Goal: Task Accomplishment & Management: Use online tool/utility

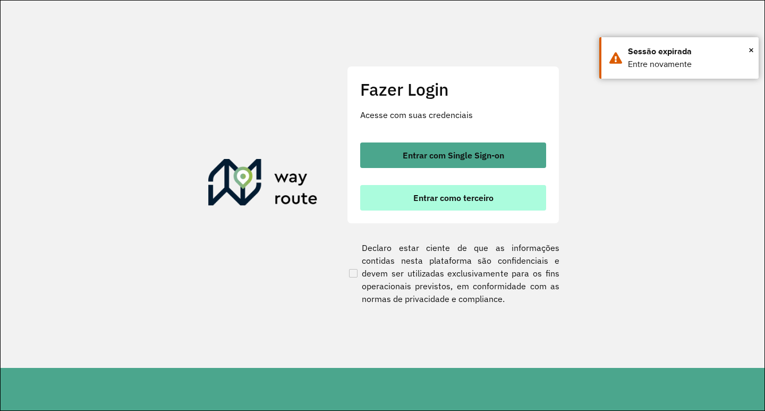
click at [398, 185] on button "Entrar como terceiro" at bounding box center [453, 197] width 186 height 25
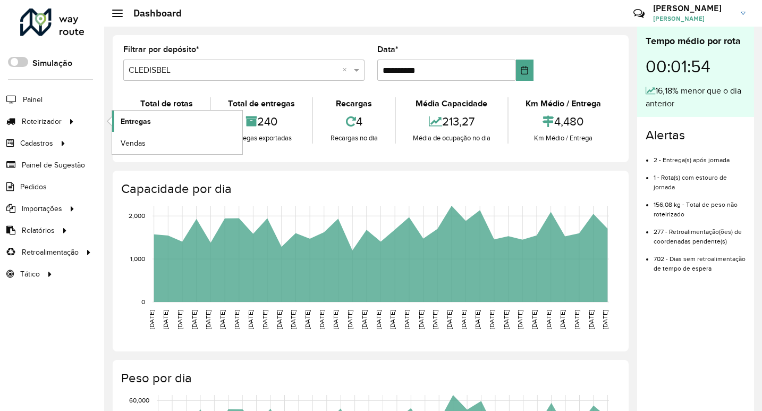
click at [154, 124] on link "Entregas" at bounding box center [177, 120] width 130 height 21
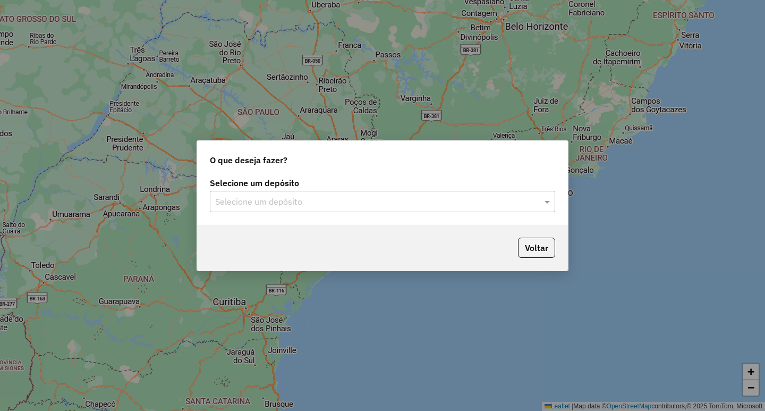
click at [258, 195] on input "text" at bounding box center [371, 201] width 313 height 13
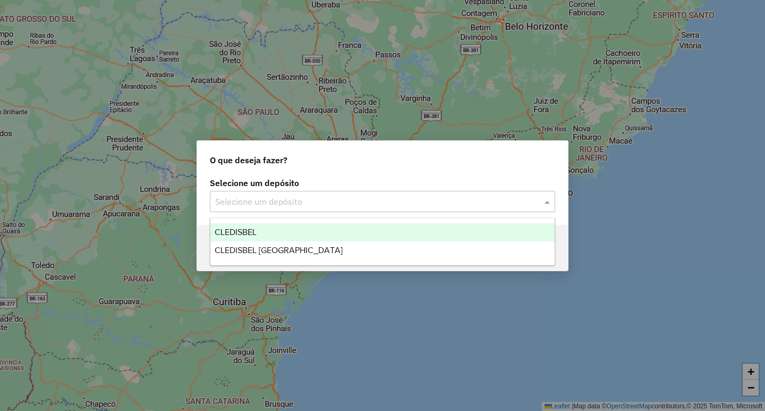
drag, startPoint x: 236, startPoint y: 242, endPoint x: 235, endPoint y: 230, distance: 11.7
click at [235, 230] on div "CLEDISBEL CLEDISBEL [GEOGRAPHIC_DATA]" at bounding box center [382, 241] width 344 height 36
click at [243, 234] on span "CLEDISBEL" at bounding box center [236, 231] width 42 height 9
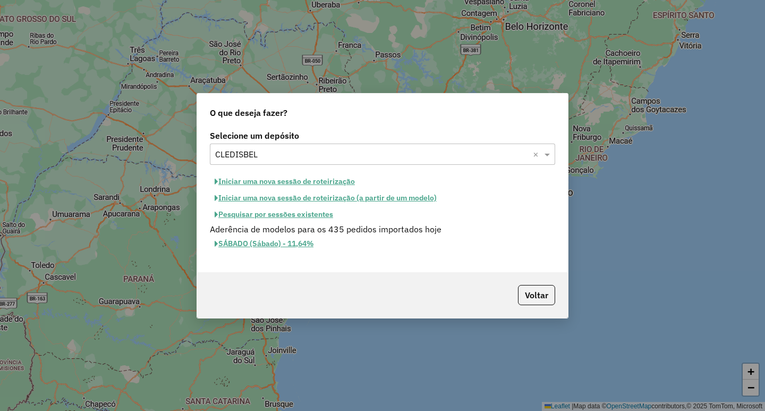
click at [327, 200] on button "Iniciar uma nova sessão de roteirização (a partir de um modelo)" at bounding box center [326, 198] width 232 height 16
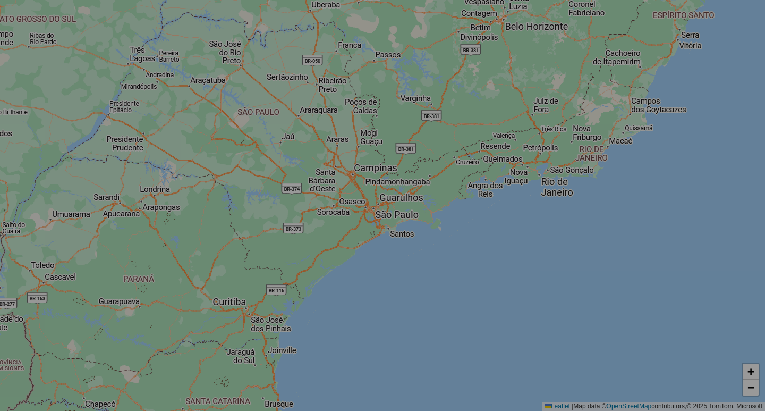
select select "*"
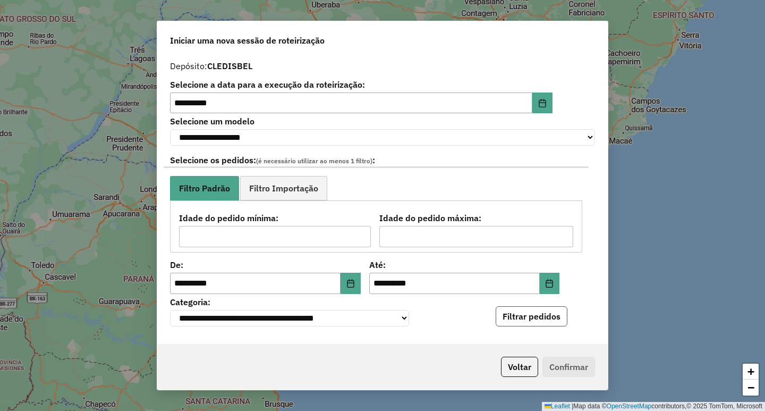
click at [510, 318] on button "Filtrar pedidos" at bounding box center [532, 316] width 72 height 20
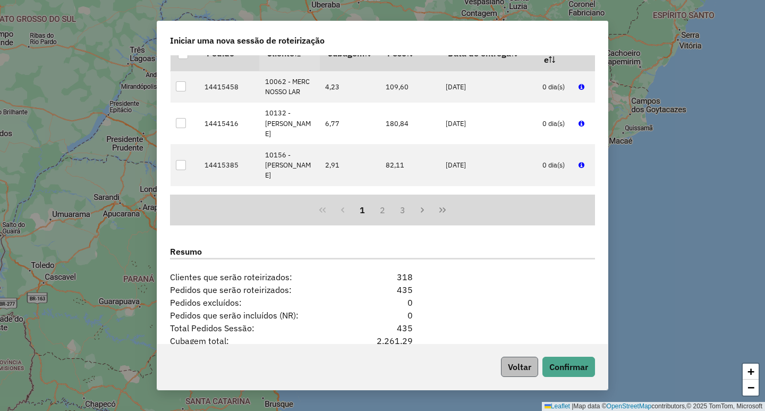
scroll to position [319, 0]
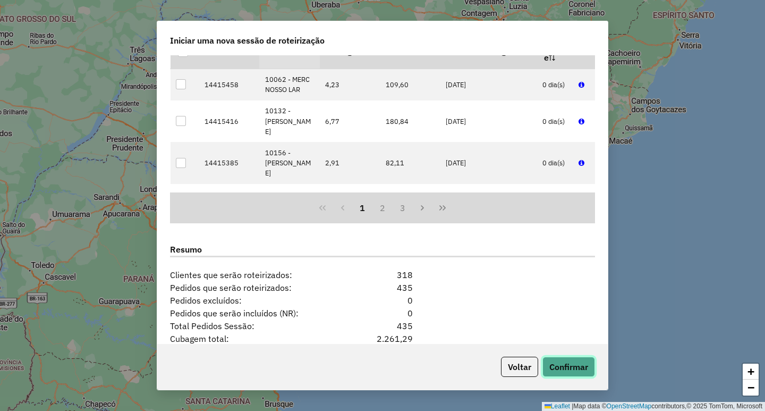
click at [559, 364] on button "Confirmar" at bounding box center [568, 366] width 53 height 20
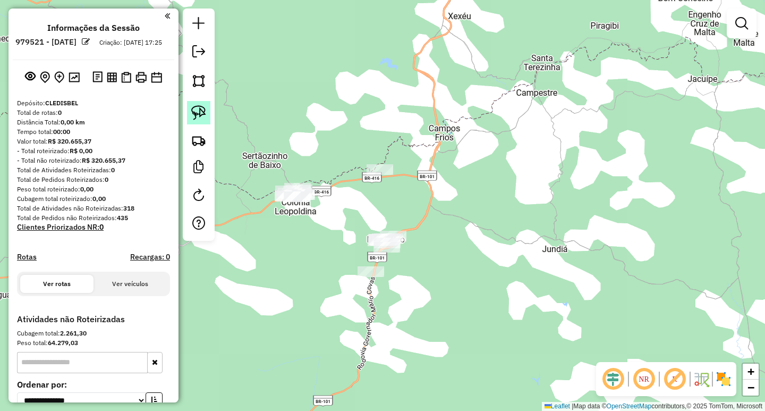
click at [195, 116] on img at bounding box center [198, 112] width 15 height 15
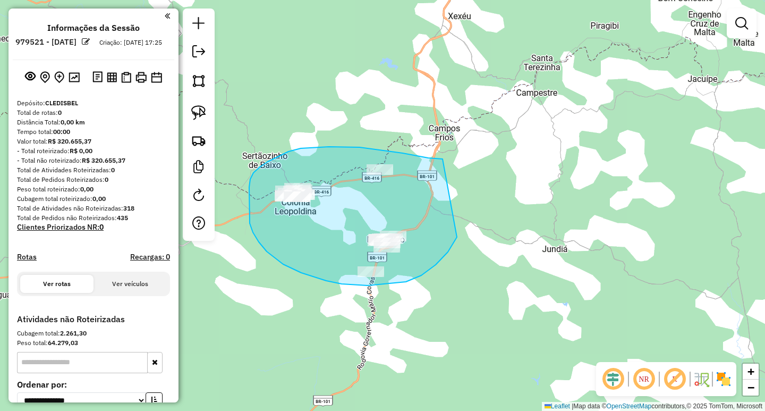
drag, startPoint x: 413, startPoint y: 155, endPoint x: 470, endPoint y: 186, distance: 64.7
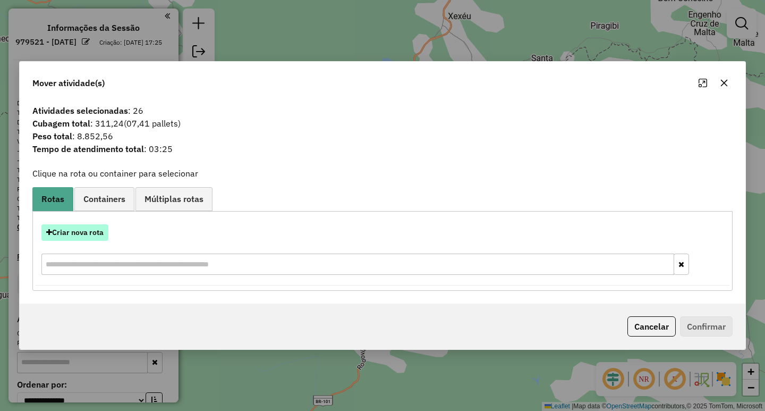
click at [104, 236] on button "Criar nova rota" at bounding box center [74, 232] width 67 height 16
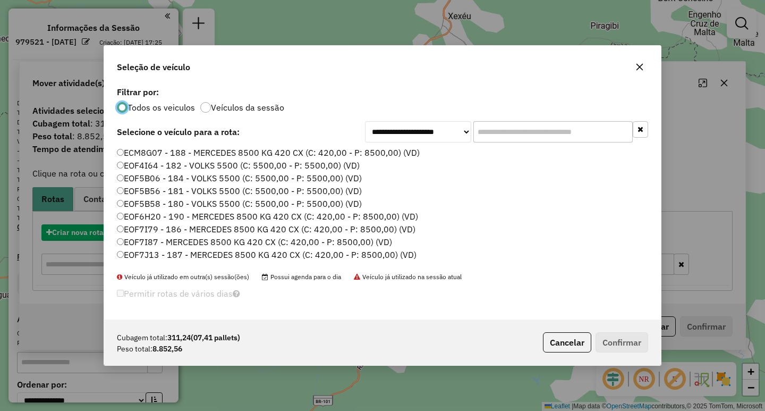
scroll to position [6, 3]
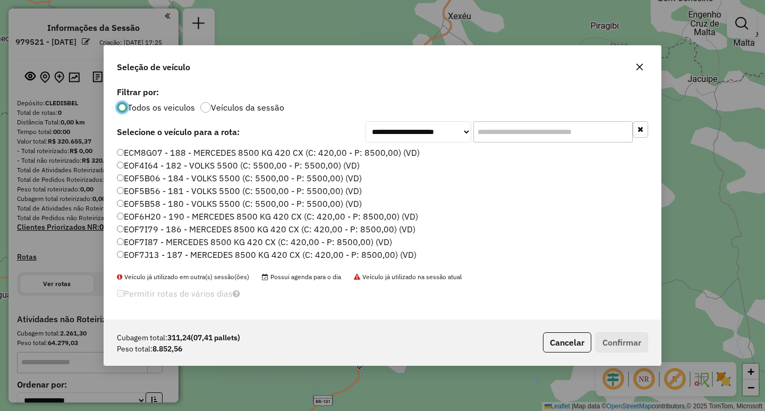
click at [538, 137] on input "text" at bounding box center [552, 131] width 159 height 21
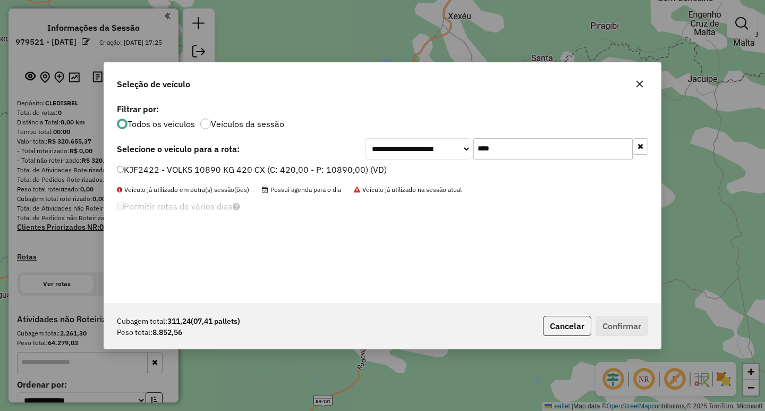
type input "****"
click at [327, 165] on label "KJF2422 - VOLKS 10890 KG 420 CX (C: 420,00 - P: 10890,00) (VD)" at bounding box center [252, 169] width 270 height 13
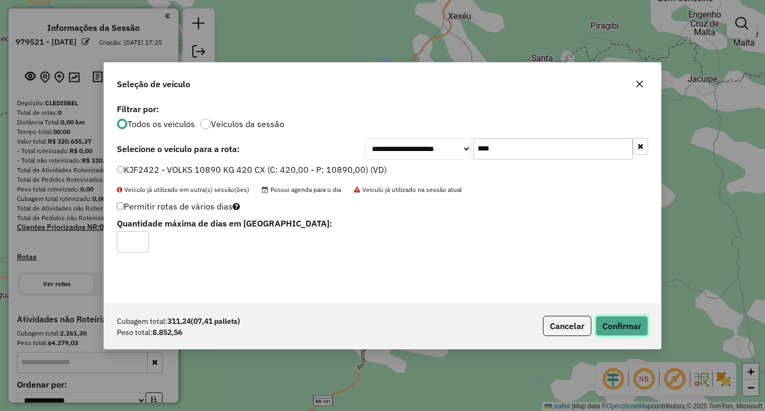
click at [627, 323] on button "Confirmar" at bounding box center [621, 326] width 53 height 20
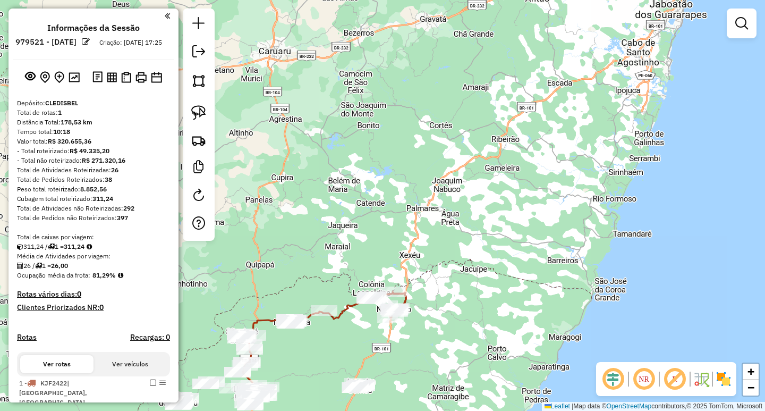
drag, startPoint x: 450, startPoint y: 317, endPoint x: 467, endPoint y: 147, distance: 170.8
click at [466, 148] on div "Janela de atendimento Grade de atendimento Capacidade Transportadoras Veículos …" at bounding box center [382, 205] width 765 height 411
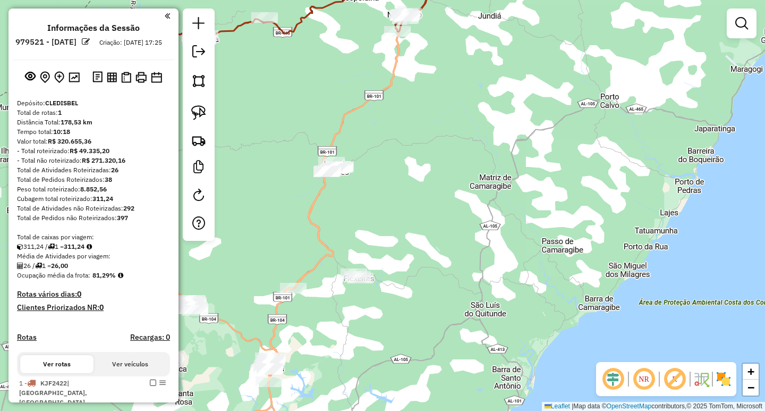
click at [213, 104] on div at bounding box center [199, 124] width 32 height 232
click at [200, 111] on img at bounding box center [198, 112] width 15 height 15
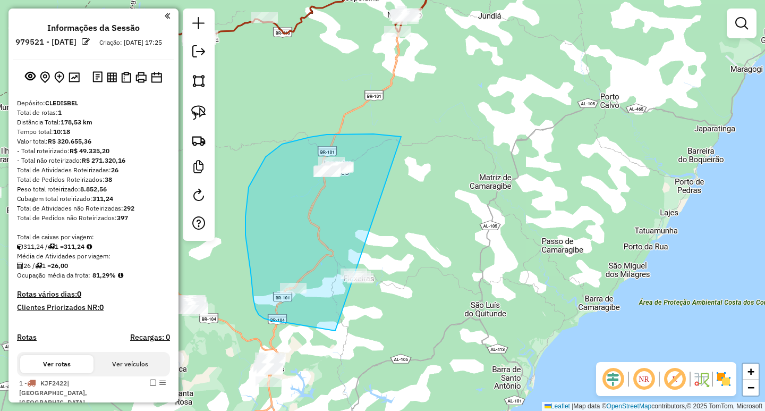
drag, startPoint x: 397, startPoint y: 137, endPoint x: 411, endPoint y: 274, distance: 137.7
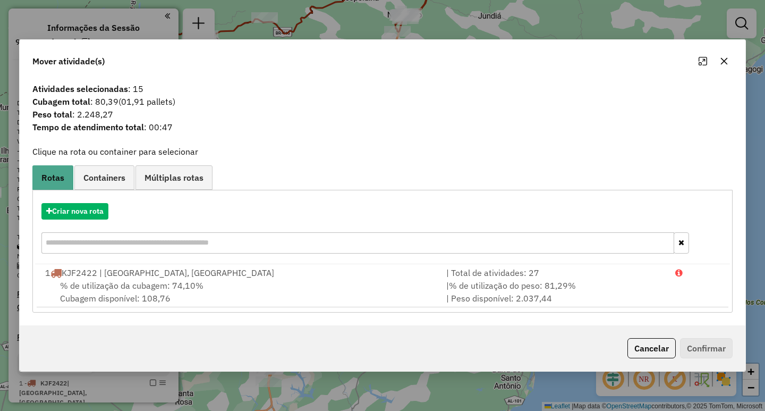
drag, startPoint x: 724, startPoint y: 59, endPoint x: 652, endPoint y: 149, distance: 114.5
click at [724, 60] on icon "button" at bounding box center [724, 61] width 8 height 8
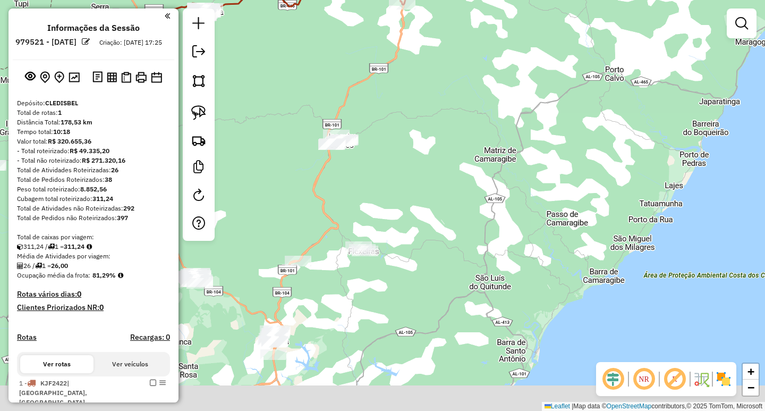
drag, startPoint x: 518, startPoint y: 295, endPoint x: 538, endPoint y: 243, distance: 55.1
click at [538, 243] on div "Janela de atendimento Grade de atendimento Capacidade Transportadoras Veículos …" at bounding box center [382, 205] width 765 height 411
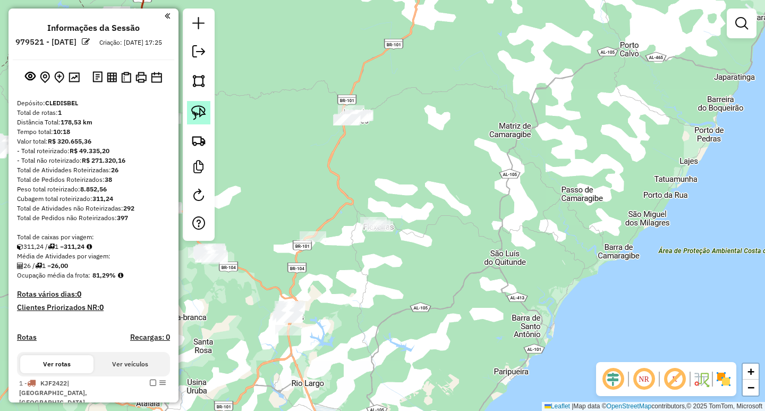
click at [205, 120] on img at bounding box center [198, 112] width 15 height 15
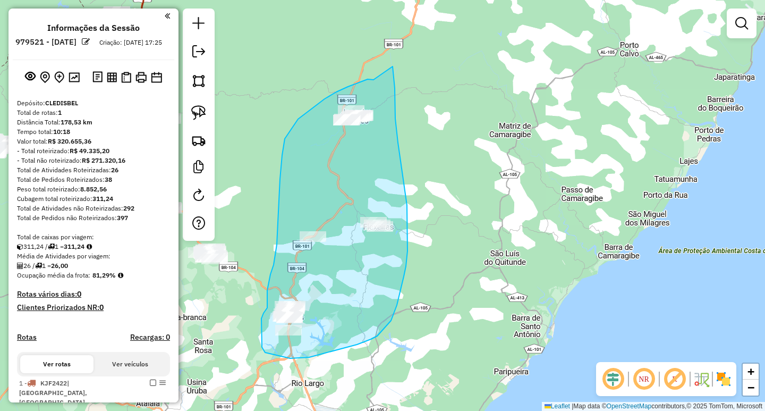
drag, startPoint x: 368, startPoint y: 79, endPoint x: 393, endPoint y: 66, distance: 28.0
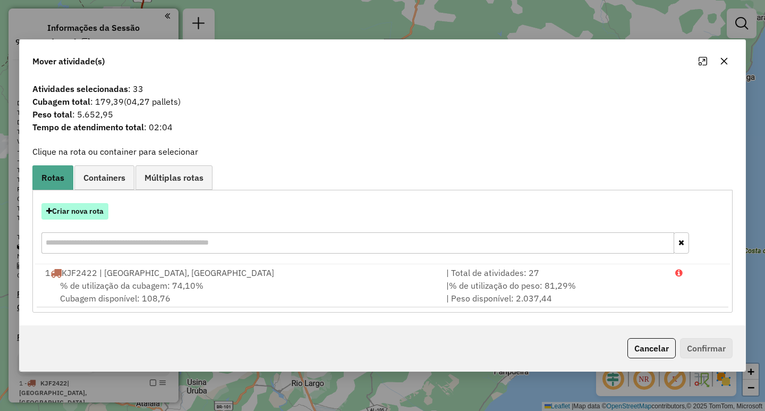
click at [88, 217] on button "Criar nova rota" at bounding box center [74, 211] width 67 height 16
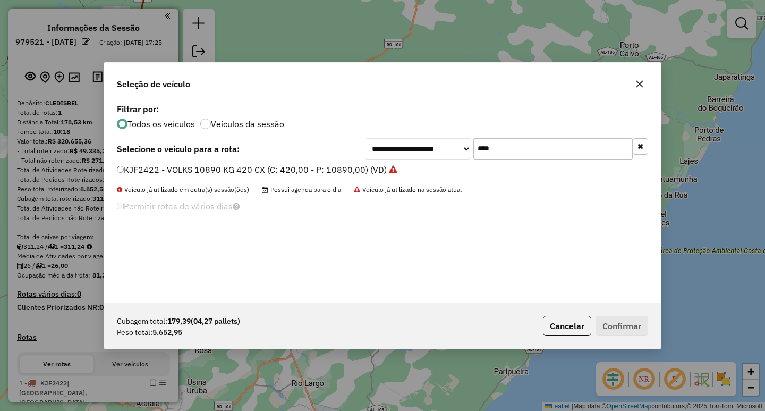
drag, startPoint x: 520, startPoint y: 153, endPoint x: 361, endPoint y: 166, distance: 159.9
click at [394, 165] on div "**********" at bounding box center [382, 202] width 557 height 202
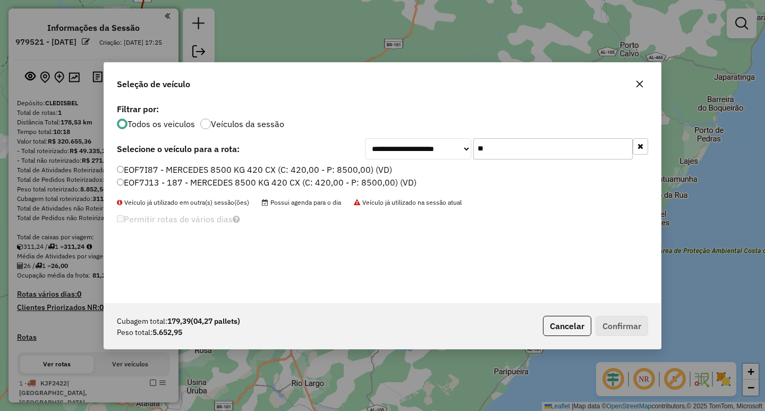
drag, startPoint x: 504, startPoint y: 145, endPoint x: 338, endPoint y: 138, distance: 165.9
click at [365, 140] on div "**********" at bounding box center [506, 148] width 283 height 21
type input "**"
click at [252, 169] on label "EOF7I79 - 186 - MERCEDES 8500 KG 420 CX (C: 420,00 - P: 8500,00) (VD)" at bounding box center [266, 169] width 299 height 13
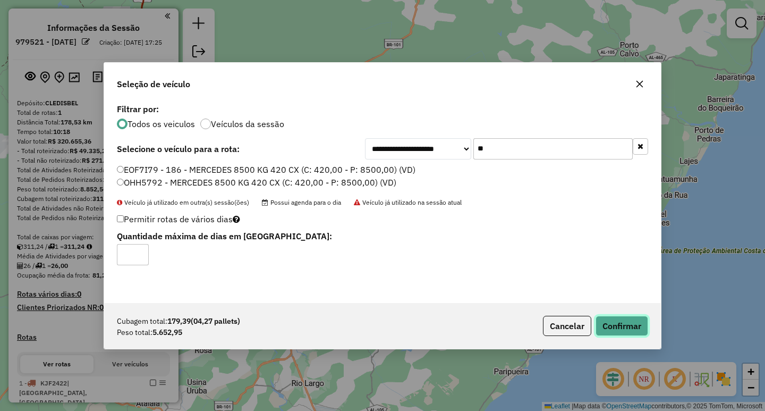
click at [642, 325] on button "Confirmar" at bounding box center [621, 326] width 53 height 20
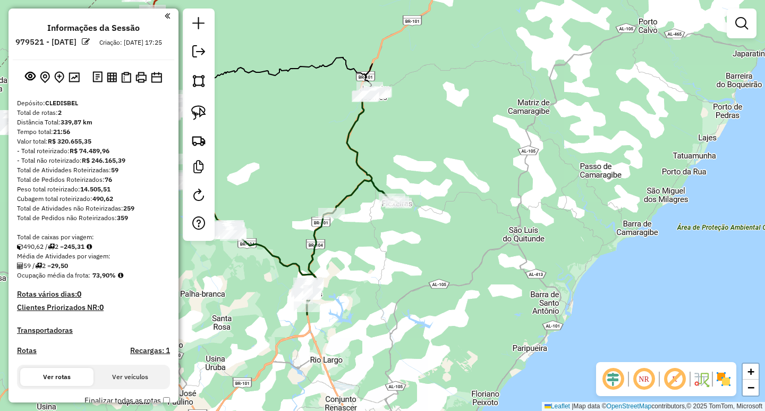
drag, startPoint x: 436, startPoint y: 338, endPoint x: 496, endPoint y: 270, distance: 90.3
click at [491, 275] on div "Janela de atendimento Grade de atendimento Capacidade Transportadoras Veículos …" at bounding box center [382, 205] width 765 height 411
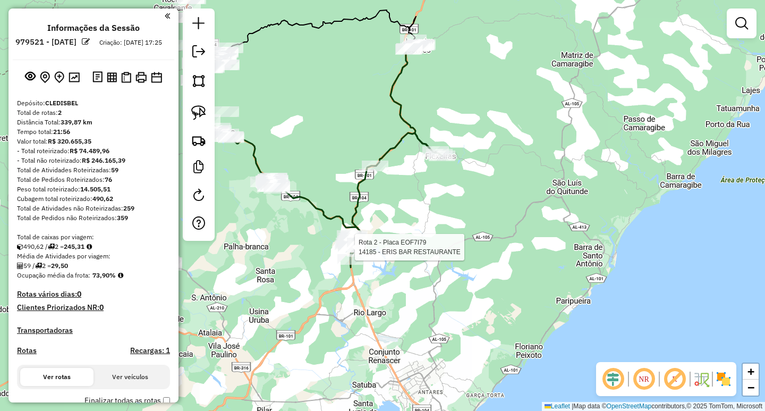
select select "**********"
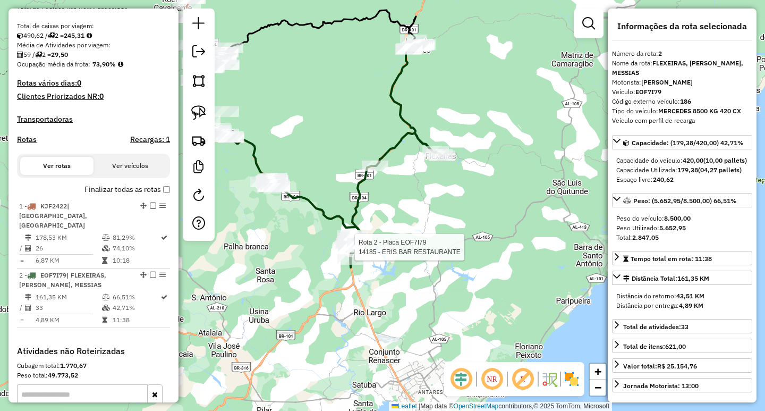
scroll to position [346, 0]
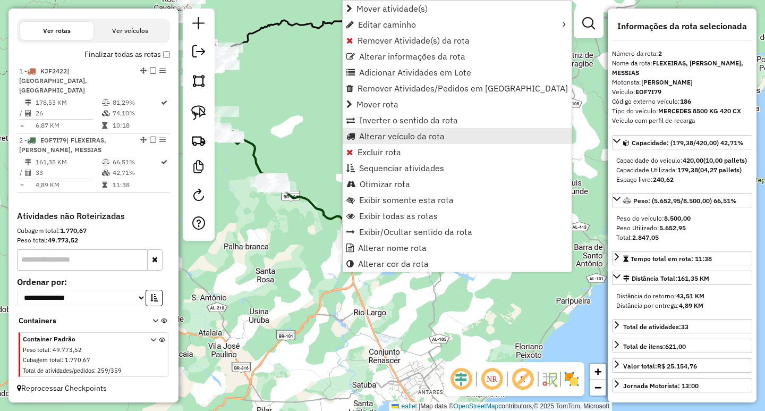
click at [403, 140] on span "Alterar veículo da rota" at bounding box center [402, 136] width 86 height 8
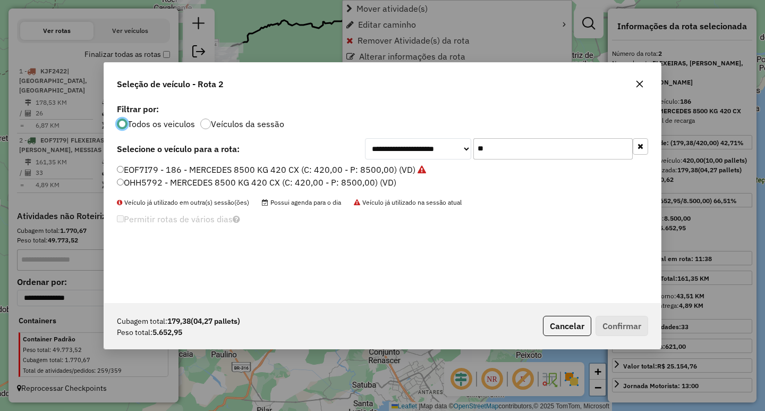
scroll to position [6, 3]
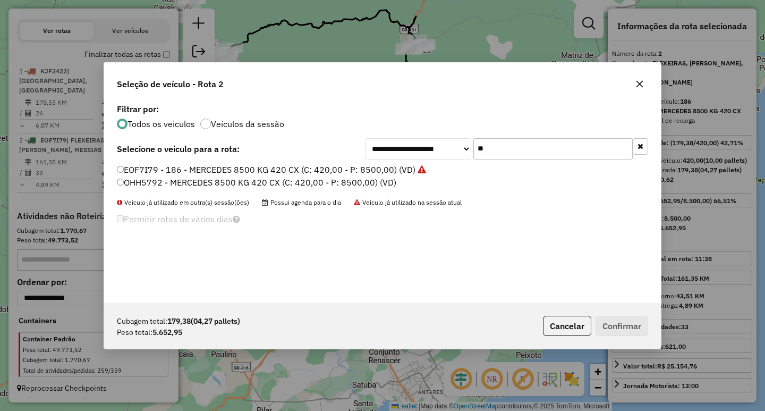
drag, startPoint x: 508, startPoint y: 151, endPoint x: 416, endPoint y: 135, distance: 93.2
click at [430, 138] on div "**********" at bounding box center [506, 148] width 283 height 21
type input "**"
click at [250, 169] on label "EOF7I87 - MERCEDES 8500 KG 420 CX (C: 420,00 - P: 8500,00) (VD)" at bounding box center [254, 169] width 275 height 13
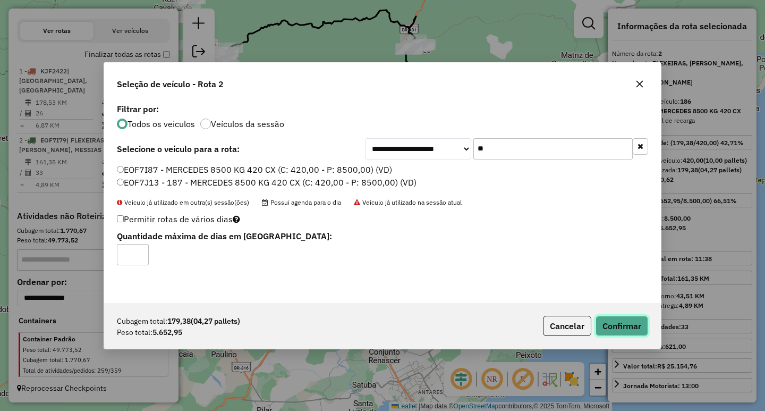
click at [609, 328] on button "Confirmar" at bounding box center [621, 326] width 53 height 20
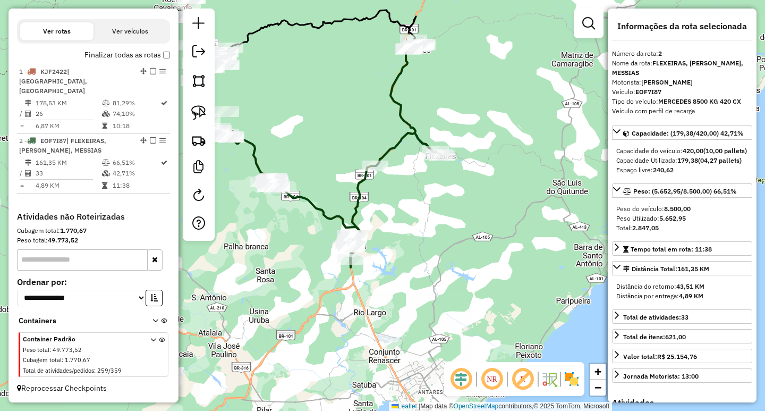
scroll to position [333, 0]
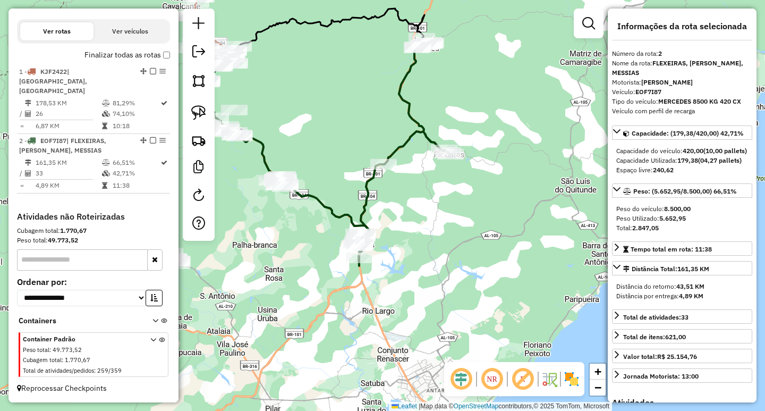
drag, startPoint x: 321, startPoint y: 156, endPoint x: 455, endPoint y: 154, distance: 133.9
click at [452, 154] on div "Janela de atendimento Grade de atendimento Capacidade Transportadoras Veículos …" at bounding box center [382, 205] width 765 height 411
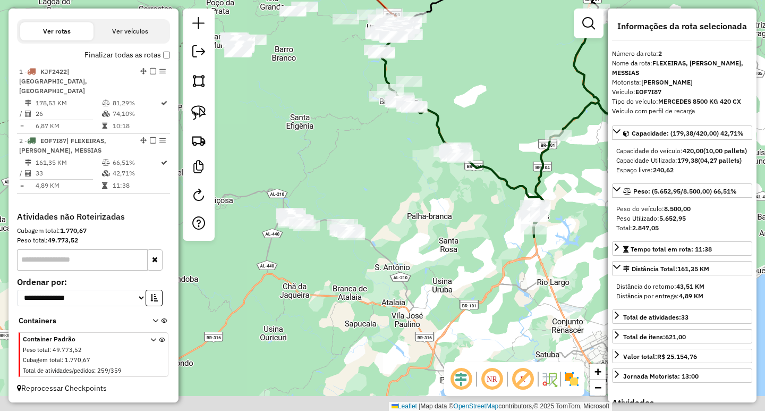
drag, startPoint x: 365, startPoint y: 201, endPoint x: 395, endPoint y: 177, distance: 37.4
click at [395, 178] on div "Janela de atendimento Grade de atendimento Capacidade Transportadoras Veículos …" at bounding box center [382, 205] width 765 height 411
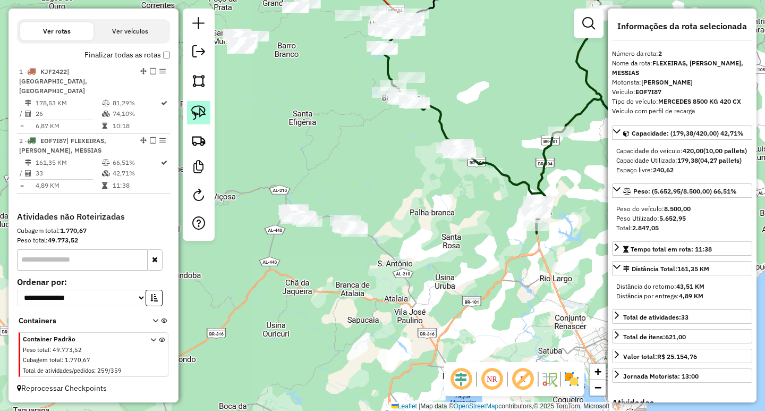
click at [204, 120] on link at bounding box center [198, 112] width 23 height 23
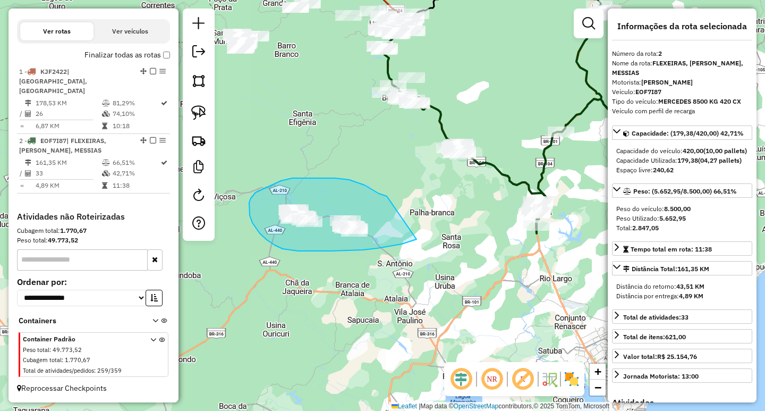
drag, startPoint x: 385, startPoint y: 195, endPoint x: 419, endPoint y: 236, distance: 52.4
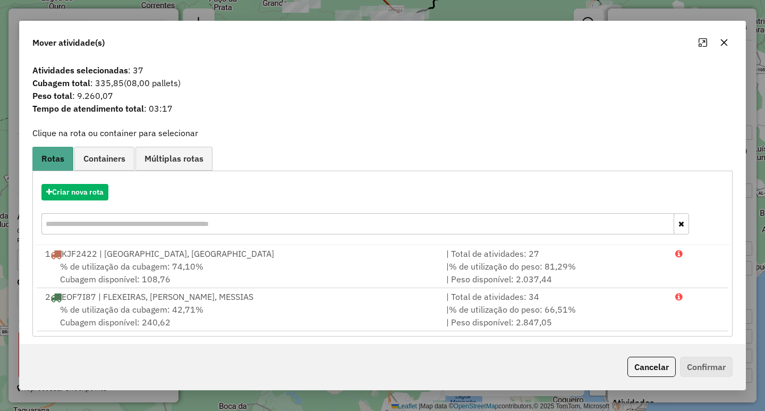
click at [718, 45] on button "button" at bounding box center [724, 42] width 17 height 17
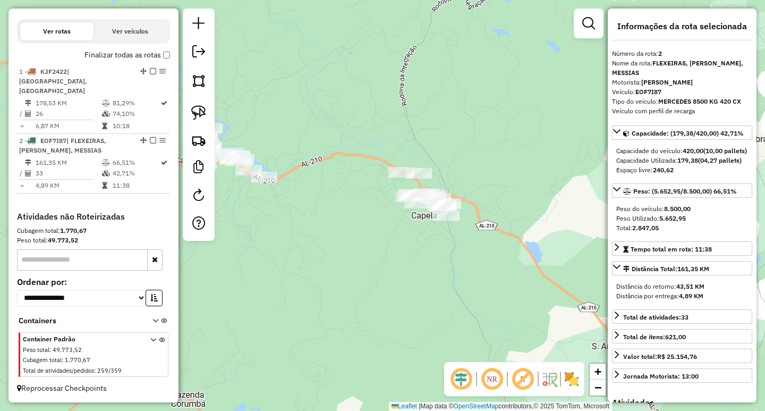
drag, startPoint x: 301, startPoint y: 224, endPoint x: 398, endPoint y: 266, distance: 105.4
click at [401, 267] on div "Janela de atendimento Grade de atendimento Capacidade Transportadoras Veículos …" at bounding box center [382, 205] width 765 height 411
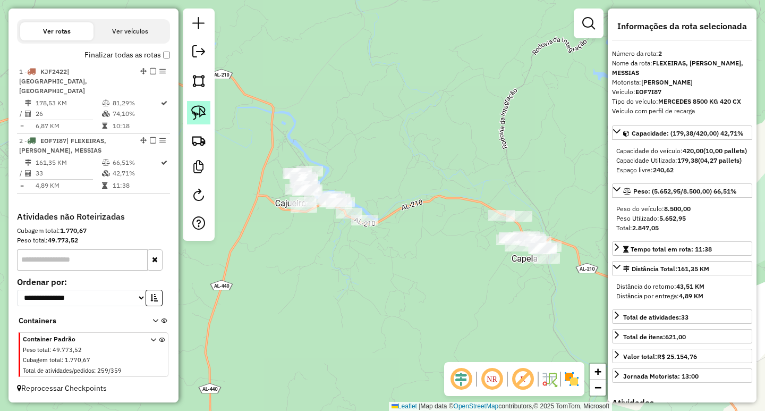
click at [205, 111] on img at bounding box center [198, 112] width 15 height 15
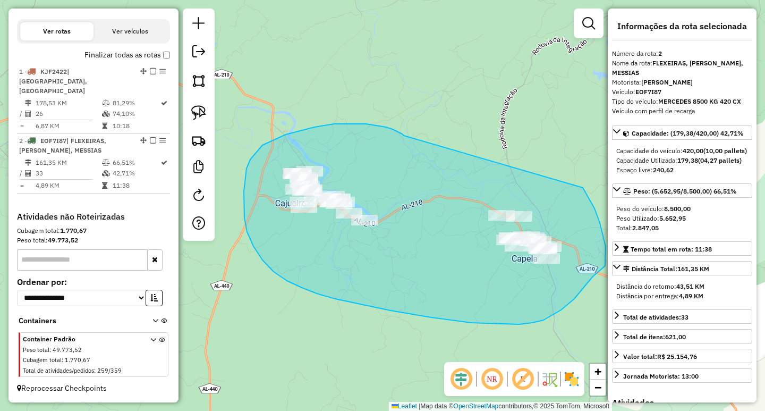
drag, startPoint x: 366, startPoint y: 124, endPoint x: 552, endPoint y: 164, distance: 190.7
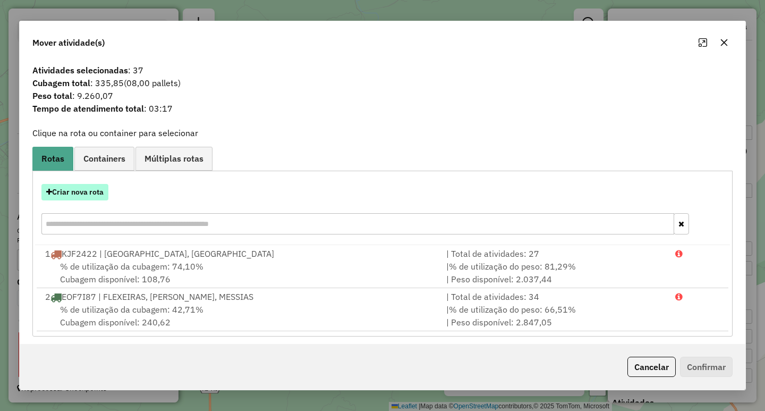
click at [103, 193] on button "Criar nova rota" at bounding box center [74, 192] width 67 height 16
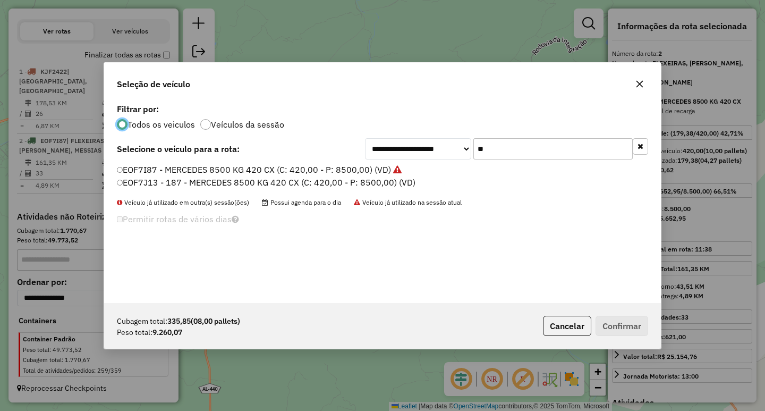
scroll to position [6, 3]
drag, startPoint x: 499, startPoint y: 150, endPoint x: 300, endPoint y: 153, distance: 198.7
click at [307, 151] on div "**********" at bounding box center [382, 148] width 531 height 21
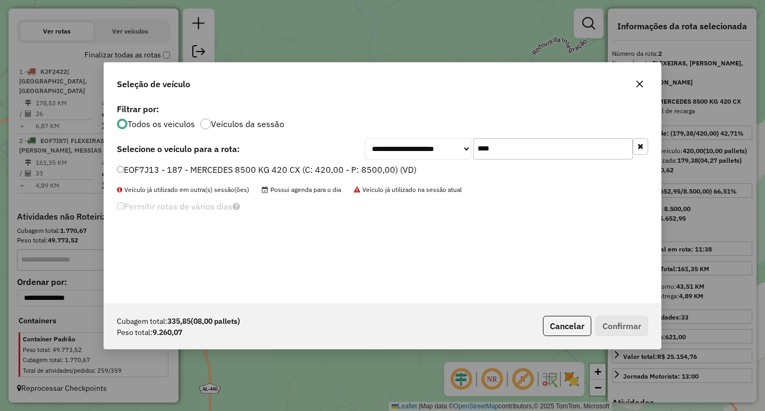
type input "****"
click at [268, 171] on label "EOF7J13 - 187 - MERCEDES 8500 KG 420 CX (C: 420,00 - P: 8500,00) (VD)" at bounding box center [267, 169] width 300 height 13
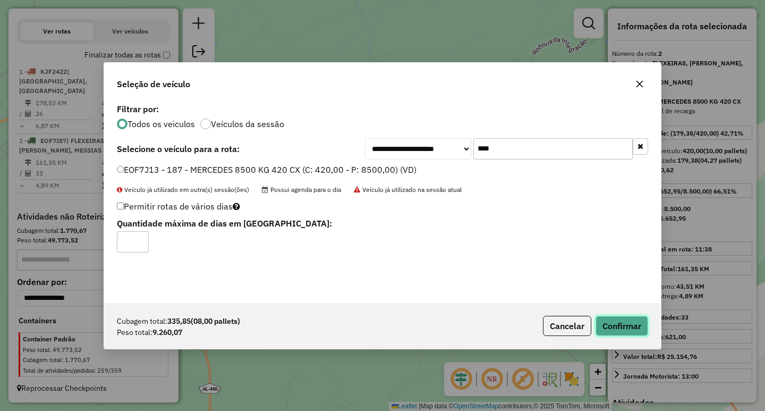
click at [620, 324] on button "Confirmar" at bounding box center [621, 326] width 53 height 20
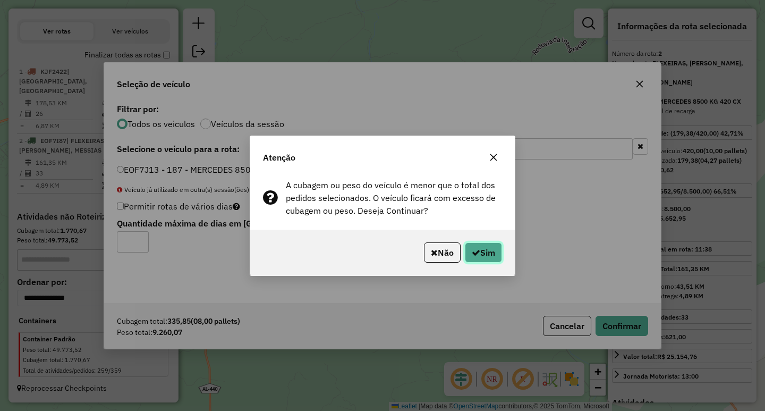
click at [472, 254] on icon "button" at bounding box center [476, 252] width 8 height 8
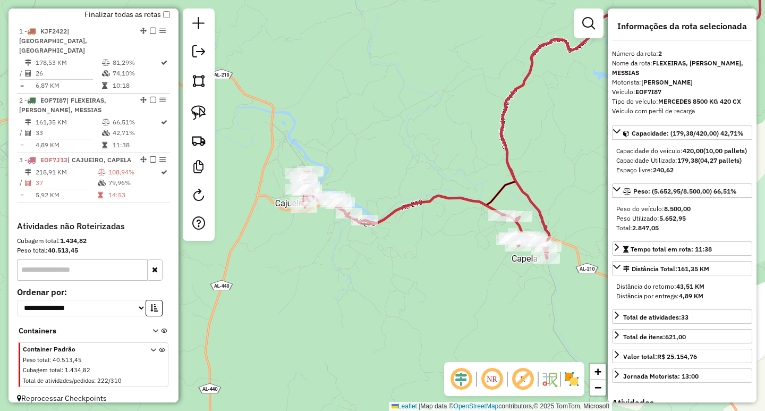
scroll to position [405, 0]
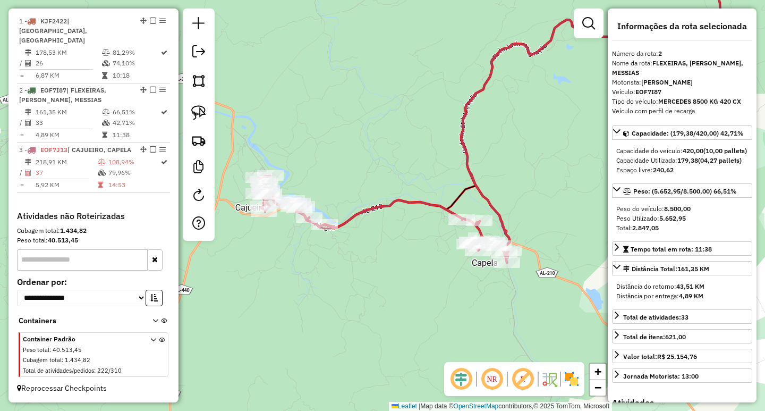
drag, startPoint x: 437, startPoint y: 260, endPoint x: 337, endPoint y: 262, distance: 99.4
click at [341, 262] on div "Janela de atendimento Grade de atendimento Capacidade Transportadoras Veículos …" at bounding box center [382, 205] width 765 height 411
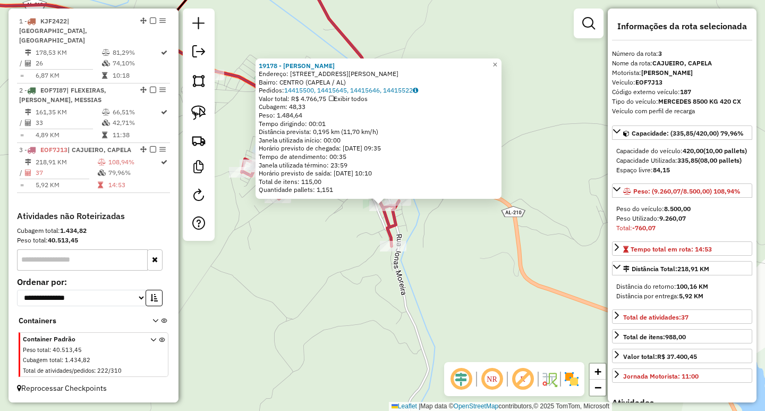
click at [334, 243] on div "19178 - SILVIO THALLYS ALMEI Endereço: rua francisco avelino 498 Bairro: CENTRO…" at bounding box center [382, 205] width 765 height 411
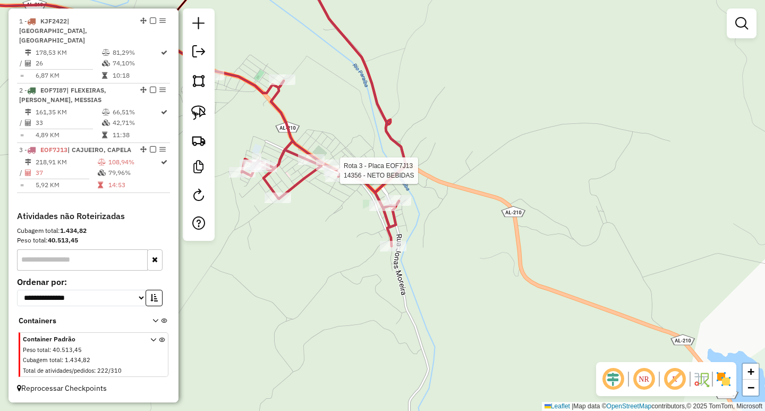
select select "**********"
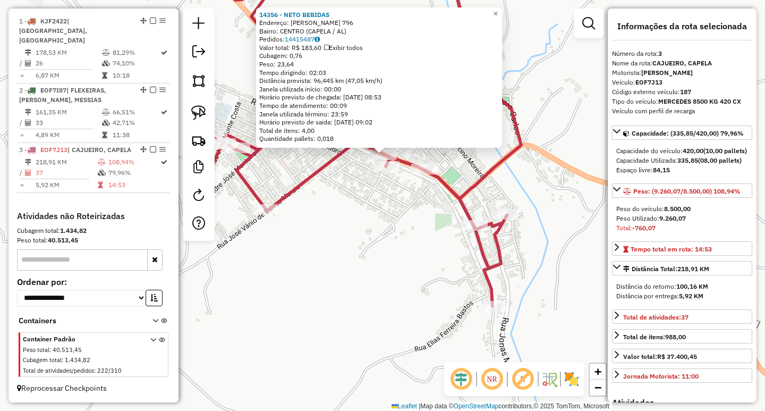
click at [383, 225] on div "14356 - NETO BEBIDAS Endereço: JUVENCIO CORREIA DE ARAUJO 796 Bairro: CENTRO (C…" at bounding box center [382, 205] width 765 height 411
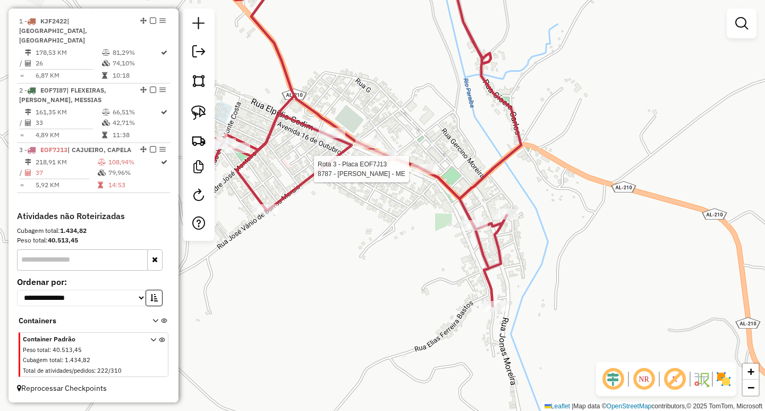
select select "**********"
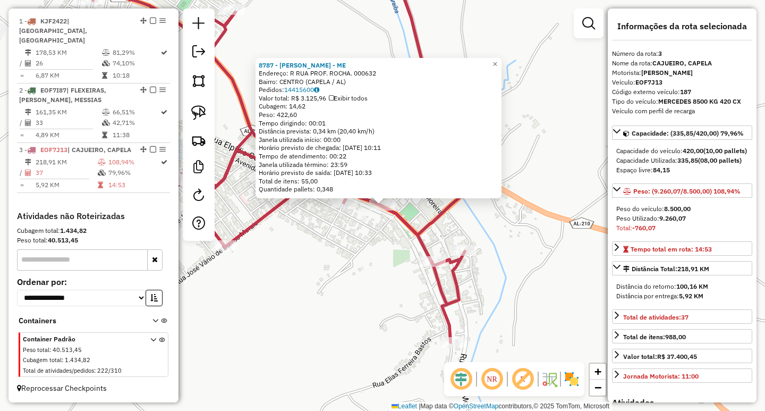
click at [335, 248] on div "8787 - JOAB LEITE DA SILVA - ME Endereço: R RUA PROF. ROCHA. 000632 Bairro: CEN…" at bounding box center [382, 205] width 765 height 411
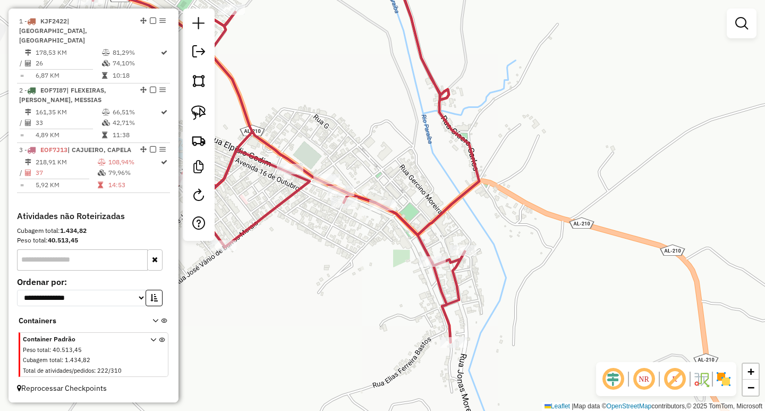
click at [372, 279] on div "Rota 3 - Placa EOF7J13 11052 - JOSE RAMIRO DA SILVA Janela de atendimento Grade…" at bounding box center [382, 205] width 765 height 411
drag, startPoint x: 337, startPoint y: 268, endPoint x: 413, endPoint y: 280, distance: 77.0
click at [413, 280] on div "Janela de atendimento Grade de atendimento Capacidade Transportadoras Veículos …" at bounding box center [382, 205] width 765 height 411
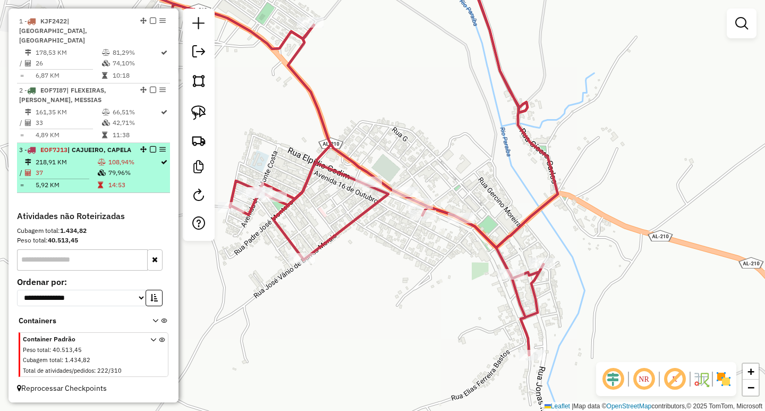
click at [122, 165] on td "108,94%" at bounding box center [134, 162] width 52 height 11
select select "**********"
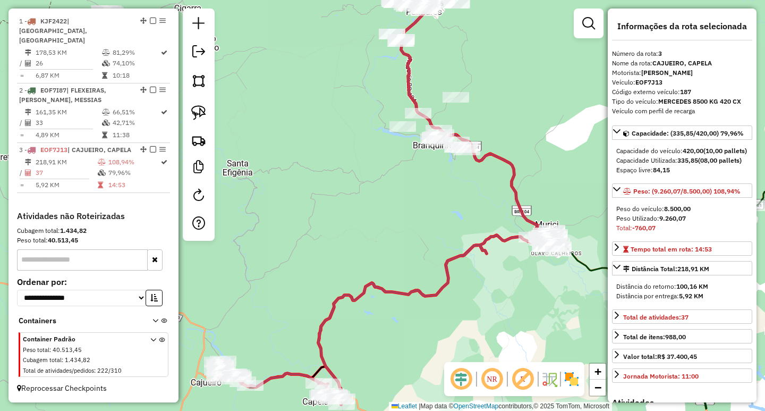
drag, startPoint x: 339, startPoint y: 274, endPoint x: 350, endPoint y: 143, distance: 130.6
click at [341, 173] on div "Janela de atendimento Grade de atendimento Capacidade Transportadoras Veículos …" at bounding box center [382, 205] width 765 height 411
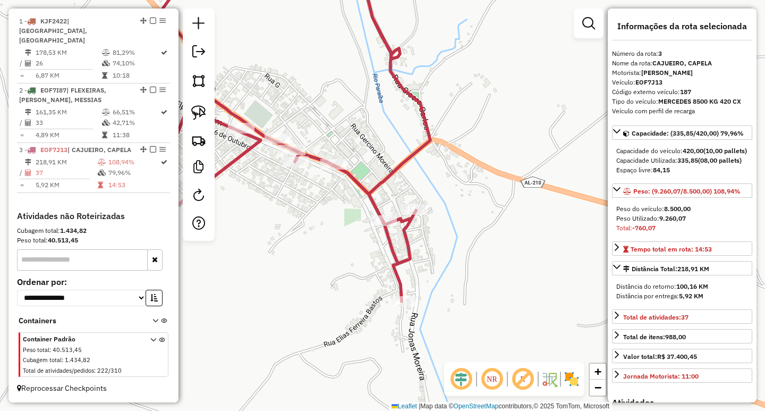
click at [307, 248] on div "Janela de atendimento Grade de atendimento Capacidade Transportadoras Veículos …" at bounding box center [382, 205] width 765 height 411
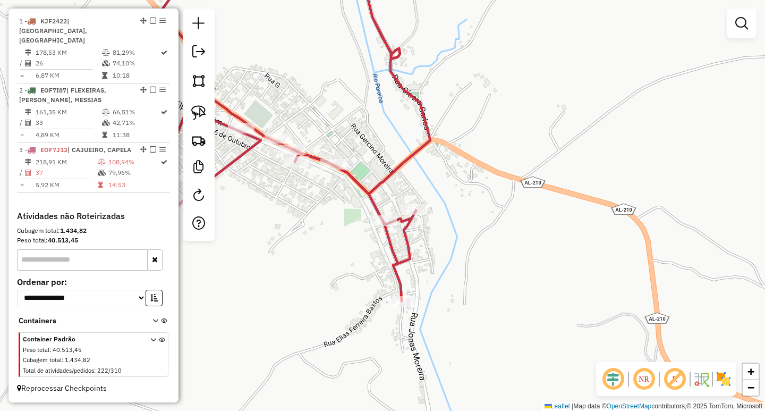
drag, startPoint x: 202, startPoint y: 117, endPoint x: 317, endPoint y: 141, distance: 117.8
click at [203, 117] on img at bounding box center [198, 112] width 15 height 15
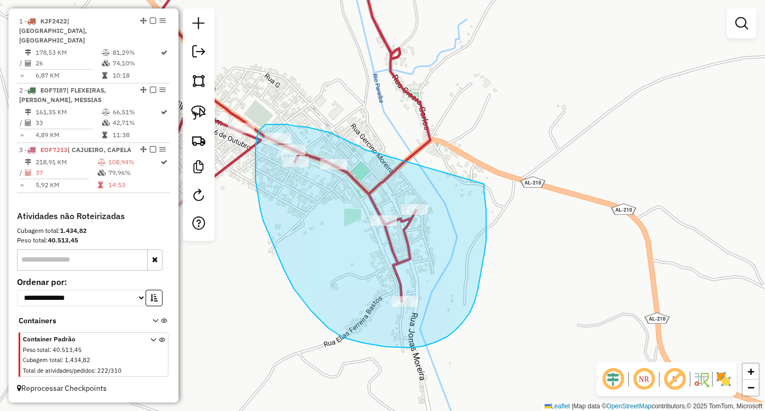
drag, startPoint x: 364, startPoint y: 149, endPoint x: 484, endPoint y: 184, distance: 124.9
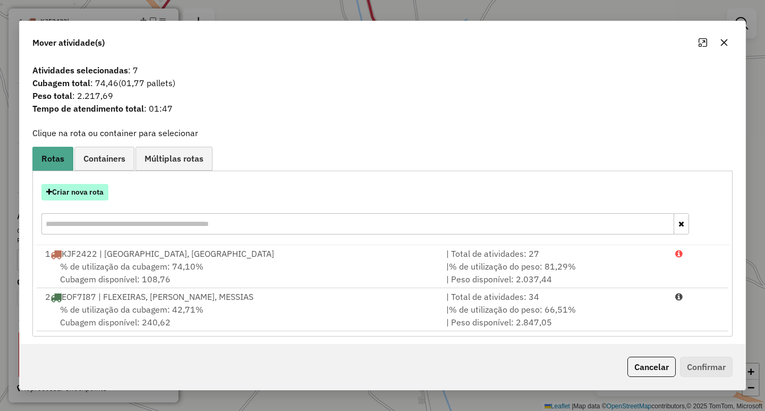
click at [78, 194] on button "Criar nova rota" at bounding box center [74, 192] width 67 height 16
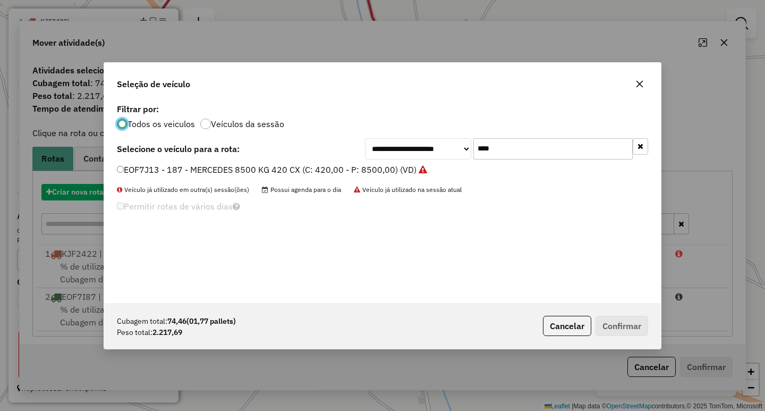
scroll to position [6, 3]
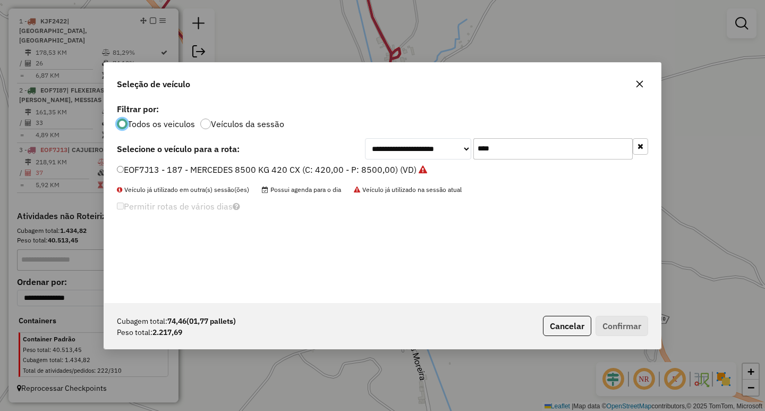
drag, startPoint x: 501, startPoint y: 151, endPoint x: 348, endPoint y: 142, distance: 153.3
click at [354, 142] on div "**********" at bounding box center [382, 148] width 531 height 21
type input "****"
click at [276, 172] on label "ECM8G07 - 188 - MERCEDES 8500 KG 420 CX (C: 420,00 - P: 8500,00) (VD)" at bounding box center [268, 169] width 303 height 13
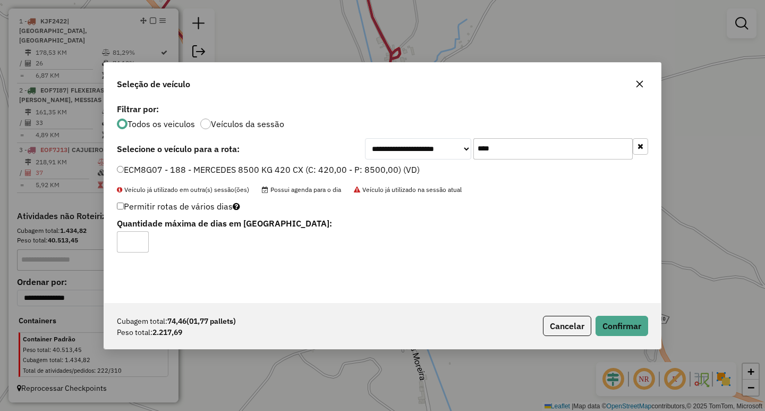
click at [633, 314] on div "Cubagem total: 74,46 (01,77 pallets) Peso total: 2.217,69 Cancelar Confirmar" at bounding box center [382, 326] width 557 height 46
click at [632, 316] on button "Confirmar" at bounding box center [621, 326] width 53 height 20
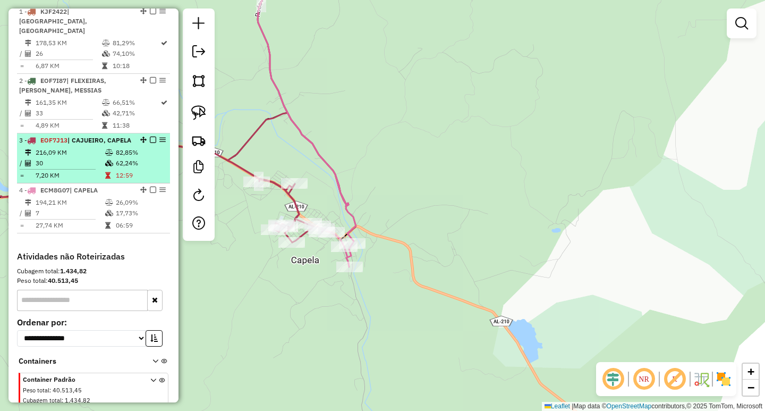
click at [132, 168] on td "62,24%" at bounding box center [140, 163] width 50 height 11
select select "**********"
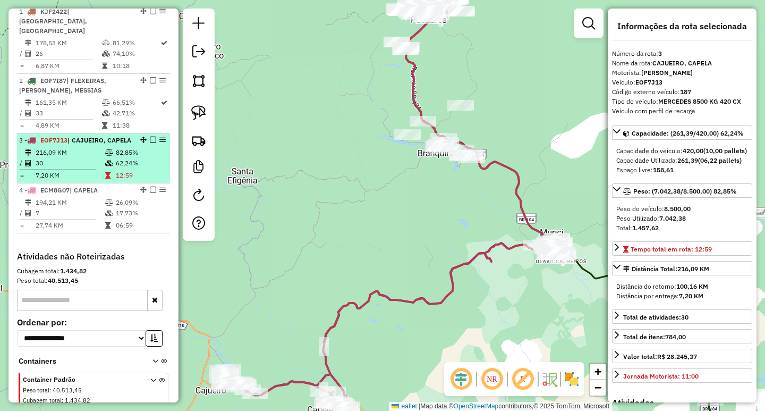
click at [150, 139] on em at bounding box center [153, 140] width 6 height 6
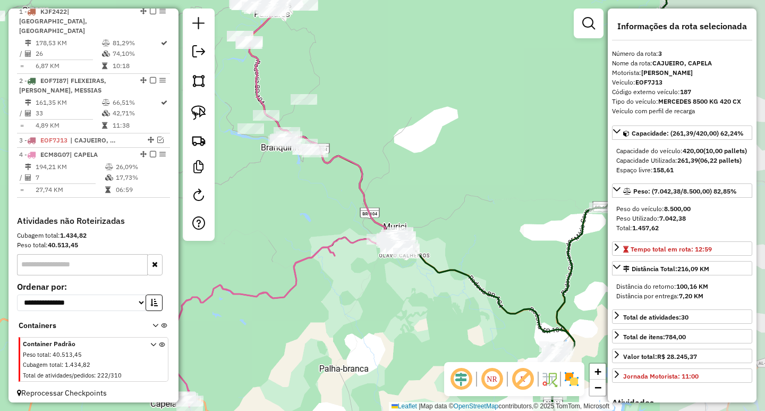
drag, startPoint x: 473, startPoint y: 248, endPoint x: 316, endPoint y: 242, distance: 157.3
click at [316, 242] on div "Janela de atendimento Grade de atendimento Capacidade Transportadoras Veículos …" at bounding box center [382, 205] width 765 height 411
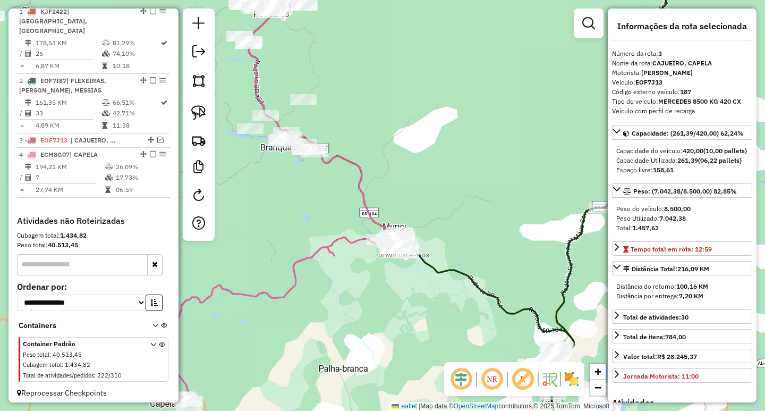
drag, startPoint x: 263, startPoint y: 253, endPoint x: 338, endPoint y: 234, distance: 76.9
click at [326, 237] on div "Janela de atendimento Grade de atendimento Capacidade Transportadoras Veículos …" at bounding box center [382, 205] width 765 height 411
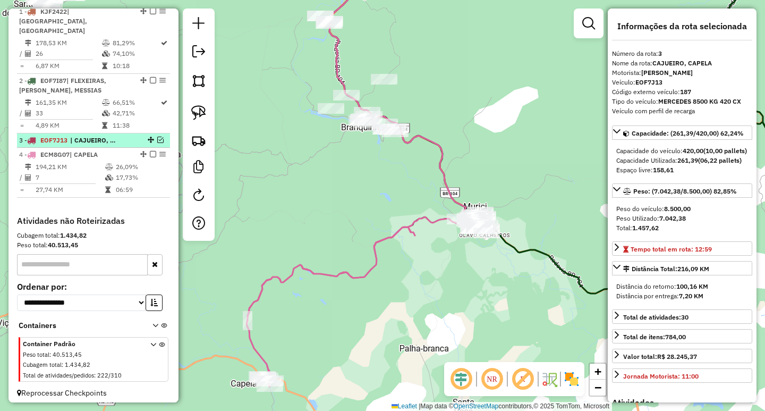
click at [157, 138] on em at bounding box center [160, 140] width 6 height 6
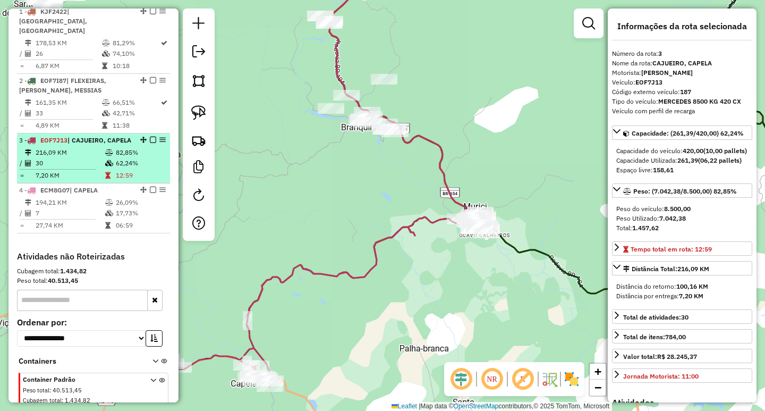
click at [150, 140] on em at bounding box center [153, 140] width 6 height 6
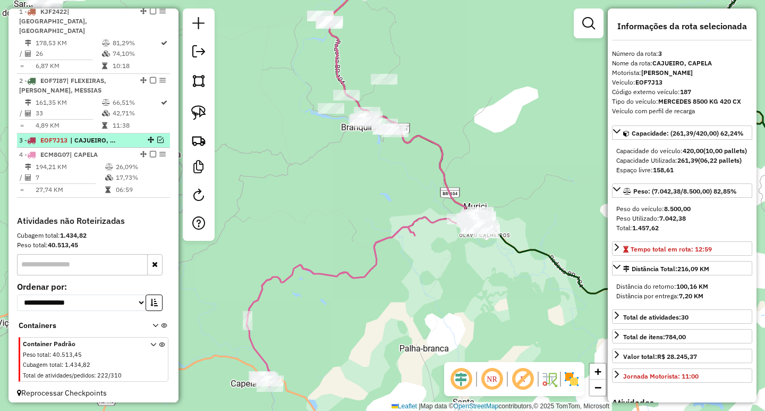
click at [150, 140] on em at bounding box center [151, 140] width 6 height 6
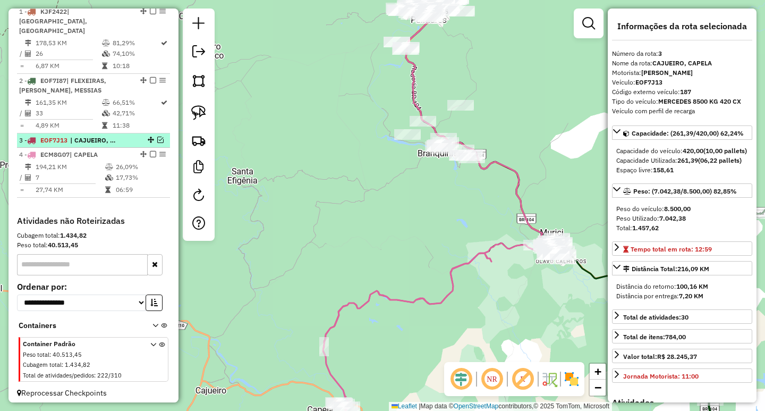
click at [159, 140] on em at bounding box center [160, 140] width 6 height 6
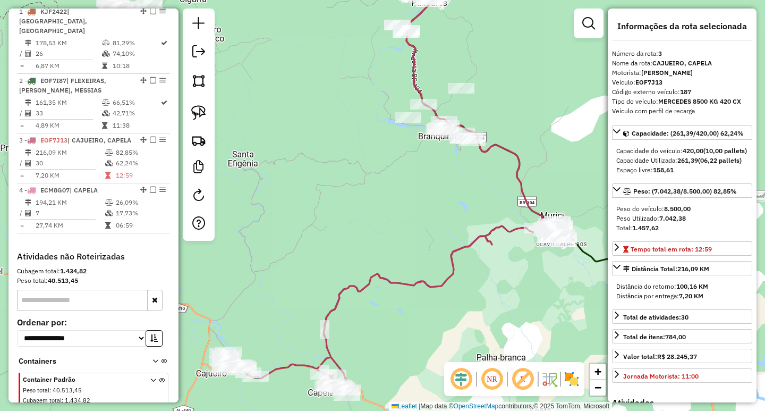
drag, startPoint x: 396, startPoint y: 375, endPoint x: 421, endPoint y: 271, distance: 106.6
click at [422, 286] on div "Janela de atendimento Grade de atendimento Capacidade Transportadoras Veículos …" at bounding box center [382, 205] width 765 height 411
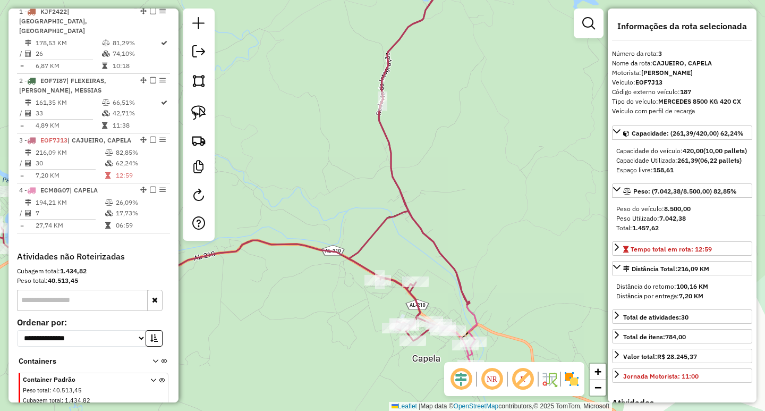
drag, startPoint x: 304, startPoint y: 292, endPoint x: 514, endPoint y: 291, distance: 210.4
click at [497, 294] on div "Rota 3 - Placa EOF7J13 18767 - VERA LANCHES Janela de atendimento Grade de aten…" at bounding box center [382, 205] width 765 height 411
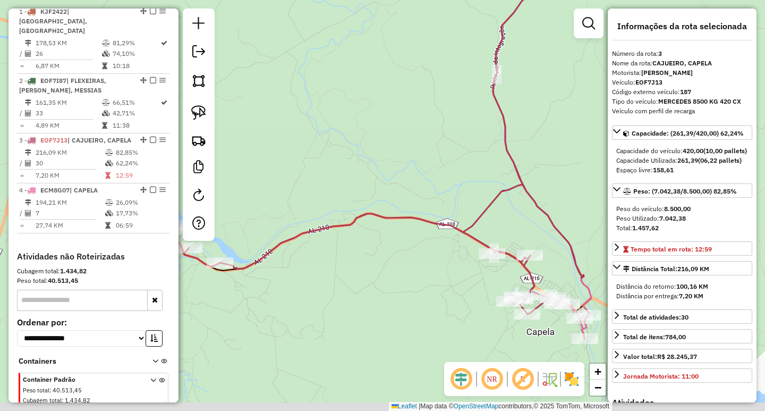
drag, startPoint x: 460, startPoint y: 311, endPoint x: 286, endPoint y: 284, distance: 175.9
click at [260, 287] on div "Janela de atendimento Grade de atendimento Capacidade Transportadoras Veículos …" at bounding box center [382, 205] width 765 height 411
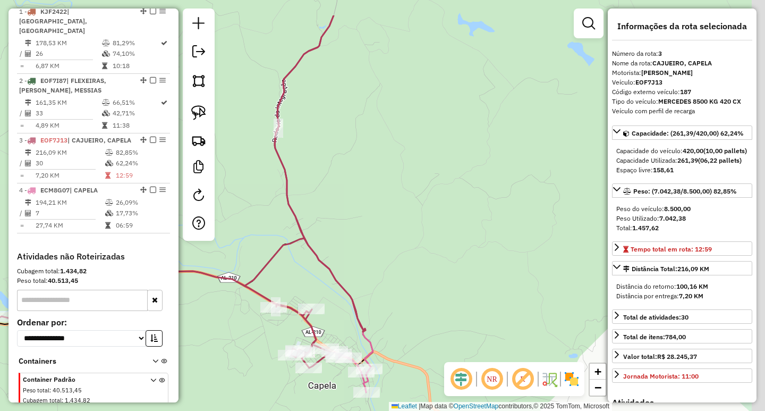
drag, startPoint x: 376, startPoint y: 212, endPoint x: 245, endPoint y: 256, distance: 137.7
click at [267, 244] on div "Janela de atendimento Grade de atendimento Capacidade Transportadoras Veículos …" at bounding box center [382, 205] width 765 height 411
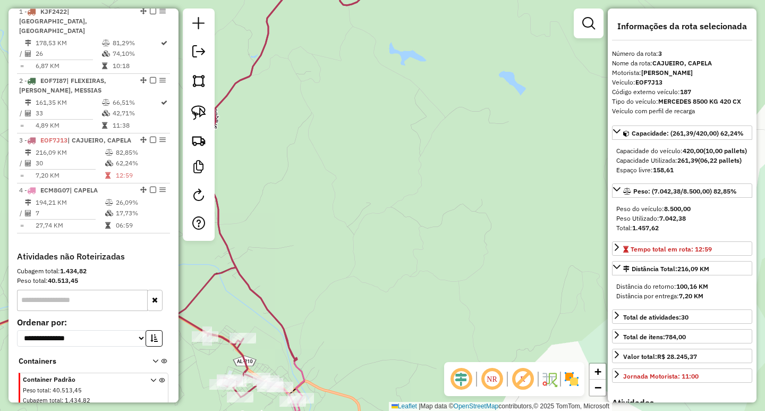
drag, startPoint x: 244, startPoint y: 197, endPoint x: 304, endPoint y: 214, distance: 62.2
click at [304, 214] on div "Janela de atendimento Grade de atendimento Capacidade Transportadoras Veículos …" at bounding box center [382, 205] width 765 height 411
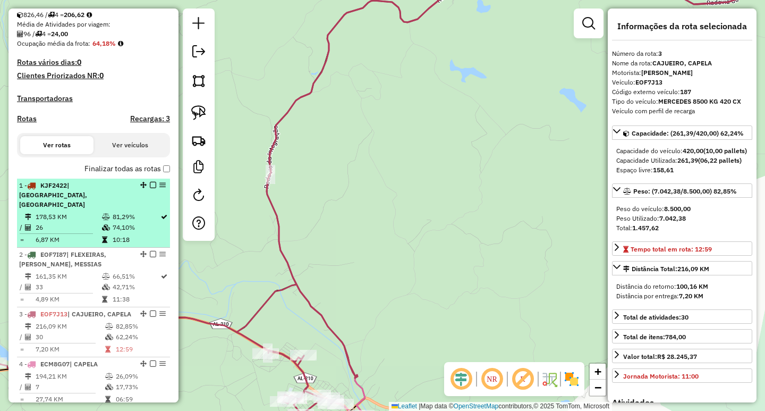
scroll to position [246, 0]
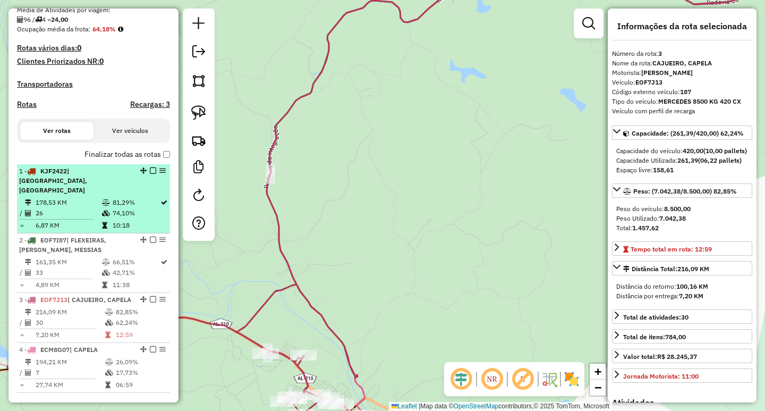
click at [133, 206] on td "81,29%" at bounding box center [136, 202] width 48 height 11
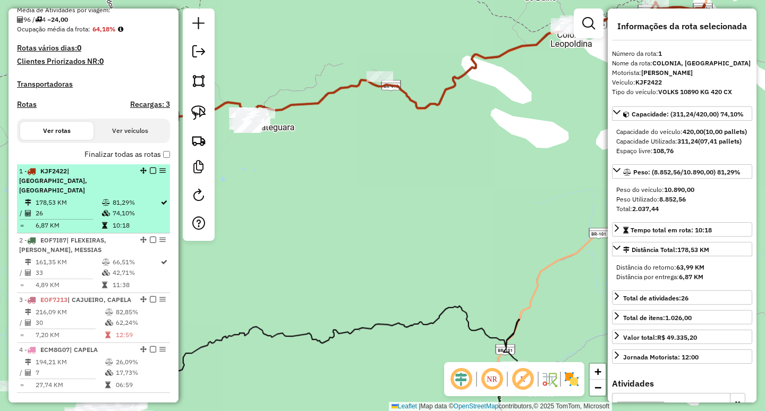
click at [152, 174] on em at bounding box center [153, 170] width 6 height 6
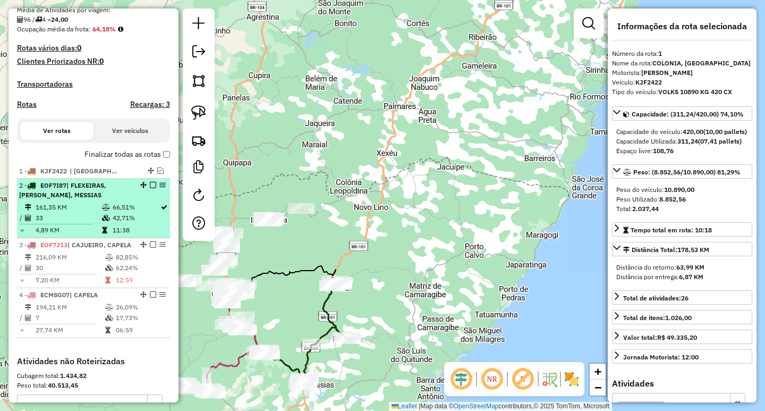
click at [112, 212] on td "66,51%" at bounding box center [136, 207] width 48 height 11
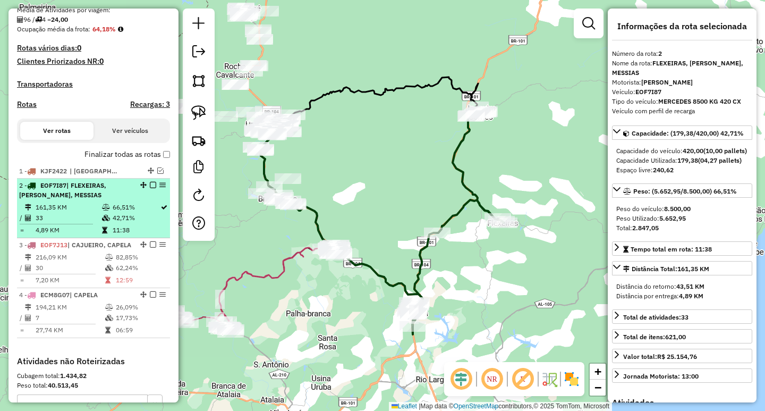
click at [80, 223] on td "33" at bounding box center [68, 217] width 66 height 11
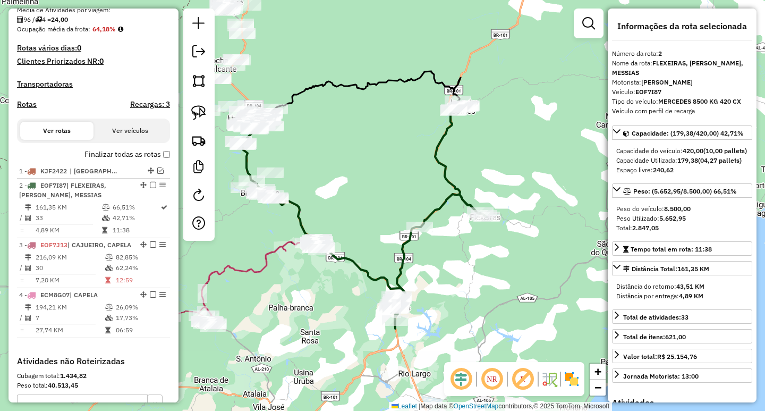
drag, startPoint x: 506, startPoint y: 280, endPoint x: 490, endPoint y: 270, distance: 18.9
click at [490, 270] on div "Janela de atendimento Grade de atendimento Capacidade Transportadoras Veículos …" at bounding box center [382, 205] width 765 height 411
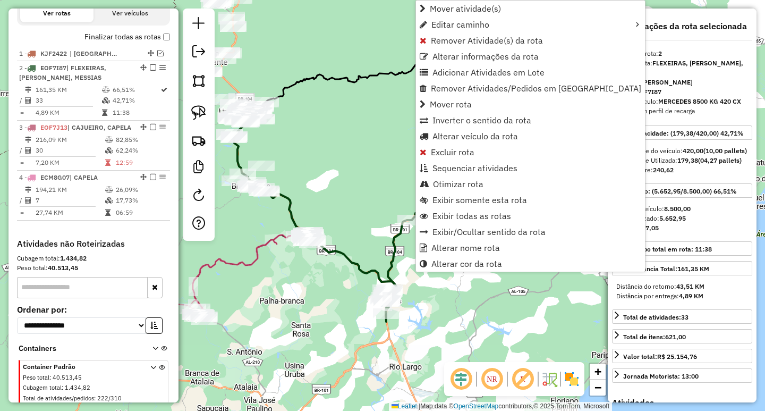
scroll to position [410, 0]
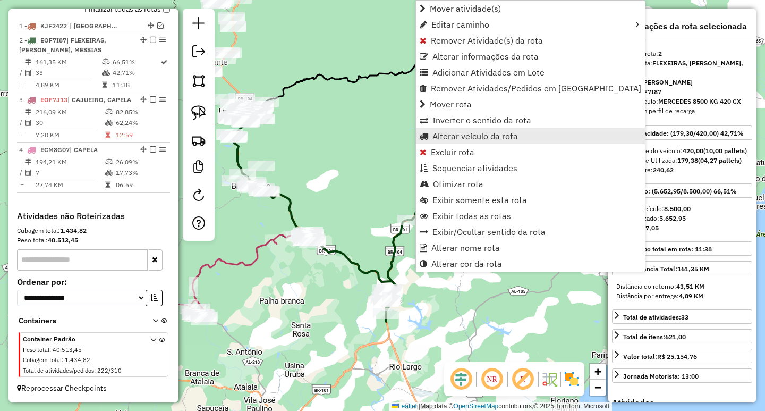
click at [465, 136] on span "Alterar veículo da rota" at bounding box center [475, 136] width 86 height 8
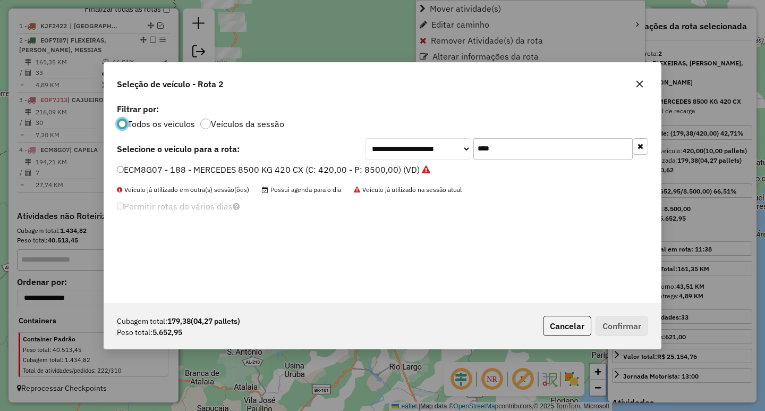
scroll to position [6, 3]
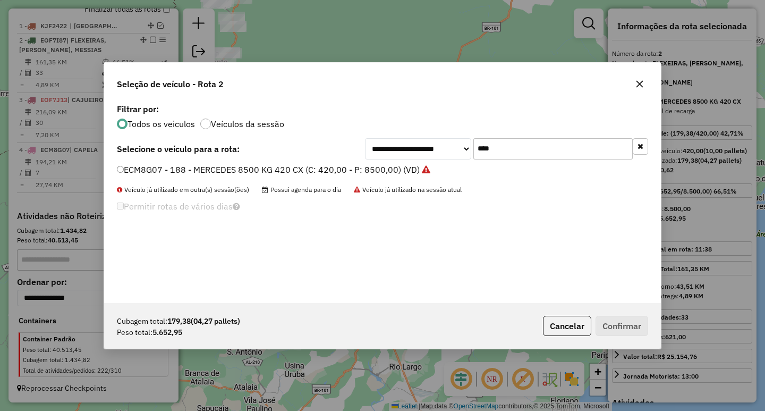
drag, startPoint x: 520, startPoint y: 146, endPoint x: 458, endPoint y: 149, distance: 61.2
click at [461, 149] on div "**********" at bounding box center [506, 148] width 283 height 21
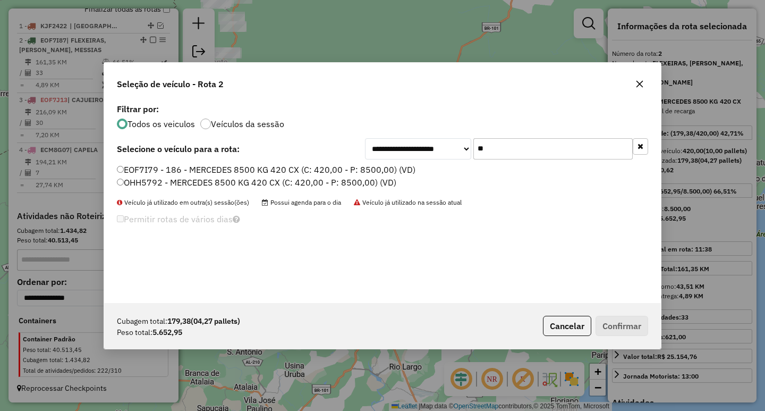
type input "**"
click at [329, 164] on label "EOF7I79 - 186 - MERCEDES 8500 KG 420 CX (C: 420,00 - P: 8500,00) (VD)" at bounding box center [266, 169] width 299 height 13
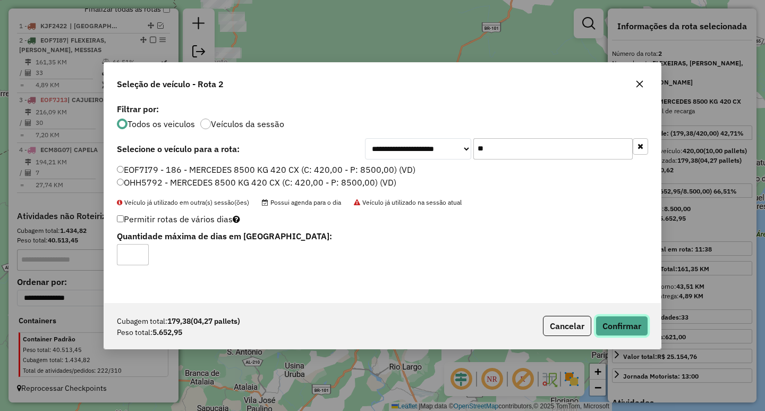
click at [597, 326] on button "Confirmar" at bounding box center [621, 326] width 53 height 20
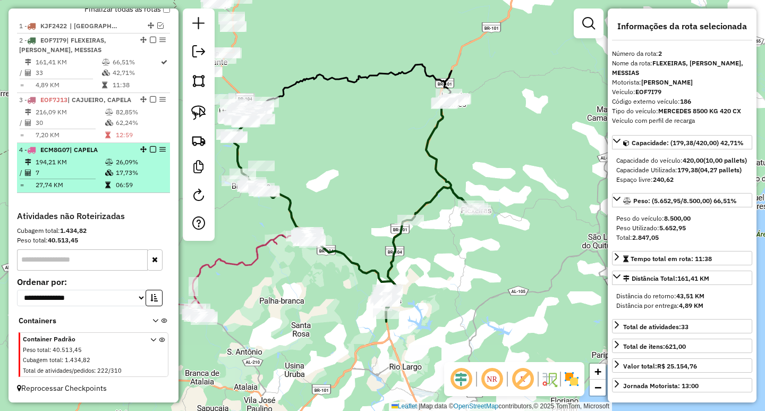
scroll to position [357, 0]
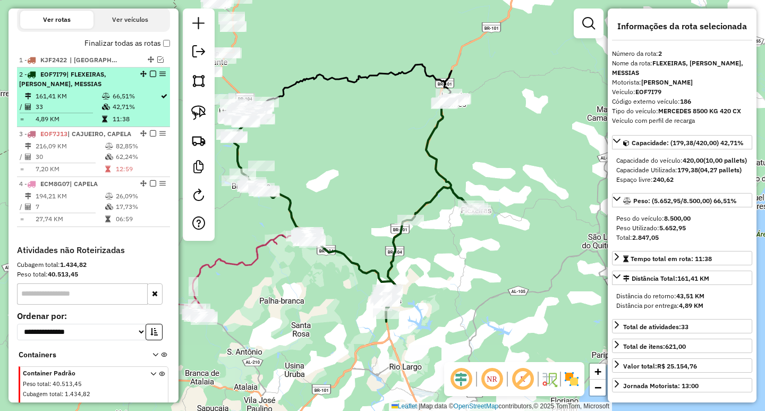
click at [105, 99] on icon at bounding box center [106, 96] width 8 height 6
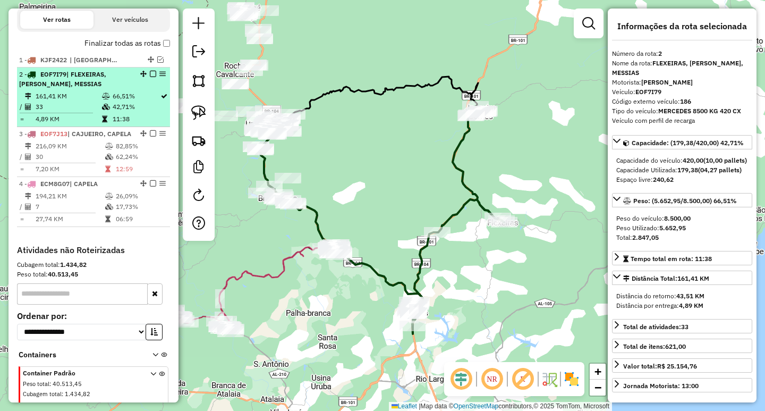
click at [151, 77] on em at bounding box center [153, 74] width 6 height 6
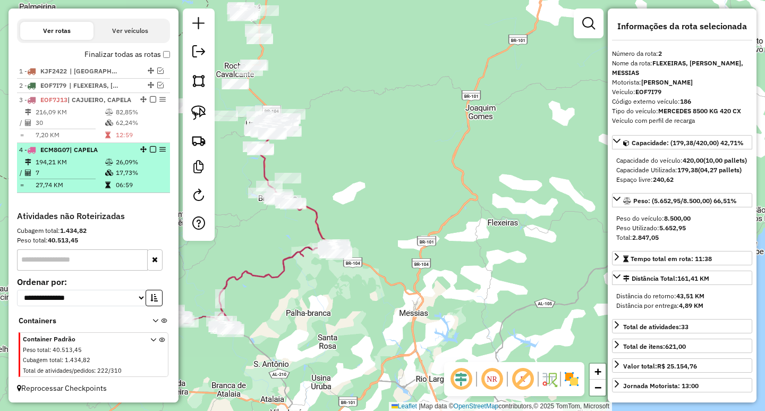
click at [121, 178] on td "17,73%" at bounding box center [140, 172] width 50 height 11
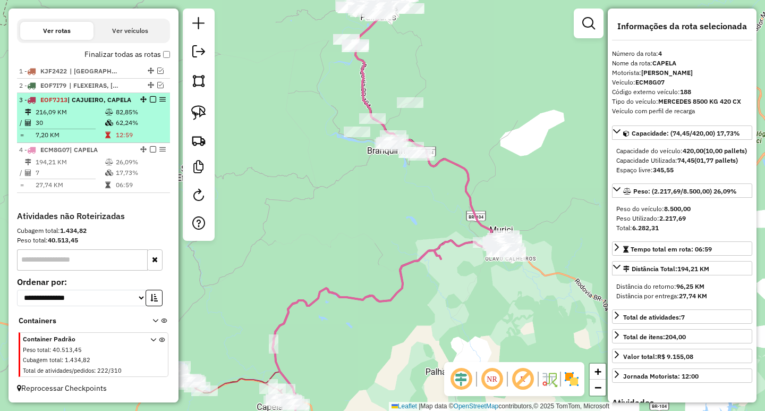
click at [101, 113] on li "3 - EOF7J13 | CAJUEIRO, CAPELA 216,09 KM 82,85% / 30 62,24% = 7,20 KM 12:59" at bounding box center [93, 118] width 153 height 50
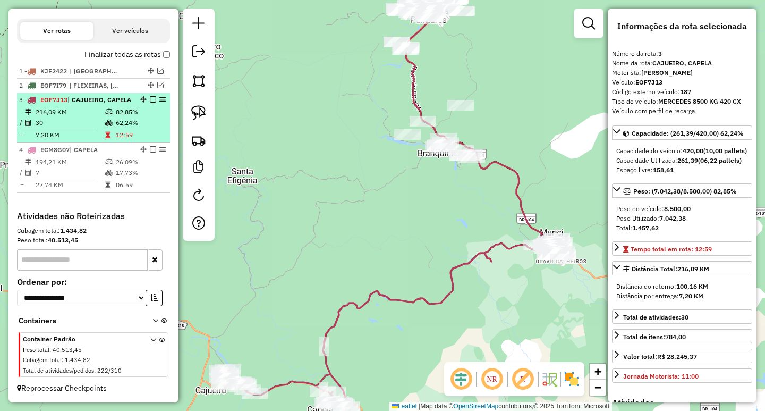
click at [152, 99] on em at bounding box center [153, 99] width 6 height 6
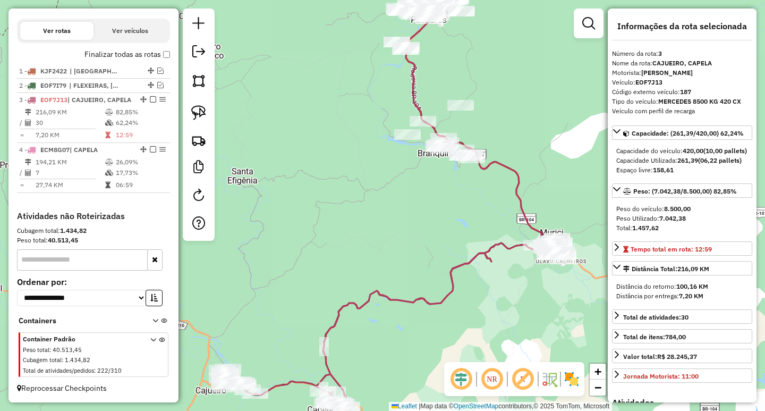
scroll to position [320, 0]
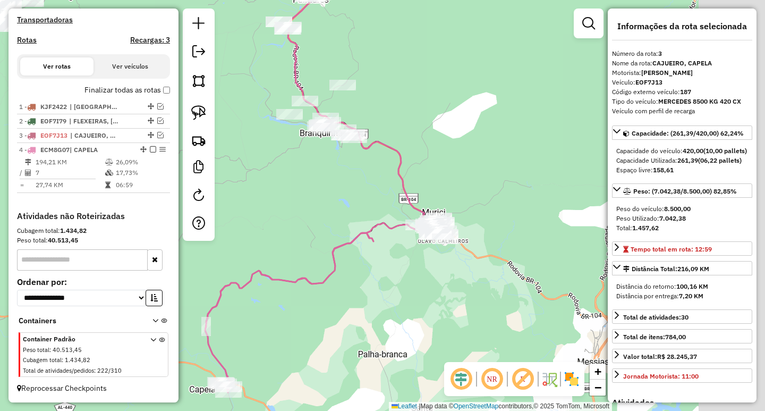
drag, startPoint x: 512, startPoint y: 272, endPoint x: 312, endPoint y: 250, distance: 200.9
click at [313, 251] on div "Janela de atendimento Grade de atendimento Capacidade Transportadoras Veículos …" at bounding box center [382, 205] width 765 height 411
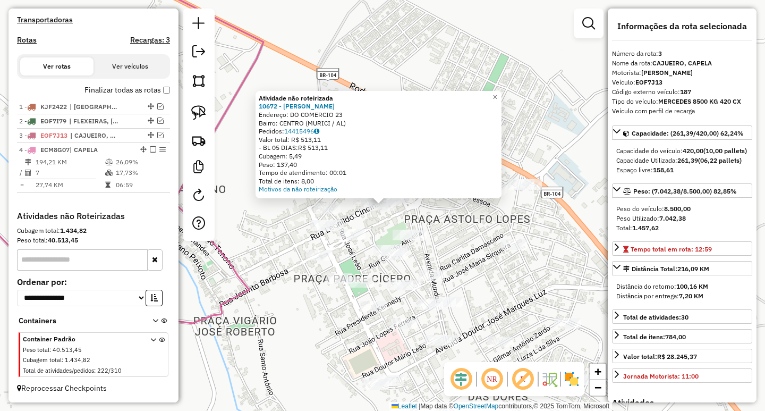
click at [327, 218] on div "Atividade não roteirizada 10672 - SIMONES BAR Endereço: DO COMERCIO 23 Bairro: …" at bounding box center [382, 205] width 765 height 411
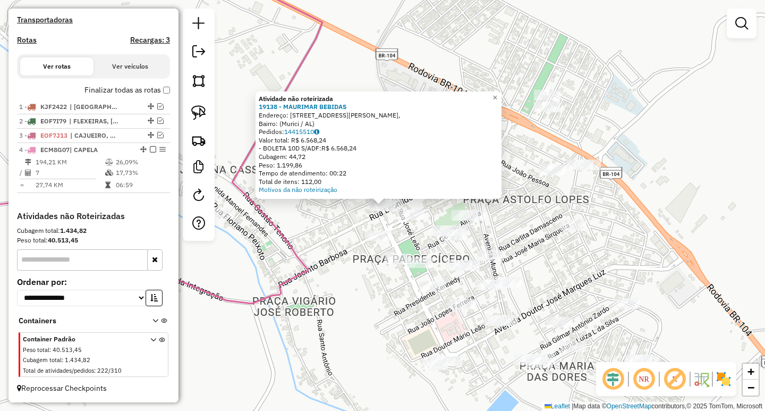
click at [330, 211] on div "Atividade não roteirizada 19138 - MAURIMAR BEBIDAS Endereço: Rua Leonídio Cinci…" at bounding box center [382, 205] width 765 height 411
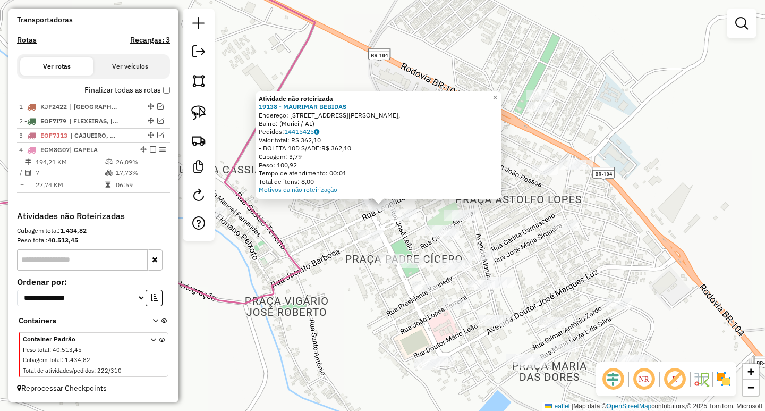
click at [341, 224] on div "Atividade não roteirizada 19138 - MAURIMAR BEBIDAS Endereço: Rua Leonídio Cinci…" at bounding box center [382, 205] width 765 height 411
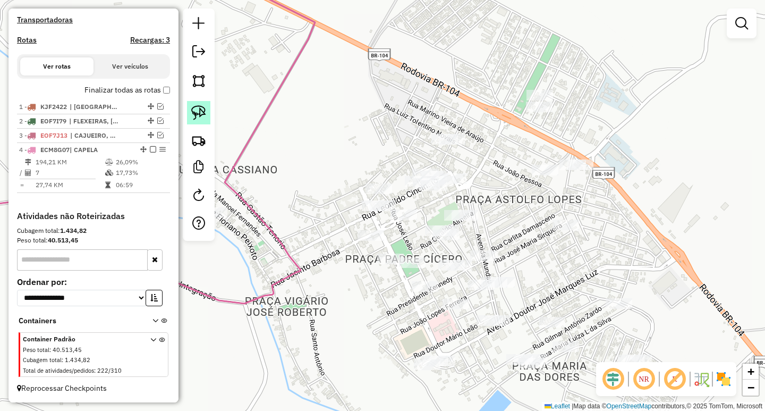
click at [194, 114] on img at bounding box center [198, 112] width 15 height 15
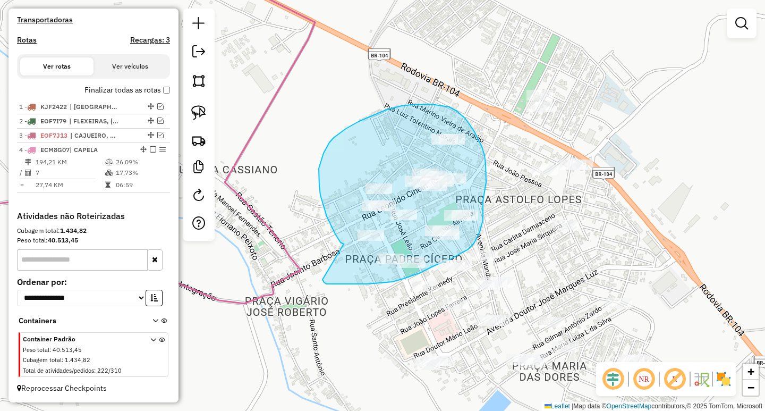
drag, startPoint x: 344, startPoint y: 244, endPoint x: 317, endPoint y: 275, distance: 41.1
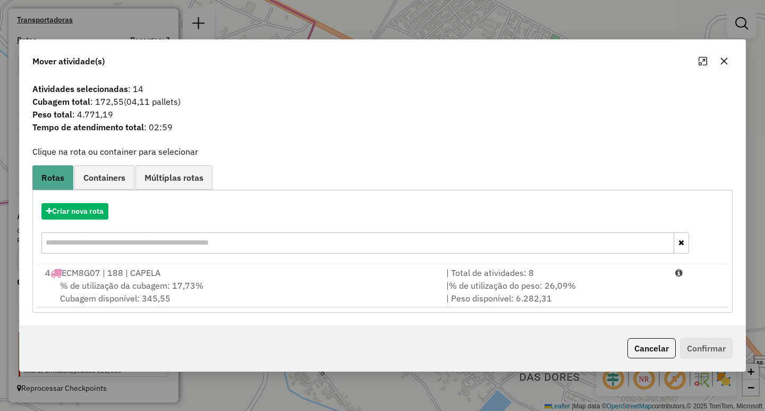
click at [264, 279] on div "% de utilização da cubagem: 17,73% Cubagem disponível: 345,55" at bounding box center [239, 291] width 401 height 25
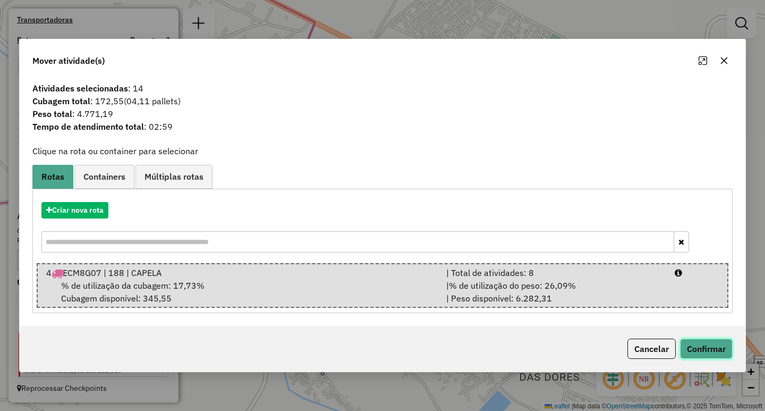
click at [709, 345] on button "Confirmar" at bounding box center [706, 348] width 53 height 20
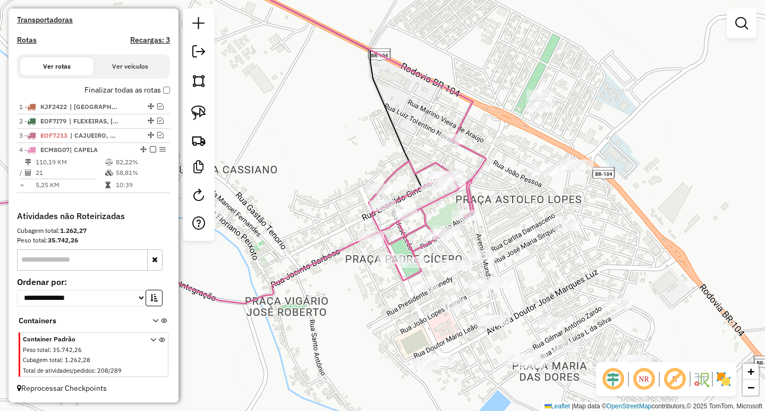
drag, startPoint x: 191, startPoint y: 115, endPoint x: 263, endPoint y: 142, distance: 76.7
click at [192, 115] on img at bounding box center [198, 112] width 15 height 15
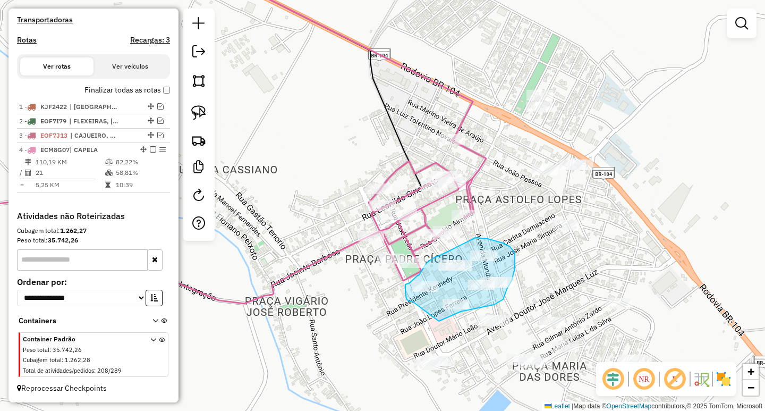
drag, startPoint x: 411, startPoint y: 301, endPoint x: 438, endPoint y: 321, distance: 33.0
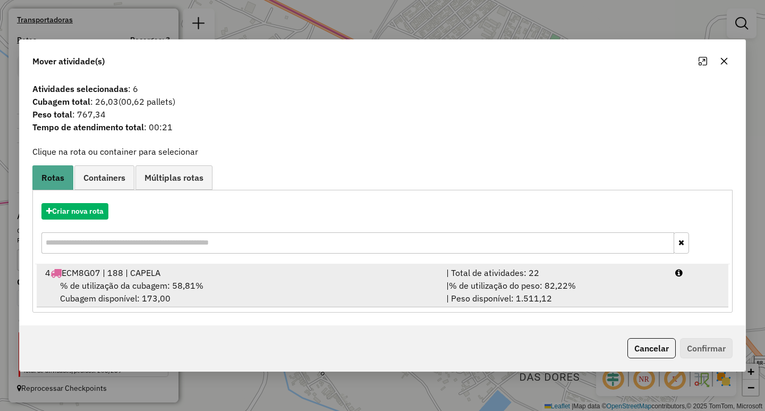
click at [541, 288] on span "% de utilização do peso: 82,22%" at bounding box center [512, 285] width 127 height 11
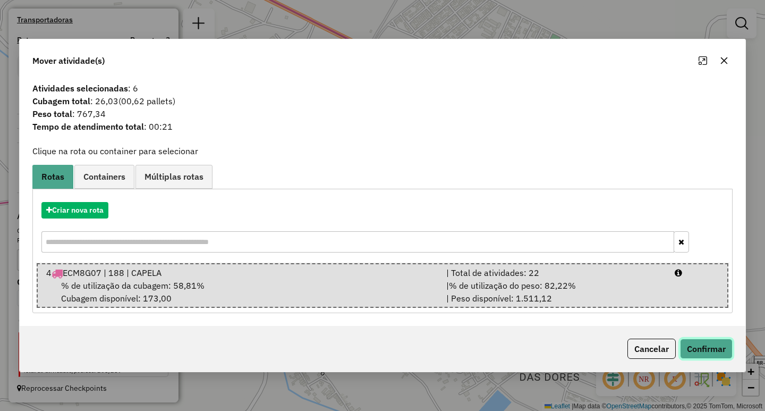
click at [711, 354] on button "Confirmar" at bounding box center [706, 348] width 53 height 20
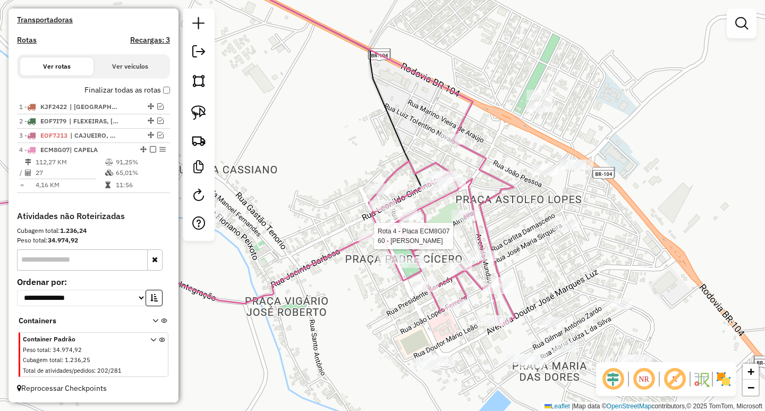
select select "**********"
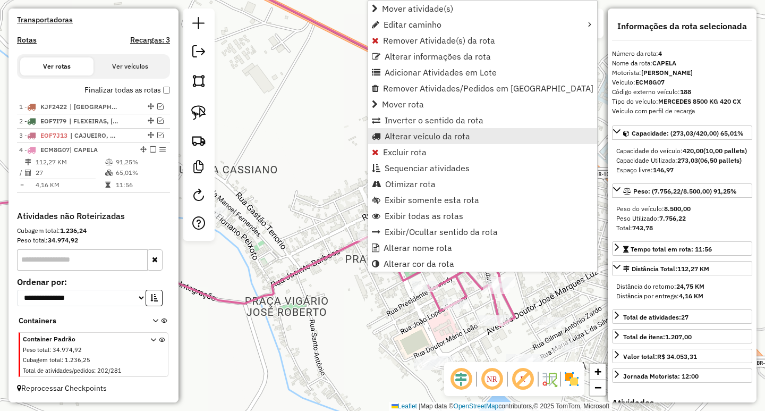
click at [400, 135] on span "Alterar veículo da rota" at bounding box center [428, 136] width 86 height 8
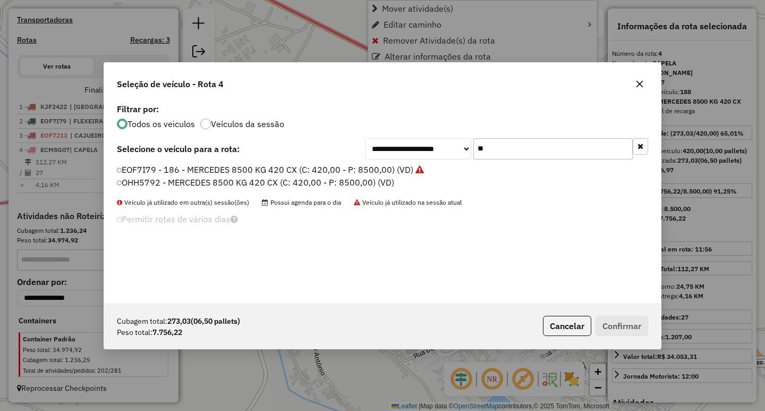
scroll to position [6, 3]
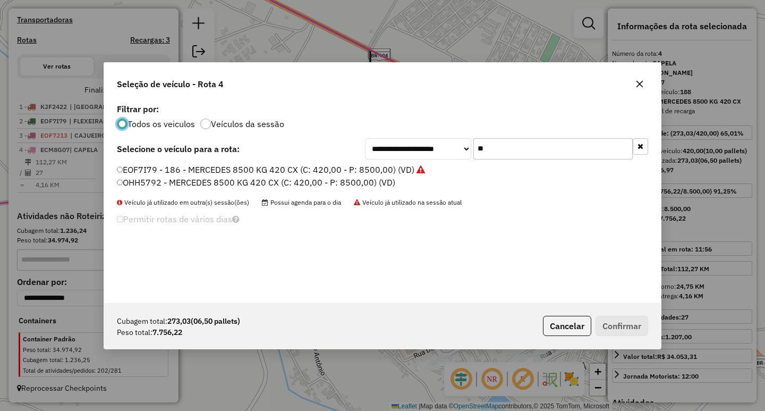
drag, startPoint x: 502, startPoint y: 148, endPoint x: 374, endPoint y: 154, distance: 128.2
click at [374, 154] on div "**********" at bounding box center [506, 148] width 283 height 21
type input "**"
click at [190, 169] on label "EOF7I87 - MERCEDES 8500 KG 420 CX (C: 420,00 - P: 8500,00) (VD)" at bounding box center [254, 169] width 275 height 13
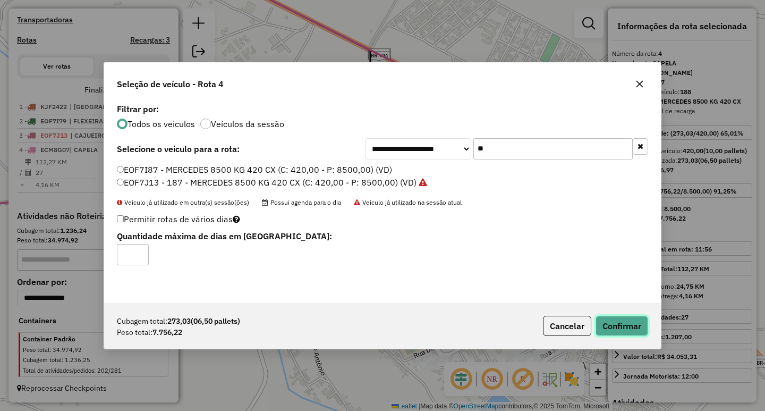
click at [615, 324] on button "Confirmar" at bounding box center [621, 326] width 53 height 20
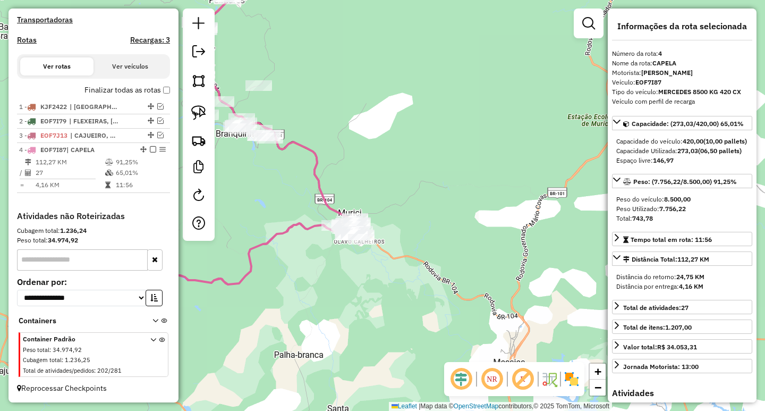
drag, startPoint x: 368, startPoint y: 163, endPoint x: 461, endPoint y: 166, distance: 93.0
click at [459, 166] on div "Janela de atendimento Grade de atendimento Capacidade Transportadoras Veículos …" at bounding box center [382, 205] width 765 height 411
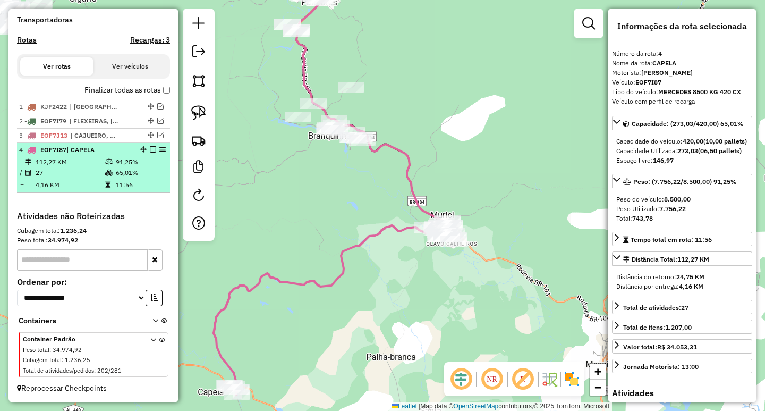
click at [150, 147] on em at bounding box center [153, 149] width 6 height 6
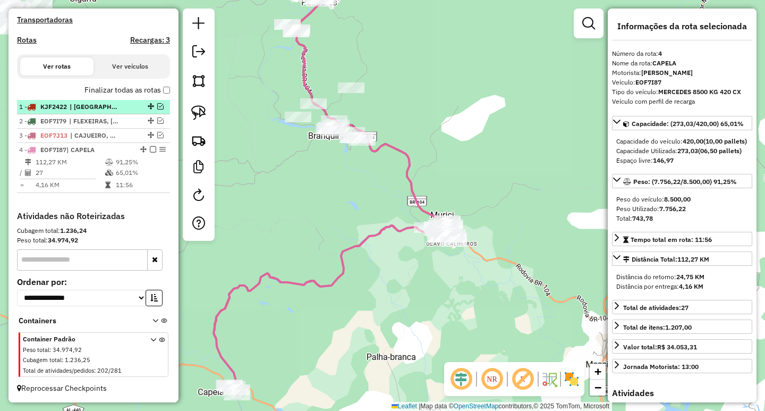
scroll to position [284, 0]
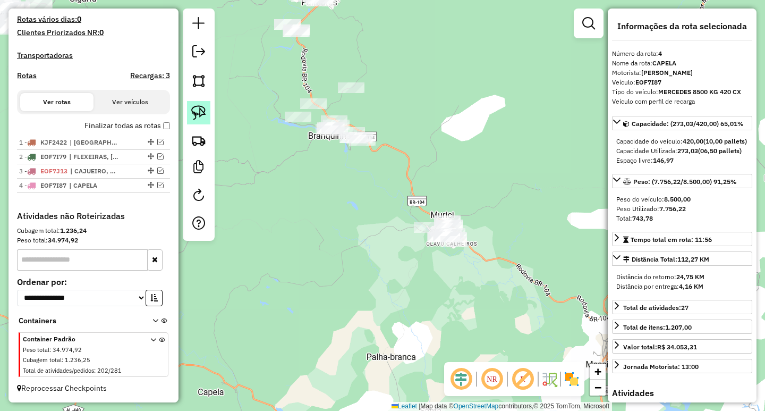
click at [203, 110] on img at bounding box center [198, 112] width 15 height 15
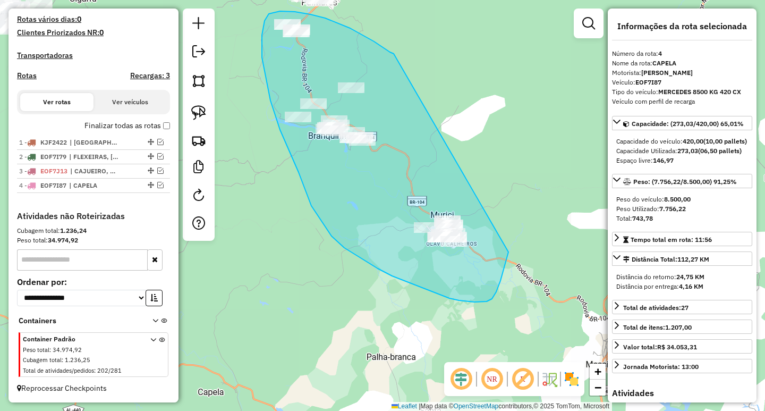
drag, startPoint x: 387, startPoint y: 50, endPoint x: 500, endPoint y: 182, distance: 174.4
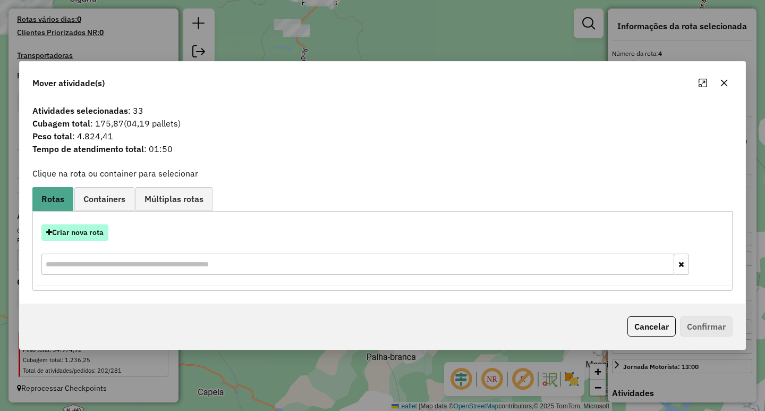
click at [91, 236] on button "Criar nova rota" at bounding box center [74, 232] width 67 height 16
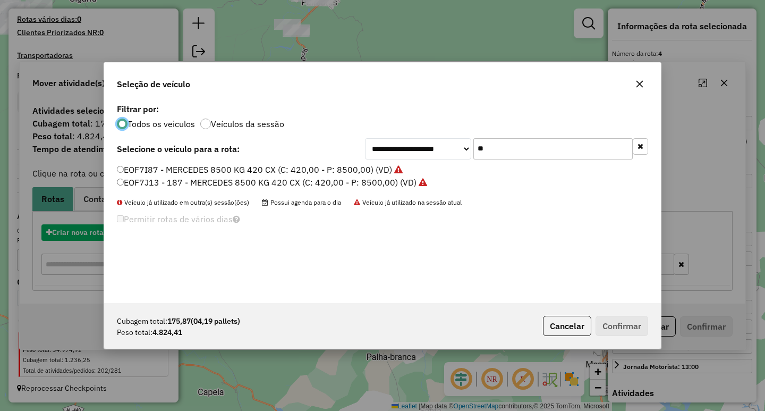
scroll to position [6, 3]
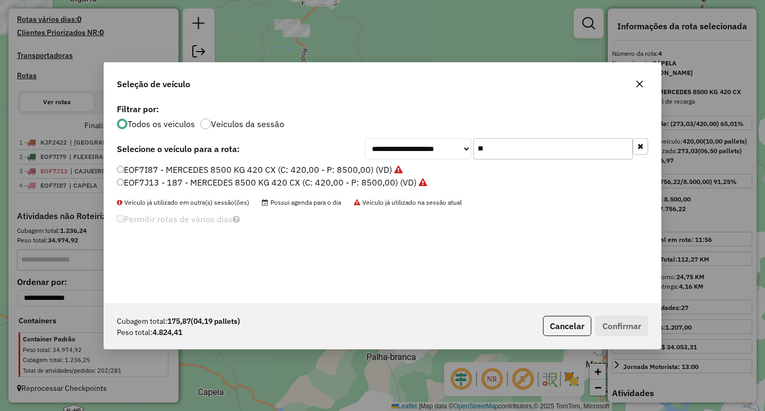
drag, startPoint x: 539, startPoint y: 157, endPoint x: 416, endPoint y: 154, distance: 123.3
click at [416, 152] on div "**********" at bounding box center [506, 148] width 283 height 21
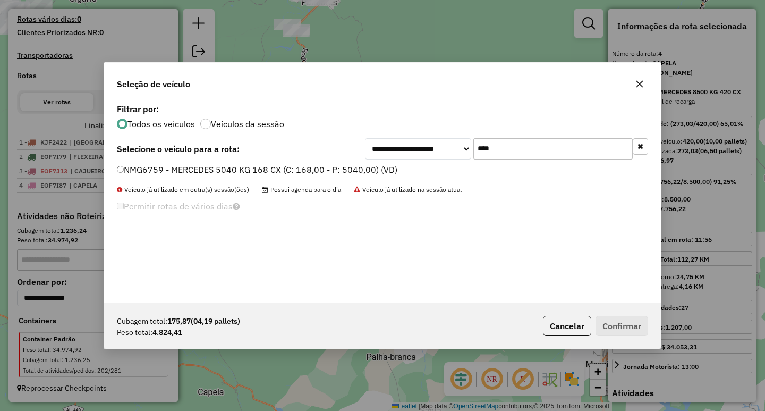
type input "****"
click at [358, 172] on label "NMG6759 - MERCEDES 5040 KG 168 CX (C: 168,00 - P: 5040,00) (VD)" at bounding box center [257, 169] width 280 height 13
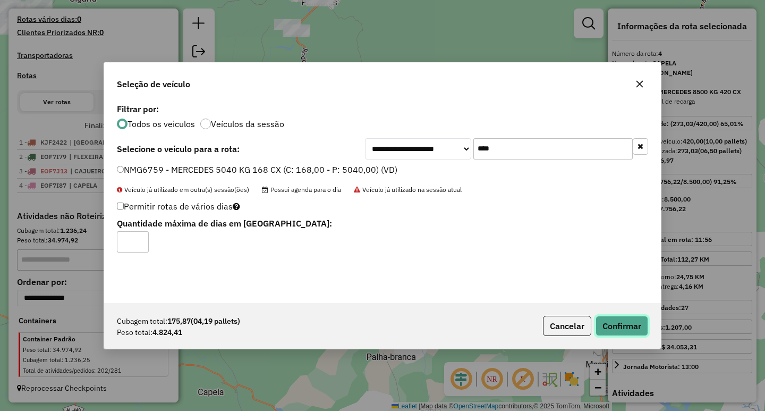
click at [629, 324] on button "Confirmar" at bounding box center [621, 326] width 53 height 20
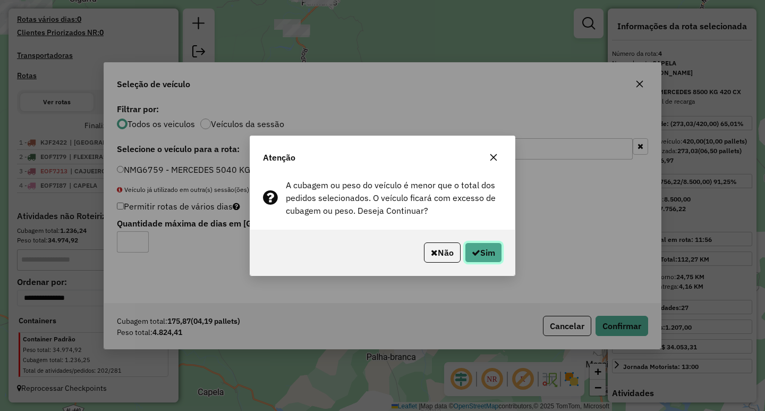
click at [491, 251] on button "Sim" at bounding box center [483, 252] width 37 height 20
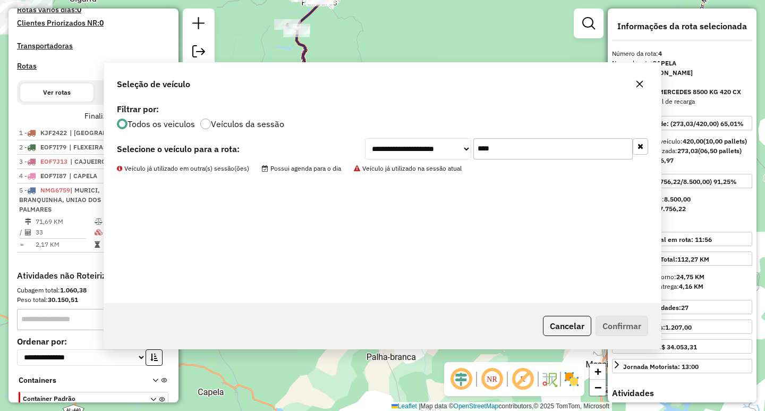
scroll to position [353, 0]
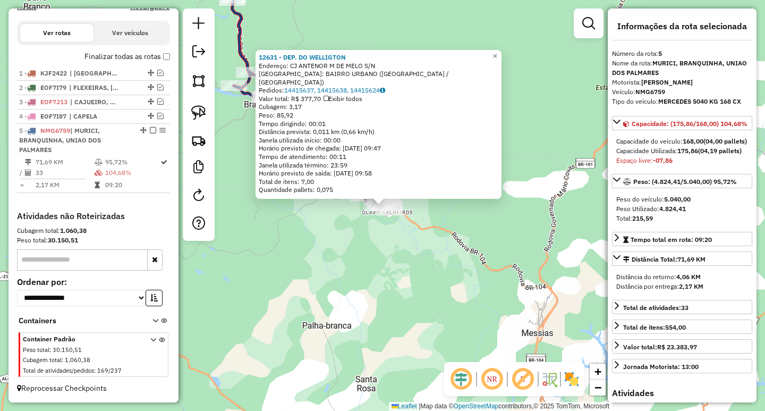
click at [351, 268] on div "12631 - DEP. DO WELLIGTON Endereço: CJ ANTENOR M DE MELO S/N Bairro: BAIRRO URB…" at bounding box center [382, 205] width 765 height 411
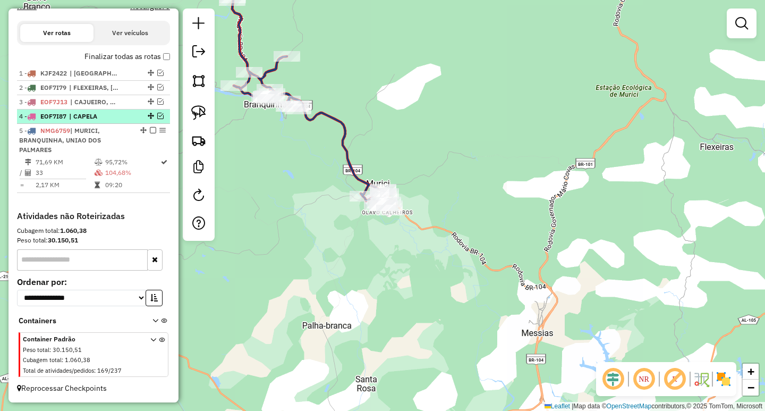
click at [157, 118] on em at bounding box center [160, 116] width 6 height 6
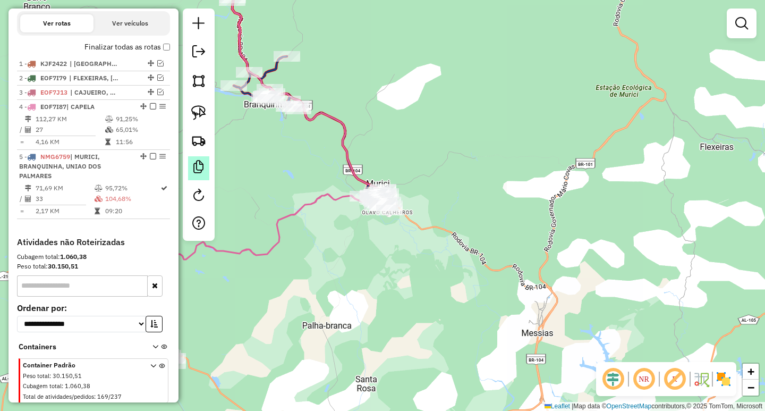
scroll to position [357, 0]
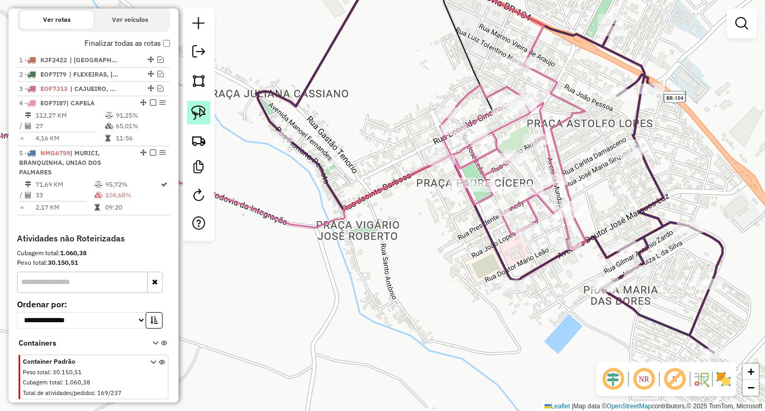
click at [200, 116] on img at bounding box center [198, 112] width 15 height 15
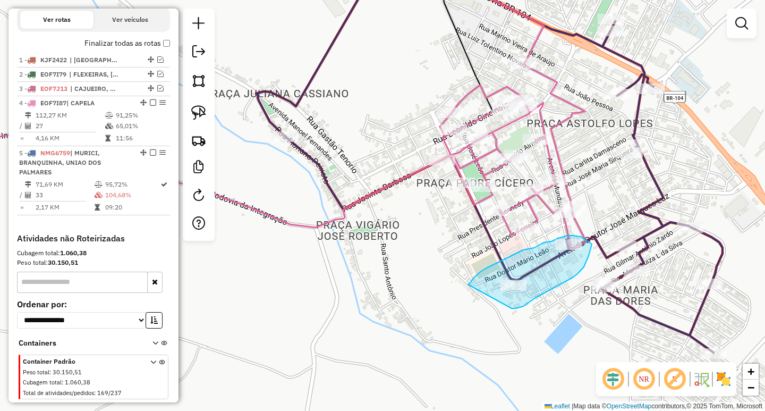
drag, startPoint x: 474, startPoint y: 277, endPoint x: 475, endPoint y: 308, distance: 31.3
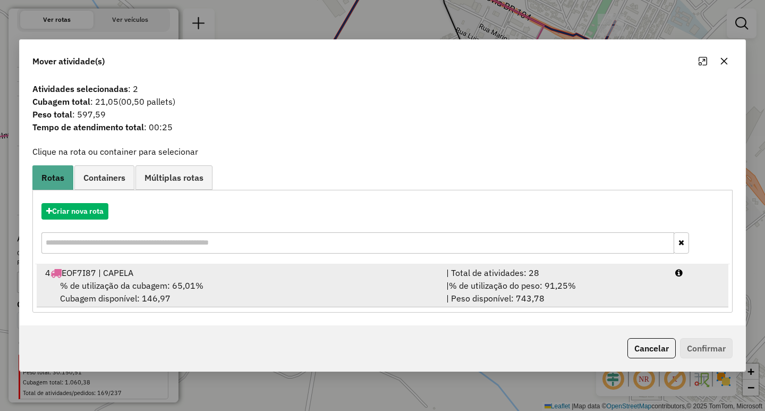
click at [557, 299] on div "| % de utilização do peso: 91,25% | Peso disponível: 743,78" at bounding box center [554, 291] width 229 height 25
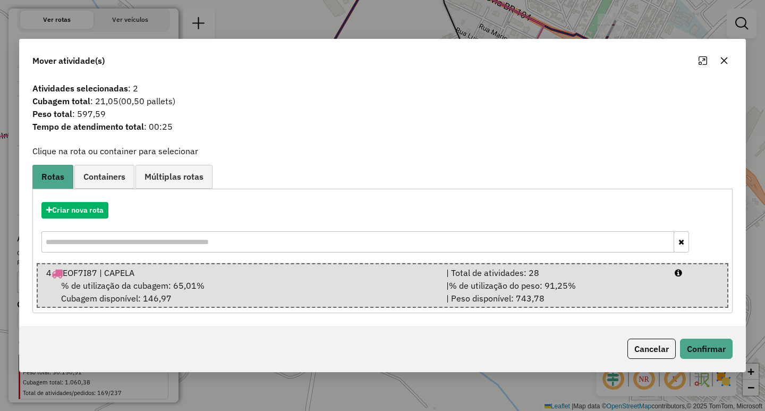
click at [700, 338] on div "Cancelar Confirmar" at bounding box center [383, 349] width 726 height 46
click at [702, 346] on button "Confirmar" at bounding box center [706, 348] width 53 height 20
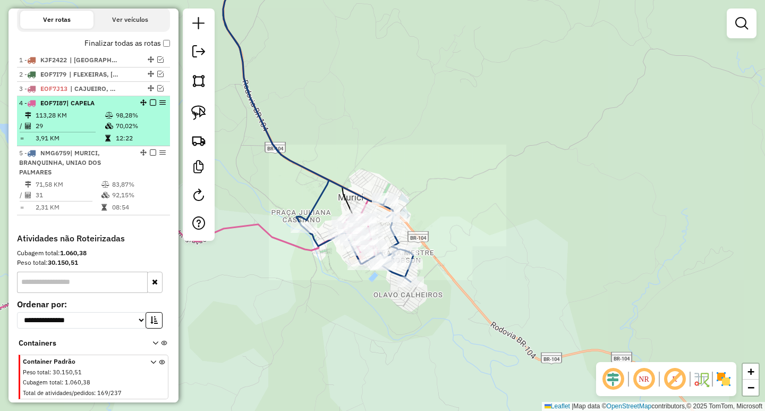
click at [87, 131] on td "29" at bounding box center [70, 126] width 70 height 11
select select "**********"
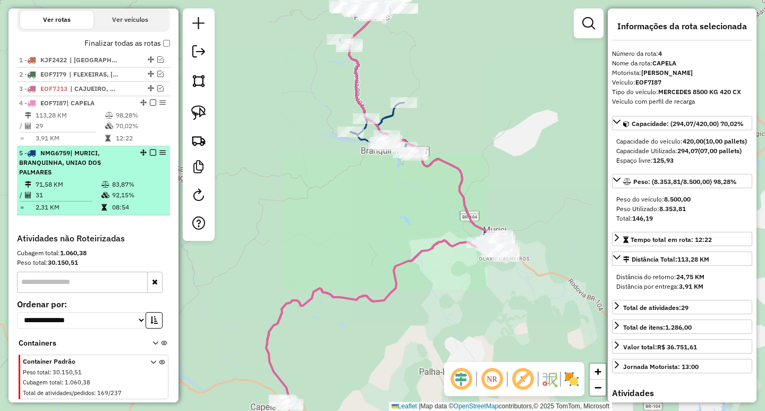
click at [108, 189] on td at bounding box center [106, 184] width 11 height 11
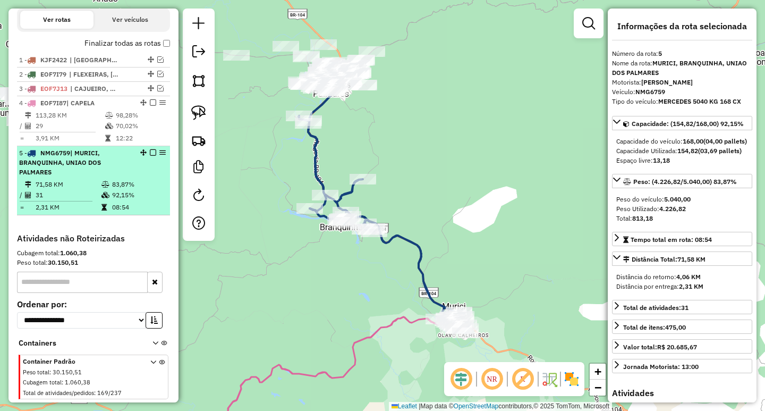
click at [150, 156] on em at bounding box center [153, 152] width 6 height 6
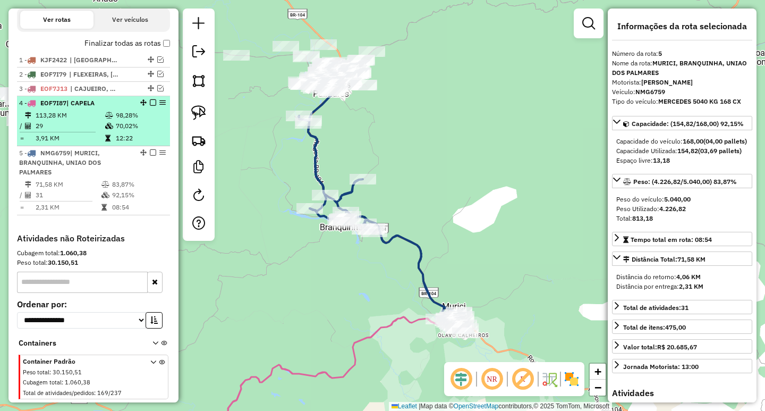
scroll to position [334, 0]
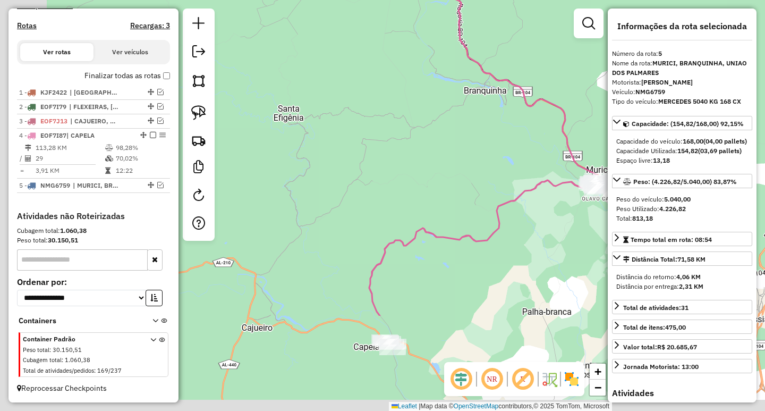
drag, startPoint x: 389, startPoint y: 230, endPoint x: 488, endPoint y: 118, distance: 149.4
click at [487, 125] on div "Janela de atendimento Grade de atendimento Capacidade Transportadoras Veículos …" at bounding box center [382, 205] width 765 height 411
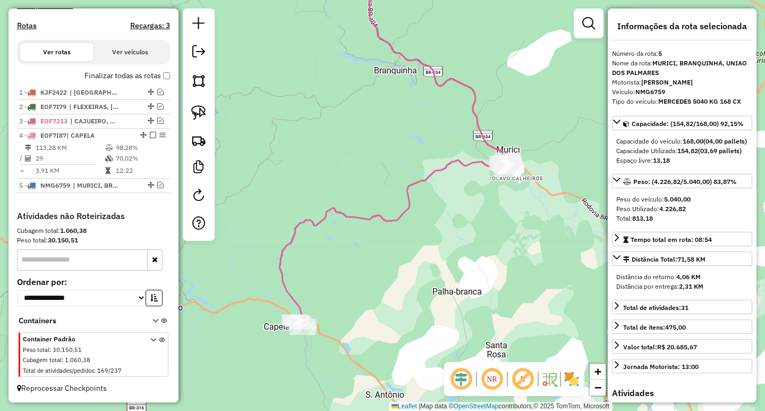
drag, startPoint x: 454, startPoint y: 151, endPoint x: 341, endPoint y: 146, distance: 113.2
click at [348, 148] on div "Janela de atendimento Grade de atendimento Capacidade Transportadoras Veículos …" at bounding box center [382, 205] width 765 height 411
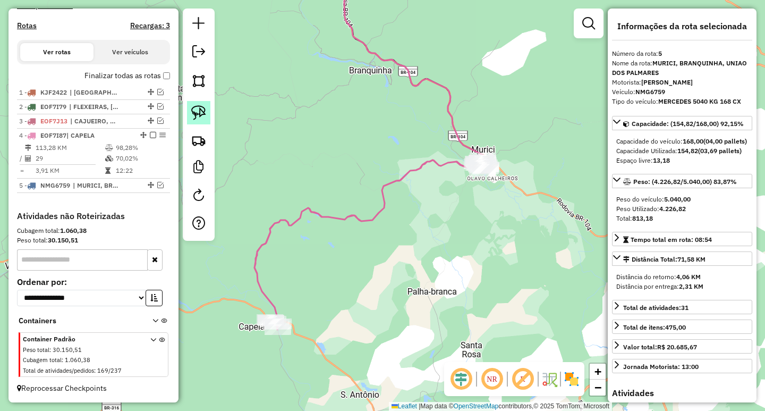
click at [198, 112] on img at bounding box center [198, 112] width 15 height 15
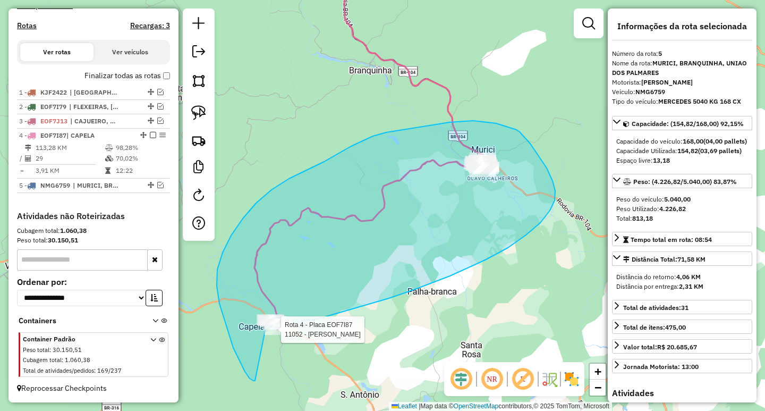
drag, startPoint x: 255, startPoint y: 380, endPoint x: 252, endPoint y: 329, distance: 51.1
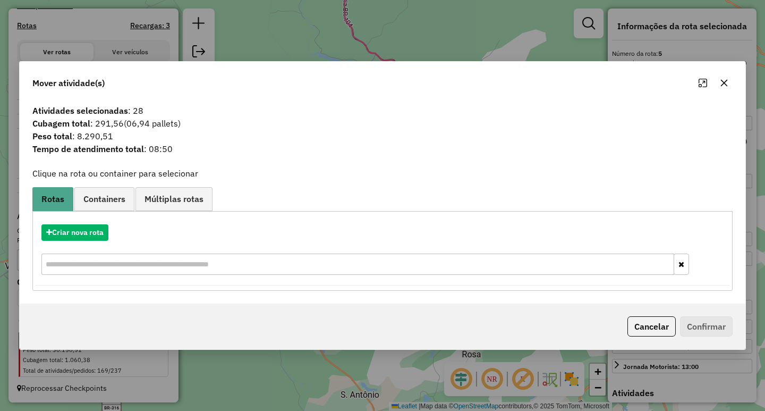
drag, startPoint x: 731, startPoint y: 86, endPoint x: 722, endPoint y: 86, distance: 9.6
click at [730, 86] on button "button" at bounding box center [724, 82] width 17 height 17
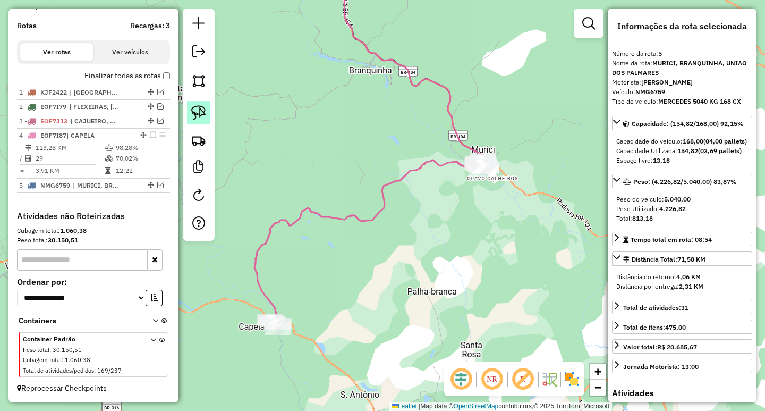
click at [203, 110] on img at bounding box center [198, 112] width 15 height 15
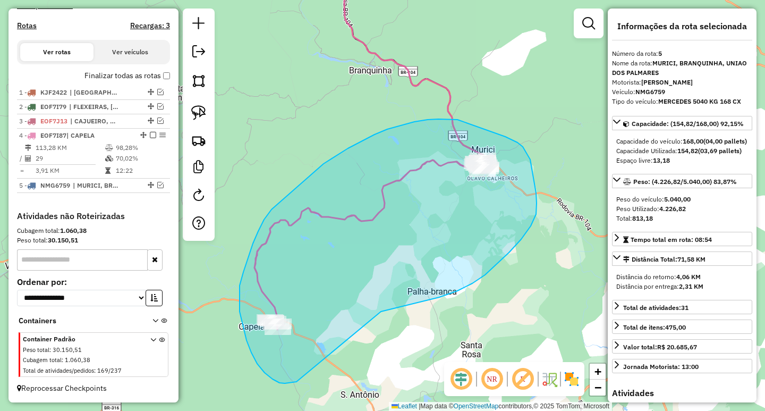
drag, startPoint x: 293, startPoint y: 382, endPoint x: 242, endPoint y: 340, distance: 66.0
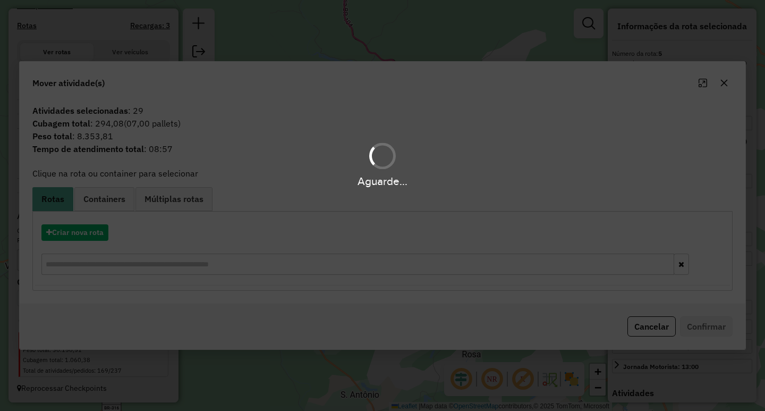
click at [725, 81] on hb-app "Aguarde... Pop-up bloqueado! Seu navegador bloqueou automáticamente a abertura …" at bounding box center [382, 205] width 765 height 411
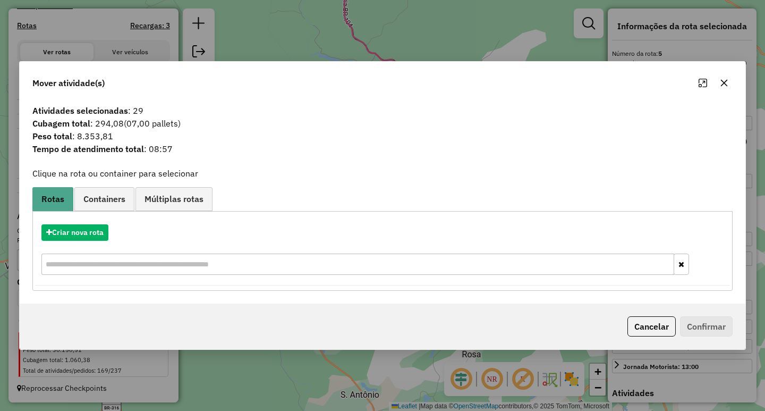
click at [726, 81] on icon "button" at bounding box center [724, 83] width 8 height 8
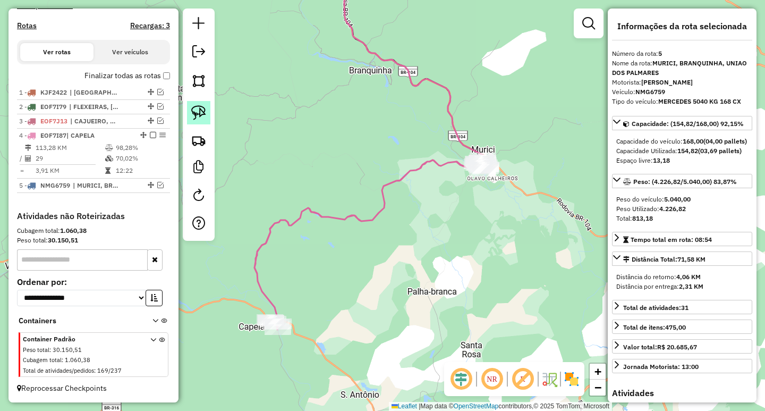
click at [198, 110] on img at bounding box center [198, 112] width 15 height 15
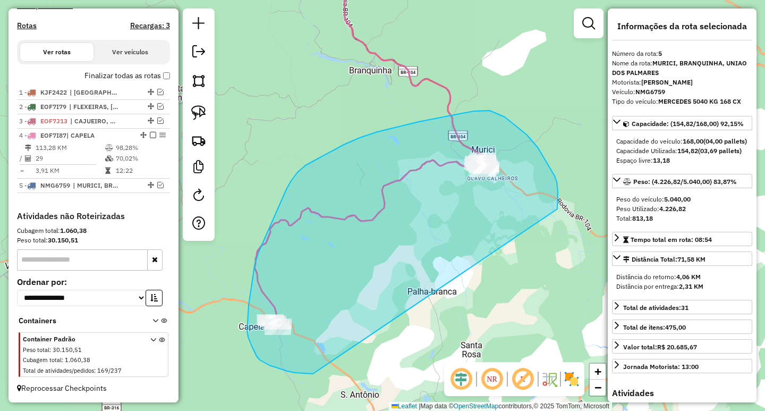
drag, startPoint x: 557, startPoint y: 209, endPoint x: 362, endPoint y: 355, distance: 244.4
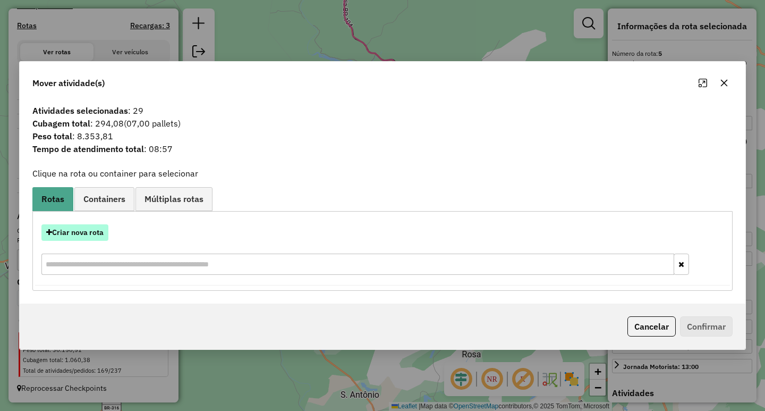
click at [106, 233] on button "Criar nova rota" at bounding box center [74, 232] width 67 height 16
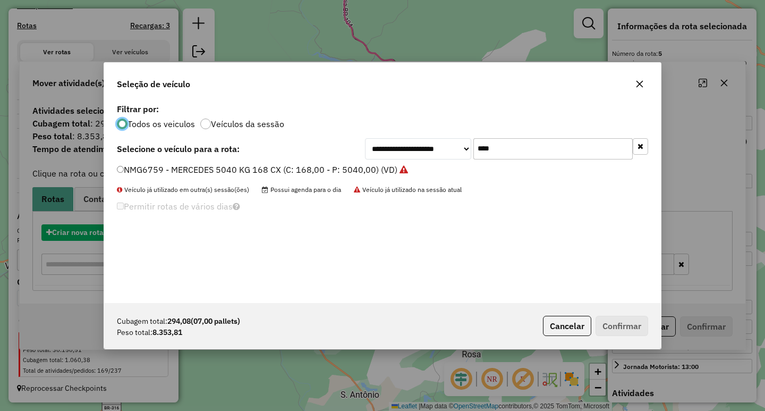
scroll to position [6, 3]
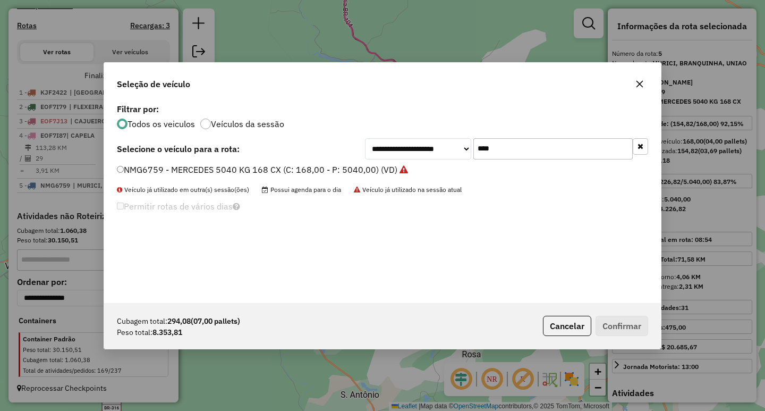
drag, startPoint x: 525, startPoint y: 152, endPoint x: 342, endPoint y: 152, distance: 182.7
click at [348, 152] on div "**********" at bounding box center [382, 148] width 531 height 21
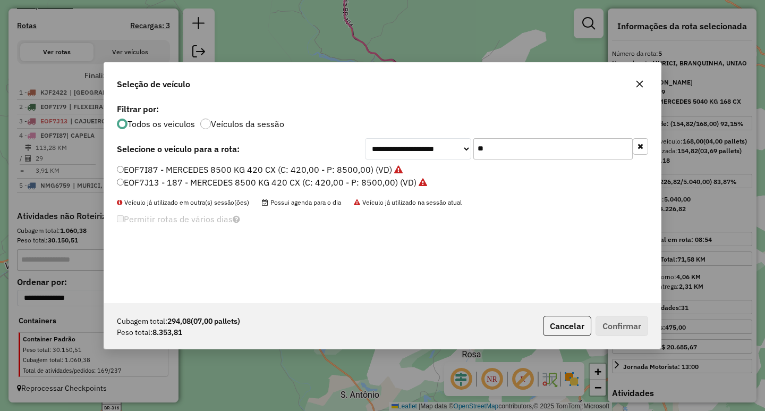
type input "**"
click at [278, 165] on label "EOF7I87 - MERCEDES 8500 KG 420 CX (C: 420,00 - P: 8500,00) (VD)" at bounding box center [260, 169] width 286 height 13
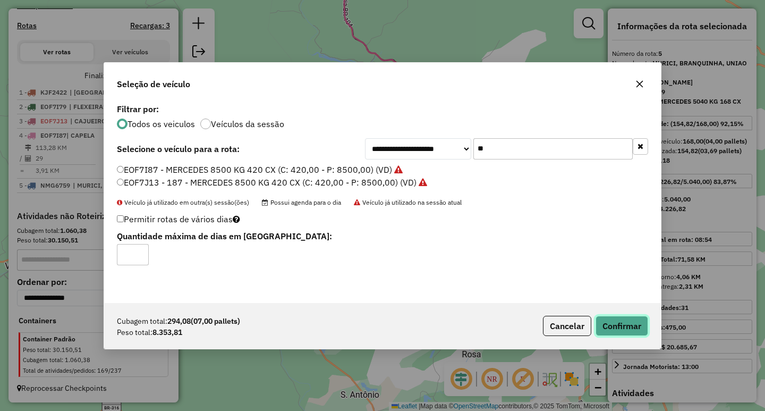
click at [616, 325] on button "Confirmar" at bounding box center [621, 326] width 53 height 20
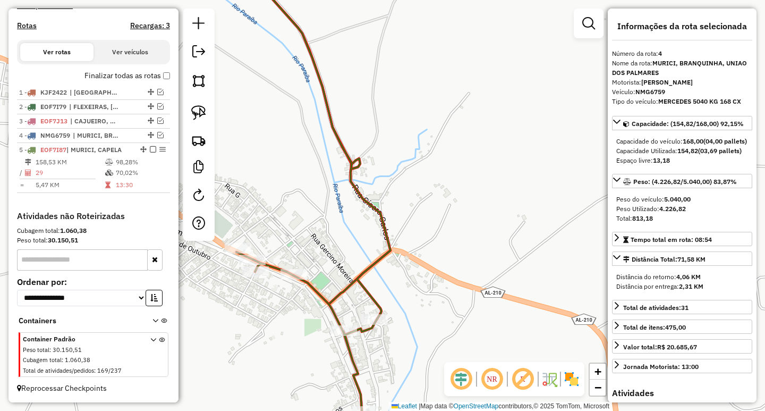
drag, startPoint x: 405, startPoint y: 218, endPoint x: 302, endPoint y: 345, distance: 163.5
click at [301, 353] on div "Janela de atendimento Grade de atendimento Capacidade Transportadoras Veículos …" at bounding box center [382, 205] width 765 height 411
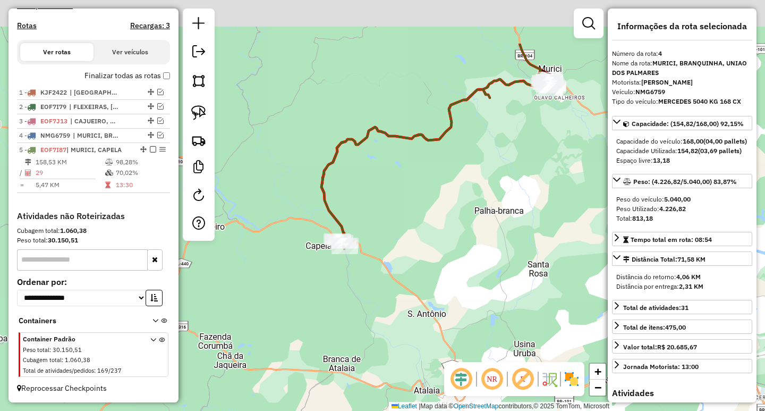
drag, startPoint x: 454, startPoint y: 77, endPoint x: 267, endPoint y: 234, distance: 244.3
click at [297, 226] on div "Janela de atendimento Grade de atendimento Capacidade Transportadoras Veículos …" at bounding box center [382, 205] width 765 height 411
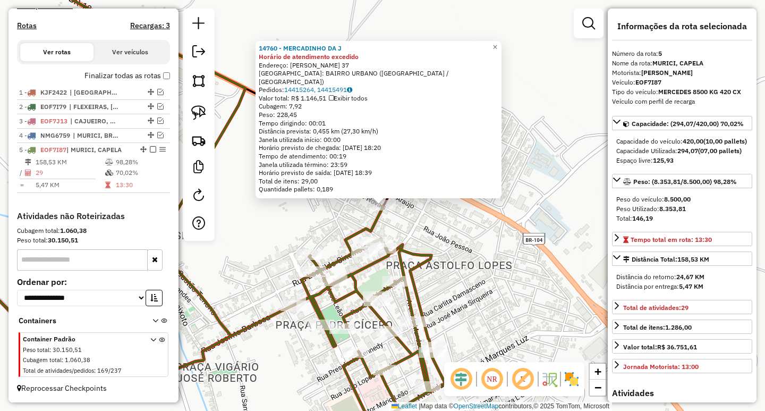
click at [338, 61] on strong "Horário de atendimento excedido" at bounding box center [309, 57] width 100 height 8
click at [328, 225] on div "14760 - MERCADINHO DA J Horário de atendimento excedido Endereço: OLAVO CALHEIR…" at bounding box center [382, 205] width 765 height 411
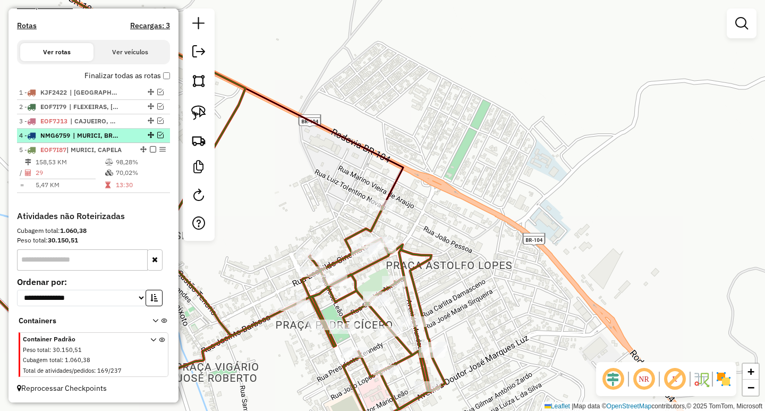
click at [158, 136] on em at bounding box center [160, 135] width 6 height 6
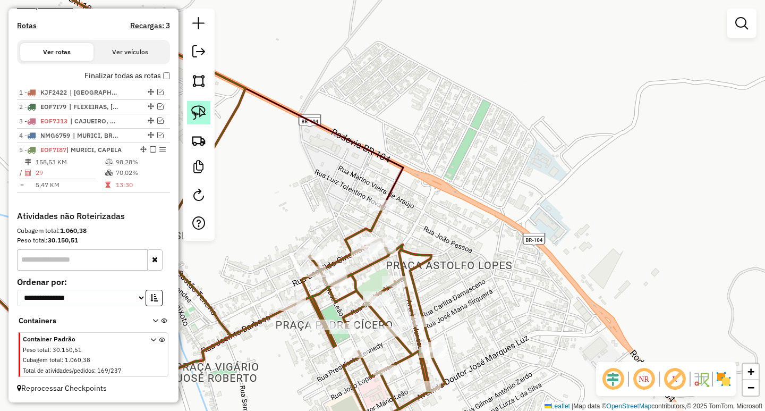
scroll to position [357, 0]
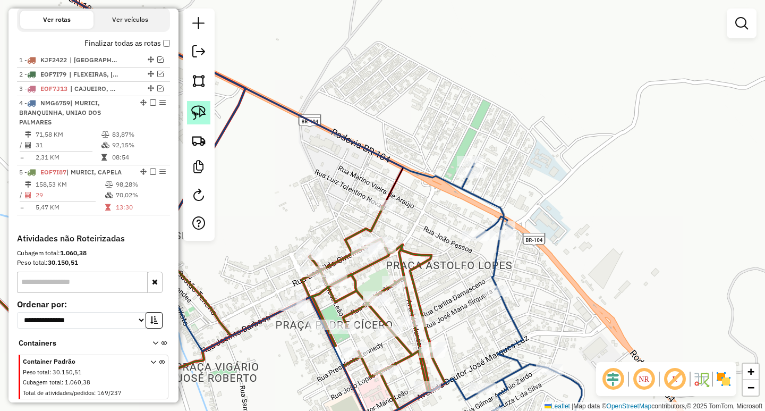
click at [204, 106] on img at bounding box center [198, 112] width 15 height 15
drag, startPoint x: 401, startPoint y: 183, endPoint x: 413, endPoint y: 219, distance: 38.3
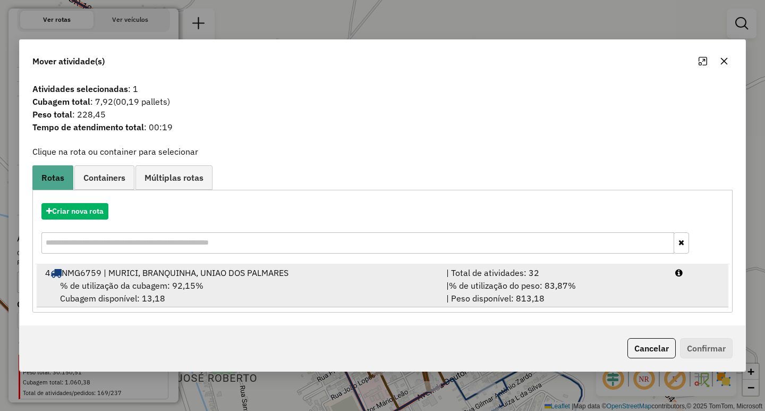
click at [288, 283] on div "% de utilização da cubagem: 92,15% Cubagem disponível: 13,18" at bounding box center [239, 291] width 401 height 25
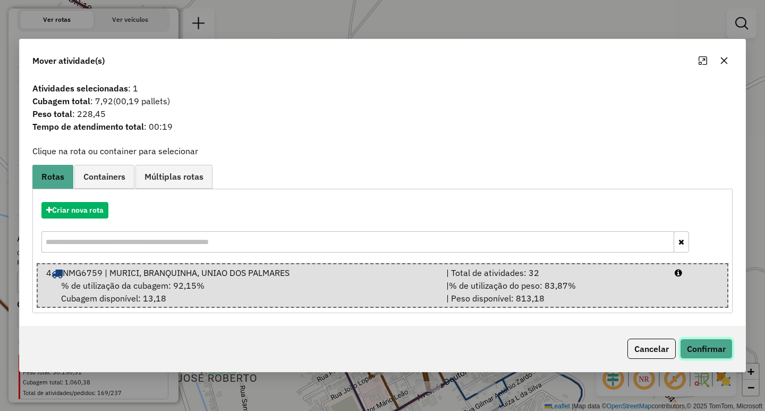
click at [699, 343] on button "Confirmar" at bounding box center [706, 348] width 53 height 20
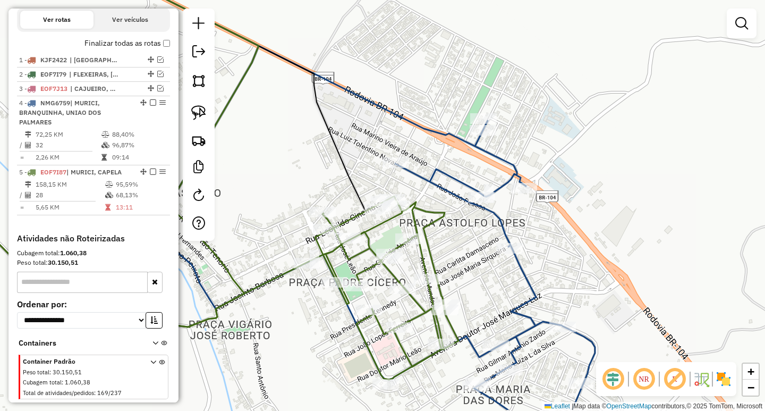
drag, startPoint x: 294, startPoint y: 181, endPoint x: 346, endPoint y: 40, distance: 150.1
click at [337, 65] on div "Janela de atendimento Grade de atendimento Capacidade Transportadoras Veículos …" at bounding box center [382, 205] width 765 height 411
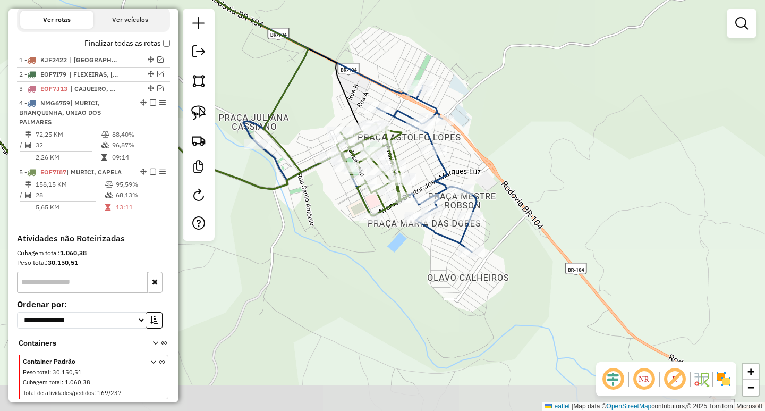
drag, startPoint x: 287, startPoint y: 239, endPoint x: 413, endPoint y: 248, distance: 126.7
click at [406, 245] on div "Janela de atendimento Grade de atendimento Capacidade Transportadoras Veículos …" at bounding box center [382, 205] width 765 height 411
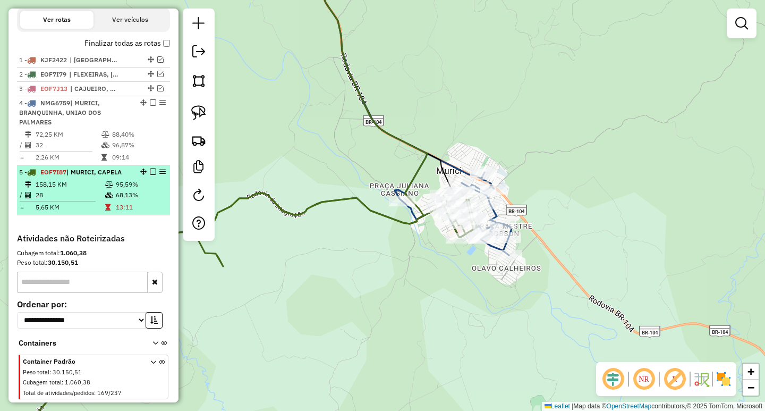
click at [150, 175] on em at bounding box center [153, 171] width 6 height 6
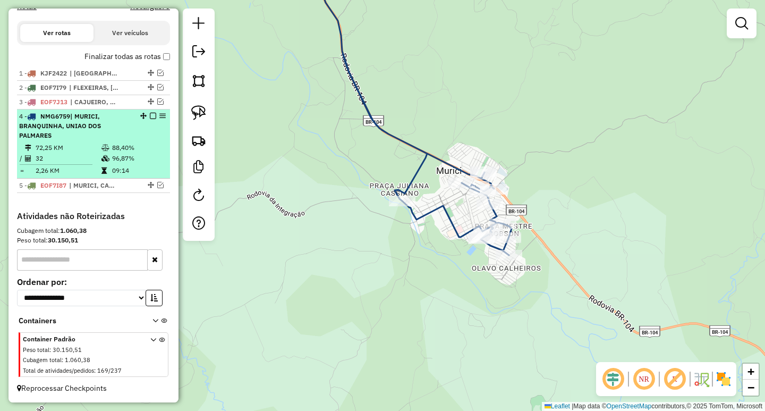
click at [152, 115] on em at bounding box center [153, 116] width 6 height 6
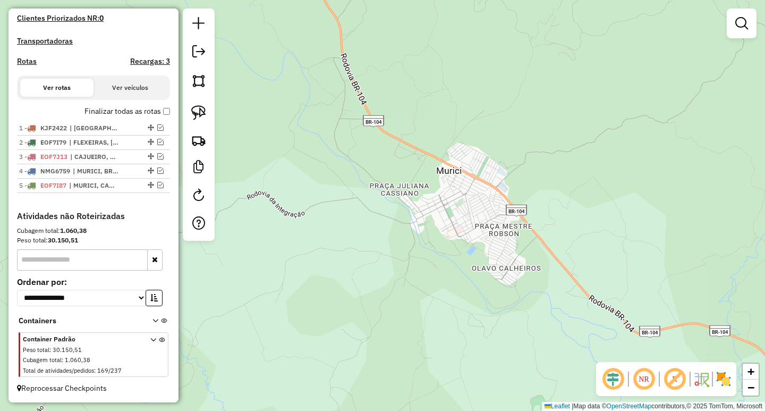
scroll to position [299, 0]
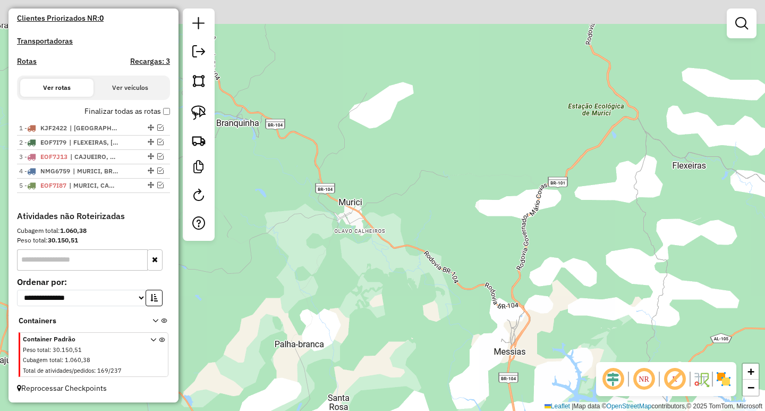
drag, startPoint x: 359, startPoint y: 152, endPoint x: 521, endPoint y: 346, distance: 253.0
click at [509, 346] on div "Janela de atendimento Grade de atendimento Capacidade Transportadoras Veículos …" at bounding box center [382, 205] width 765 height 411
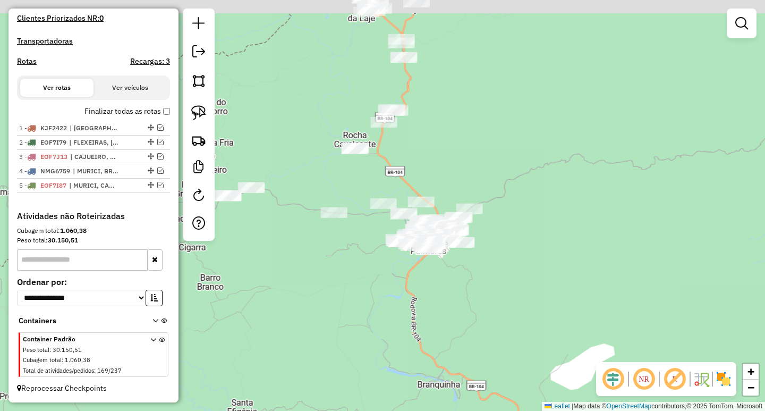
drag, startPoint x: 412, startPoint y: 290, endPoint x: 327, endPoint y: 397, distance: 137.6
click at [328, 396] on div "Janela de atendimento Grade de atendimento Capacidade Transportadoras Veículos …" at bounding box center [382, 205] width 765 height 411
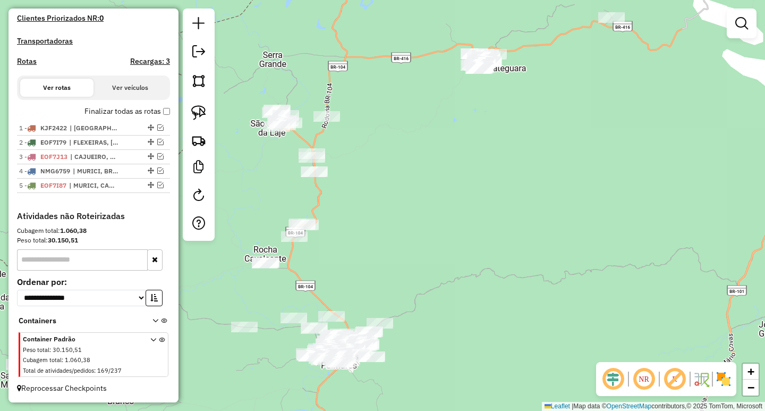
drag, startPoint x: 381, startPoint y: 235, endPoint x: 566, endPoint y: 165, distance: 197.4
click at [551, 169] on div "Janela de atendimento Grade de atendimento Capacidade Transportadoras Veículos …" at bounding box center [382, 205] width 765 height 411
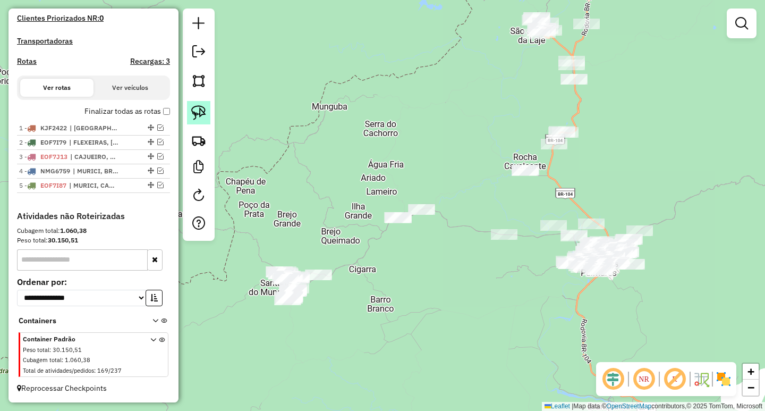
click at [194, 107] on img at bounding box center [198, 112] width 15 height 15
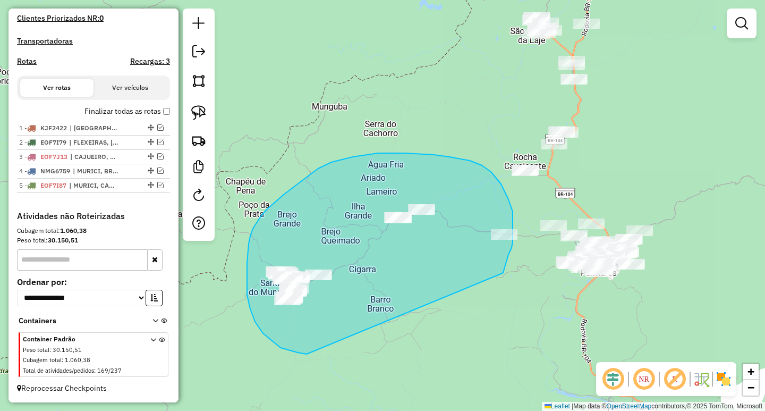
drag, startPoint x: 501, startPoint y: 274, endPoint x: 371, endPoint y: 359, distance: 155.7
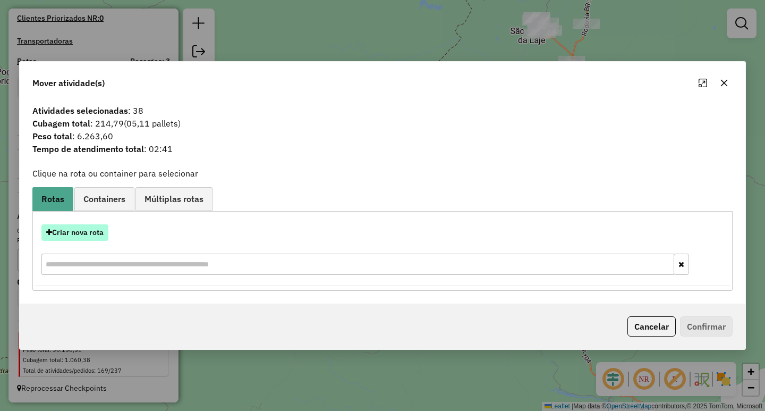
click at [73, 231] on button "Criar nova rota" at bounding box center [74, 232] width 67 height 16
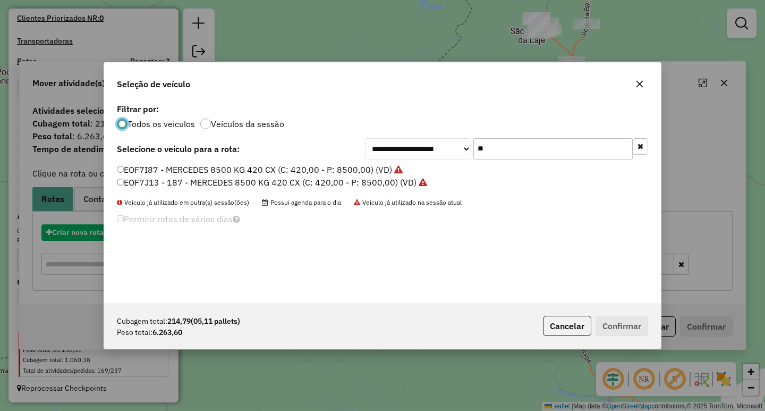
scroll to position [6, 3]
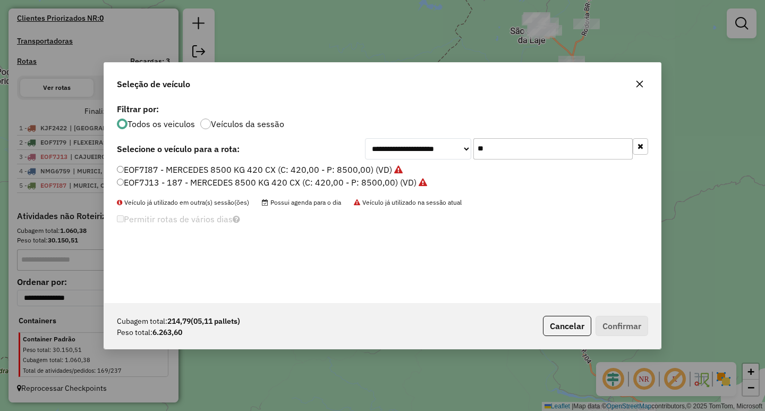
drag, startPoint x: 543, startPoint y: 148, endPoint x: 355, endPoint y: 149, distance: 188.1
click at [375, 149] on div "**********" at bounding box center [506, 148] width 283 height 21
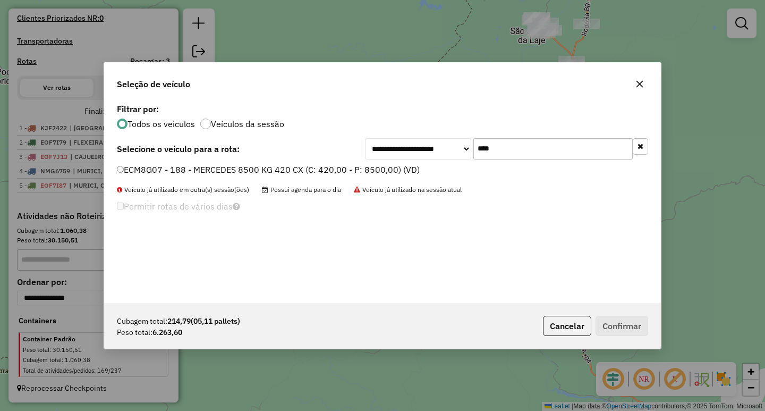
type input "****"
click at [190, 167] on label "ECM8G07 - 188 - MERCEDES 8500 KG 420 CX (C: 420,00 - P: 8500,00) (VD)" at bounding box center [268, 169] width 303 height 13
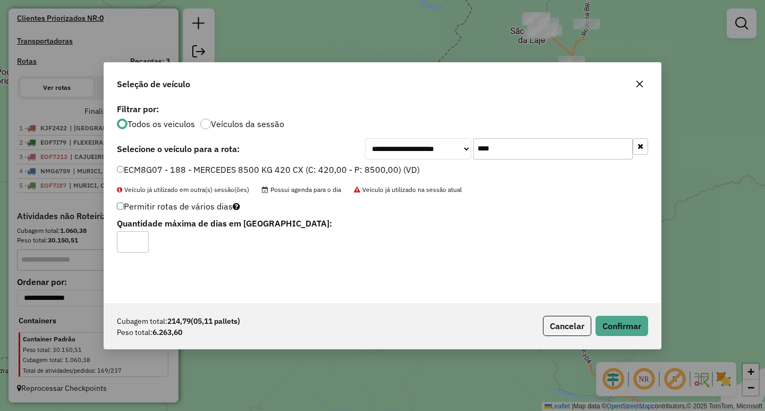
click at [648, 323] on div "Cubagem total: 214,79 (05,11 pallets) Peso total: 6.263,60 Cancelar Confirmar" at bounding box center [382, 326] width 557 height 46
click at [636, 324] on button "Confirmar" at bounding box center [621, 326] width 53 height 20
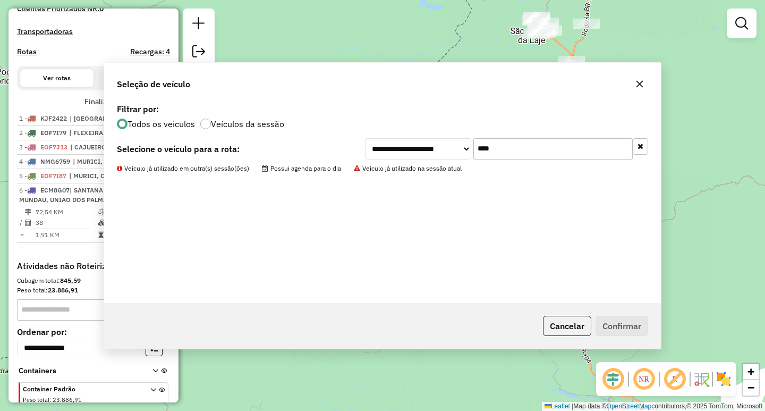
scroll to position [357, 0]
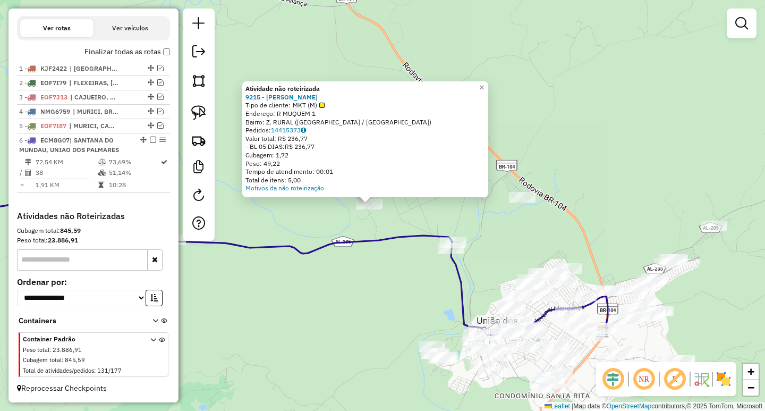
drag, startPoint x: 401, startPoint y: 297, endPoint x: 360, endPoint y: 273, distance: 47.9
click at [360, 273] on div "Atividade não roteirizada 9215 - JOSELITA DA SILVA SANTOS Tipo de cliente: MKT …" at bounding box center [382, 205] width 765 height 411
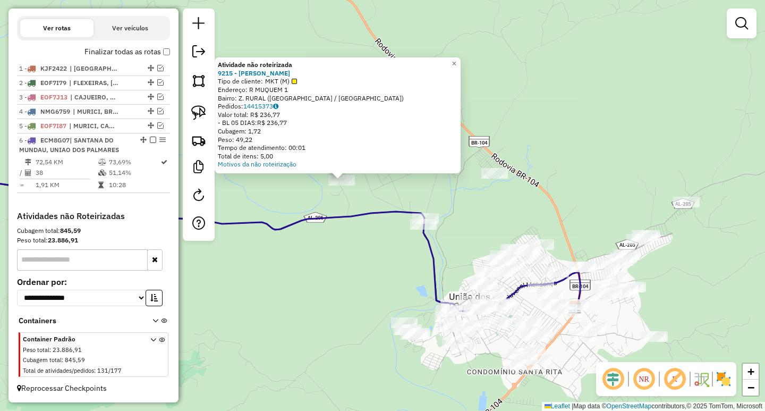
click at [343, 262] on div "Atividade não roteirizada 9215 - JOSELITA DA SILVA SANTOS Tipo de cliente: MKT …" at bounding box center [382, 205] width 765 height 411
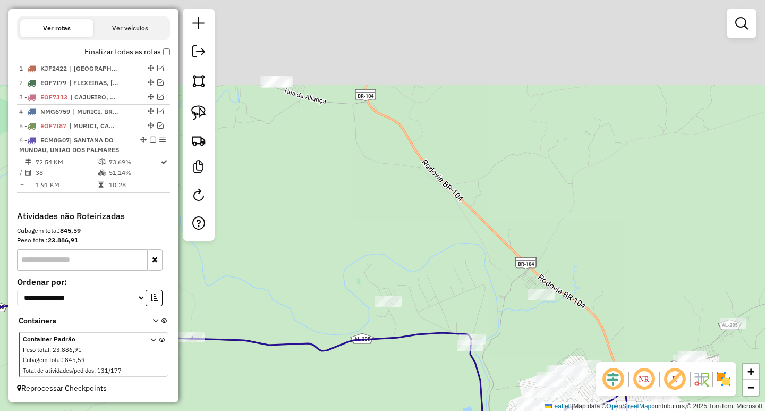
drag, startPoint x: 365, startPoint y: 263, endPoint x: 418, endPoint y: 401, distance: 147.0
click at [416, 395] on div "Janela de atendimento Grade de atendimento Capacidade Transportadoras Veículos …" at bounding box center [382, 205] width 765 height 411
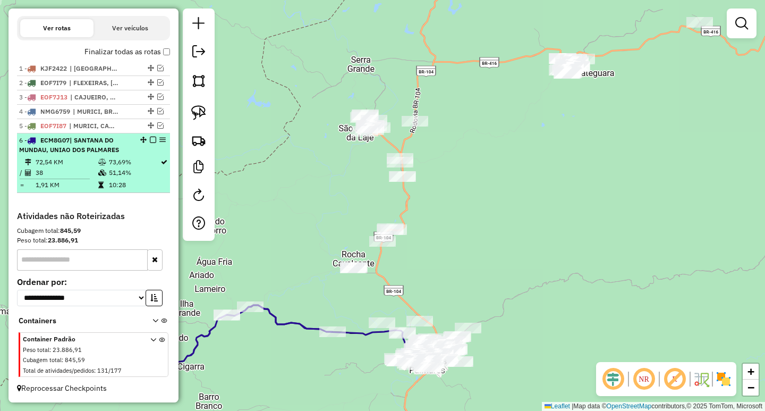
click at [150, 139] on em at bounding box center [153, 140] width 6 height 6
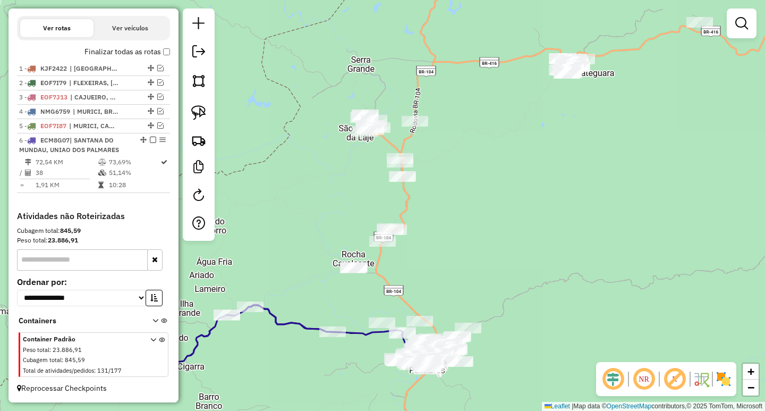
scroll to position [313, 0]
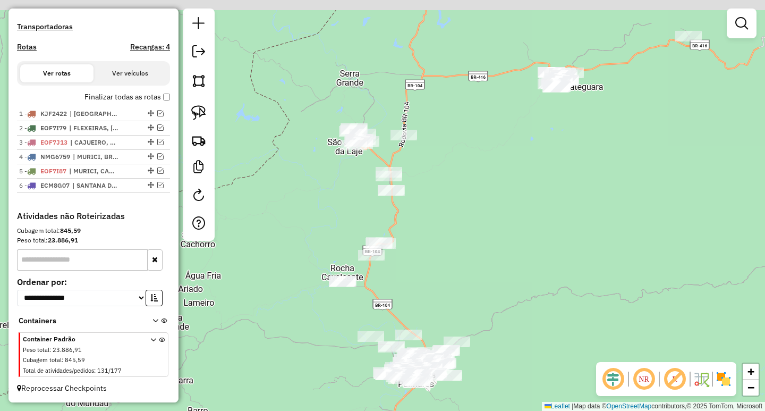
drag, startPoint x: 651, startPoint y: 149, endPoint x: 585, endPoint y: 243, distance: 114.5
click at [586, 241] on div "Janela de atendimento Grade de atendimento Capacidade Transportadoras Veículos …" at bounding box center [382, 205] width 765 height 411
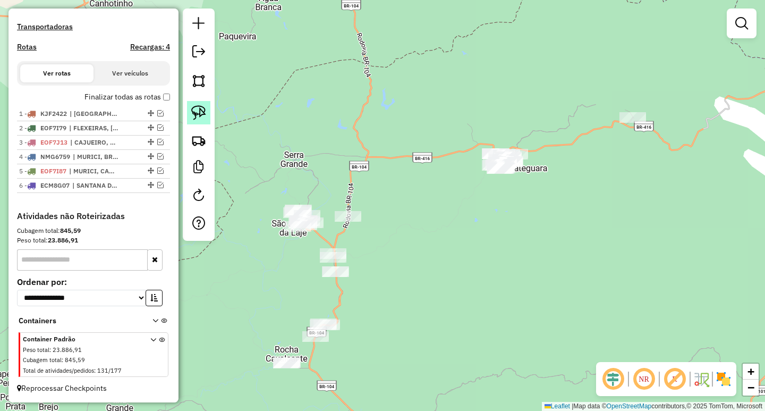
click at [207, 114] on link at bounding box center [198, 112] width 23 height 23
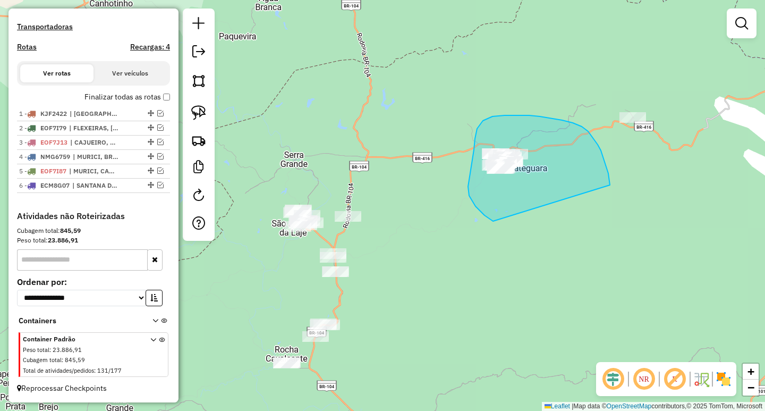
drag, startPoint x: 609, startPoint y: 183, endPoint x: 571, endPoint y: 222, distance: 54.8
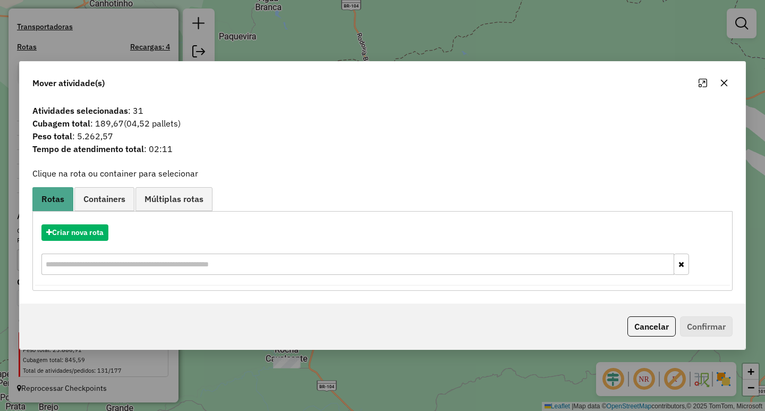
click at [719, 84] on button "button" at bounding box center [724, 82] width 17 height 17
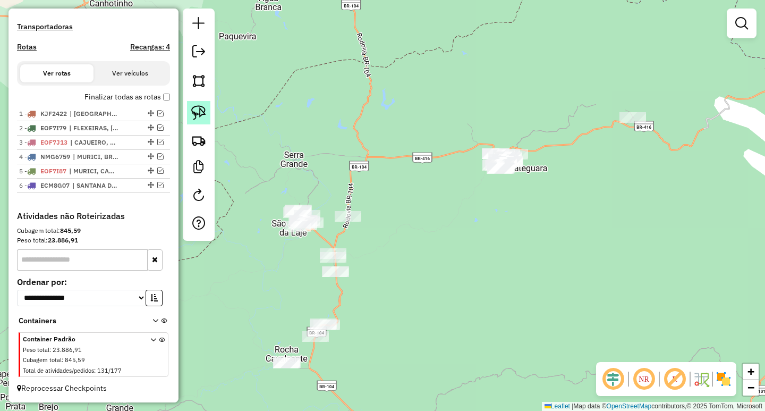
click at [191, 112] on img at bounding box center [198, 112] width 15 height 15
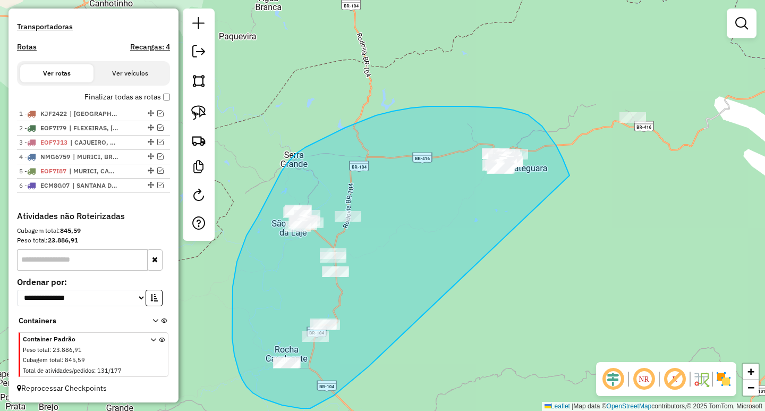
drag, startPoint x: 564, startPoint y: 161, endPoint x: 404, endPoint y: 317, distance: 223.1
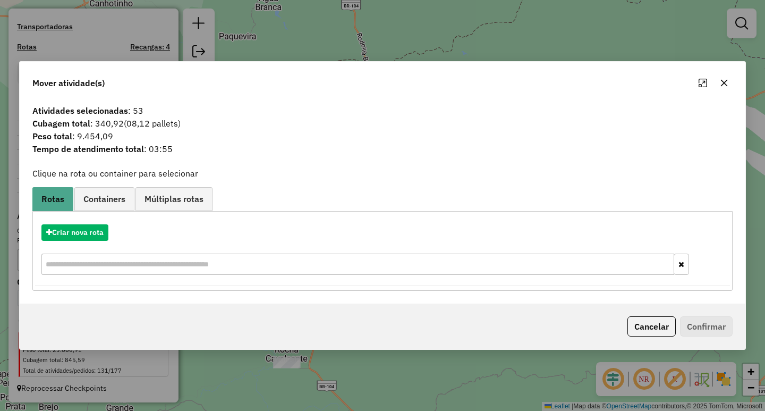
click at [722, 81] on icon "button" at bounding box center [724, 82] width 7 height 7
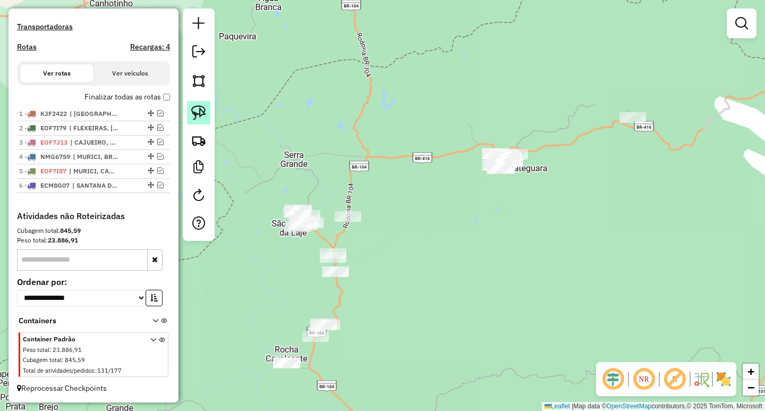
click at [191, 113] on img at bounding box center [198, 112] width 15 height 15
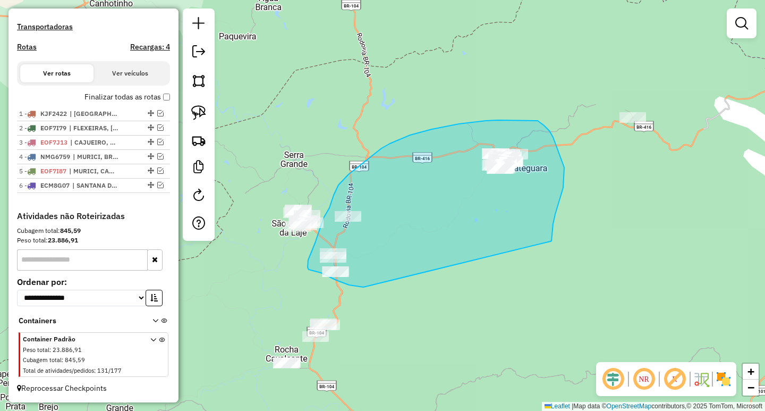
drag, startPoint x: 553, startPoint y: 224, endPoint x: 423, endPoint y: 281, distance: 142.2
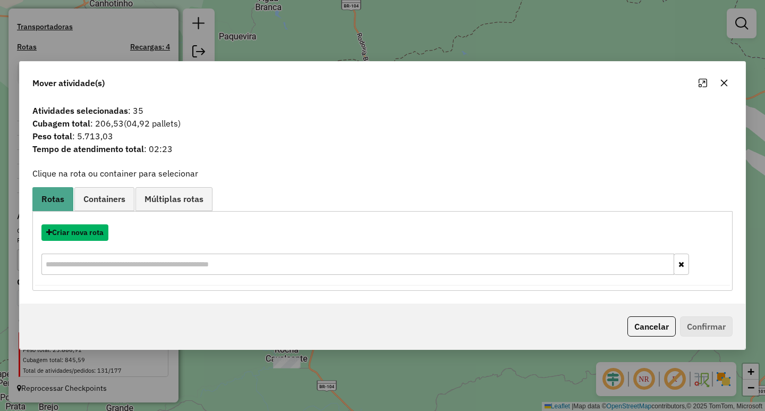
click at [107, 231] on button "Criar nova rota" at bounding box center [74, 232] width 67 height 16
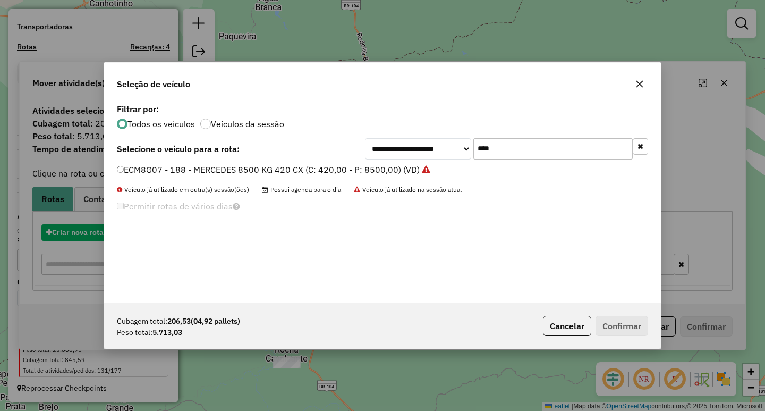
scroll to position [6, 3]
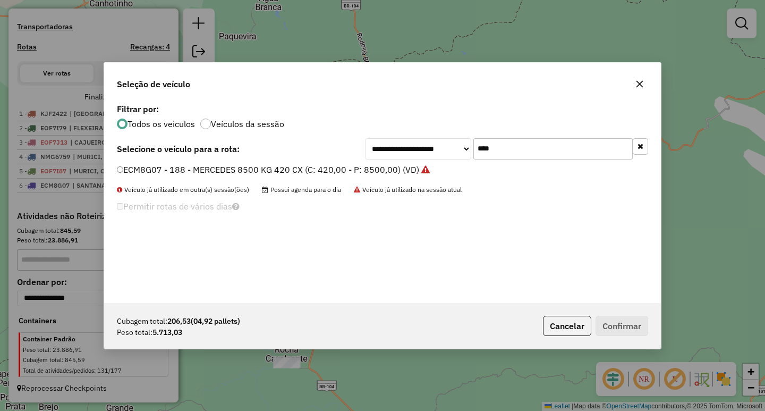
drag, startPoint x: 514, startPoint y: 150, endPoint x: 343, endPoint y: 149, distance: 170.5
click at [369, 149] on div "**********" at bounding box center [506, 148] width 283 height 21
type input "****"
click at [277, 174] on label "OHH5792 - MERCEDES 8500 KG 420 CX (C: 420,00 - P: 8500,00) (VD)" at bounding box center [256, 169] width 279 height 13
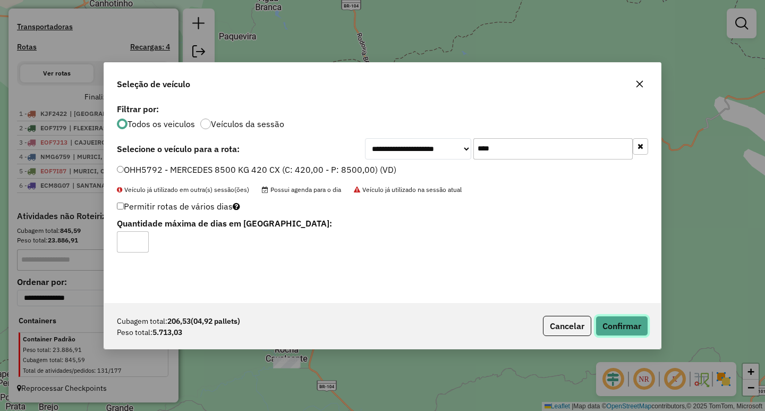
click at [629, 331] on button "Confirmar" at bounding box center [621, 326] width 53 height 20
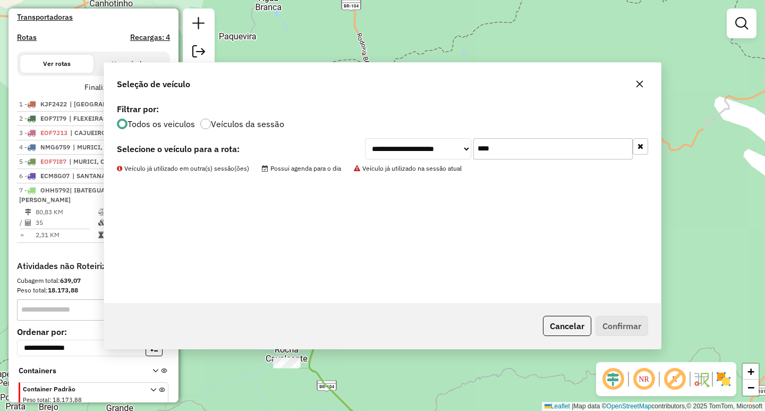
scroll to position [357, 0]
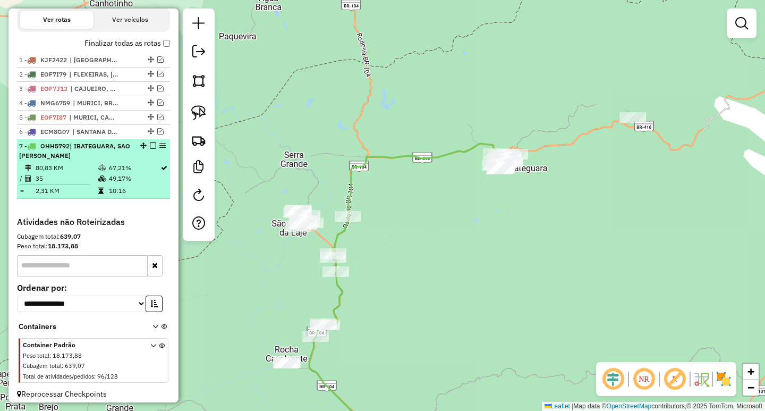
click at [152, 149] on em at bounding box center [153, 145] width 6 height 6
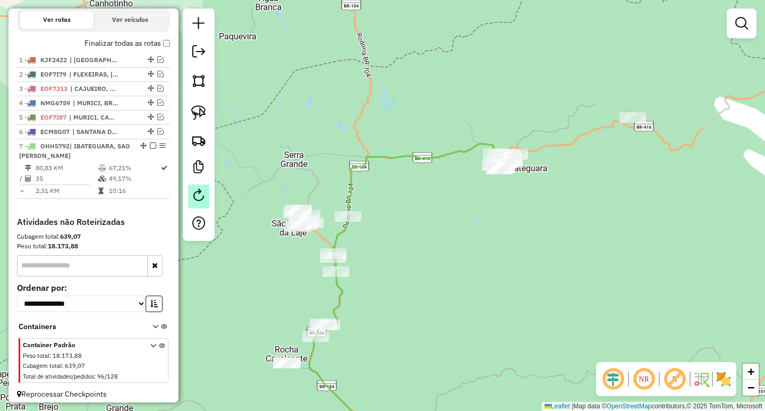
scroll to position [327, 0]
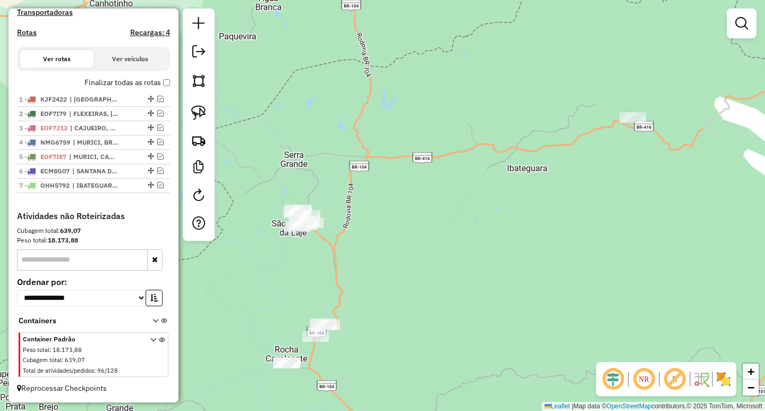
drag, startPoint x: 411, startPoint y: 274, endPoint x: 447, endPoint y: 165, distance: 114.7
click at [447, 168] on div "Janela de atendimento Grade de atendimento Capacidade Transportadoras Veículos …" at bounding box center [382, 205] width 765 height 411
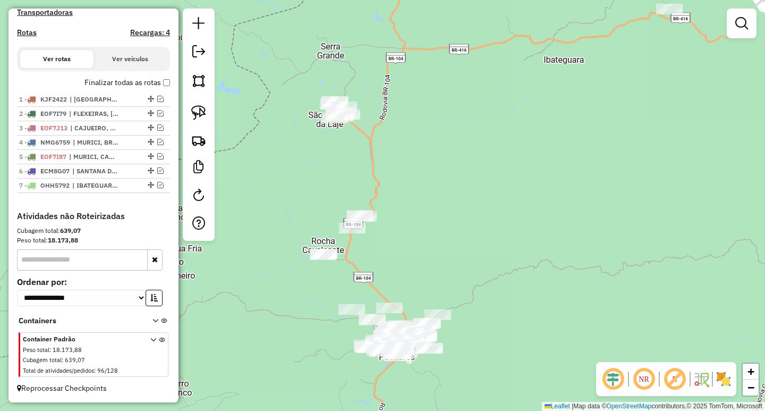
click at [186, 107] on div at bounding box center [199, 124] width 32 height 232
click at [199, 109] on img at bounding box center [198, 112] width 15 height 15
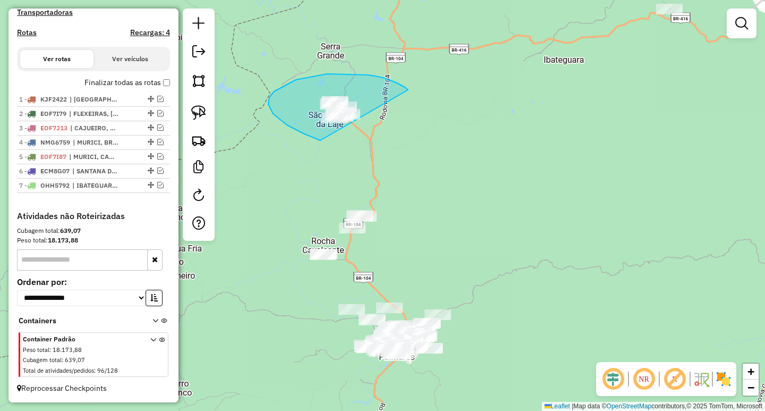
drag, startPoint x: 390, startPoint y: 80, endPoint x: 446, endPoint y: 126, distance: 72.0
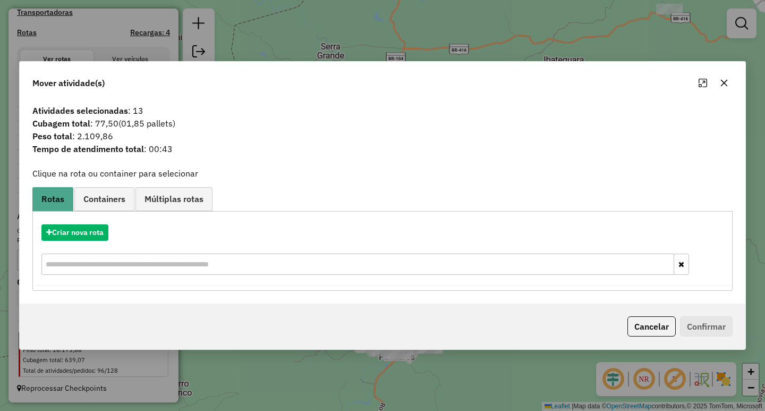
click at [734, 87] on div "Mover atividade(s)" at bounding box center [383, 81] width 726 height 38
click at [728, 88] on button "button" at bounding box center [723, 82] width 17 height 17
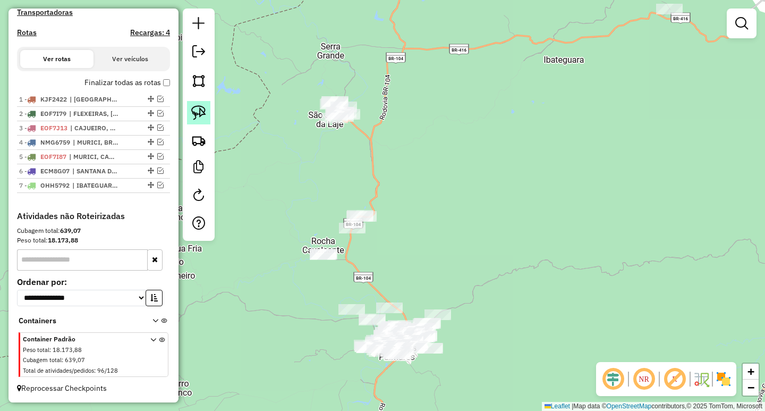
click at [199, 113] on img at bounding box center [198, 112] width 15 height 15
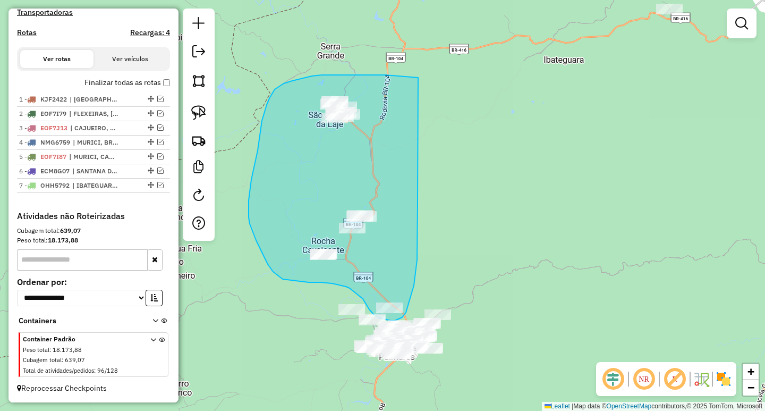
drag, startPoint x: 418, startPoint y: 78, endPoint x: 418, endPoint y: 200, distance: 122.2
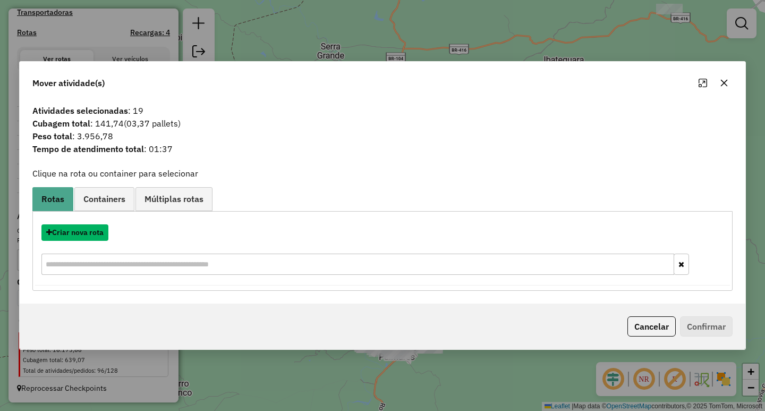
click at [67, 237] on button "Criar nova rota" at bounding box center [74, 232] width 67 height 16
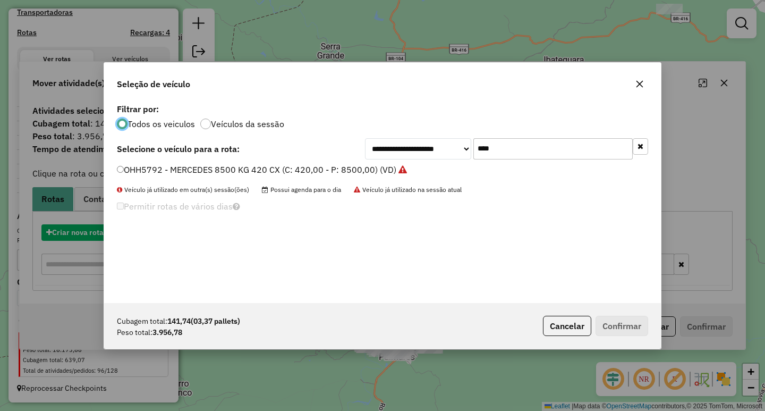
scroll to position [6, 3]
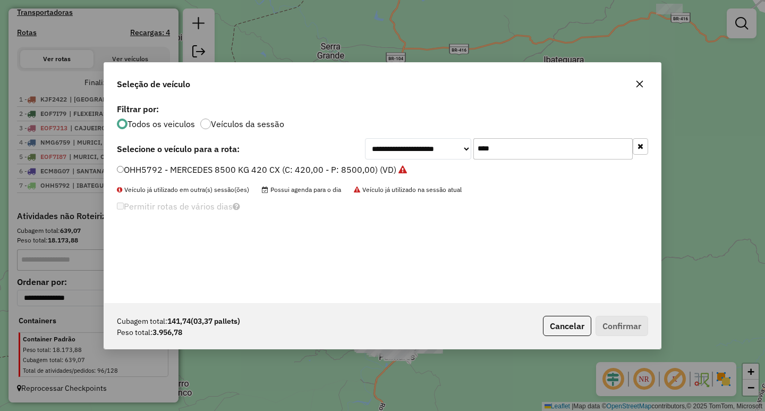
click at [641, 83] on icon "button" at bounding box center [639, 83] width 7 height 7
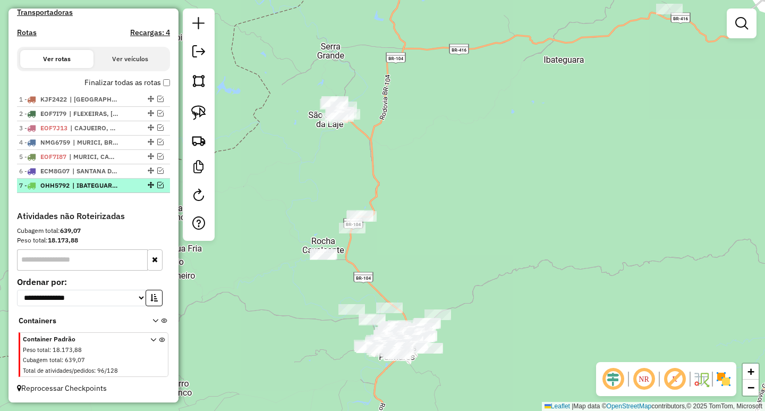
click at [157, 185] on em at bounding box center [160, 185] width 6 height 6
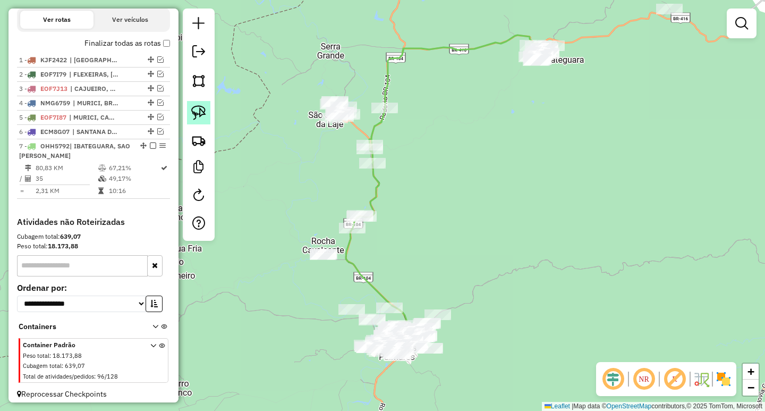
click at [203, 114] on img at bounding box center [198, 112] width 15 height 15
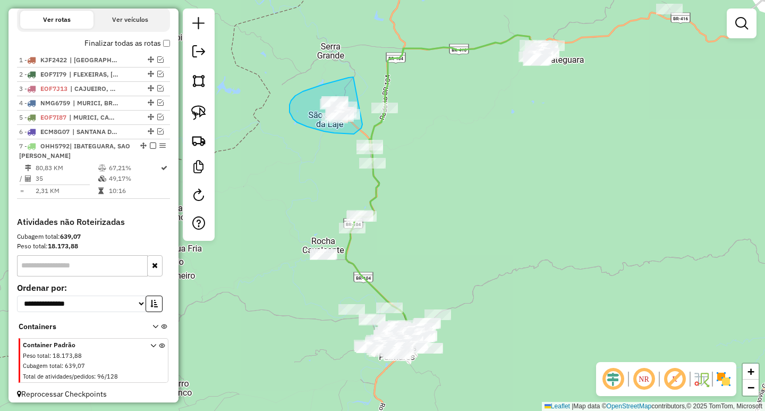
drag, startPoint x: 352, startPoint y: 77, endPoint x: 363, endPoint y: 124, distance: 47.9
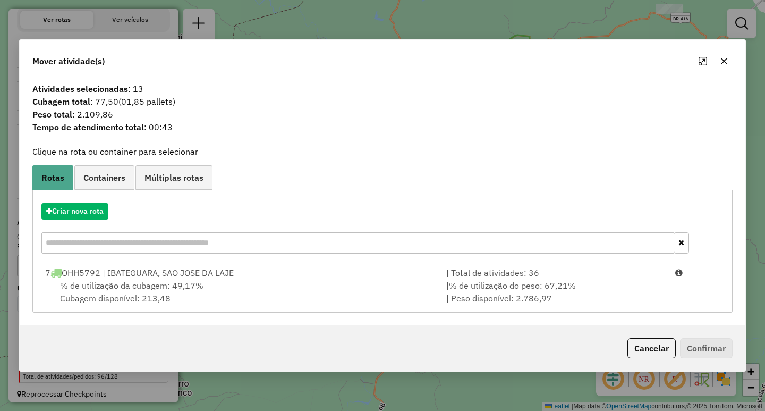
click at [722, 65] on icon "button" at bounding box center [724, 61] width 8 height 8
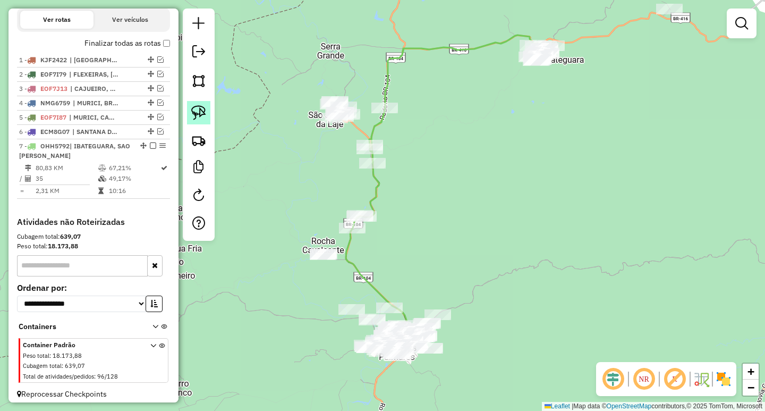
click at [210, 113] on link at bounding box center [198, 112] width 23 height 23
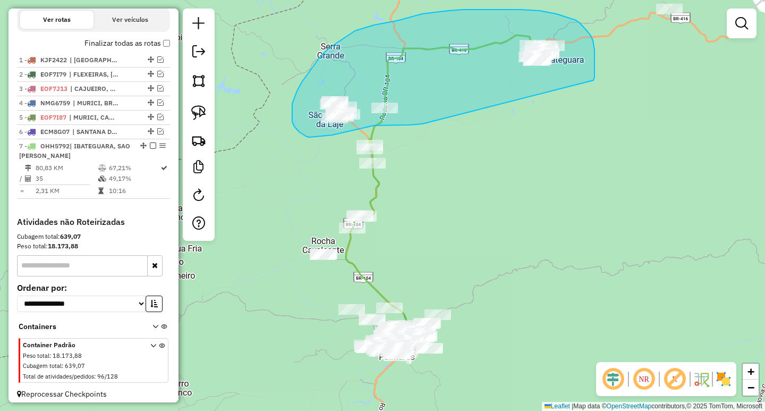
drag, startPoint x: 594, startPoint y: 69, endPoint x: 422, endPoint y: 124, distance: 180.8
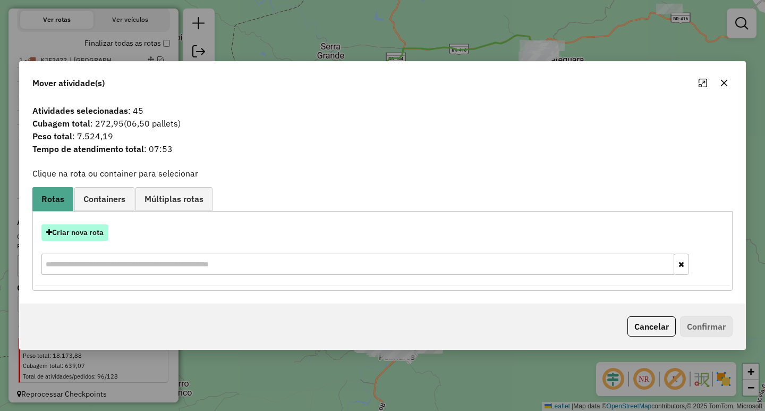
click at [91, 231] on button "Criar nova rota" at bounding box center [74, 232] width 67 height 16
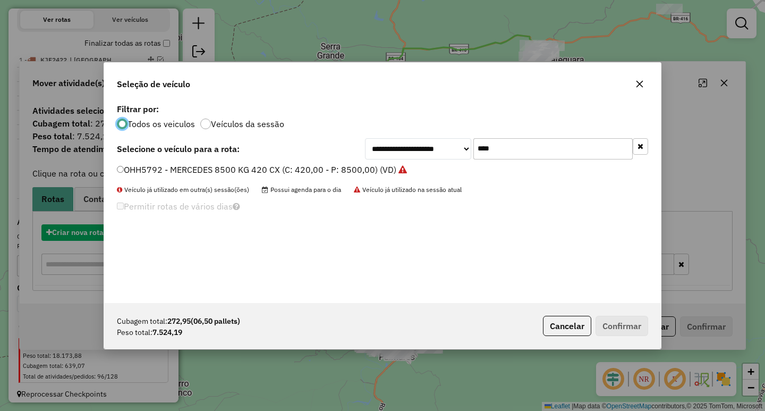
scroll to position [6, 3]
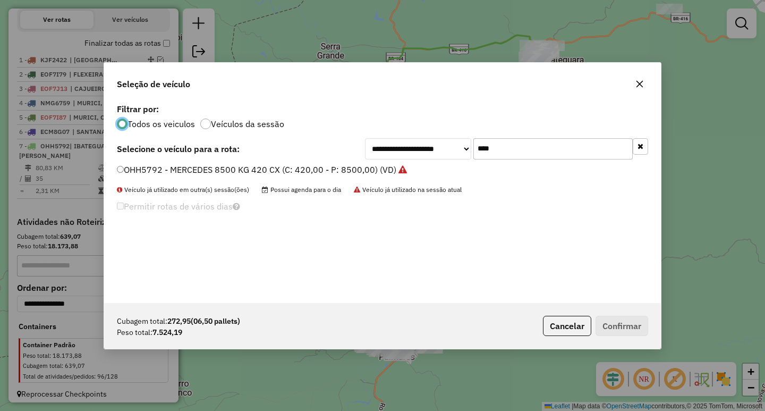
drag, startPoint x: 523, startPoint y: 150, endPoint x: 345, endPoint y: 157, distance: 177.6
click at [427, 150] on div "**********" at bounding box center [506, 148] width 283 height 21
type input "****"
click at [307, 167] on label "PEZ8018 - VOLKS 10890 KG 420 CX (C: 420,00 - P: 10890,00) (VD)" at bounding box center [252, 169] width 270 height 13
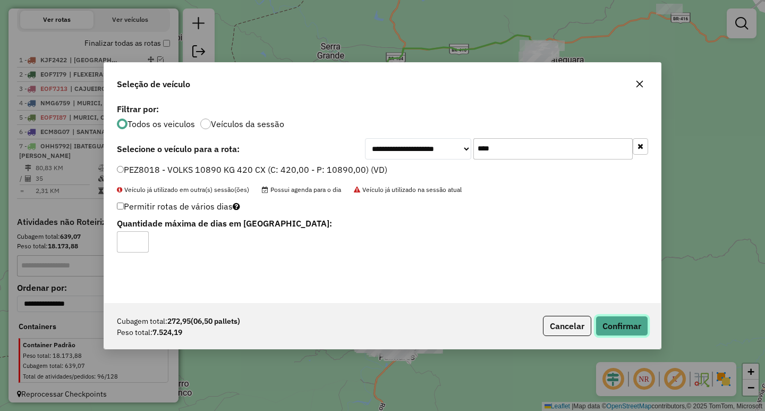
click at [620, 325] on button "Confirmar" at bounding box center [621, 326] width 53 height 20
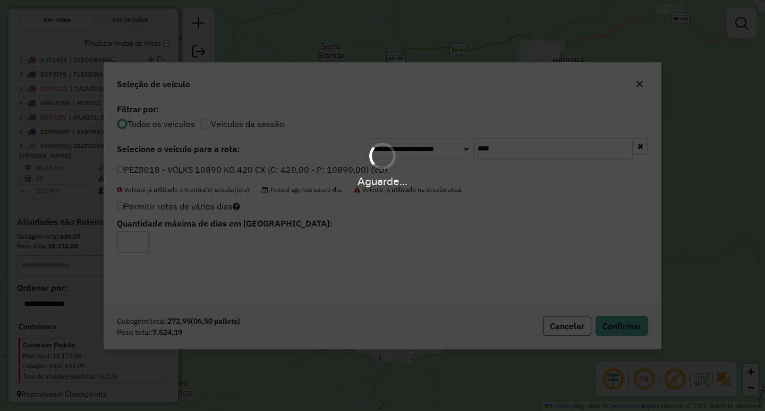
scroll to position [370, 0]
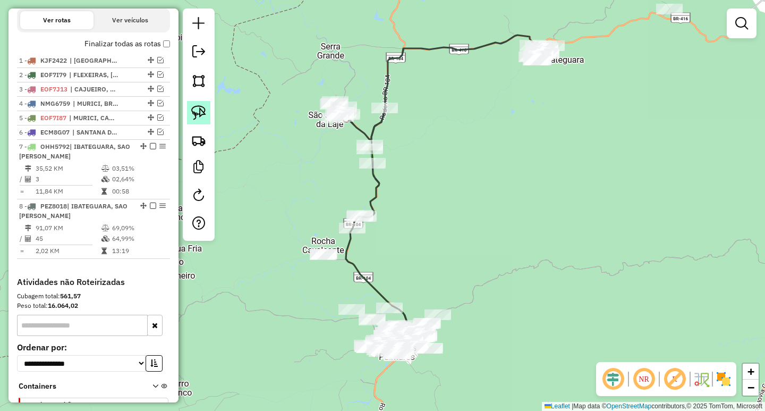
click at [195, 120] on img at bounding box center [198, 112] width 15 height 15
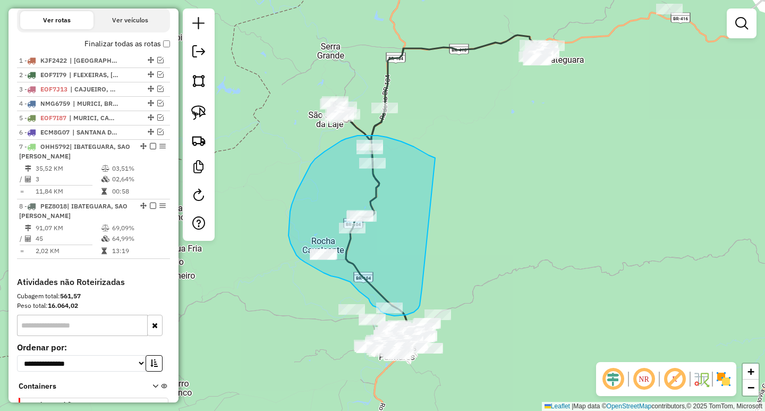
drag, startPoint x: 431, startPoint y: 156, endPoint x: 422, endPoint y: 288, distance: 132.6
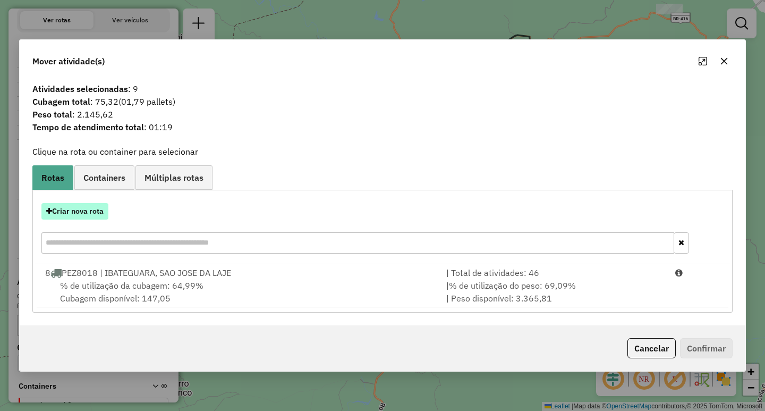
click at [71, 219] on div "Criar nova rota" at bounding box center [382, 229] width 695 height 69
click at [67, 214] on button "Criar nova rota" at bounding box center [74, 211] width 67 height 16
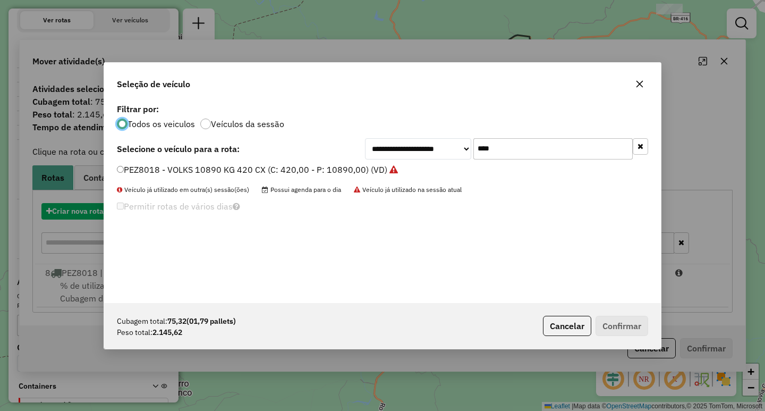
scroll to position [6, 3]
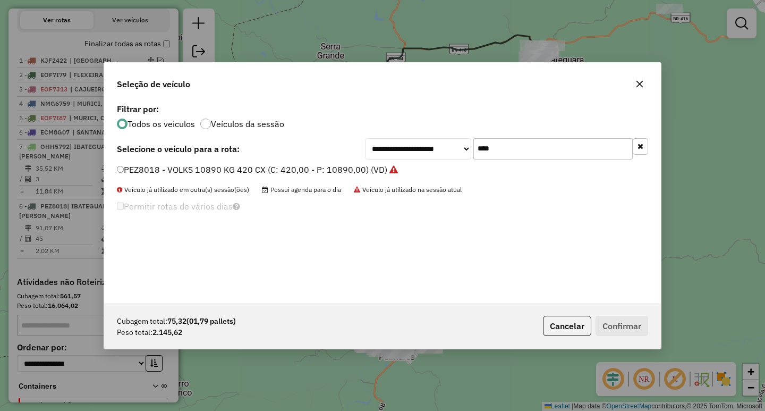
drag, startPoint x: 527, startPoint y: 159, endPoint x: 230, endPoint y: 166, distance: 297.0
click at [334, 165] on div "**********" at bounding box center [382, 202] width 557 height 202
type input "****"
click at [204, 167] on label "NZQ7J74 - 171 - MERCEDES 11030 KG 420 CX (C: 420,00 - P: 11030,00) (VD)" at bounding box center [272, 169] width 311 height 13
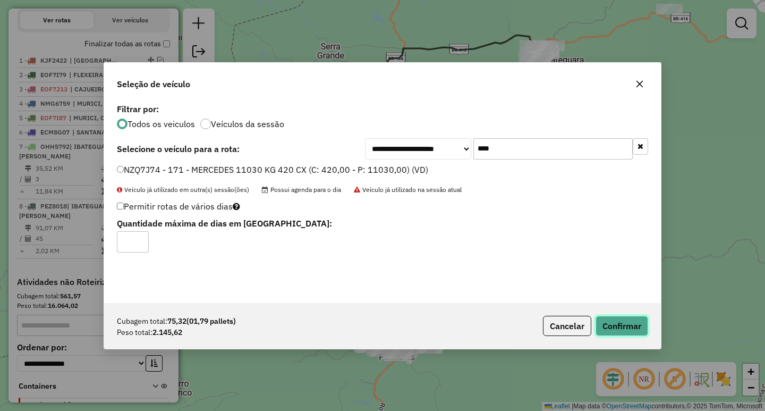
click at [616, 321] on button "Confirmar" at bounding box center [621, 326] width 53 height 20
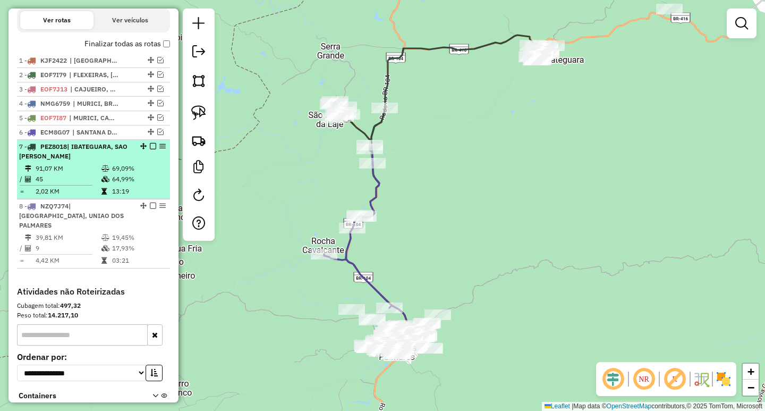
click at [142, 184] on td "64,99%" at bounding box center [139, 179] width 54 height 11
select select "**********"
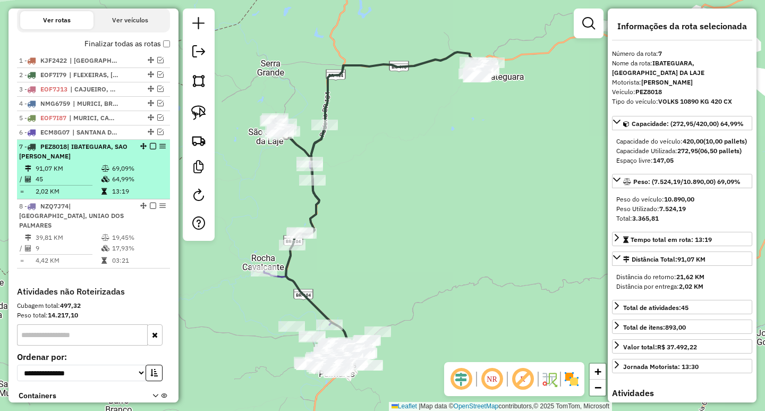
click at [150, 149] on em at bounding box center [153, 146] width 6 height 6
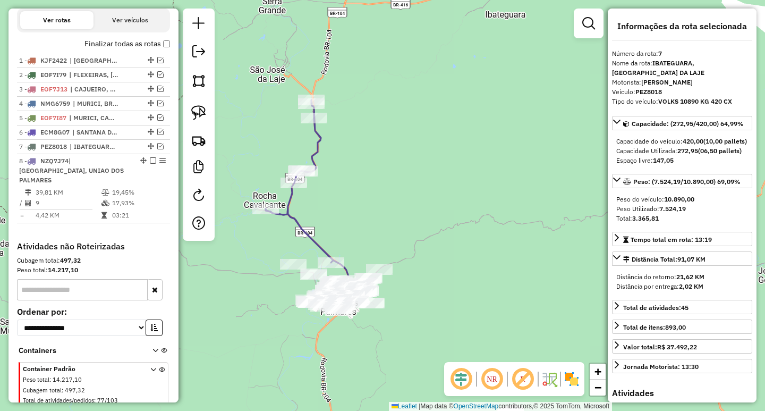
drag, startPoint x: 379, startPoint y: 281, endPoint x: 377, endPoint y: 166, distance: 114.8
click at [377, 169] on div "Janela de atendimento Grade de atendimento Capacidade Transportadoras Veículos …" at bounding box center [382, 205] width 765 height 411
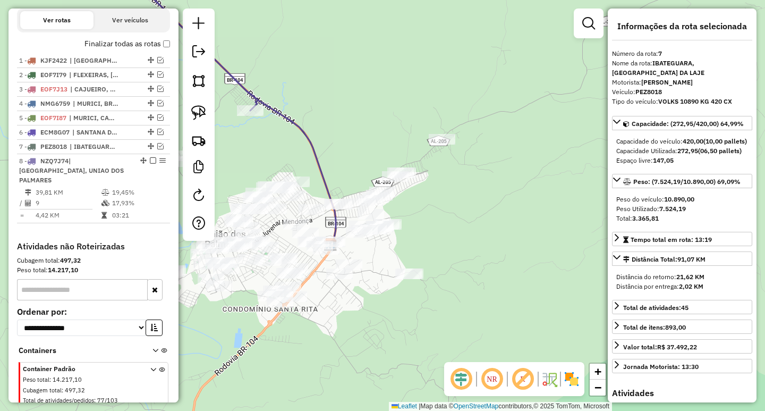
drag, startPoint x: 410, startPoint y: 184, endPoint x: 450, endPoint y: 221, distance: 55.3
click at [457, 218] on div "Janela de atendimento Grade de atendimento Capacidade Transportadoras Veículos …" at bounding box center [382, 205] width 765 height 411
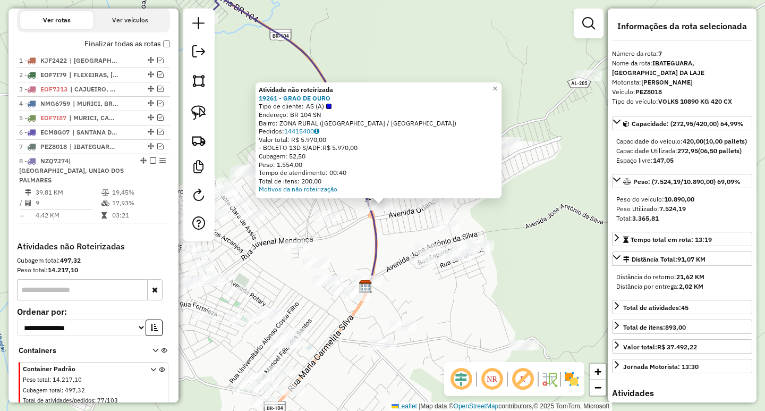
click at [393, 235] on div "Atividade não roteirizada 19261 - GRAO DE OURO Tipo de cliente: AS (A) Endereço…" at bounding box center [382, 205] width 765 height 411
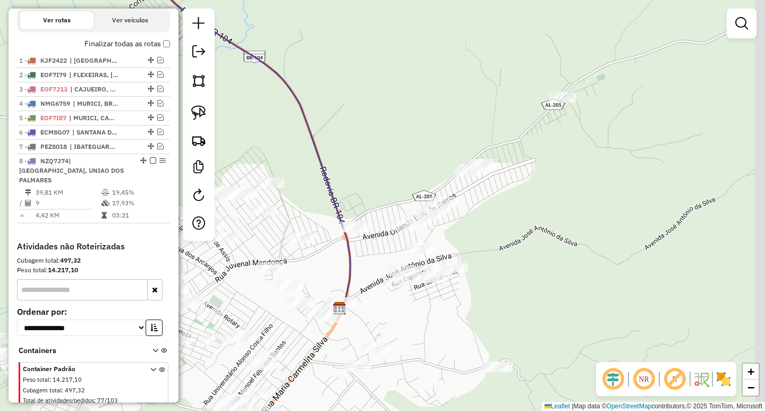
drag, startPoint x: 405, startPoint y: 235, endPoint x: 372, endPoint y: 274, distance: 50.5
click at [372, 274] on div "Janela de atendimento Grade de atendimento Capacidade Transportadoras Veículos …" at bounding box center [382, 205] width 765 height 411
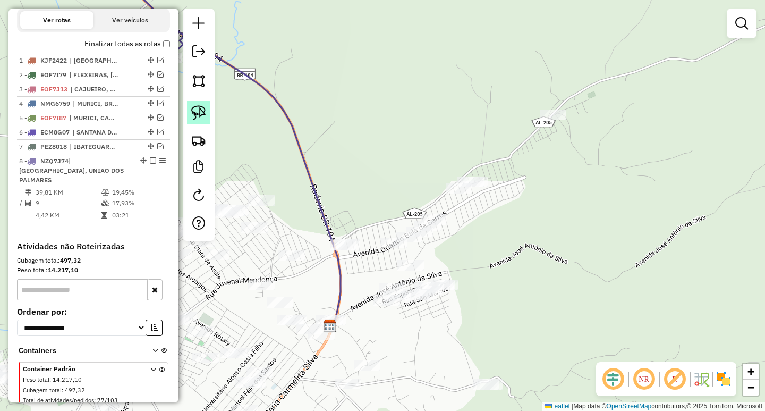
click at [205, 115] on img at bounding box center [198, 112] width 15 height 15
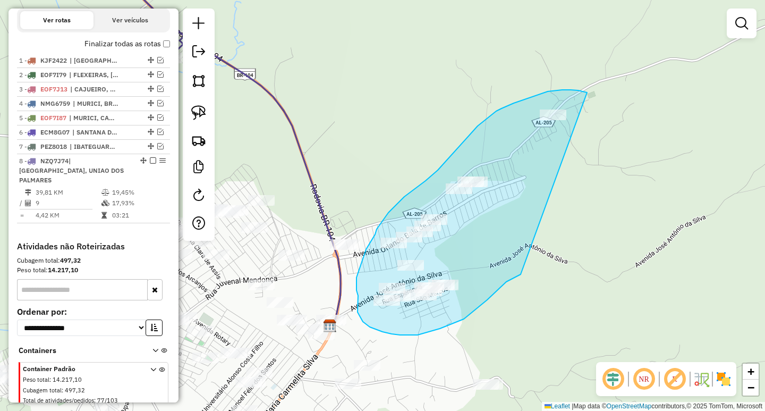
drag, startPoint x: 587, startPoint y: 92, endPoint x: 521, endPoint y: 274, distance: 193.4
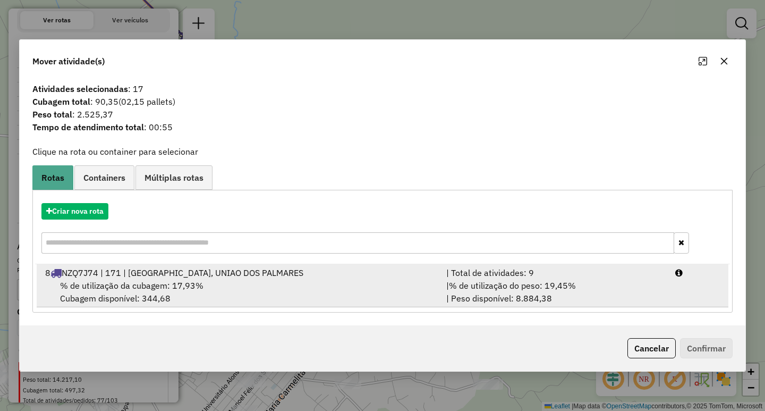
click at [469, 287] on span "% de utilização do peso: 19,45%" at bounding box center [512, 285] width 127 height 11
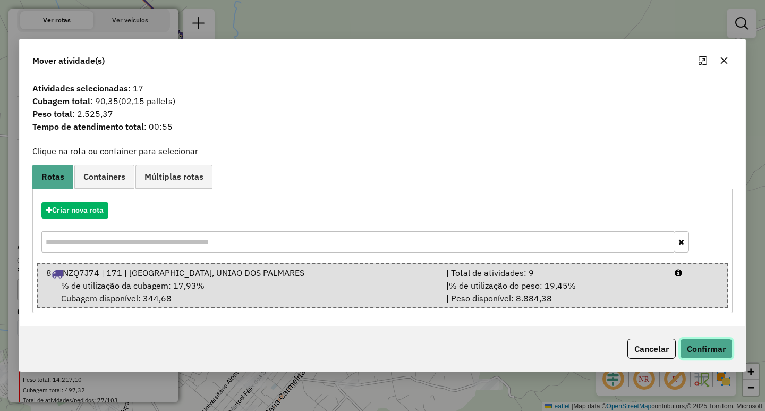
click at [726, 355] on button "Confirmar" at bounding box center [706, 348] width 53 height 20
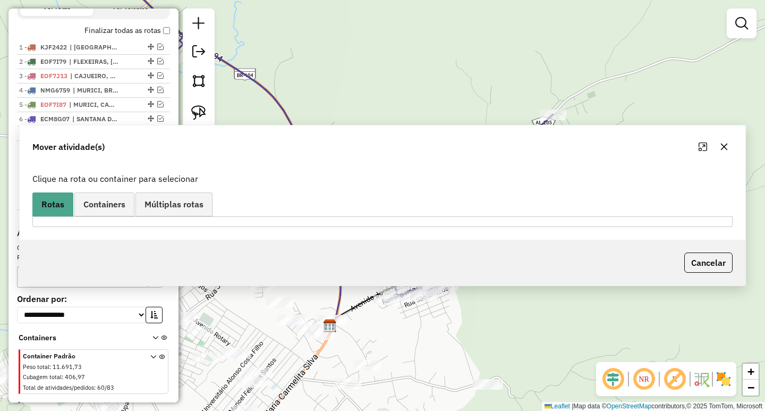
scroll to position [357, 0]
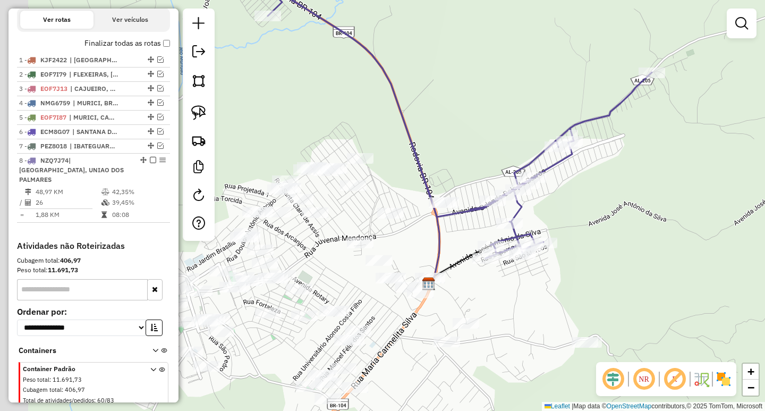
drag, startPoint x: 333, startPoint y: 168, endPoint x: 450, endPoint y: 112, distance: 130.7
click at [446, 115] on div "Janela de atendimento Grade de atendimento Capacidade Transportadoras Veículos …" at bounding box center [382, 205] width 765 height 411
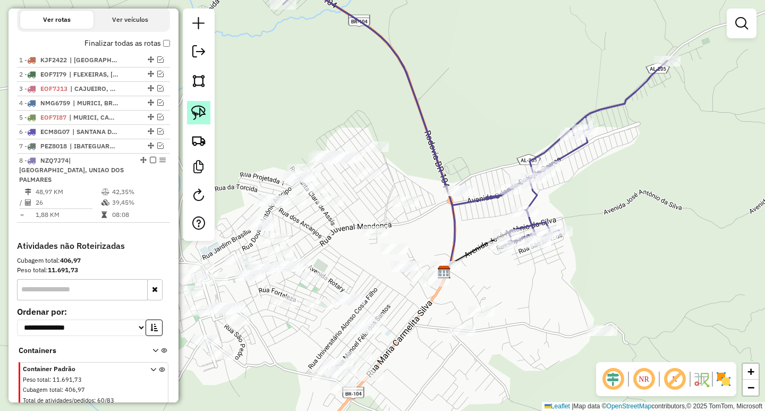
click at [195, 107] on img at bounding box center [198, 112] width 15 height 15
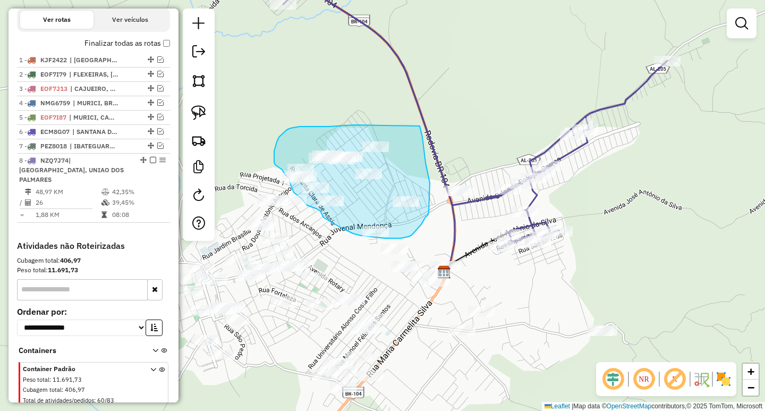
drag, startPoint x: 346, startPoint y: 125, endPoint x: 409, endPoint y: 95, distance: 69.4
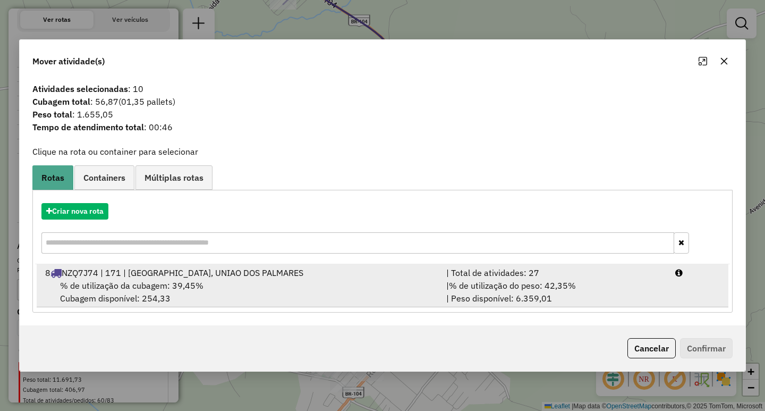
click at [554, 301] on div "| % de utilização do peso: 42,35% | Peso disponível: 6.359,01" at bounding box center [554, 291] width 229 height 25
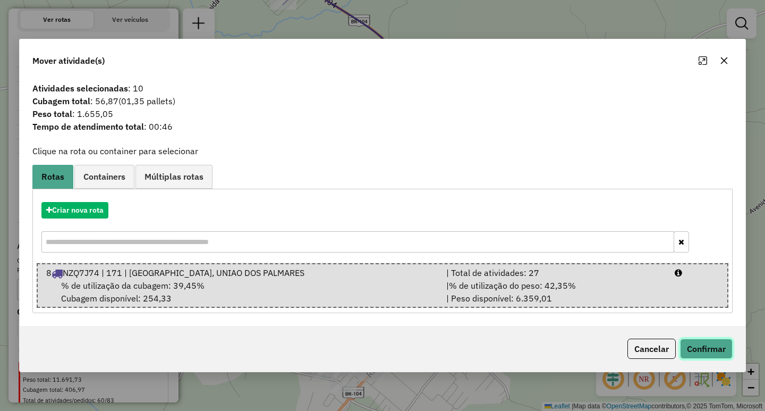
click at [723, 347] on button "Confirmar" at bounding box center [706, 348] width 53 height 20
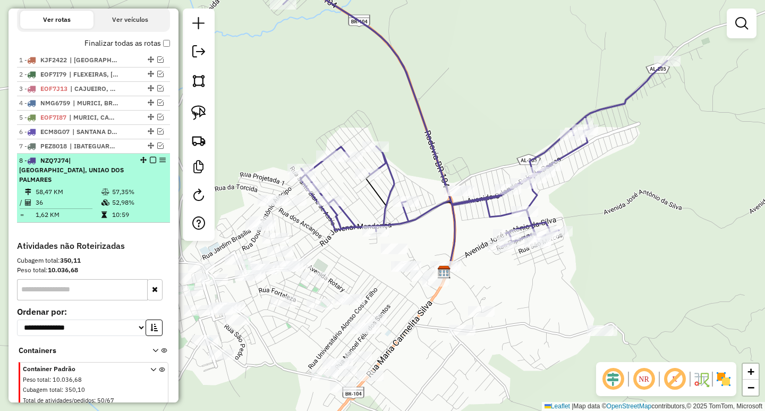
click at [97, 202] on td "36" at bounding box center [68, 202] width 66 height 11
select select "**********"
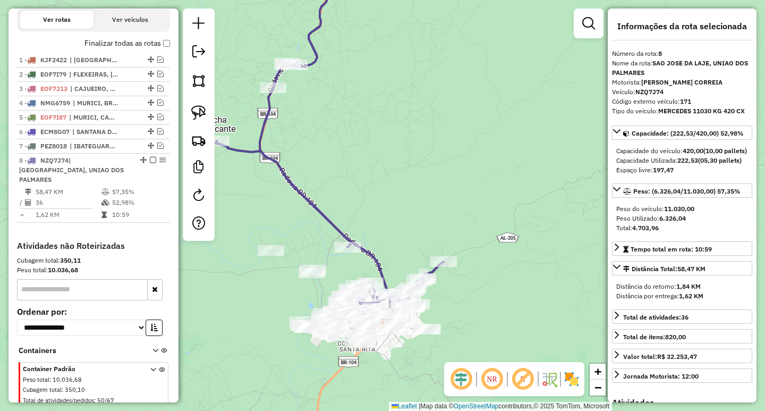
drag, startPoint x: 360, startPoint y: 207, endPoint x: 300, endPoint y: 68, distance: 151.1
click at [301, 75] on div "Janela de atendimento Grade de atendimento Capacidade Transportadoras Veículos …" at bounding box center [382, 205] width 765 height 411
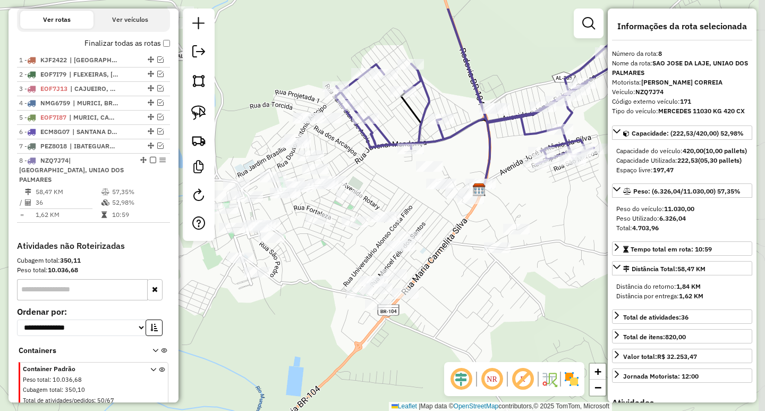
drag, startPoint x: 387, startPoint y: 139, endPoint x: 376, endPoint y: 191, distance: 53.1
click at [376, 191] on div "Janela de atendimento Grade de atendimento Capacidade Transportadoras Veículos …" at bounding box center [382, 205] width 765 height 411
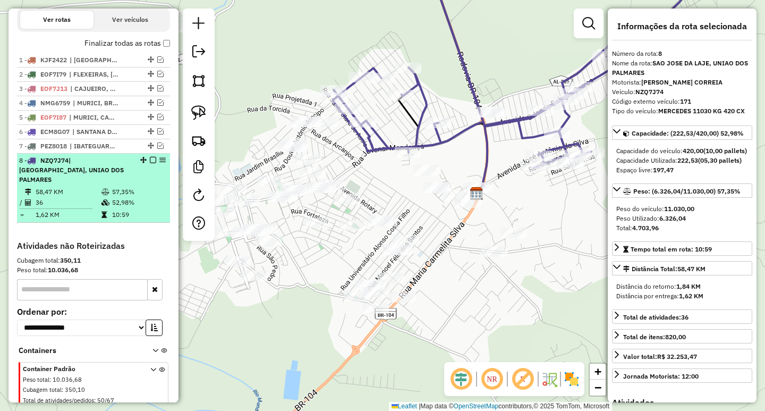
click at [152, 163] on em at bounding box center [153, 160] width 6 height 6
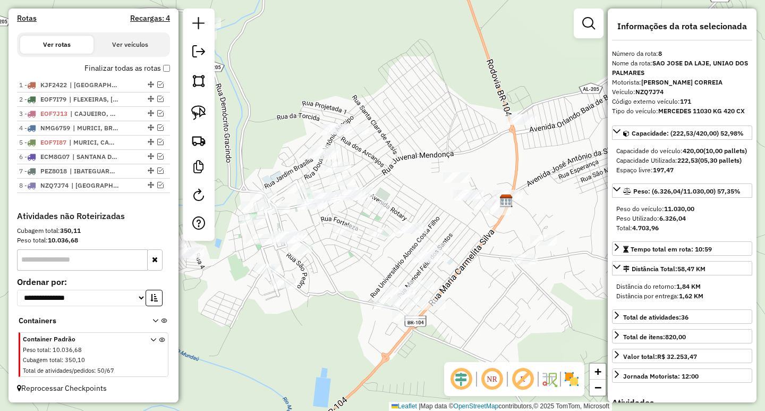
drag, startPoint x: 298, startPoint y: 254, endPoint x: 328, endPoint y: 262, distance: 30.7
click at [328, 262] on div "Janela de atendimento Grade de atendimento Capacidade Transportadoras Veículos …" at bounding box center [382, 205] width 765 height 411
click at [208, 114] on link at bounding box center [198, 112] width 23 height 23
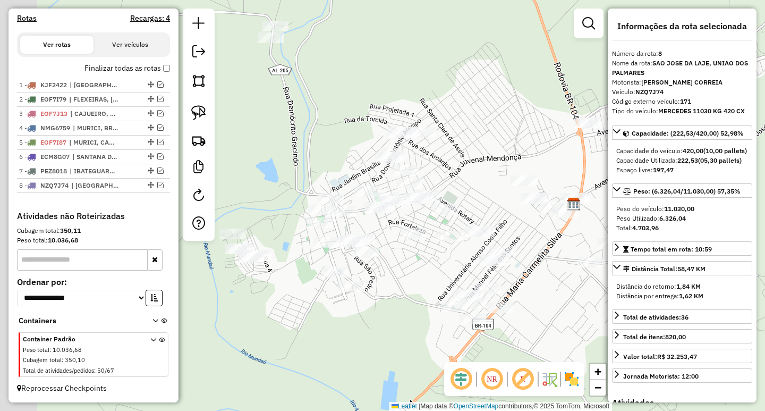
drag, startPoint x: 396, startPoint y: 158, endPoint x: 464, endPoint y: 161, distance: 67.5
click at [464, 161] on div "Janela de atendimento Grade de atendimento Capacidade Transportadoras Veículos …" at bounding box center [382, 205] width 765 height 411
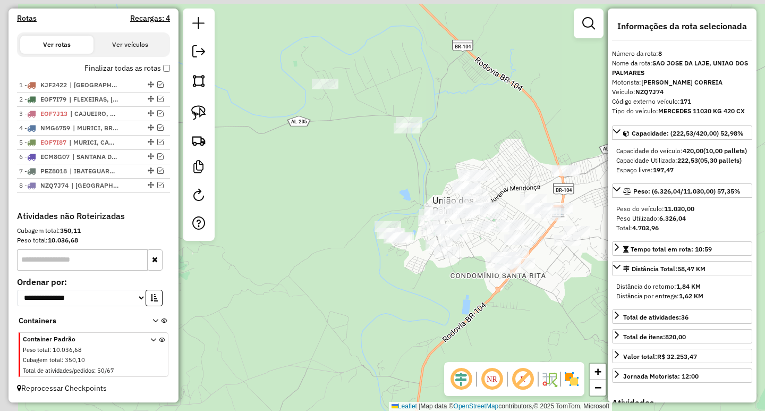
drag, startPoint x: 308, startPoint y: 158, endPoint x: 393, endPoint y: 177, distance: 86.7
click at [393, 177] on div "Janela de atendimento Grade de atendimento Capacidade Transportadoras Veículos …" at bounding box center [382, 205] width 765 height 411
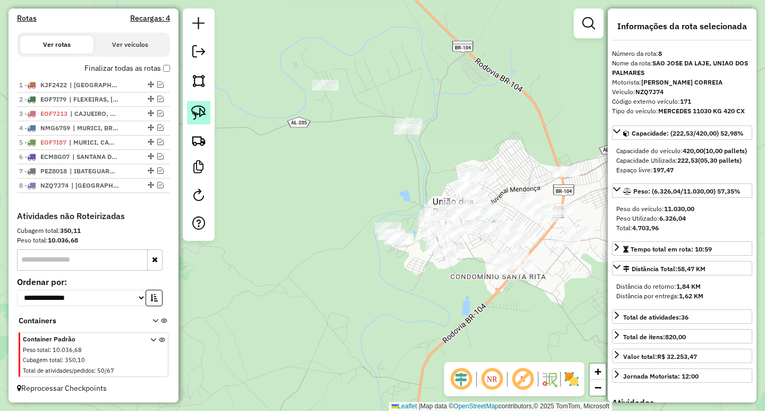
click at [203, 117] on img at bounding box center [198, 112] width 15 height 15
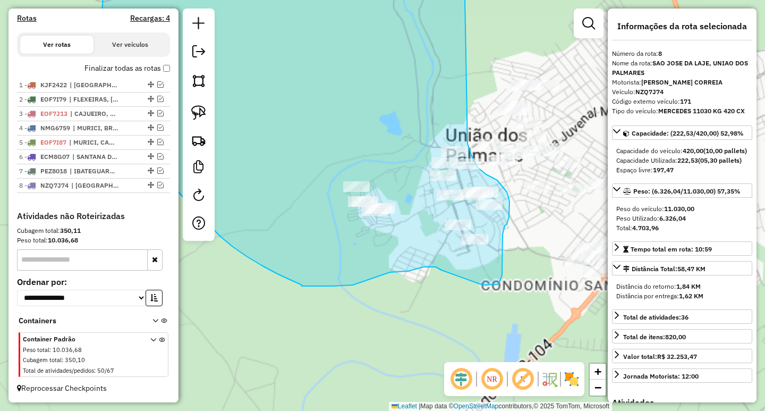
drag, startPoint x: 431, startPoint y: 96, endPoint x: 464, endPoint y: 97, distance: 33.5
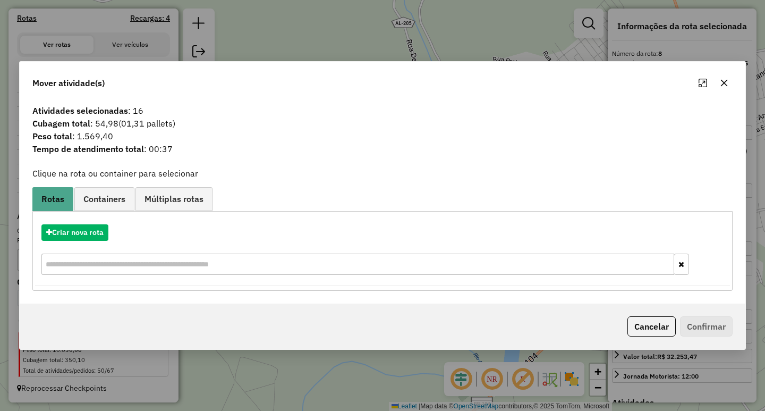
click at [727, 83] on icon "button" at bounding box center [724, 83] width 8 height 8
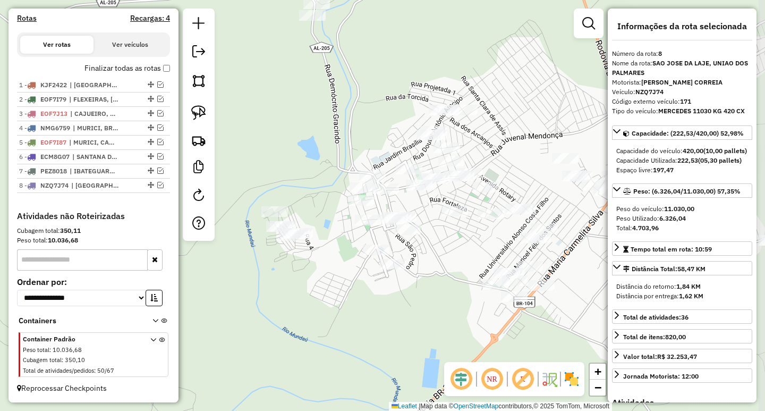
drag, startPoint x: 381, startPoint y: 132, endPoint x: 297, endPoint y: 170, distance: 91.8
click at [297, 168] on div "Janela de atendimento Grade de atendimento Capacidade Transportadoras Veículos …" at bounding box center [382, 205] width 765 height 411
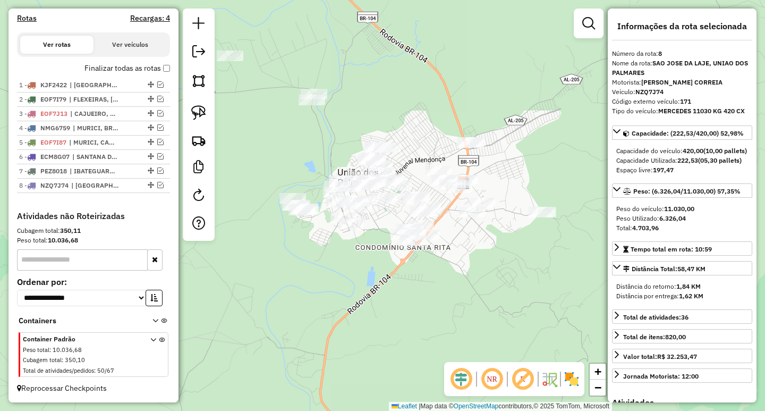
drag, startPoint x: 267, startPoint y: 119, endPoint x: 280, endPoint y: 122, distance: 13.7
click at [280, 122] on div "Janela de atendimento Grade de atendimento Capacidade Transportadoras Veículos …" at bounding box center [382, 205] width 765 height 411
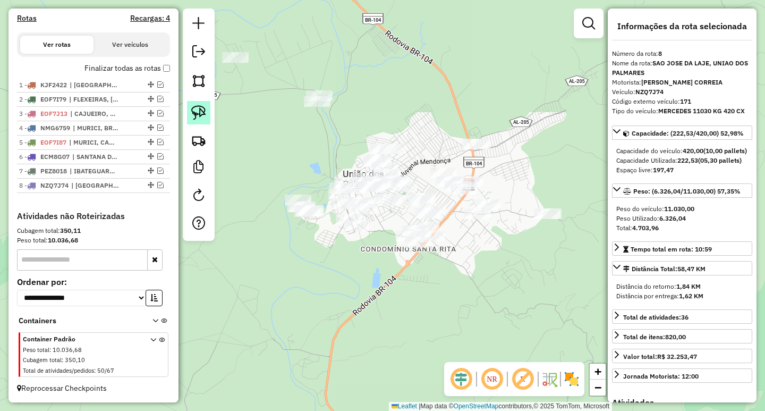
click at [202, 117] on img at bounding box center [198, 112] width 15 height 15
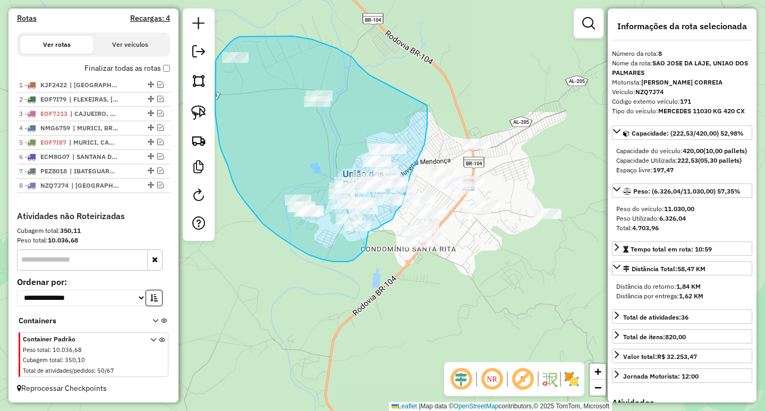
drag, startPoint x: 358, startPoint y: 64, endPoint x: 426, endPoint y: 96, distance: 75.8
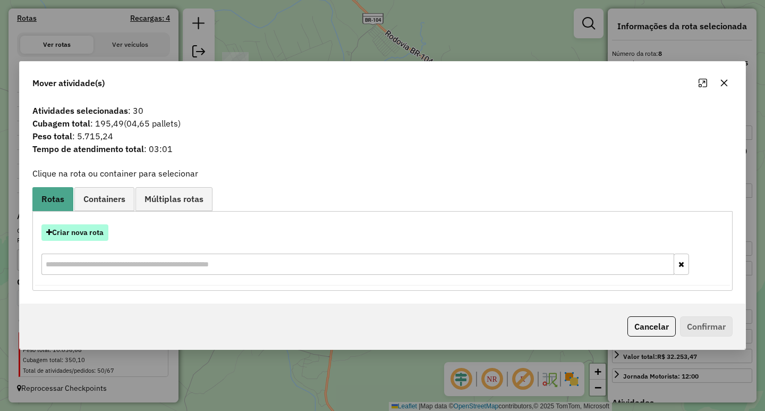
click at [104, 232] on button "Criar nova rota" at bounding box center [74, 232] width 67 height 16
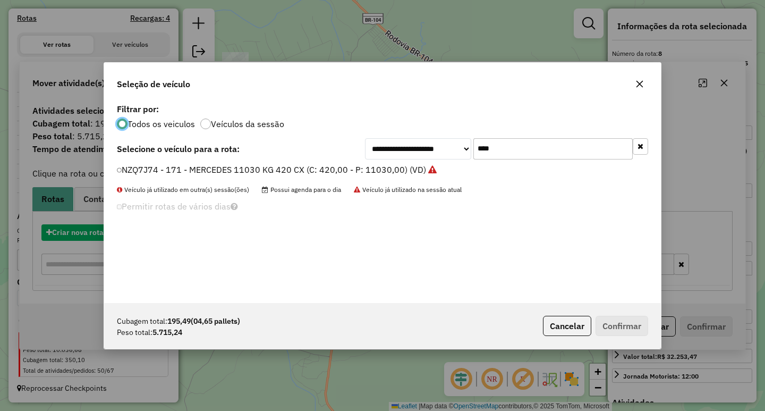
scroll to position [6, 3]
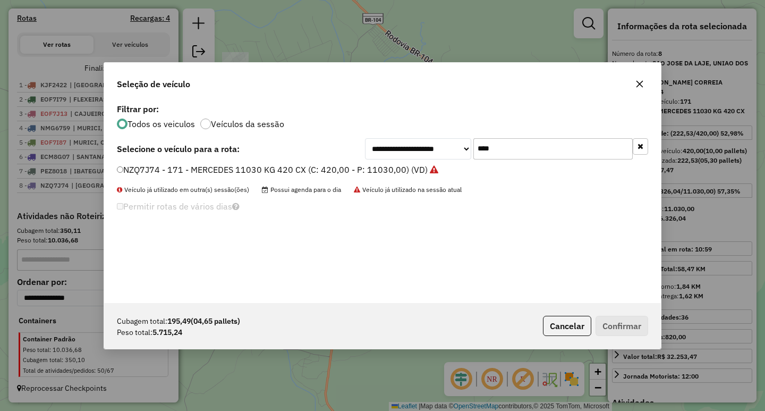
drag, startPoint x: 516, startPoint y: 161, endPoint x: 381, endPoint y: 156, distance: 135.0
click at [387, 154] on div "**********" at bounding box center [382, 202] width 557 height 202
click at [519, 148] on input "****" at bounding box center [552, 148] width 159 height 21
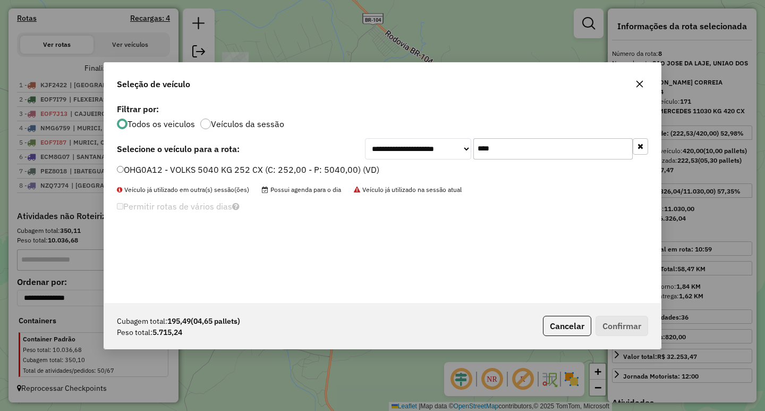
type input "****"
click at [358, 171] on label "OHG0A12 - VOLKS 5040 KG 252 CX (C: 252,00 - P: 5040,00) (VD)" at bounding box center [248, 169] width 262 height 13
click at [195, 167] on label "OHG0A12 - VOLKS 5040 KG 252 CX (C: 252,00 - P: 5040,00) (VD)" at bounding box center [248, 169] width 262 height 13
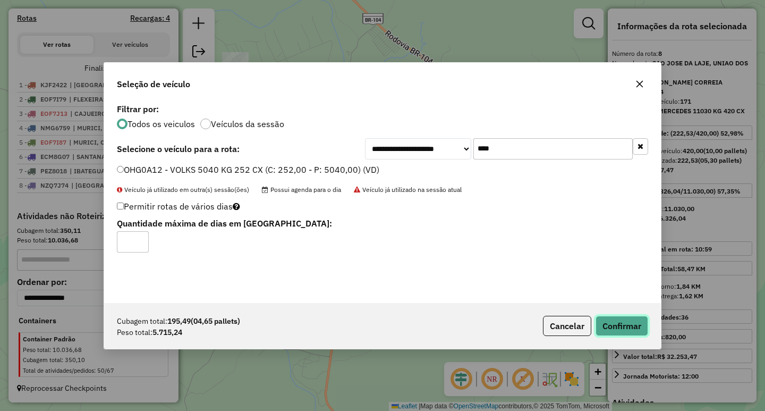
click at [645, 322] on button "Confirmar" at bounding box center [621, 326] width 53 height 20
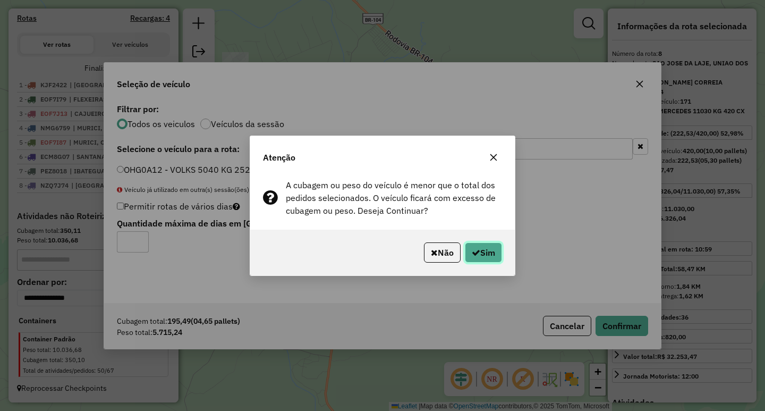
click at [481, 250] on button "Sim" at bounding box center [483, 252] width 37 height 20
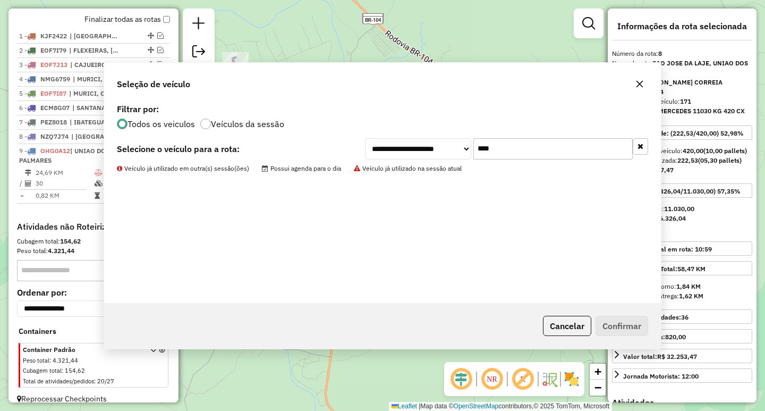
scroll to position [401, 0]
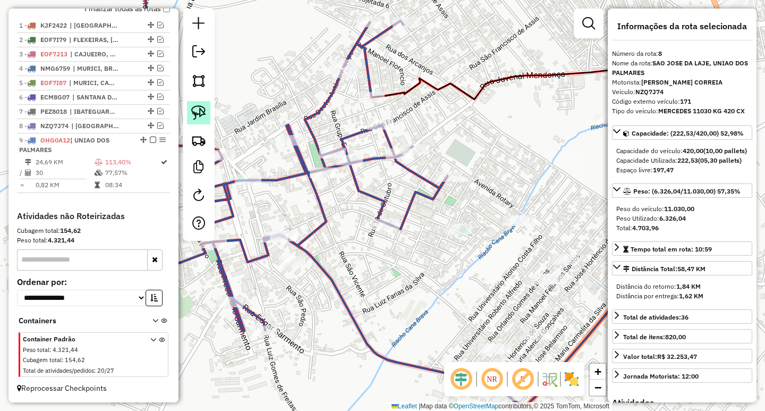
click at [199, 112] on img at bounding box center [198, 112] width 15 height 15
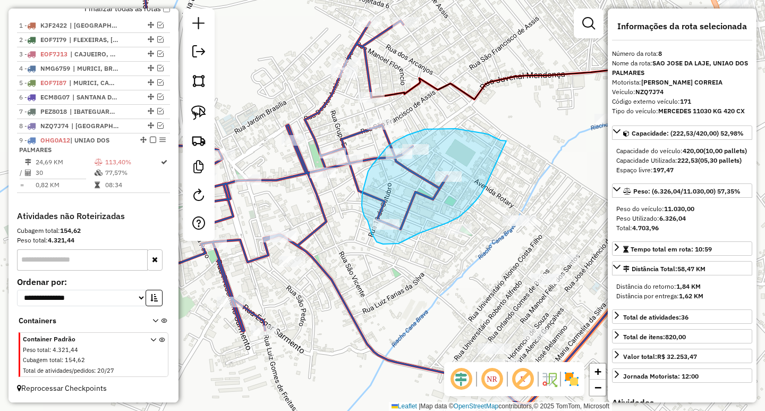
drag, startPoint x: 500, startPoint y: 140, endPoint x: 486, endPoint y: 184, distance: 46.4
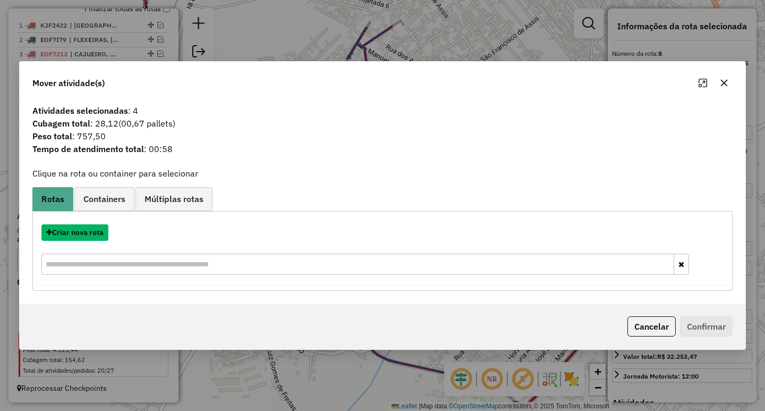
click at [89, 235] on button "Criar nova rota" at bounding box center [74, 232] width 67 height 16
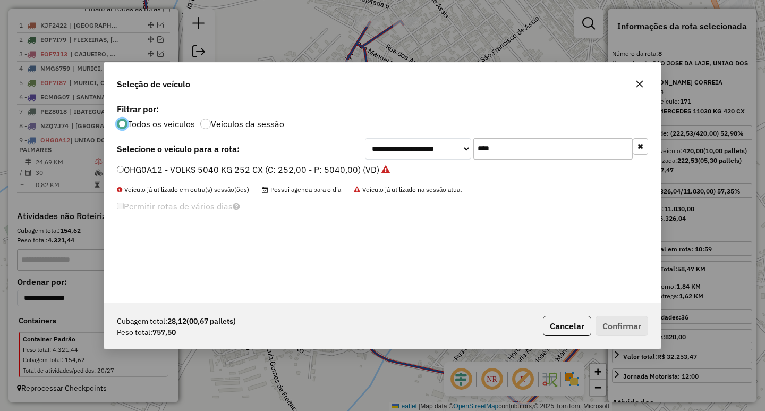
scroll to position [6, 3]
drag, startPoint x: 483, startPoint y: 141, endPoint x: 330, endPoint y: 140, distance: 153.0
click at [347, 140] on div "**********" at bounding box center [382, 148] width 531 height 21
type input "****"
click at [239, 172] on label "PDM9B86 - 151 - HYUNDAI (C: 96,00 - P: 1800,00) (VD)" at bounding box center [229, 169] width 225 height 13
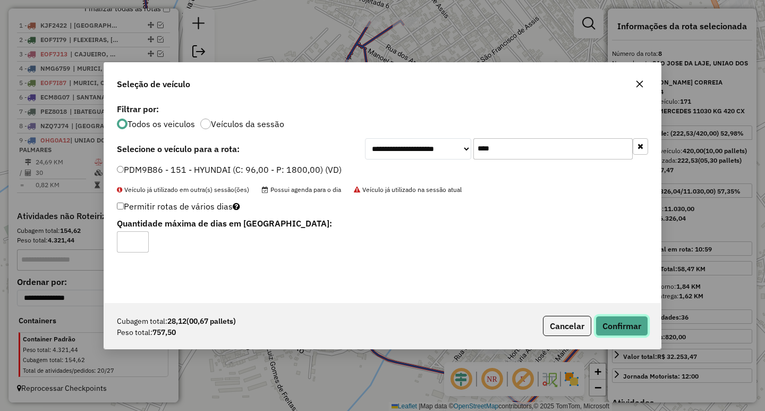
click at [633, 329] on button "Confirmar" at bounding box center [621, 326] width 53 height 20
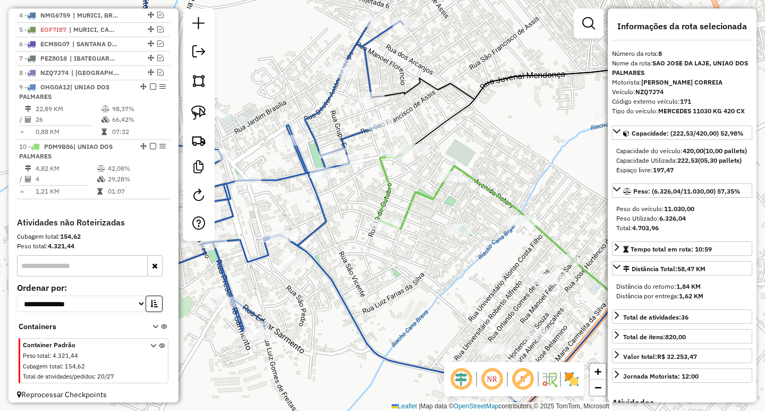
scroll to position [474, 0]
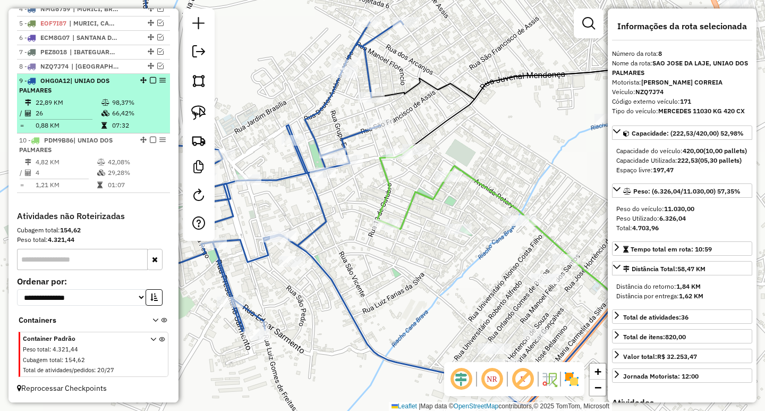
click at [150, 80] on em at bounding box center [153, 80] width 6 height 6
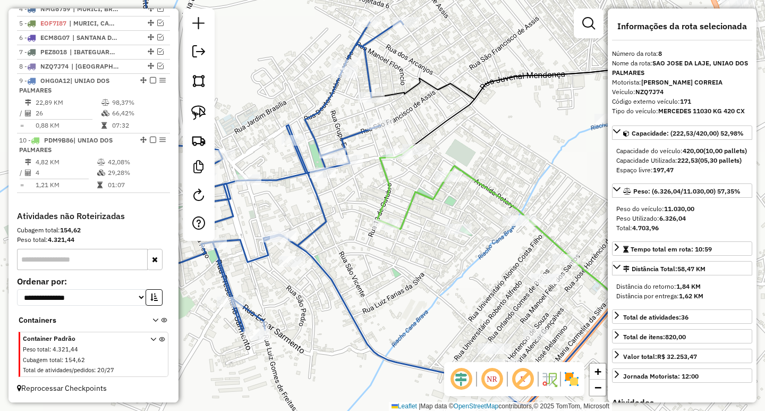
scroll to position [429, 0]
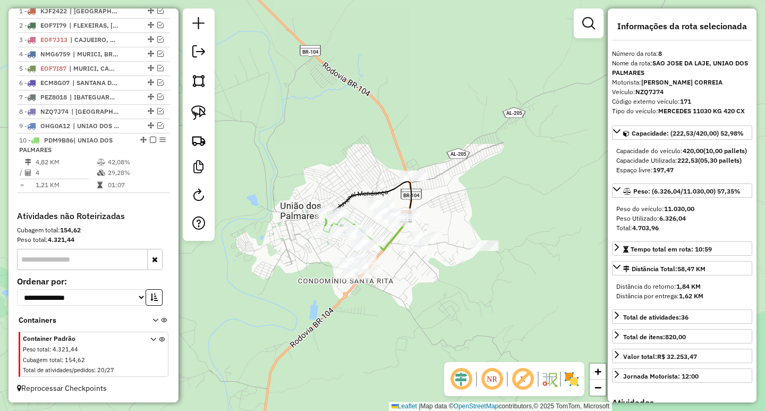
drag, startPoint x: 520, startPoint y: 279, endPoint x: 472, endPoint y: 275, distance: 48.5
click at [473, 276] on div "Janela de atendimento Grade de atendimento Capacidade Transportadoras Veículos …" at bounding box center [382, 205] width 765 height 411
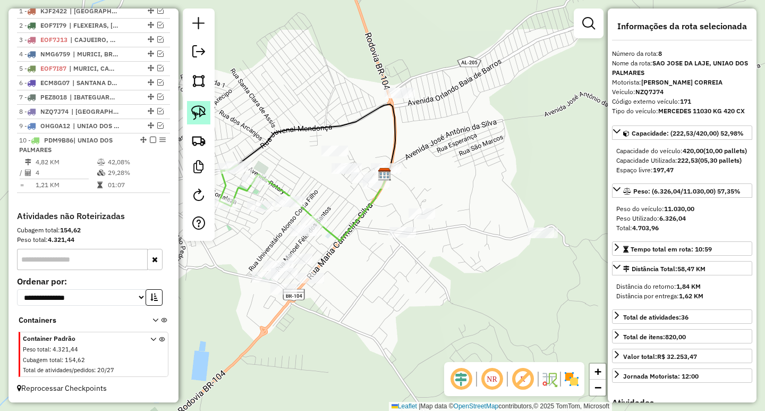
click at [193, 110] on img at bounding box center [198, 112] width 15 height 15
drag, startPoint x: 404, startPoint y: 143, endPoint x: 370, endPoint y: 134, distance: 34.8
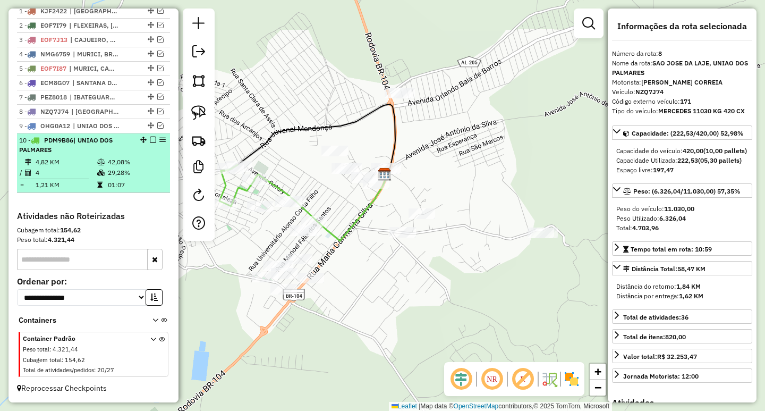
click at [120, 175] on td "29,28%" at bounding box center [136, 172] width 58 height 11
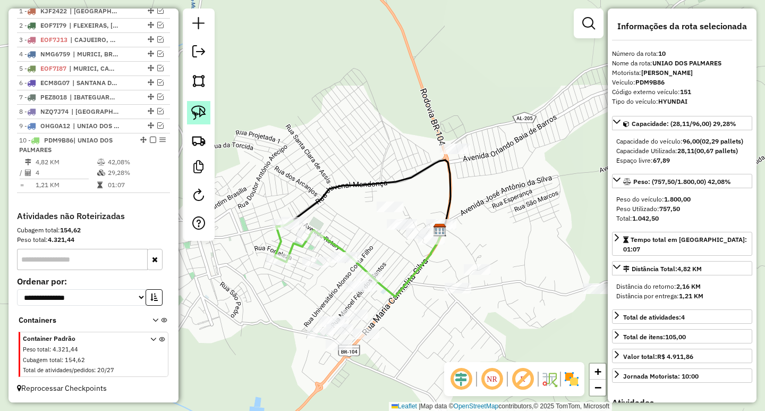
click at [202, 115] on img at bounding box center [198, 112] width 15 height 15
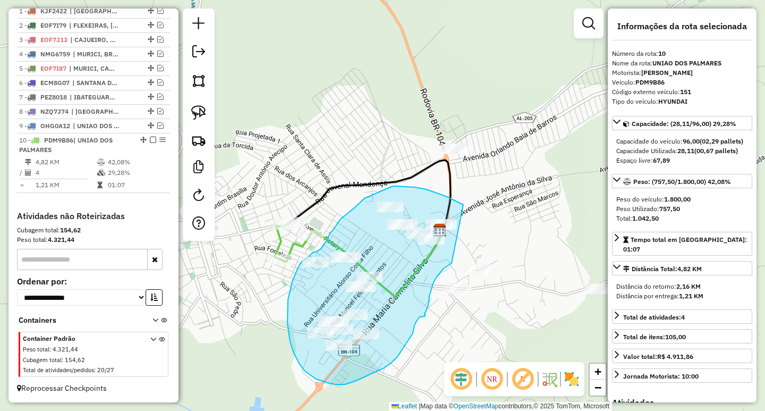
drag, startPoint x: 461, startPoint y: 203, endPoint x: 458, endPoint y: 246, distance: 43.1
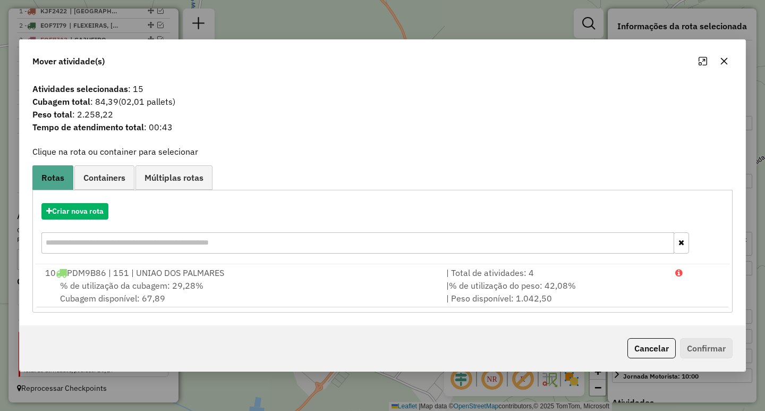
click at [722, 63] on icon "button" at bounding box center [724, 61] width 7 height 7
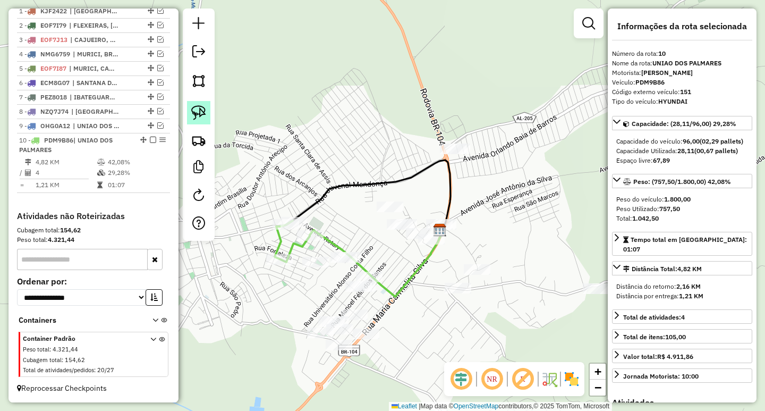
click at [206, 112] on link at bounding box center [198, 112] width 23 height 23
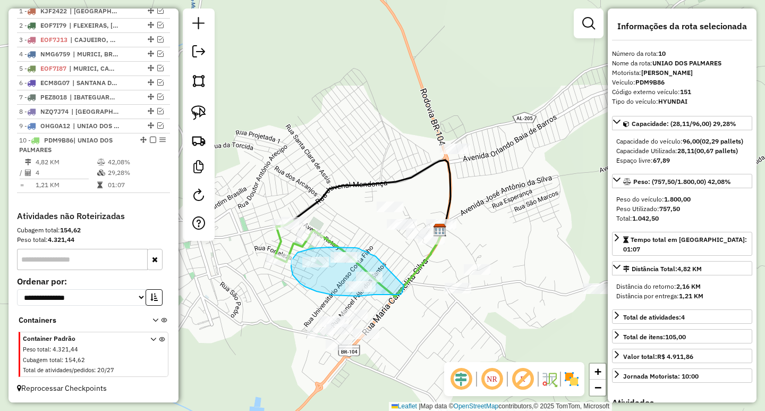
drag, startPoint x: 376, startPoint y: 256, endPoint x: 404, endPoint y: 285, distance: 40.6
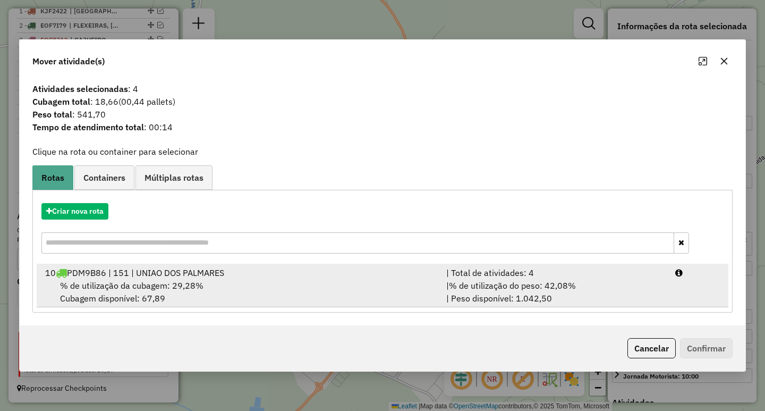
click at [527, 286] on span "% de utilização do peso: 42,08%" at bounding box center [512, 285] width 127 height 11
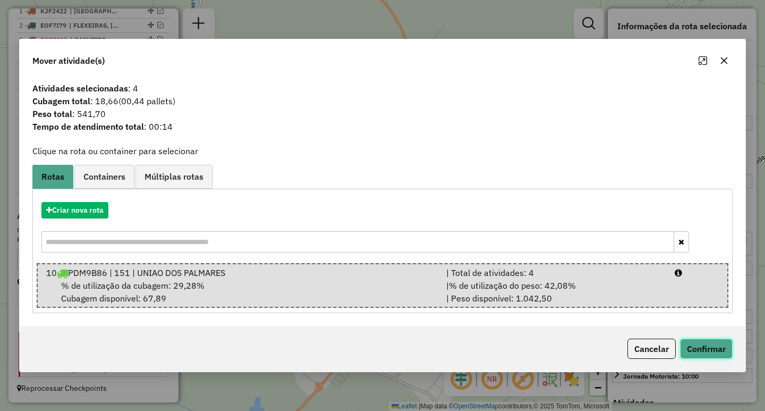
click at [700, 341] on button "Confirmar" at bounding box center [706, 348] width 53 height 20
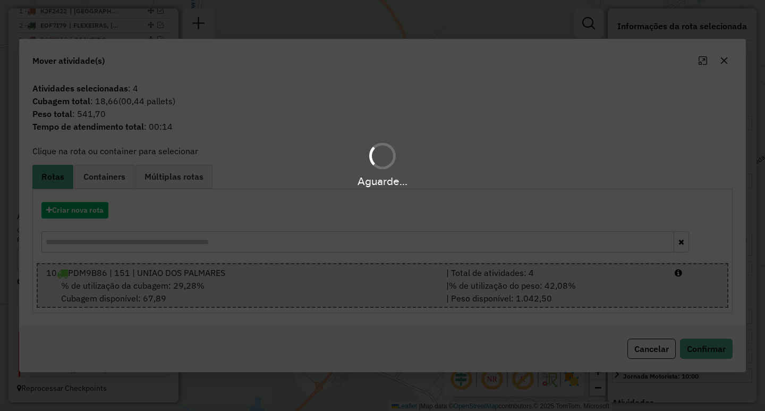
scroll to position [415, 0]
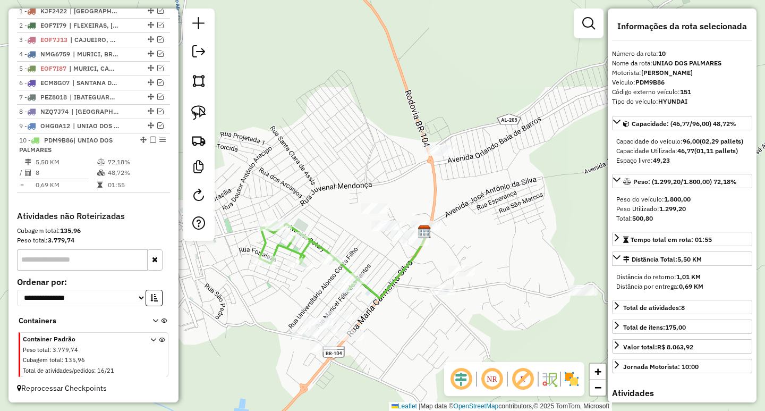
drag, startPoint x: 517, startPoint y: 344, endPoint x: 440, endPoint y: 342, distance: 76.5
click at [440, 342] on div "Janela de atendimento Grade de atendimento Capacidade Transportadoras Veículos …" at bounding box center [382, 205] width 765 height 411
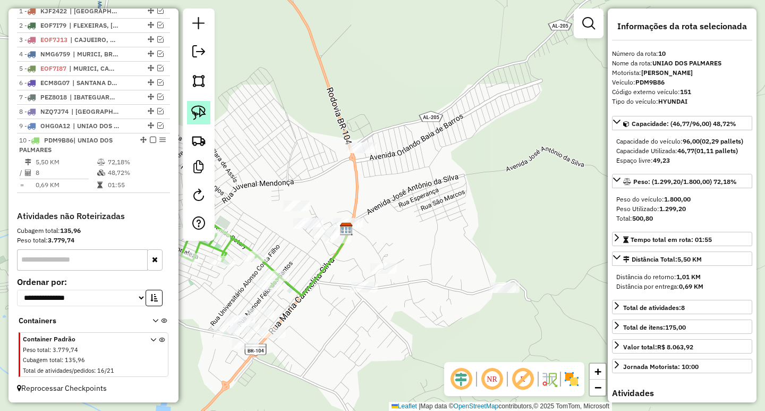
click at [207, 113] on link at bounding box center [198, 112] width 23 height 23
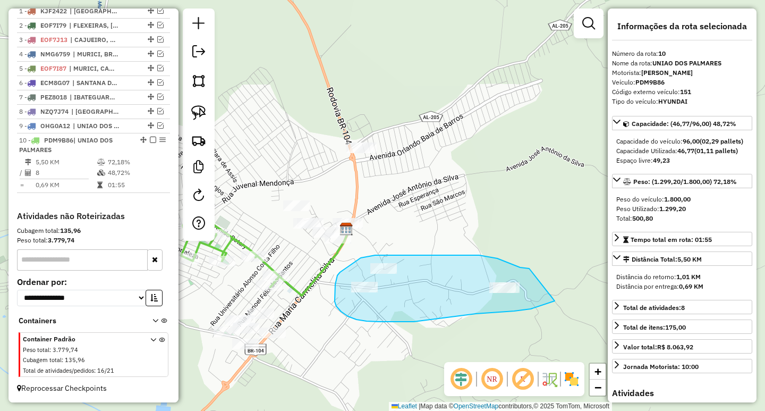
drag, startPoint x: 529, startPoint y: 268, endPoint x: 574, endPoint y: 291, distance: 50.1
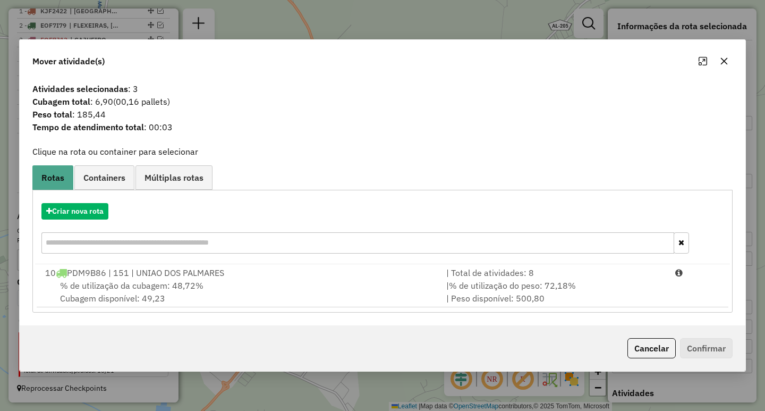
click at [504, 287] on span "% de utilização do peso: 72,18%" at bounding box center [512, 285] width 127 height 11
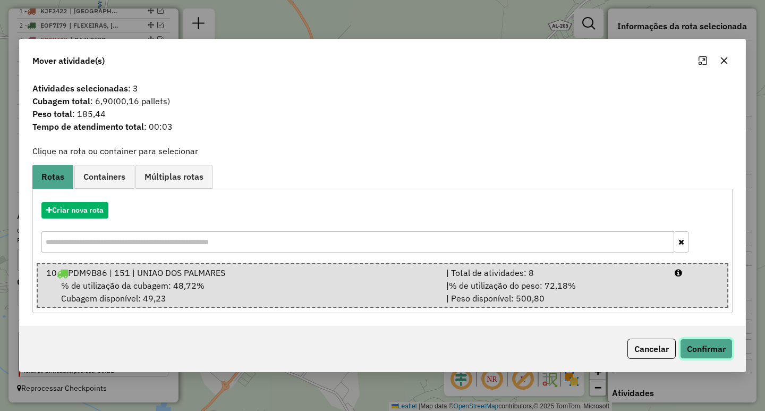
click at [686, 356] on button "Confirmar" at bounding box center [706, 348] width 53 height 20
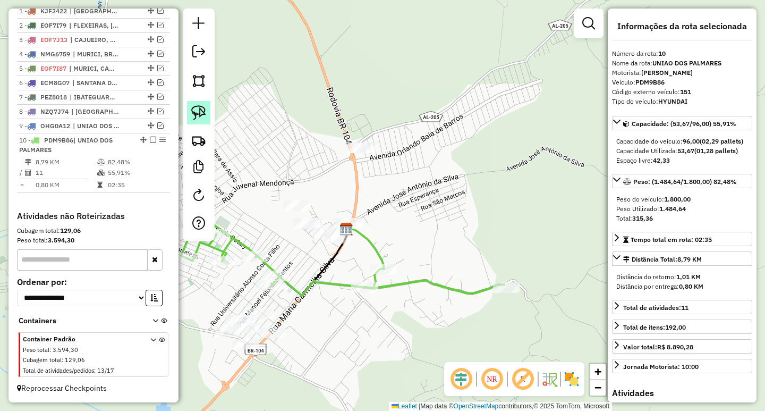
click at [200, 118] on img at bounding box center [198, 112] width 15 height 15
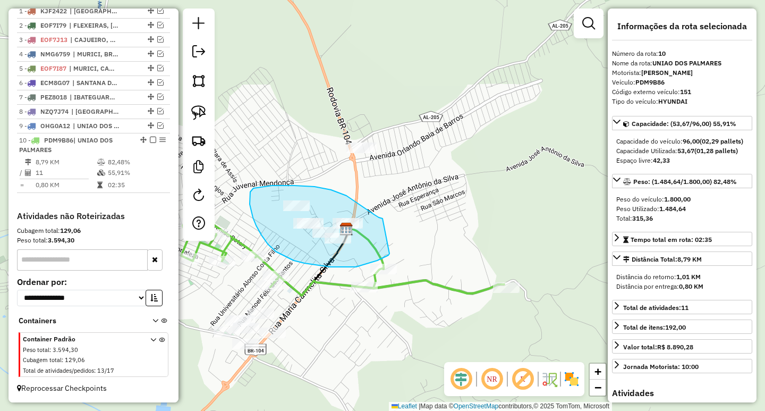
drag, startPoint x: 346, startPoint y: 195, endPoint x: 388, endPoint y: 246, distance: 65.3
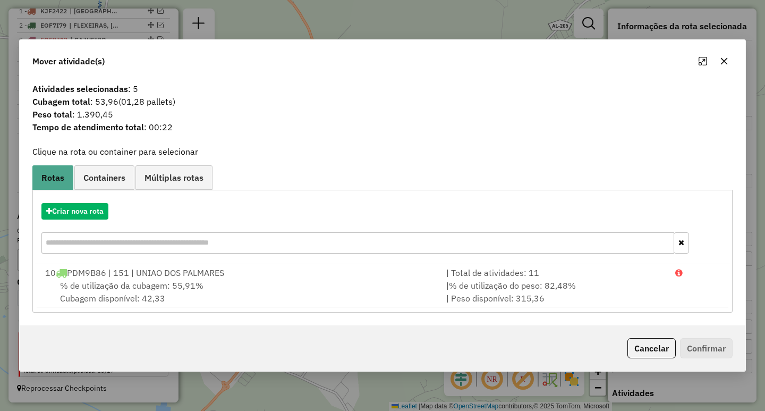
click at [728, 59] on button "button" at bounding box center [724, 61] width 17 height 17
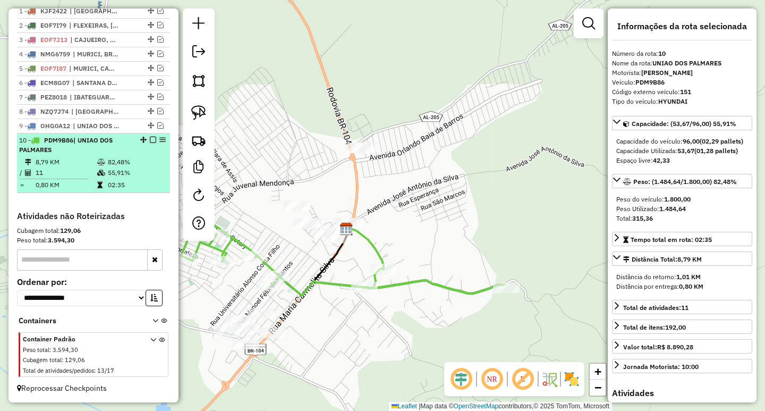
click at [151, 140] on em at bounding box center [153, 140] width 6 height 6
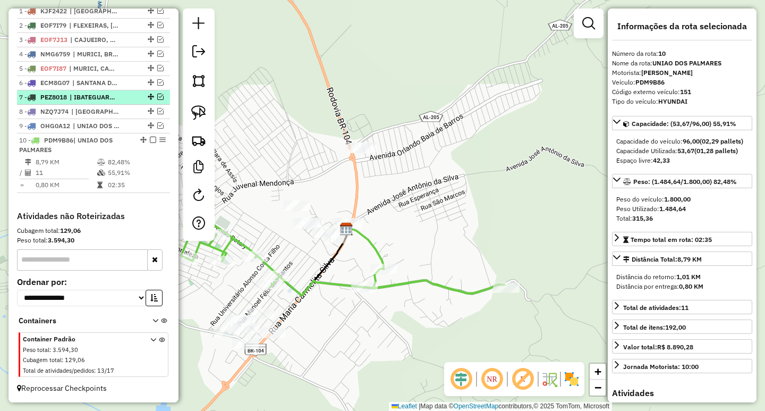
scroll to position [370, 0]
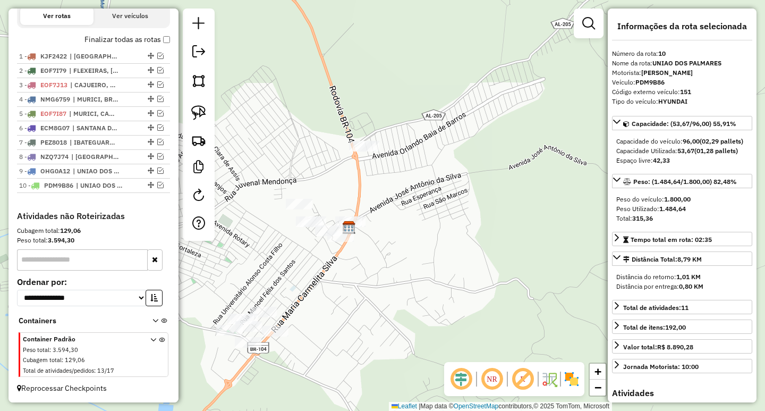
drag, startPoint x: 280, startPoint y: 141, endPoint x: 316, endPoint y: 126, distance: 38.6
click at [316, 126] on div "Janela de atendimento Grade de atendimento Capacidade Transportadoras Veículos …" at bounding box center [382, 205] width 765 height 411
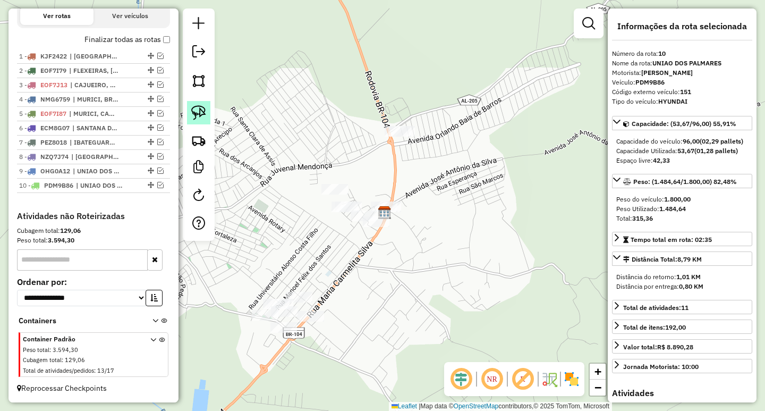
click at [193, 113] on img at bounding box center [198, 112] width 15 height 15
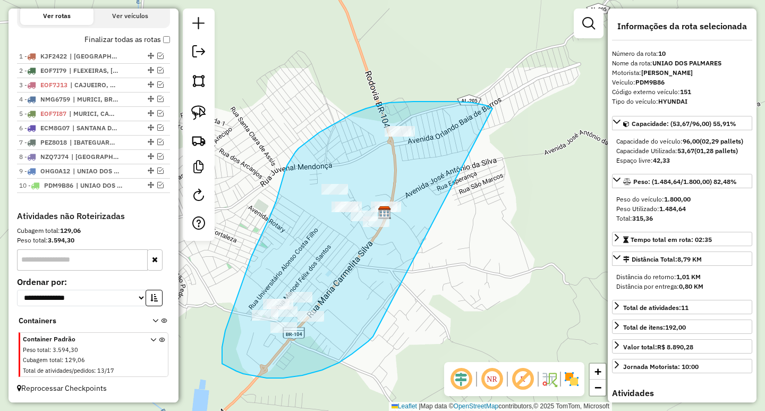
drag, startPoint x: 492, startPoint y: 108, endPoint x: 373, endPoint y: 336, distance: 257.3
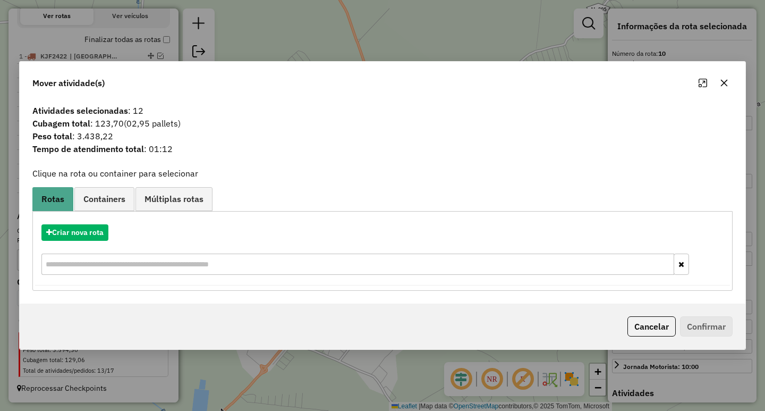
click at [728, 86] on icon "button" at bounding box center [724, 83] width 8 height 8
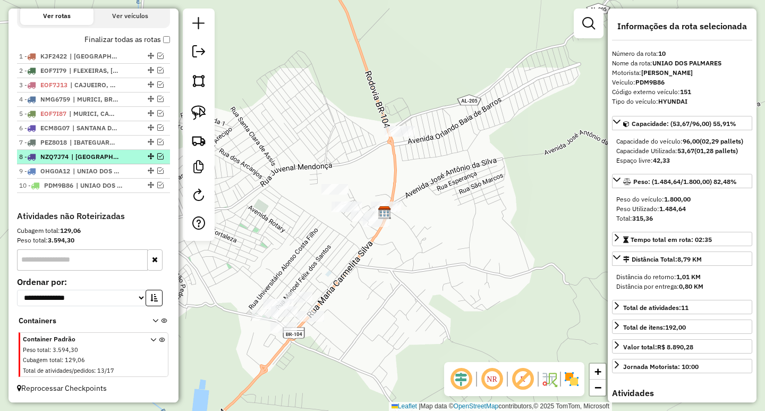
click at [156, 152] on div "8 - NZQ7J74 | SAO JOSE DA LAJE, UNIAO DOS PALMARES" at bounding box center [93, 157] width 149 height 10
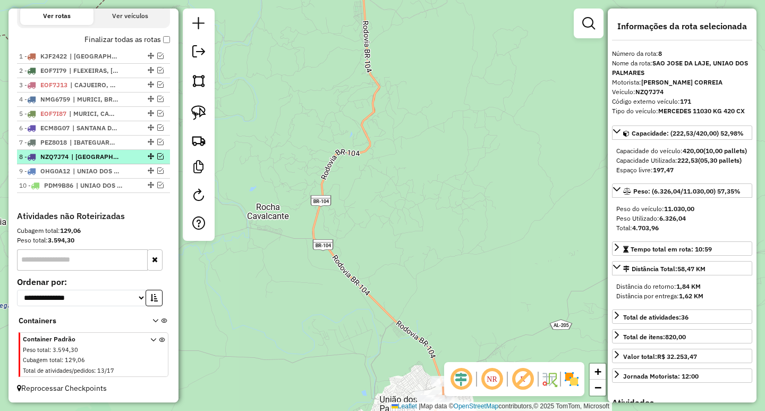
click at [157, 156] on em at bounding box center [160, 156] width 6 height 6
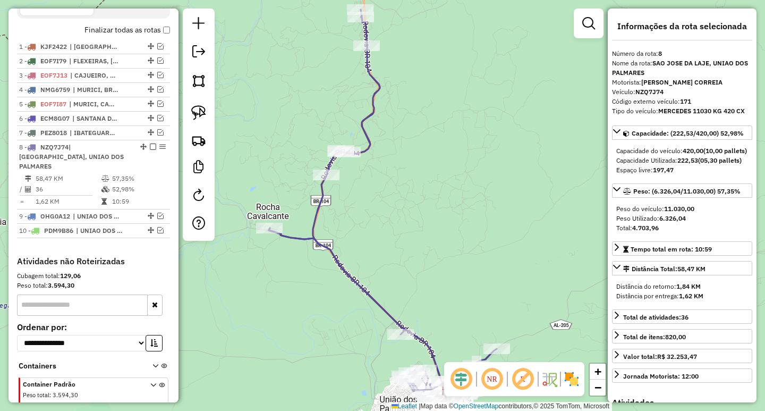
scroll to position [415, 0]
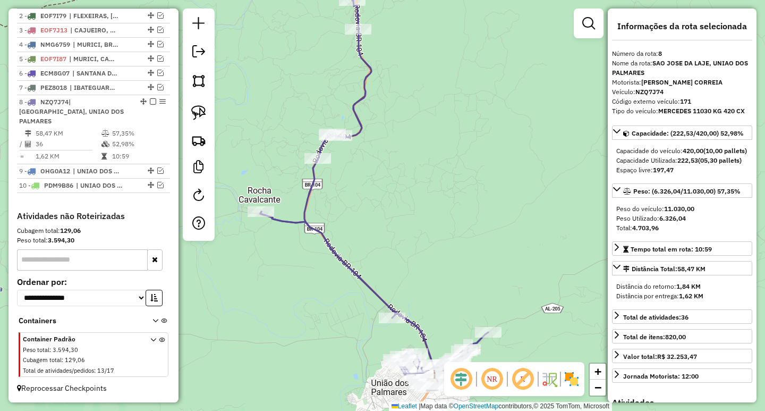
drag, startPoint x: 455, startPoint y: 291, endPoint x: 395, endPoint y: 141, distance: 160.7
click at [396, 147] on div "Janela de atendimento Grade de atendimento Capacidade Transportadoras Veículos …" at bounding box center [382, 205] width 765 height 411
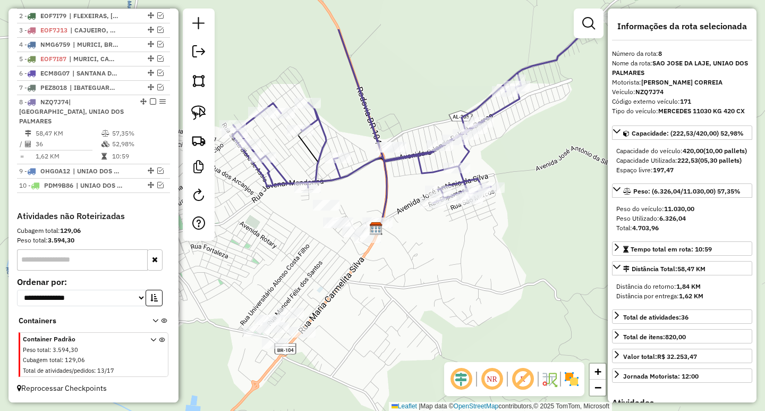
drag, startPoint x: 362, startPoint y: 220, endPoint x: 425, endPoint y: 300, distance: 102.1
click at [425, 300] on div "Janela de atendimento Grade de atendimento Capacidade Transportadoras Veículos …" at bounding box center [382, 205] width 765 height 411
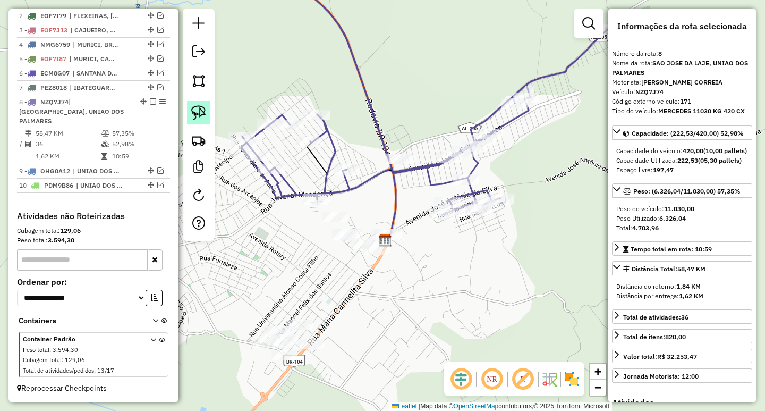
click at [199, 108] on img at bounding box center [198, 112] width 15 height 15
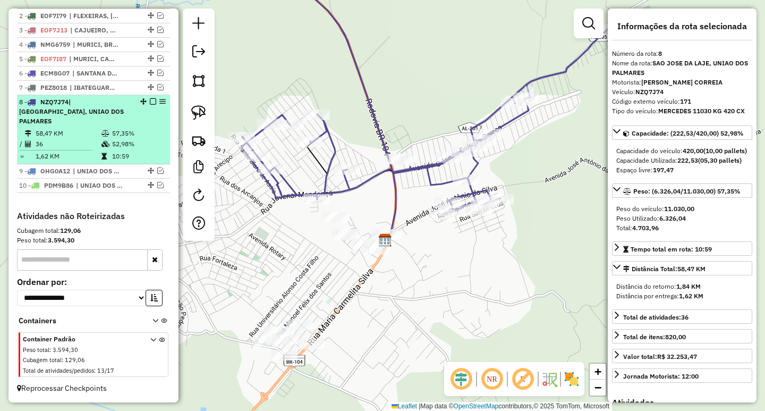
click at [150, 105] on em at bounding box center [153, 101] width 6 height 6
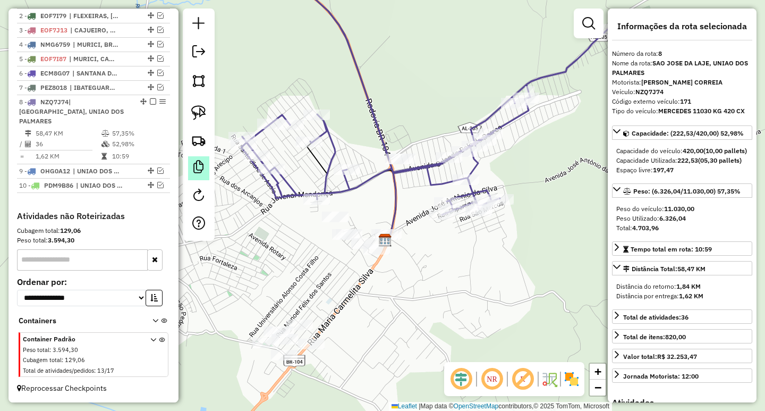
scroll to position [370, 0]
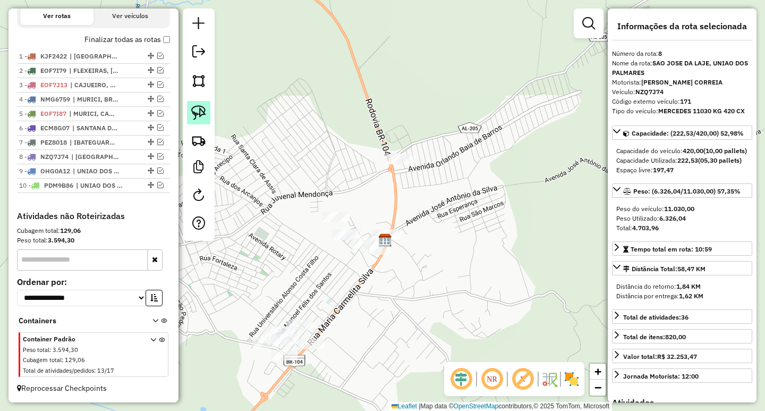
drag, startPoint x: 199, startPoint y: 108, endPoint x: 373, endPoint y: 214, distance: 203.3
click at [199, 108] on img at bounding box center [198, 112] width 15 height 15
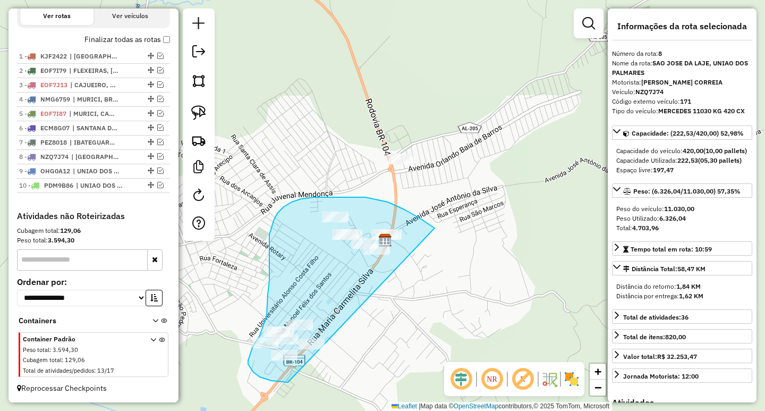
drag, startPoint x: 412, startPoint y: 214, endPoint x: 383, endPoint y: 346, distance: 135.5
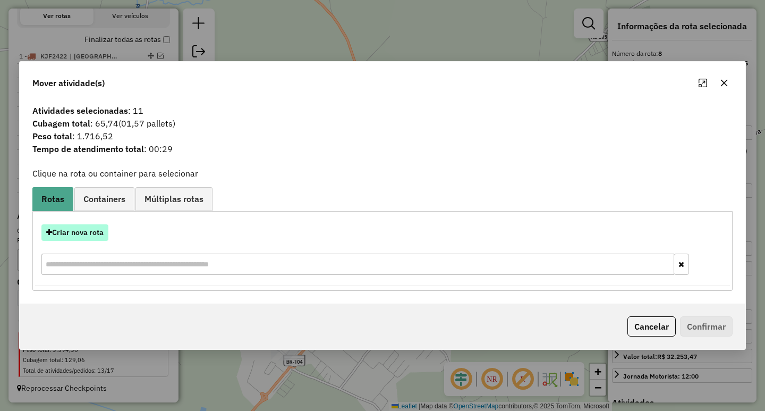
click at [73, 229] on button "Criar nova rota" at bounding box center [74, 232] width 67 height 16
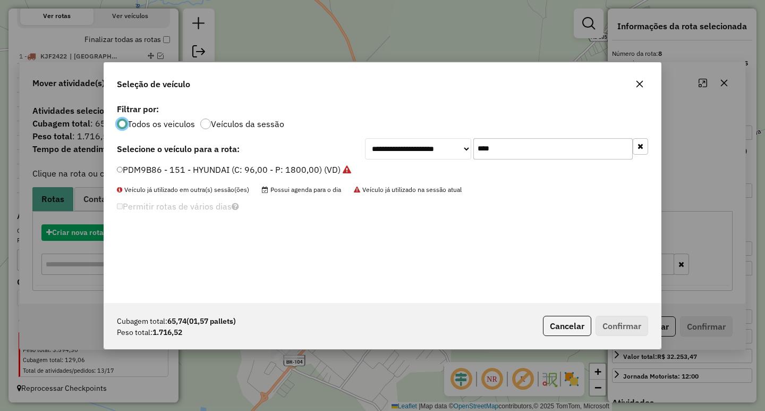
scroll to position [6, 3]
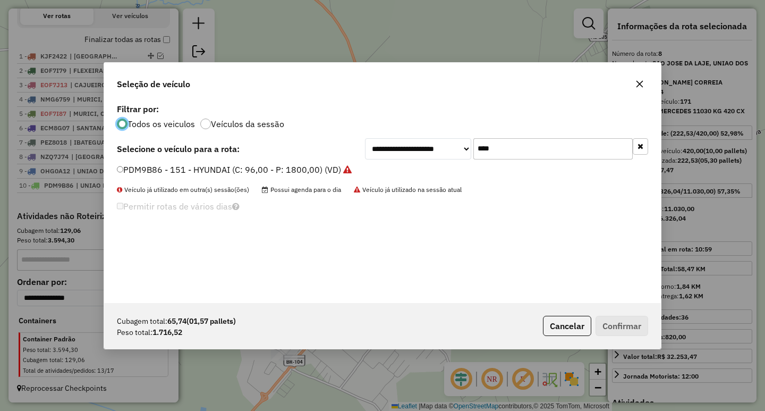
click at [237, 173] on label "PDM9B86 - 151 - HYUNDAI (C: 96,00 - P: 1800,00) (VD)" at bounding box center [234, 169] width 235 height 13
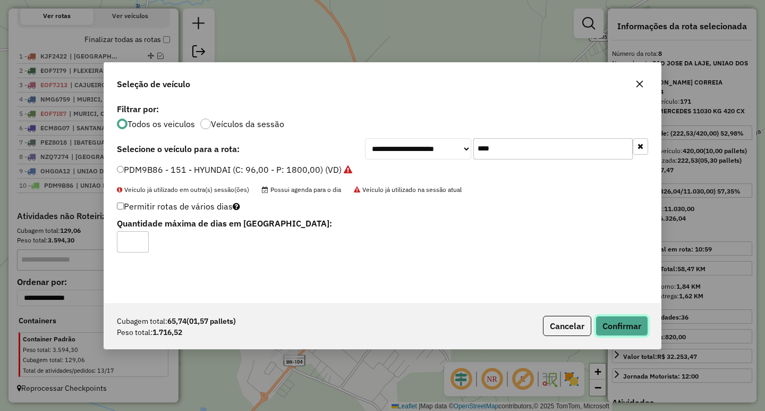
click at [624, 332] on button "Confirmar" at bounding box center [621, 326] width 53 height 20
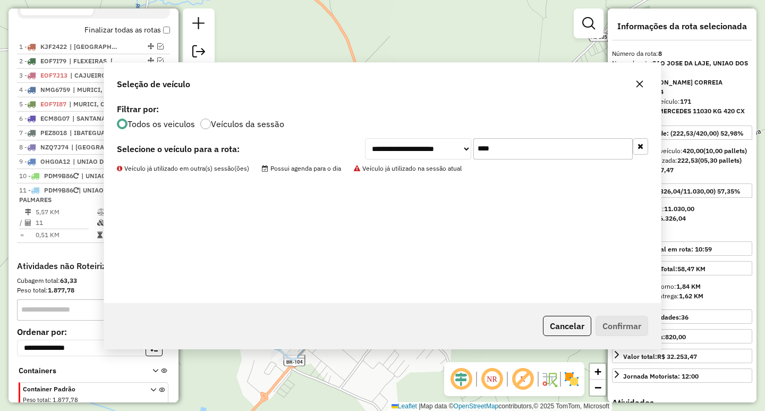
scroll to position [430, 0]
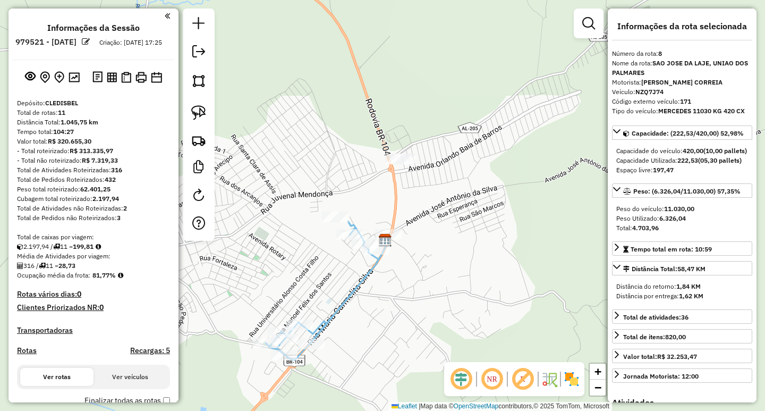
select select "**********"
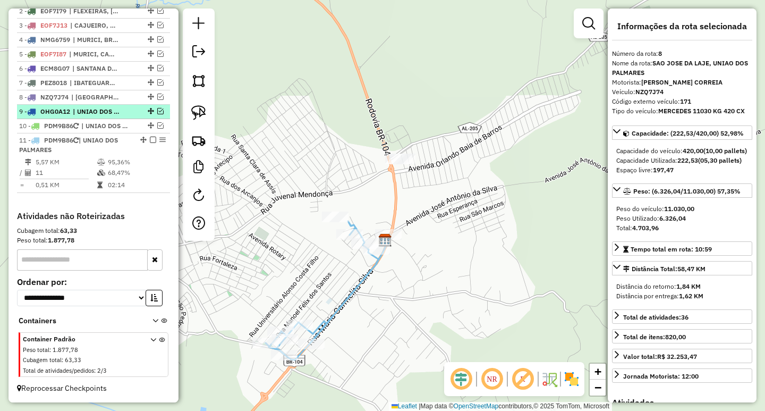
click at [157, 111] on em at bounding box center [160, 111] width 6 height 6
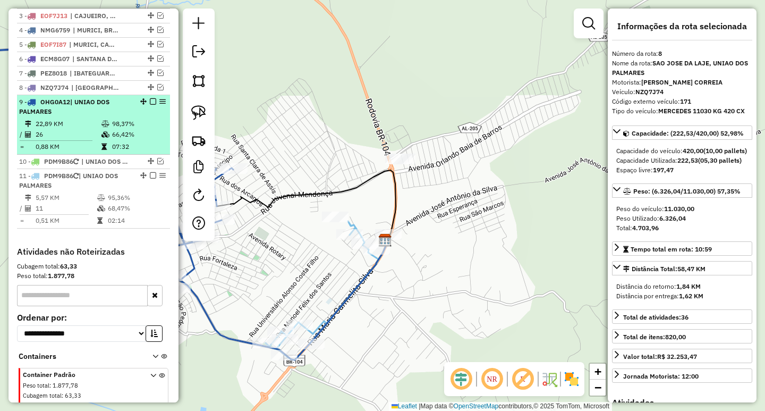
scroll to position [461, 0]
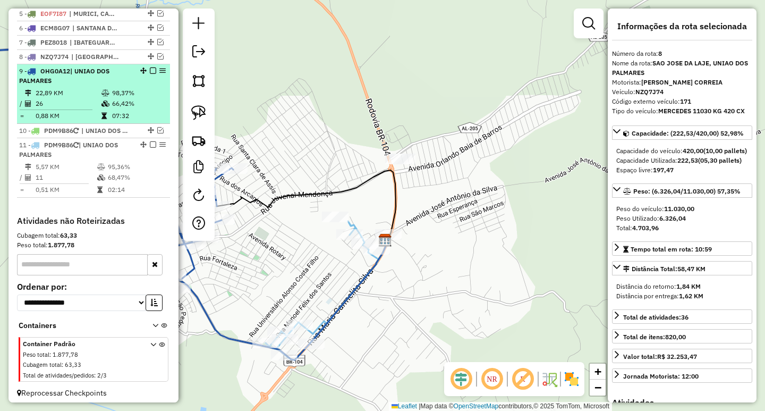
click at [106, 109] on td at bounding box center [106, 103] width 11 height 11
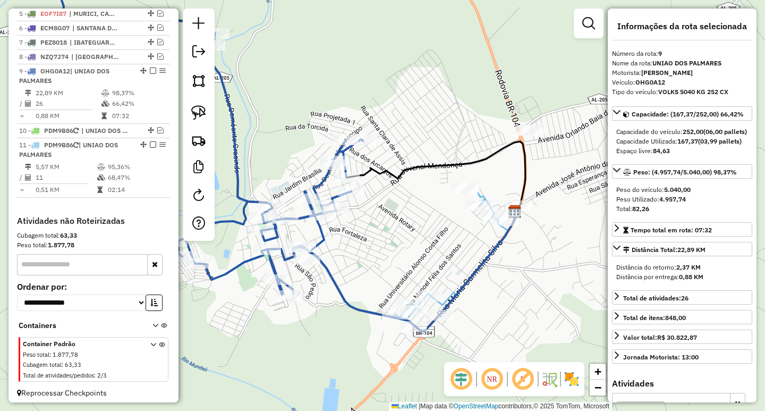
drag, startPoint x: 362, startPoint y: 213, endPoint x: 267, endPoint y: 151, distance: 112.9
click at [267, 151] on div "Janela de atendimento Grade de atendimento Capacidade Transportadoras Veículos …" at bounding box center [382, 205] width 765 height 411
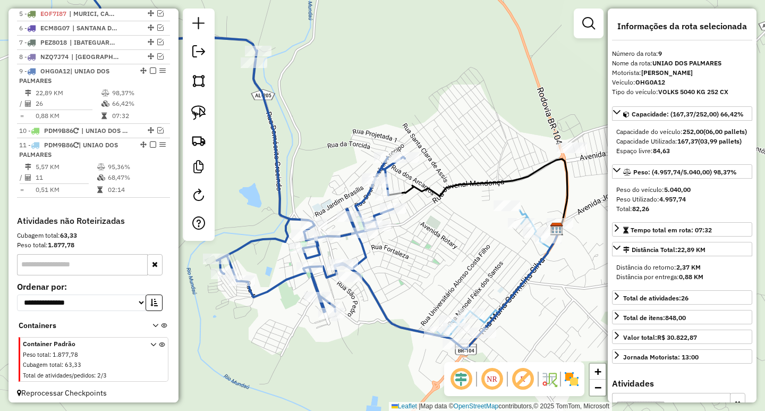
drag, startPoint x: 276, startPoint y: 130, endPoint x: 341, endPoint y: 150, distance: 67.7
click at [333, 147] on div "Janela de atendimento Grade de atendimento Capacidade Transportadoras Veículos …" at bounding box center [382, 205] width 765 height 411
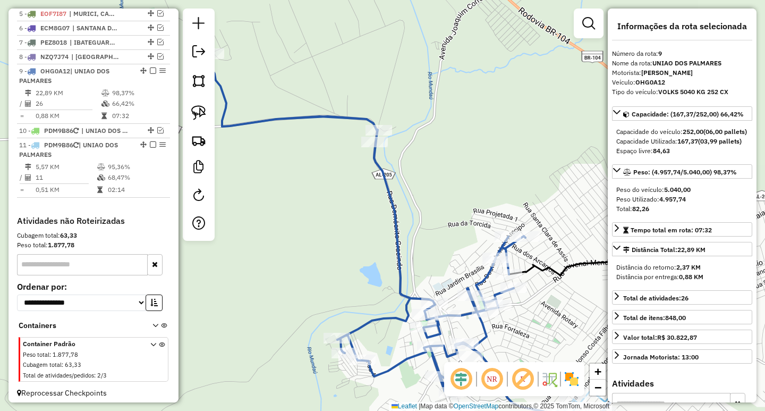
drag, startPoint x: 314, startPoint y: 133, endPoint x: 417, endPoint y: 212, distance: 130.3
click at [416, 212] on div "Janela de atendimento Grade de atendimento Capacidade Transportadoras Veículos …" at bounding box center [382, 205] width 765 height 411
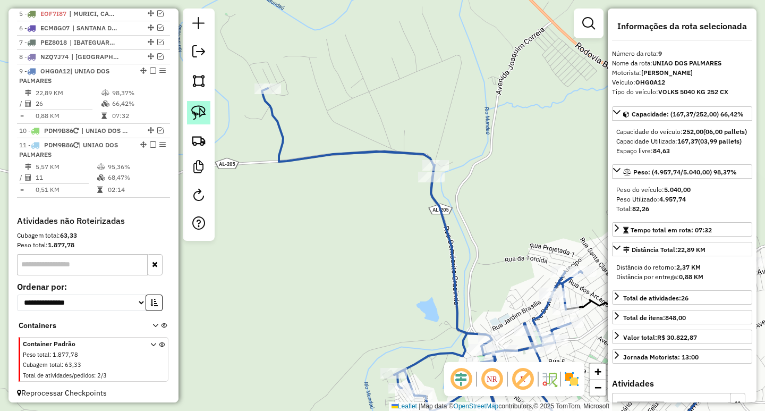
click at [205, 108] on img at bounding box center [198, 112] width 15 height 15
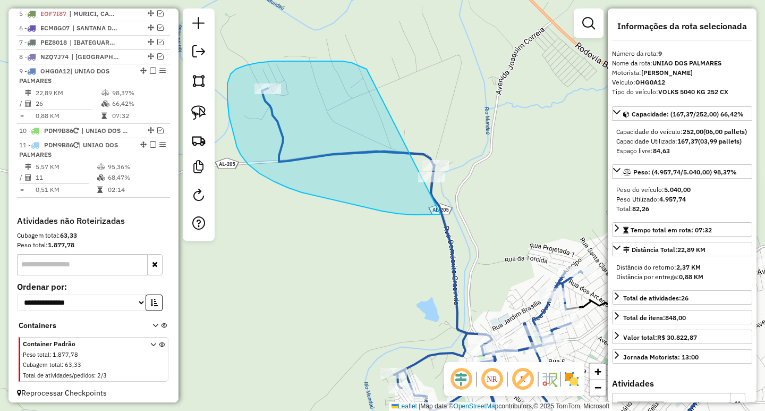
drag, startPoint x: 352, startPoint y: 63, endPoint x: 493, endPoint y: 146, distance: 164.3
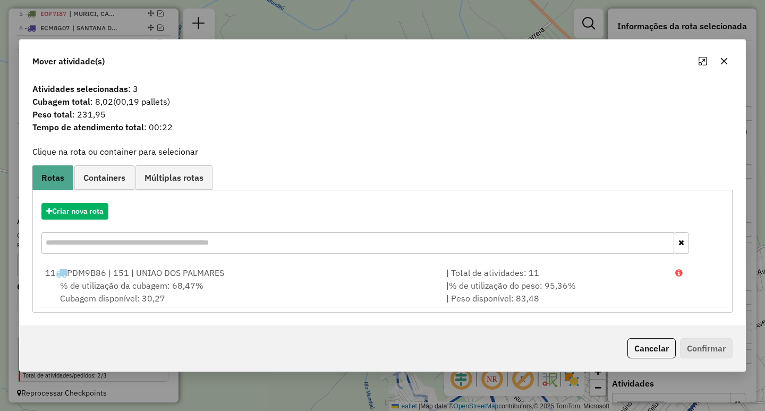
click at [726, 66] on button "button" at bounding box center [724, 61] width 17 height 17
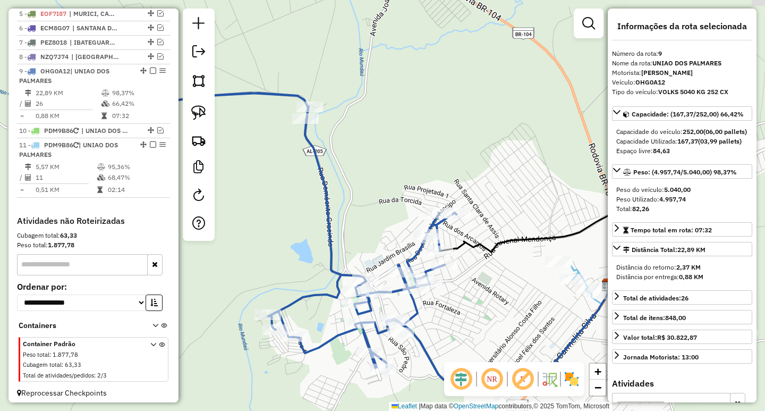
drag, startPoint x: 564, startPoint y: 160, endPoint x: 369, endPoint y: 61, distance: 219.3
click at [375, 67] on div "Janela de atendimento Grade de atendimento Capacidade Transportadoras Veículos …" at bounding box center [382, 205] width 765 height 411
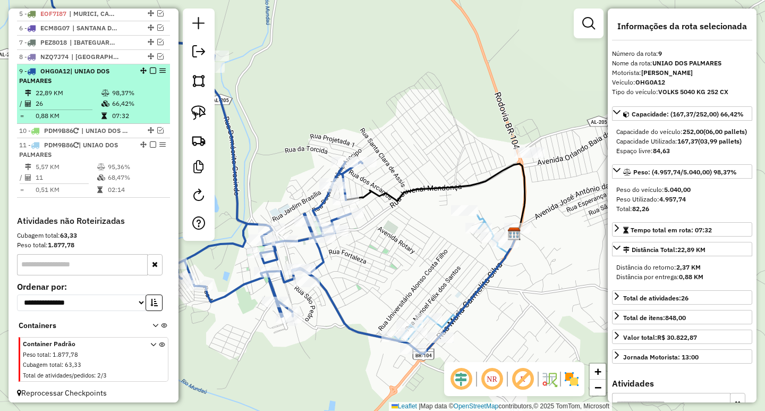
click at [140, 109] on td "66,42%" at bounding box center [139, 103] width 54 height 11
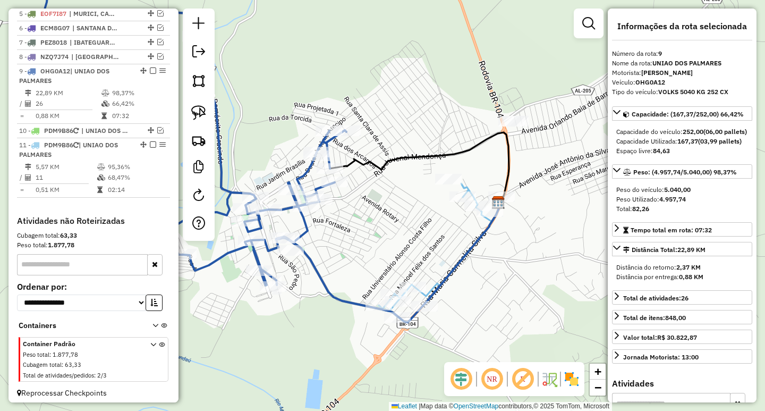
drag, startPoint x: 371, startPoint y: 145, endPoint x: 258, endPoint y: 74, distance: 133.8
click at [258, 74] on div "Janela de atendimento Grade de atendimento Capacidade Transportadoras Veículos …" at bounding box center [382, 205] width 765 height 411
drag, startPoint x: 197, startPoint y: 111, endPoint x: 371, endPoint y: 127, distance: 175.0
click at [197, 111] on img at bounding box center [198, 112] width 15 height 15
drag, startPoint x: 519, startPoint y: 100, endPoint x: 568, endPoint y: 110, distance: 49.9
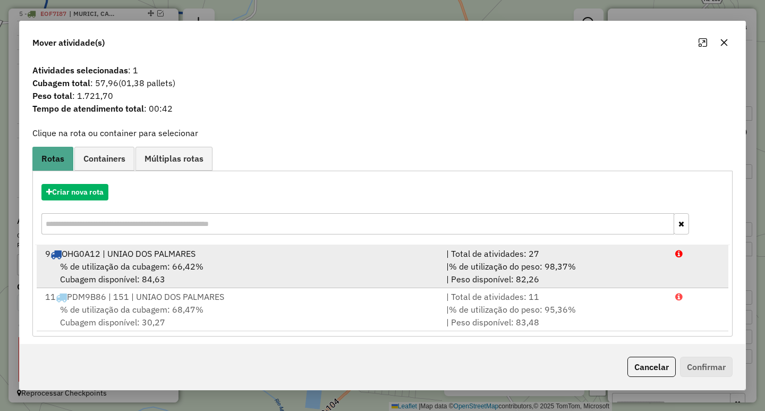
click at [440, 263] on div "| % de utilização do peso: 98,37% | Peso disponível: 82,26" at bounding box center [554, 272] width 229 height 25
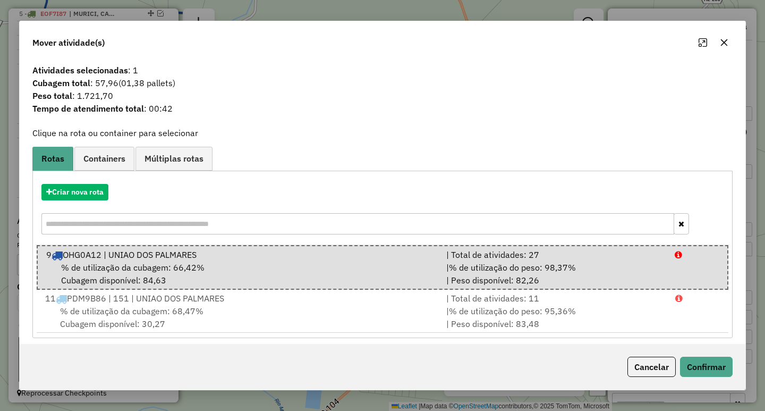
click at [714, 378] on div "Cancelar Confirmar" at bounding box center [383, 367] width 726 height 46
click at [708, 370] on button "Confirmar" at bounding box center [706, 366] width 53 height 20
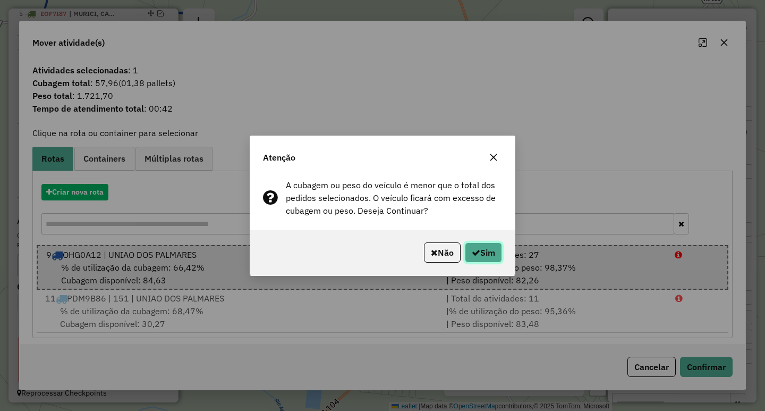
click at [490, 250] on button "Sim" at bounding box center [483, 252] width 37 height 20
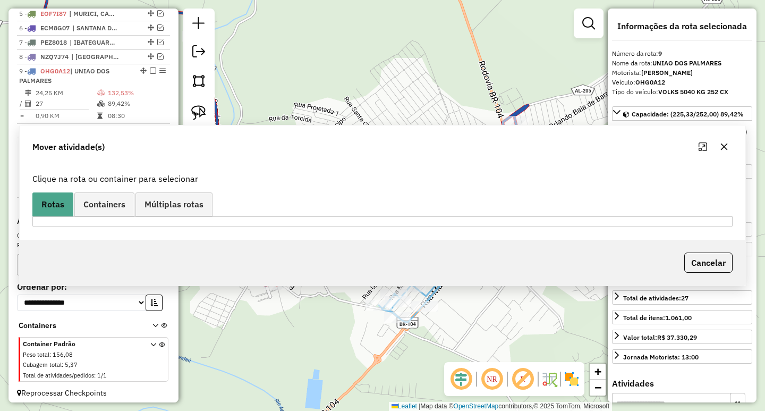
scroll to position [475, 0]
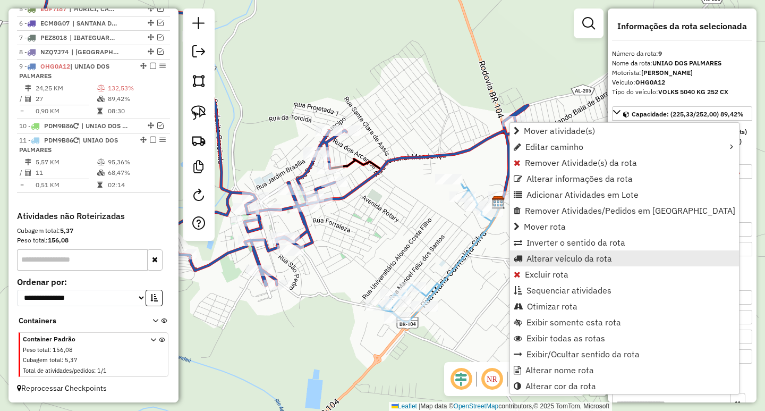
click at [538, 260] on span "Alterar veículo da rota" at bounding box center [569, 258] width 86 height 8
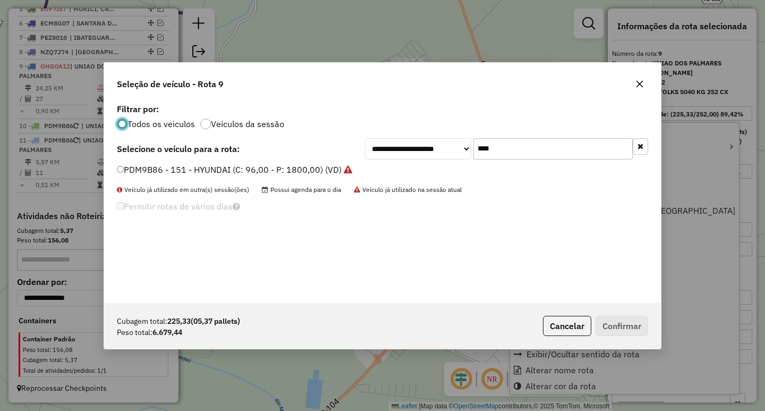
scroll to position [6, 3]
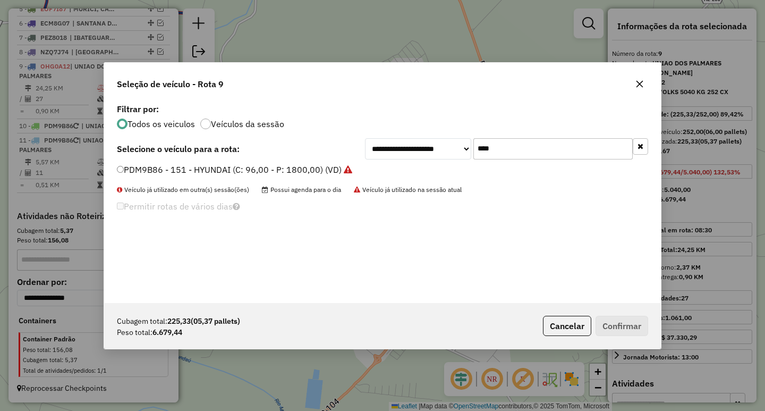
drag, startPoint x: 526, startPoint y: 151, endPoint x: 364, endPoint y: 154, distance: 162.6
click at [400, 152] on div "**********" at bounding box center [506, 148] width 283 height 21
type input "****"
click at [235, 171] on label "OHH5792 - MERCEDES 8500 KG 420 CX (C: 420,00 - P: 8500,00) (VD)" at bounding box center [256, 169] width 279 height 13
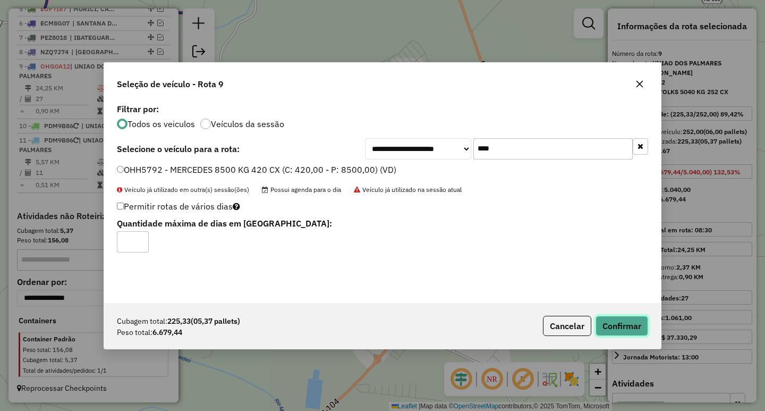
click at [602, 326] on button "Confirmar" at bounding box center [621, 326] width 53 height 20
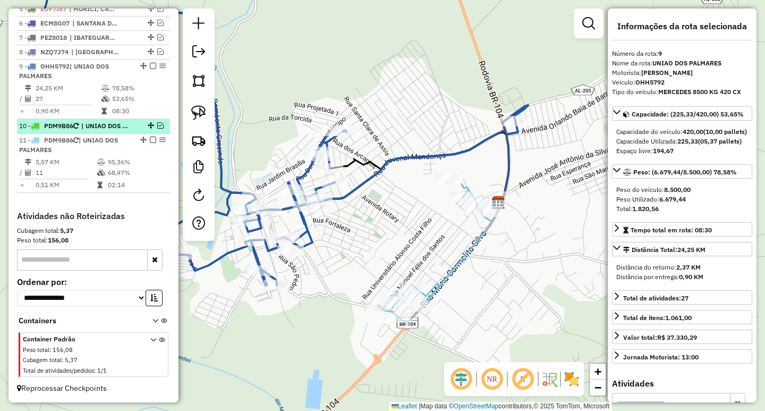
click at [158, 124] on em at bounding box center [160, 125] width 6 height 6
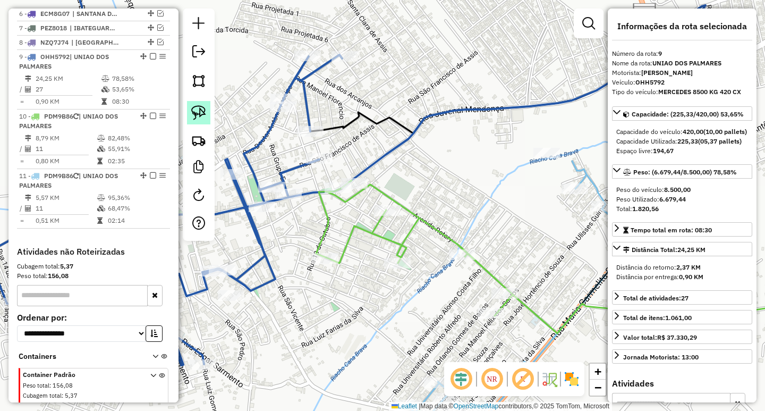
click at [197, 115] on img at bounding box center [198, 112] width 15 height 15
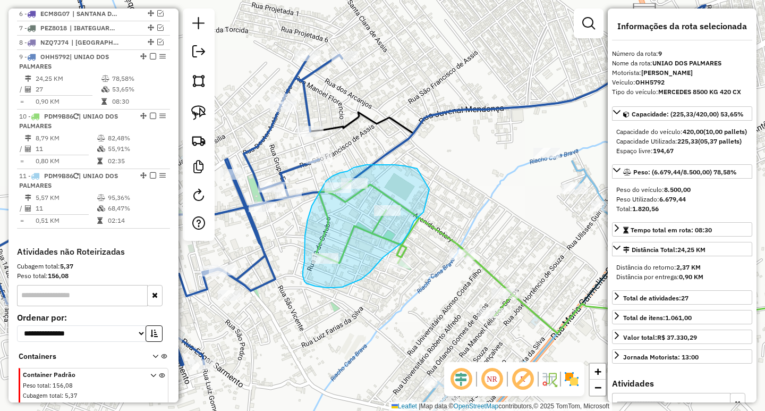
drag, startPoint x: 412, startPoint y: 167, endPoint x: 429, endPoint y: 189, distance: 27.6
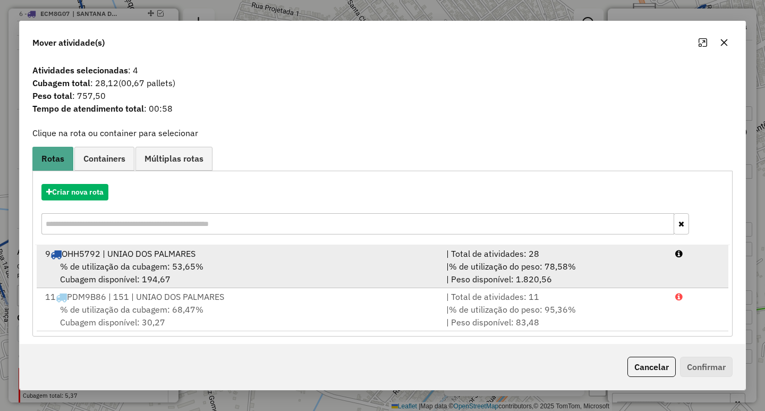
click at [252, 267] on div "% de utilização da cubagem: 53,65% Cubagem disponível: 194,67" at bounding box center [239, 272] width 401 height 25
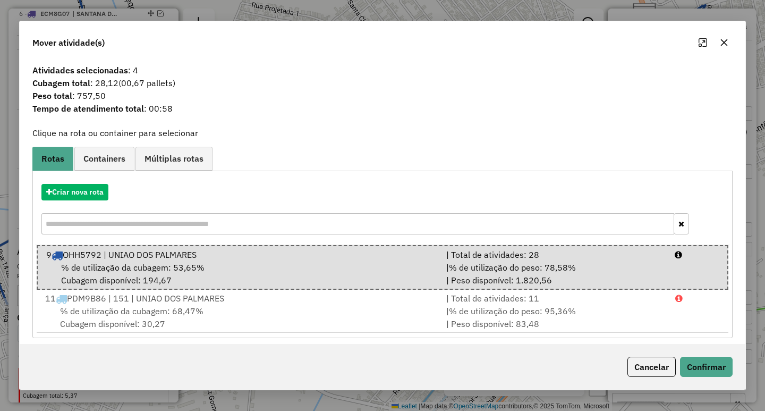
click at [725, 381] on div "Cancelar Confirmar" at bounding box center [383, 367] width 726 height 46
click at [713, 369] on button "Confirmar" at bounding box center [706, 366] width 53 height 20
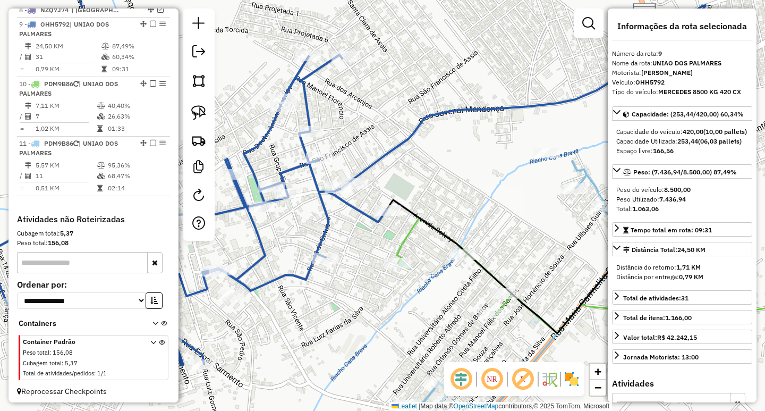
scroll to position [526, 0]
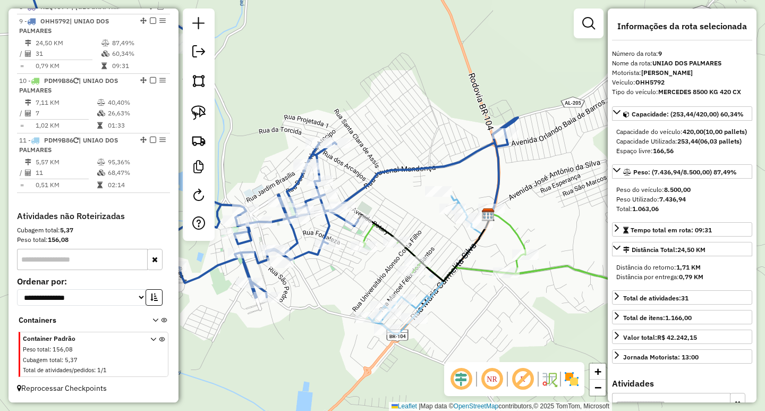
drag, startPoint x: 495, startPoint y: 298, endPoint x: 438, endPoint y: 245, distance: 77.4
click at [457, 255] on icon at bounding box center [504, 252] width 283 height 57
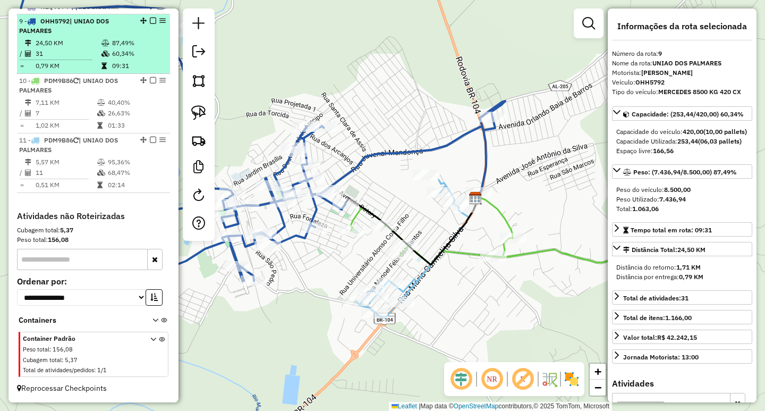
click at [72, 59] on td "31" at bounding box center [68, 53] width 66 height 11
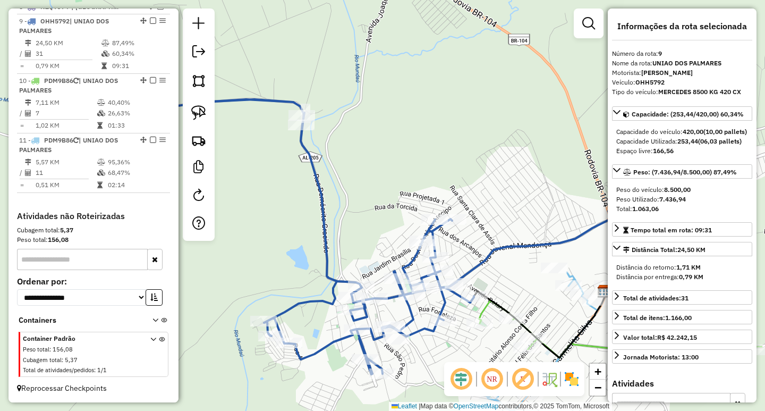
drag, startPoint x: 280, startPoint y: 39, endPoint x: 249, endPoint y: 12, distance: 41.1
click at [254, 16] on div "Janela de atendimento Grade de atendimento Capacidade Transportadoras Veículos …" at bounding box center [382, 205] width 765 height 411
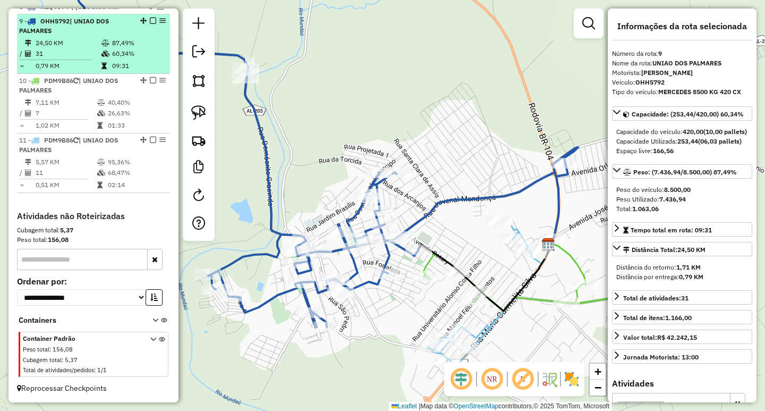
click at [150, 24] on em at bounding box center [153, 21] width 6 height 6
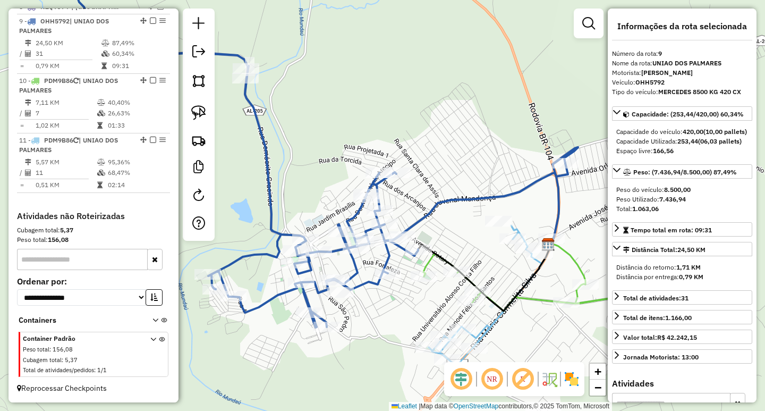
scroll to position [488, 0]
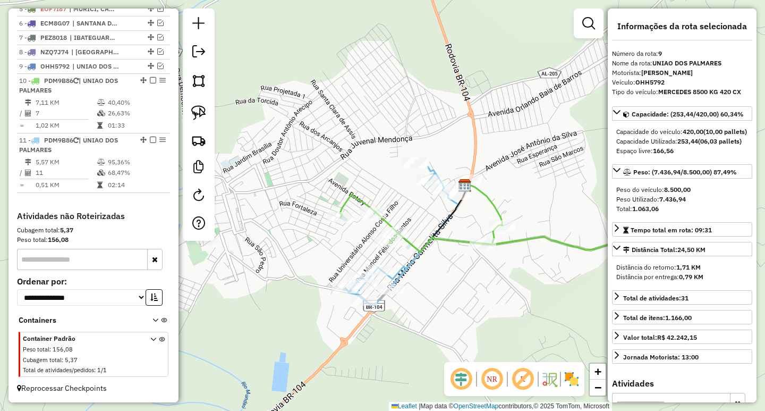
drag, startPoint x: 403, startPoint y: 171, endPoint x: 302, endPoint y: 89, distance: 129.9
click at [303, 89] on div "Janela de atendimento Grade de atendimento Capacidade Transportadoras Veículos …" at bounding box center [382, 205] width 765 height 411
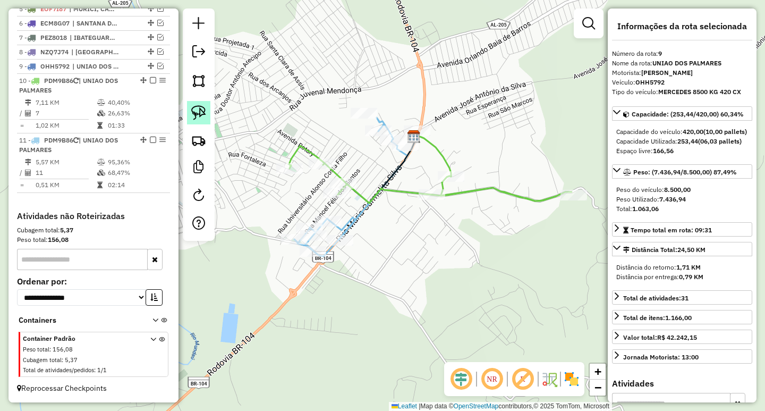
click at [208, 117] on link at bounding box center [198, 112] width 23 height 23
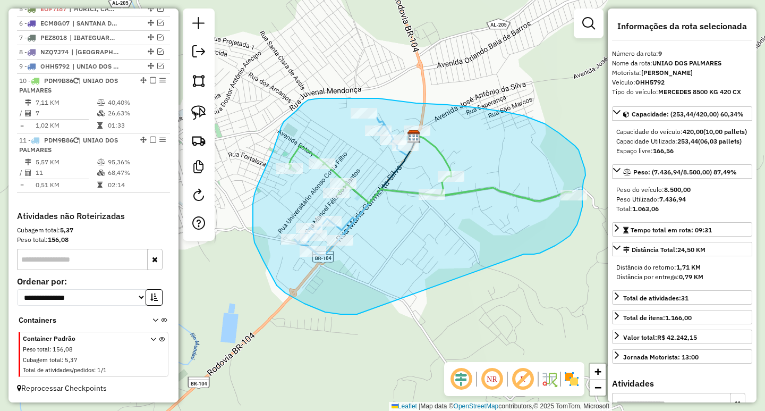
drag, startPoint x: 563, startPoint y: 241, endPoint x: 357, endPoint y: 313, distance: 218.1
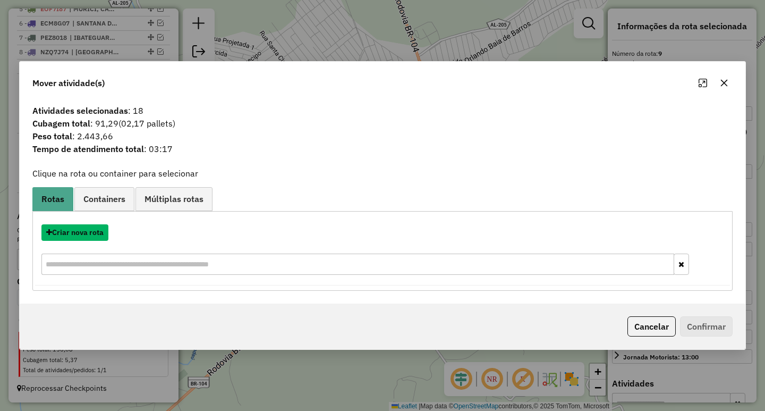
click at [96, 231] on button "Criar nova rota" at bounding box center [74, 232] width 67 height 16
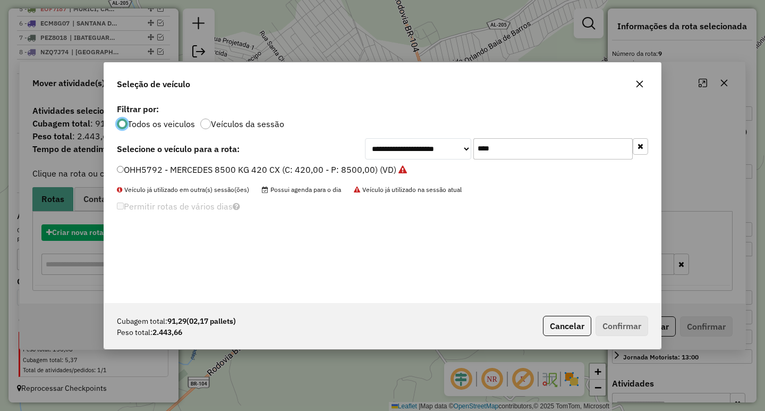
scroll to position [6, 3]
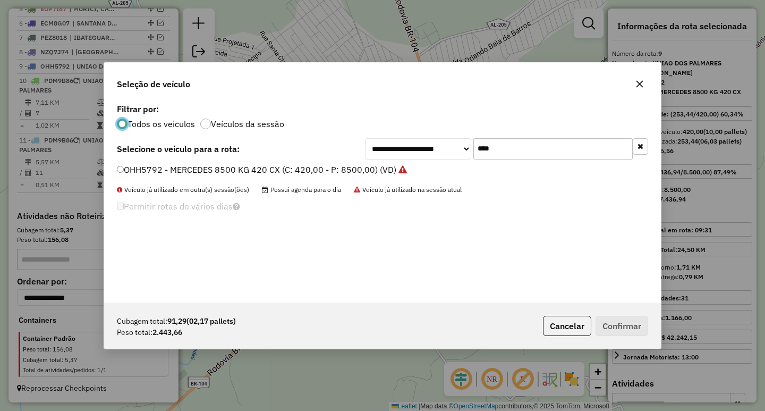
drag, startPoint x: 518, startPoint y: 145, endPoint x: 367, endPoint y: 149, distance: 152.0
click at [391, 143] on div "**********" at bounding box center [506, 148] width 283 height 21
type input "****"
click at [326, 157] on div "**********" at bounding box center [382, 148] width 531 height 21
click at [313, 165] on label "PDM9B86 - 151 - HYUNDAI (C: 96,00 - P: 1800,00) (VD)" at bounding box center [234, 169] width 235 height 13
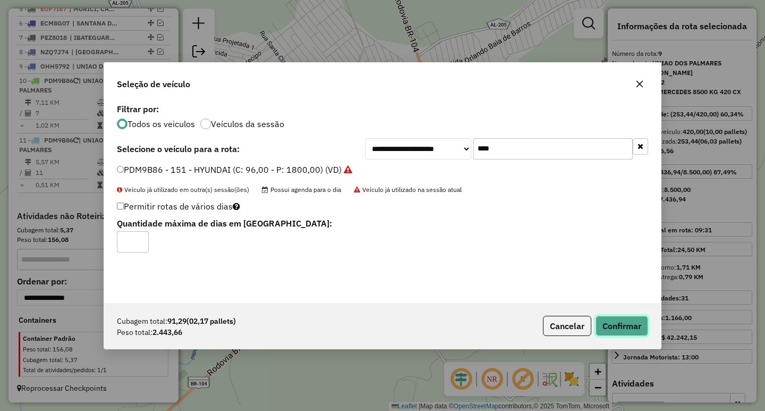
click at [607, 321] on button "Confirmar" at bounding box center [621, 326] width 53 height 20
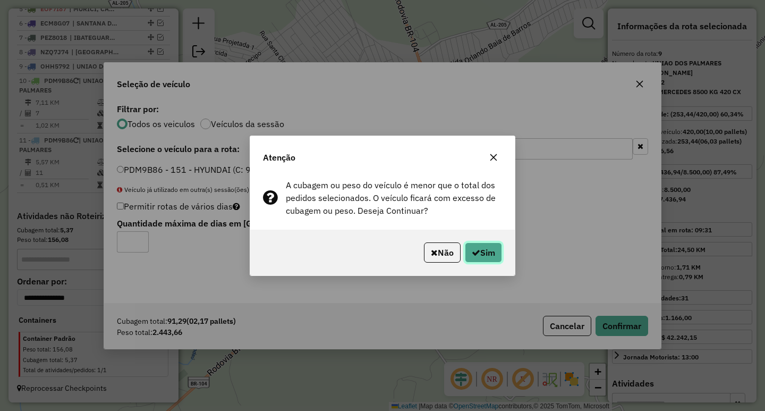
click at [484, 259] on button "Sim" at bounding box center [483, 252] width 37 height 20
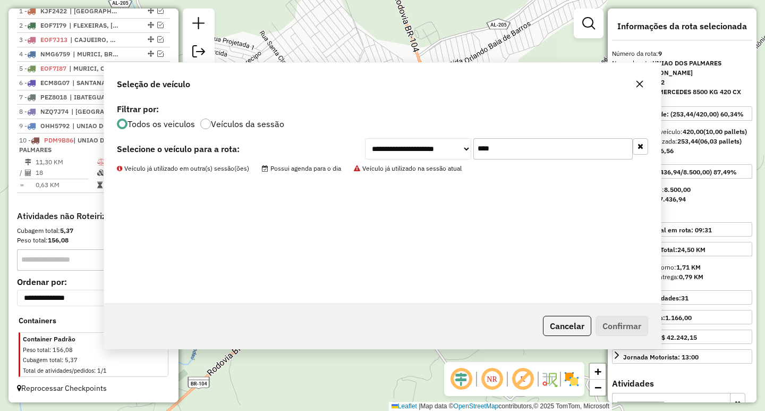
scroll to position [415, 0]
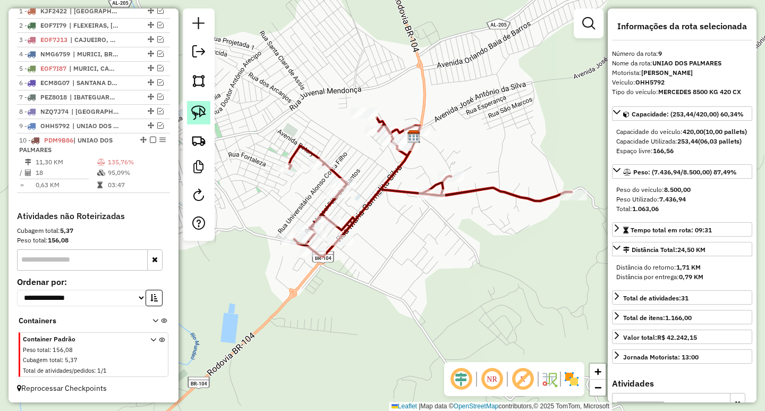
click at [207, 122] on link at bounding box center [198, 112] width 23 height 23
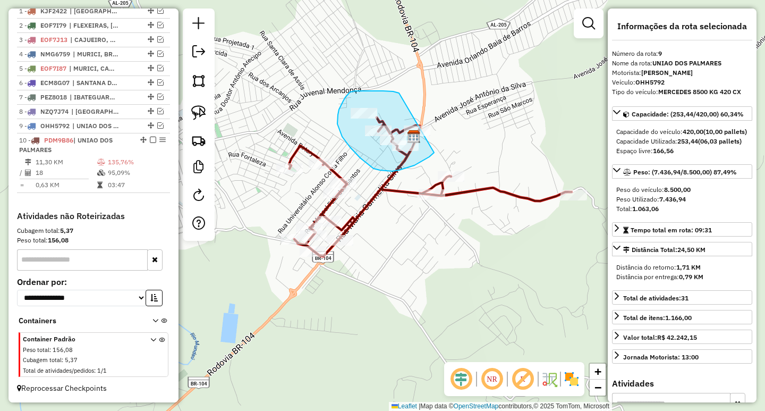
drag, startPoint x: 393, startPoint y: 91, endPoint x: 447, endPoint y: 103, distance: 55.4
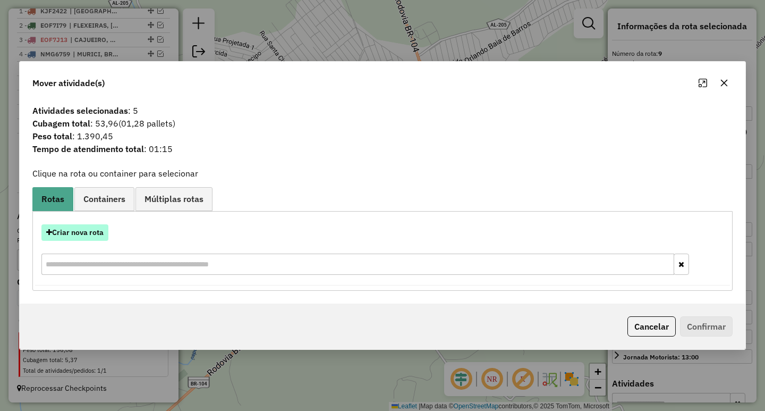
click at [91, 234] on button "Criar nova rota" at bounding box center [74, 232] width 67 height 16
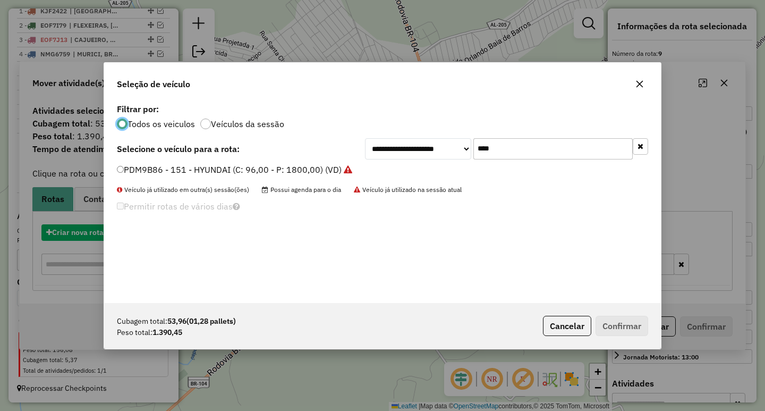
scroll to position [6, 3]
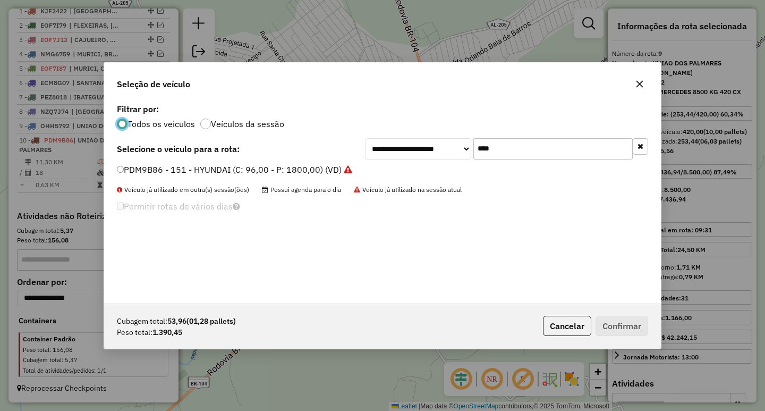
drag, startPoint x: 514, startPoint y: 152, endPoint x: 404, endPoint y: 150, distance: 109.4
click at [408, 150] on div "**********" at bounding box center [506, 148] width 283 height 21
type input "****"
click at [326, 167] on label "PDM9B86 - 151 - HYUNDAI (C: 96,00 - P: 1800,00) (VD)" at bounding box center [234, 169] width 235 height 13
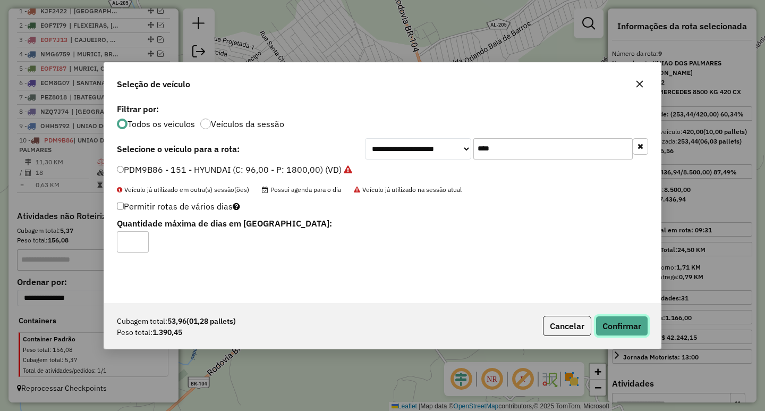
click at [644, 320] on button "Confirmar" at bounding box center [621, 326] width 53 height 20
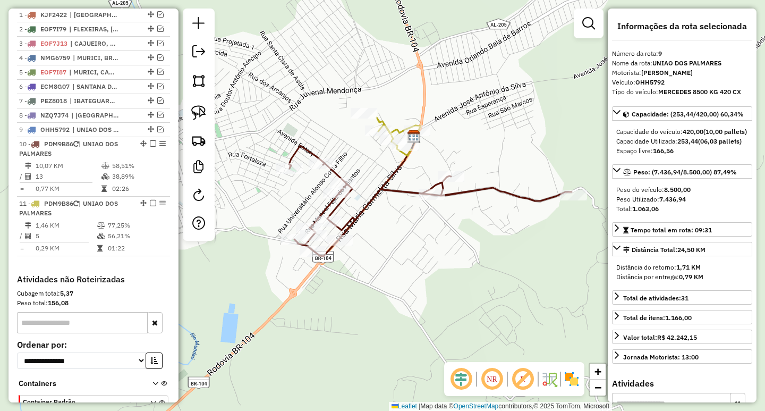
scroll to position [488, 0]
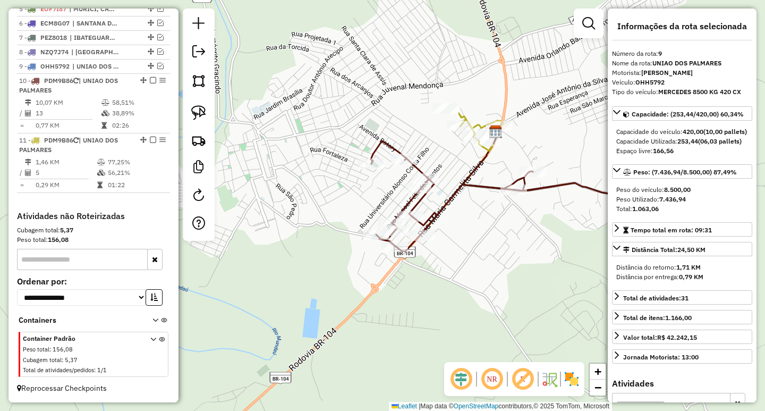
drag, startPoint x: 407, startPoint y: 302, endPoint x: 474, endPoint y: 297, distance: 67.1
click at [474, 297] on div "Janela de atendimento Grade de atendimento Capacidade Transportadoras Veículos …" at bounding box center [382, 205] width 765 height 411
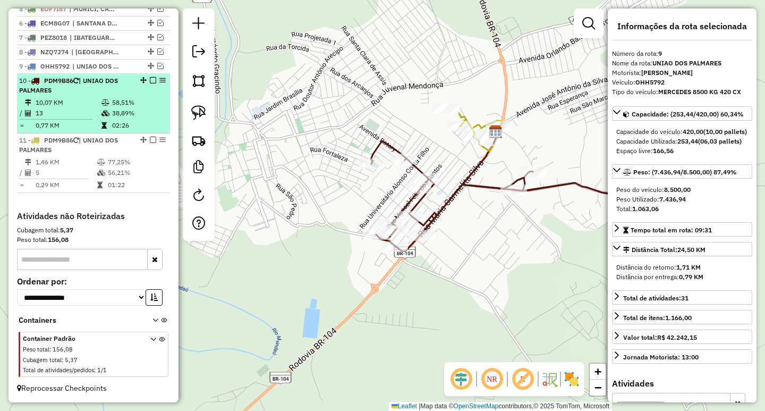
click at [102, 93] on div "10 - PDM9B86 | UNIAO DOS PALMARES" at bounding box center [75, 85] width 113 height 19
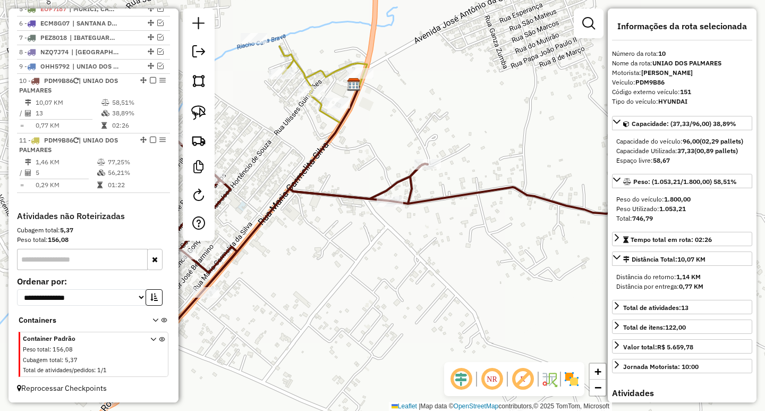
drag, startPoint x: 396, startPoint y: 265, endPoint x: 408, endPoint y: 254, distance: 16.3
click at [402, 265] on div "Janela de atendimento Grade de atendimento Capacidade Transportadoras Veículos …" at bounding box center [382, 205] width 765 height 411
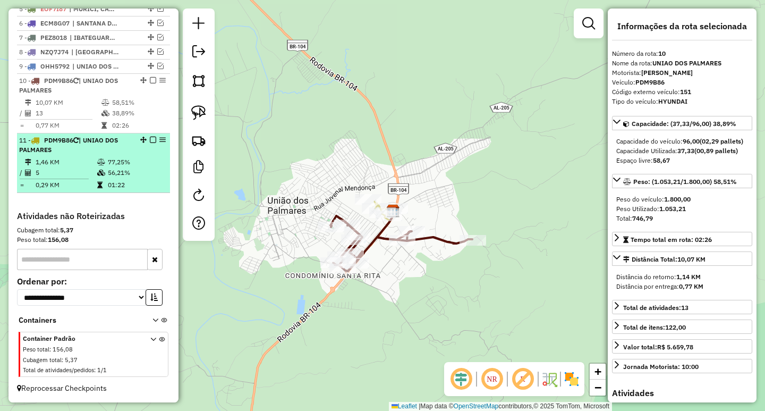
click at [118, 181] on td "01:22" at bounding box center [136, 185] width 58 height 11
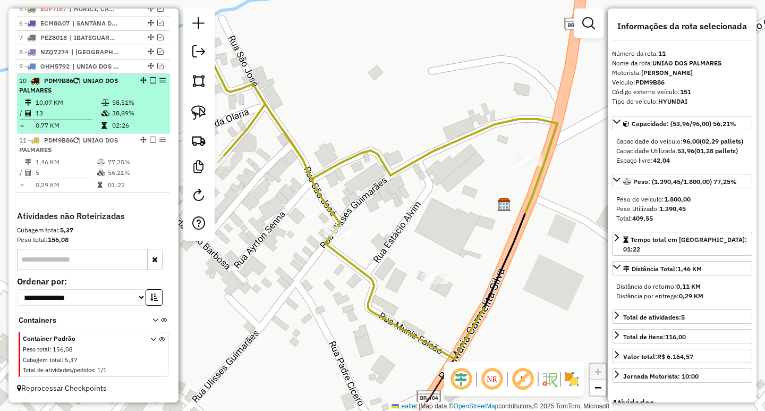
click at [105, 105] on icon at bounding box center [105, 102] width 8 height 6
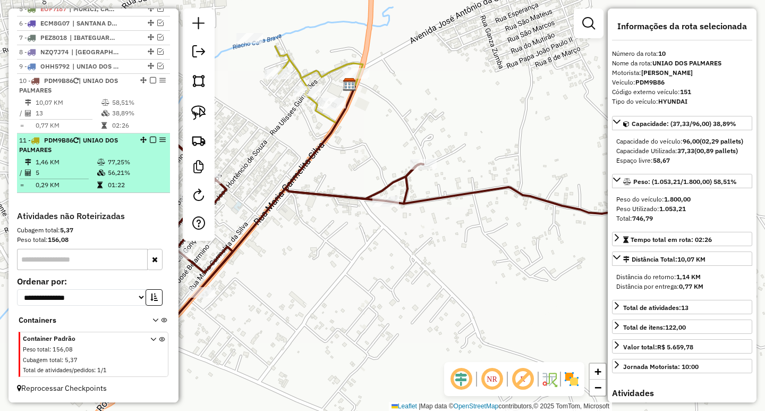
click at [108, 181] on td "01:22" at bounding box center [136, 185] width 58 height 11
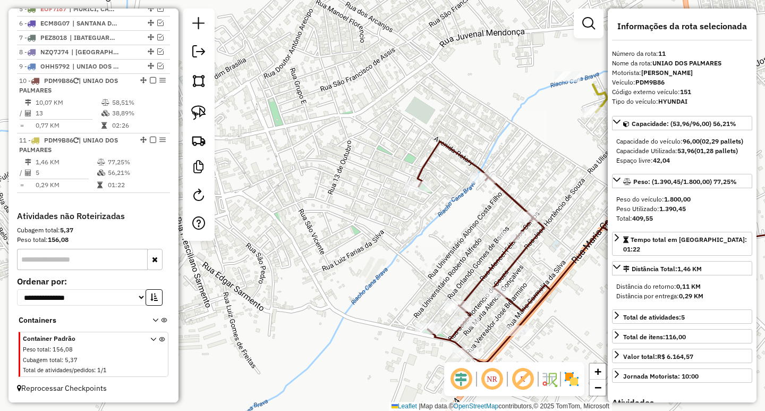
drag, startPoint x: 558, startPoint y: 220, endPoint x: 421, endPoint y: 206, distance: 137.3
click at [421, 206] on div "Rota 10 - Placa PDM9B86 18584 - MERCEARIA [PERSON_NAME] de atendimento Grade de…" at bounding box center [382, 205] width 765 height 411
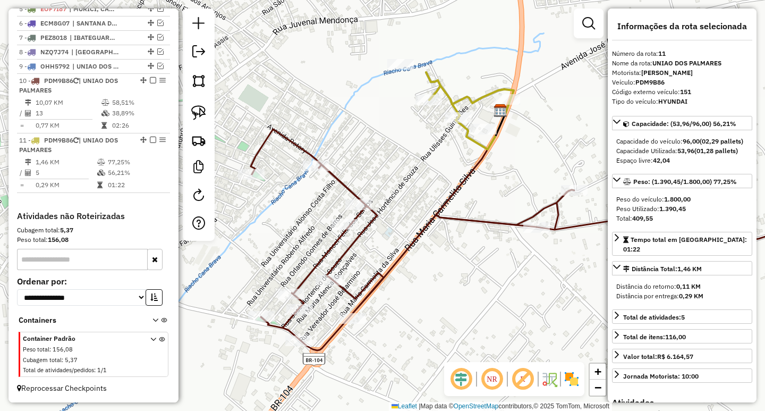
drag, startPoint x: 476, startPoint y: 234, endPoint x: 463, endPoint y: 234, distance: 12.7
click at [464, 234] on div "Janela de atendimento Grade de atendimento Capacidade Transportadoras Veículos …" at bounding box center [382, 205] width 765 height 411
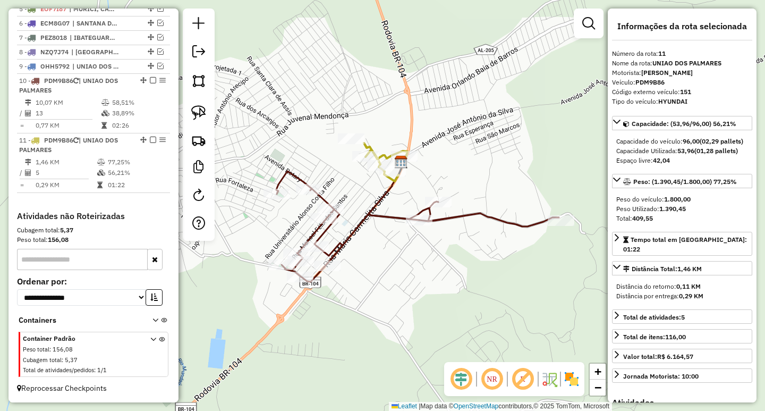
drag, startPoint x: 504, startPoint y: 268, endPoint x: 398, endPoint y: 267, distance: 105.2
click at [412, 267] on div "Janela de atendimento Grade de atendimento Capacidade Transportadoras Veículos …" at bounding box center [382, 205] width 765 height 411
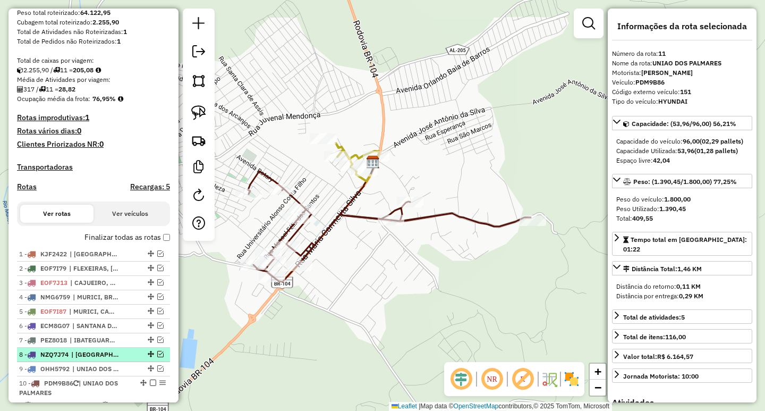
scroll to position [169, 0]
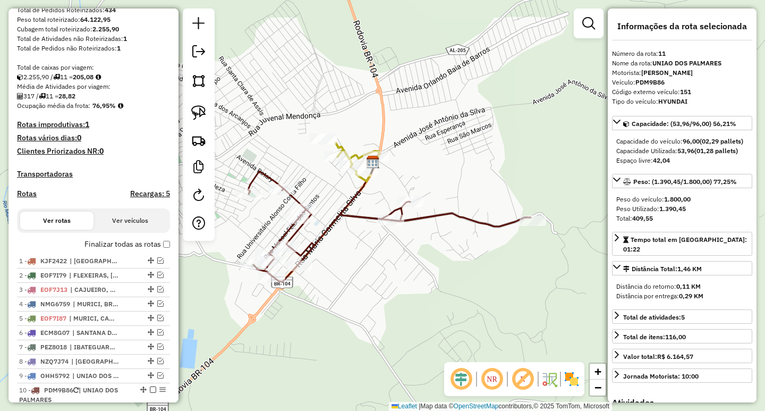
click at [23, 198] on h4 "Rotas" at bounding box center [27, 193] width 20 height 9
select select "*"
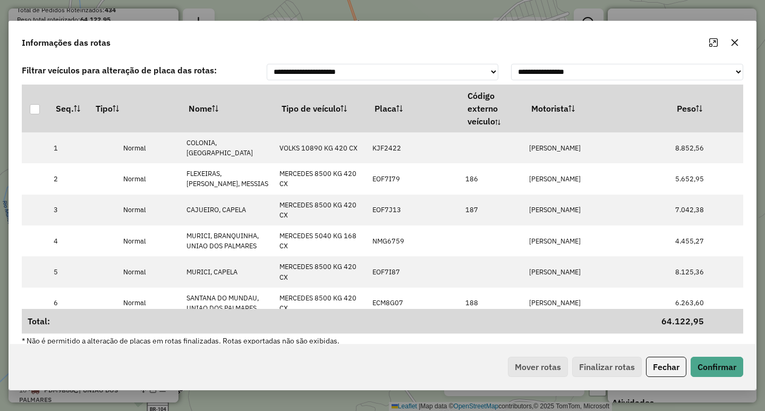
click at [737, 41] on icon "button" at bounding box center [734, 42] width 8 height 8
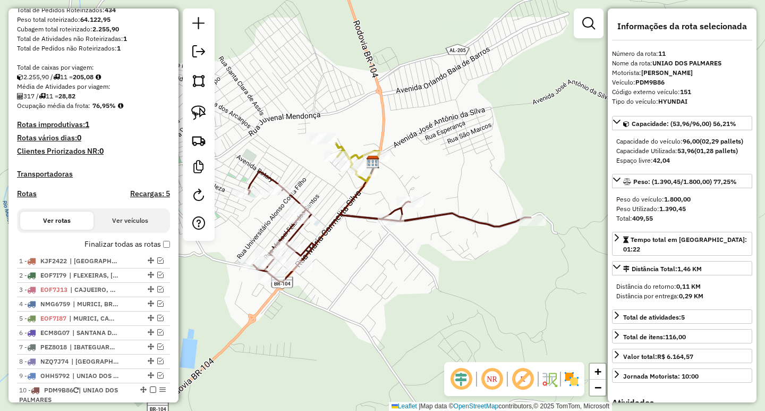
click at [162, 250] on label "Finalizar todas as rotas" at bounding box center [127, 244] width 86 height 11
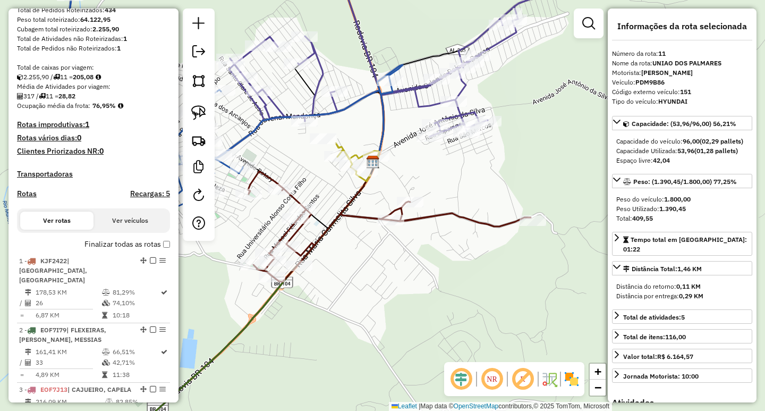
click at [29, 198] on h4 "Rotas" at bounding box center [27, 193] width 20 height 9
select select "*"
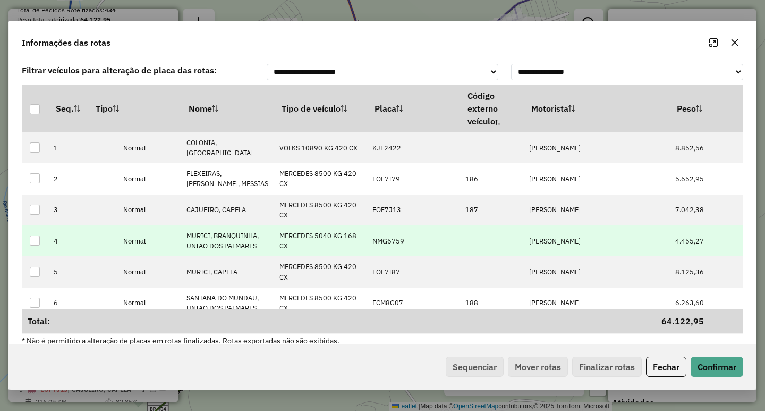
click at [559, 236] on p-celleditor "[PERSON_NAME]" at bounding box center [555, 240] width 52 height 9
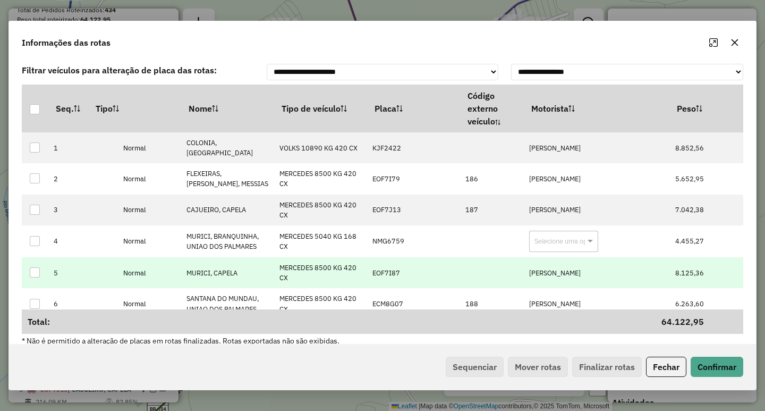
click at [580, 275] on p-celleditor "[PERSON_NAME]" at bounding box center [555, 272] width 52 height 9
type input "**********"
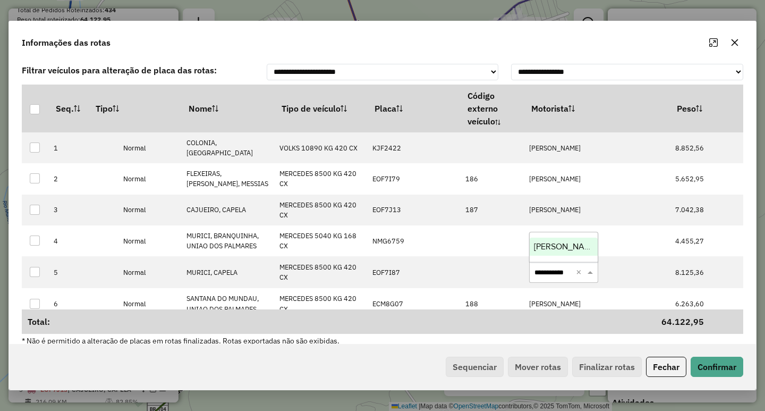
click at [580, 246] on span "[PERSON_NAME]" at bounding box center [566, 246] width 64 height 9
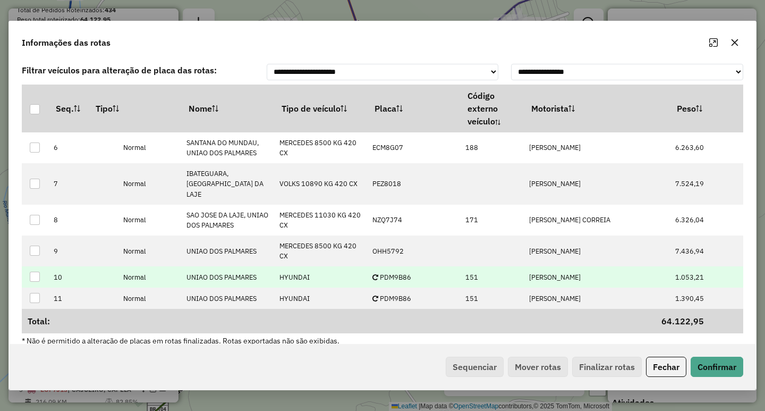
scroll to position [167, 0]
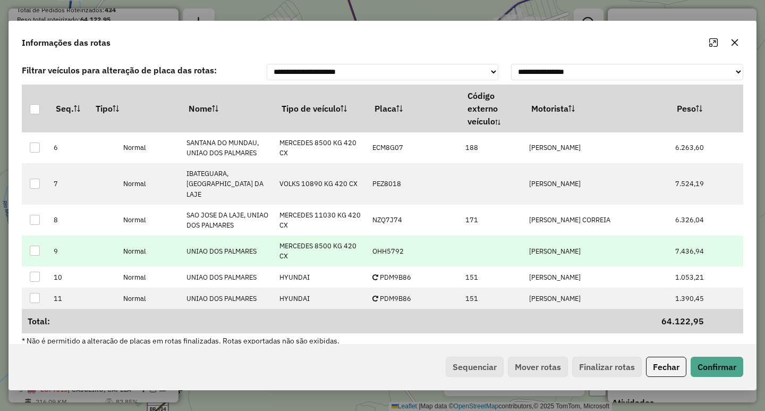
click at [573, 235] on td "[PERSON_NAME]" at bounding box center [570, 250] width 93 height 31
type input "*******"
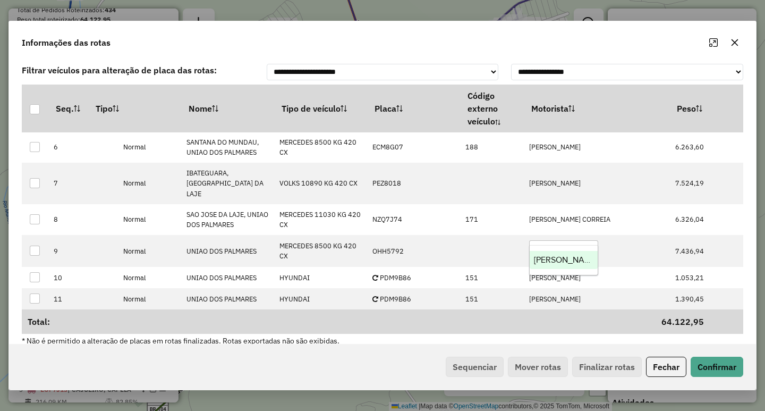
click at [554, 259] on span "[PERSON_NAME]" at bounding box center [566, 259] width 64 height 9
click at [719, 372] on button "Confirmar" at bounding box center [717, 366] width 53 height 20
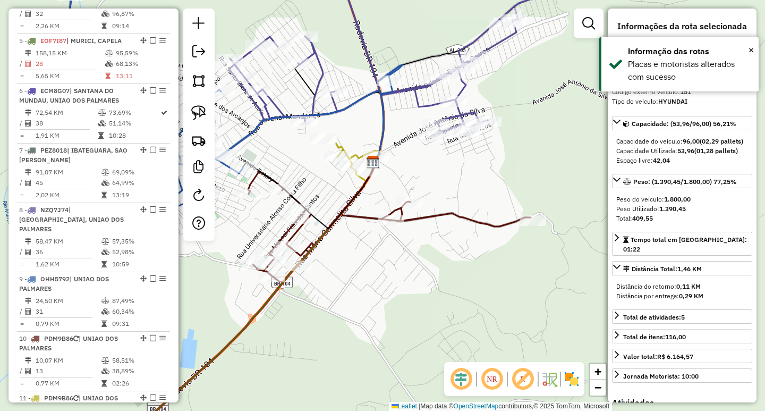
scroll to position [895, 0]
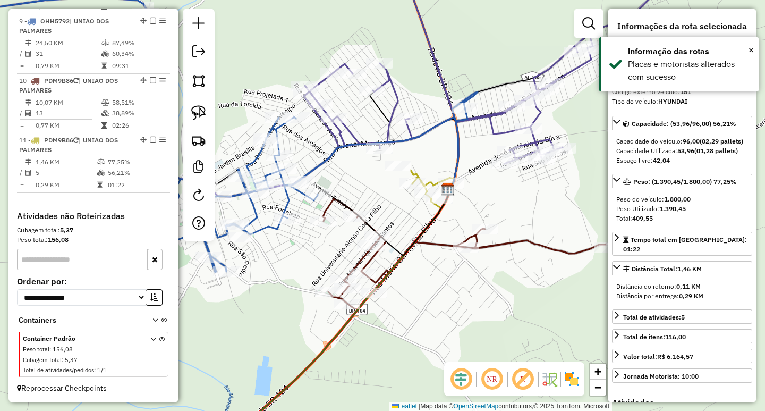
drag, startPoint x: 346, startPoint y: 245, endPoint x: 421, endPoint y: 272, distance: 79.6
click at [421, 272] on div "Janela de atendimento Grade de atendimento Capacidade Transportadoras Veículos …" at bounding box center [382, 205] width 765 height 411
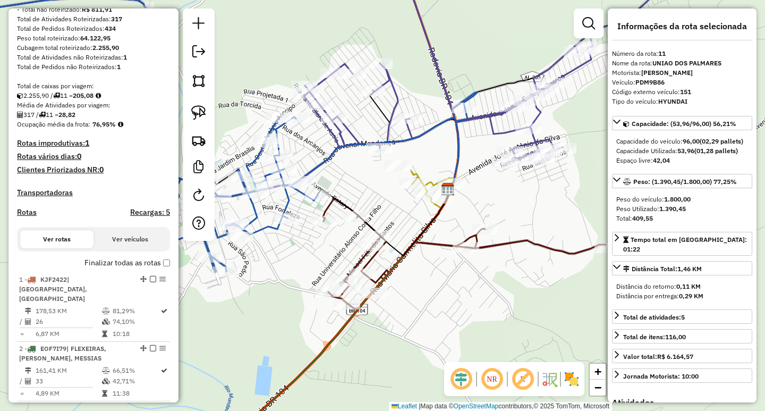
scroll to position [0, 0]
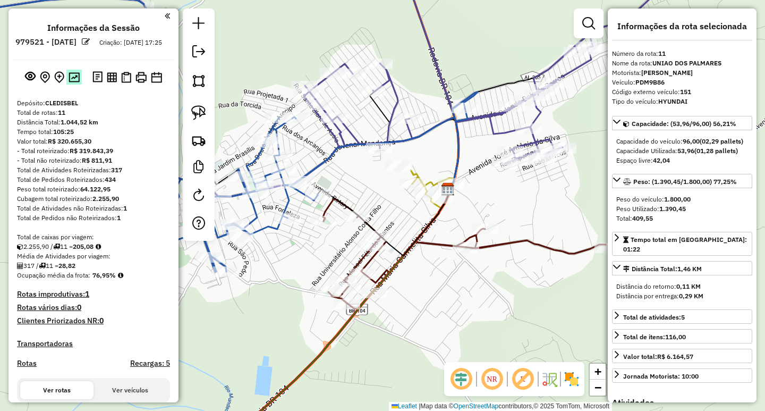
click at [74, 82] on img at bounding box center [74, 77] width 11 height 10
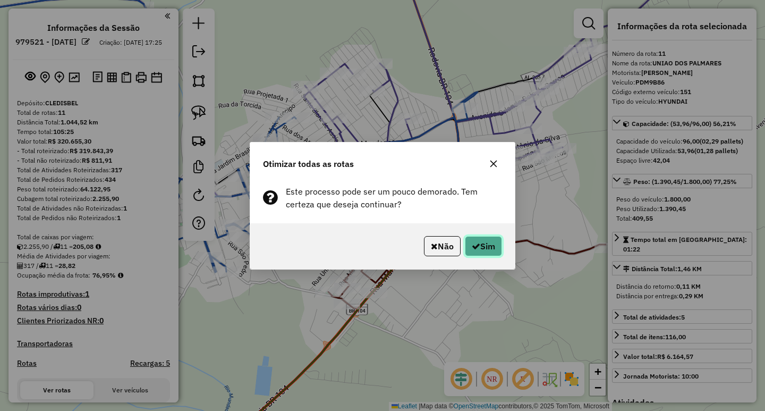
click at [481, 251] on button "Sim" at bounding box center [483, 246] width 37 height 20
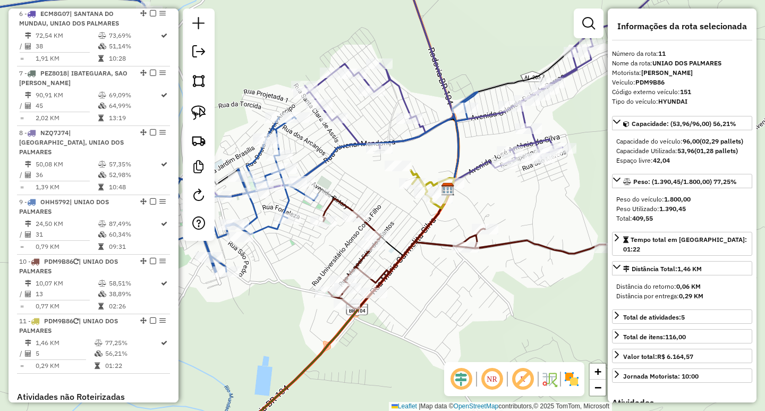
scroll to position [895, 0]
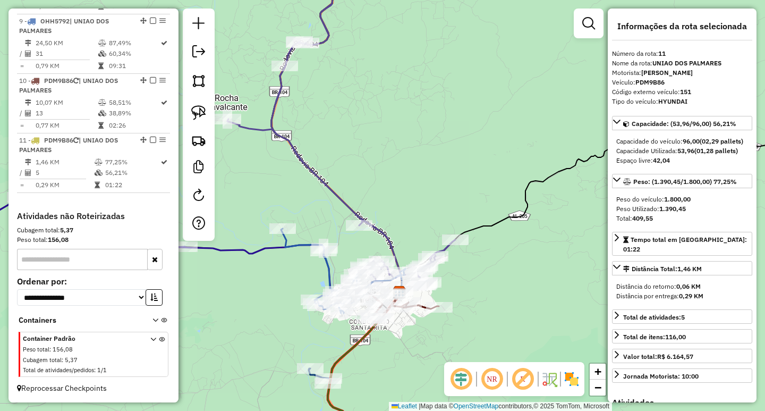
drag, startPoint x: 461, startPoint y: 354, endPoint x: 437, endPoint y: 208, distance: 147.9
click at [437, 215] on div "Janela de atendimento Grade de atendimento Capacidade Transportadoras Veículos …" at bounding box center [382, 205] width 765 height 411
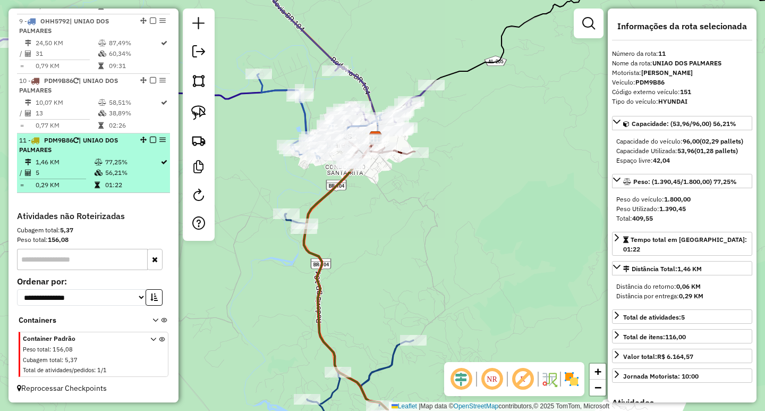
click at [105, 165] on td "77,25%" at bounding box center [132, 162] width 55 height 11
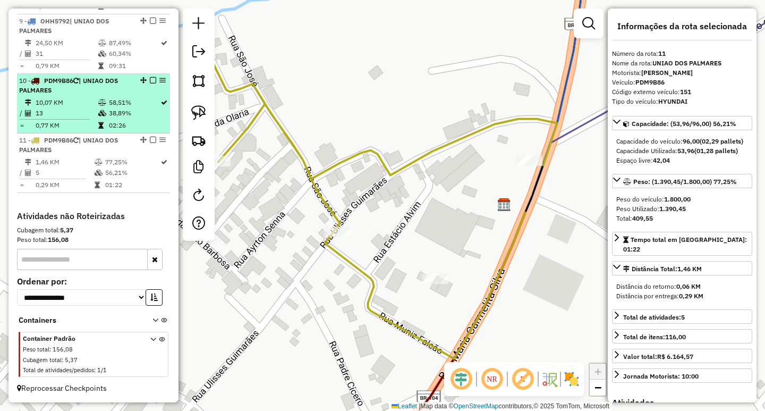
click at [111, 107] on td "58,51%" at bounding box center [134, 102] width 52 height 11
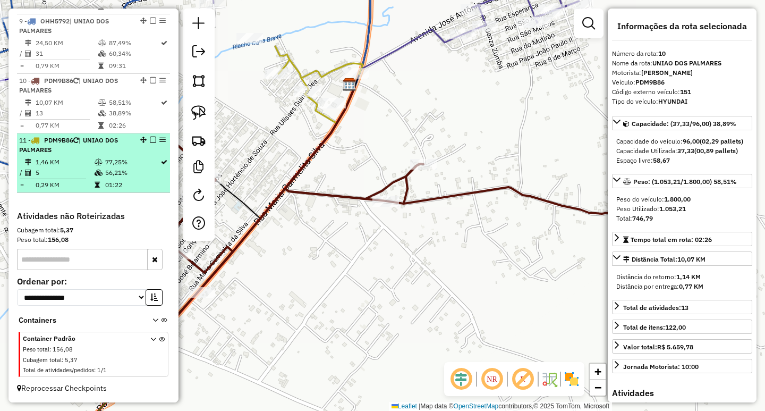
click at [114, 169] on td "56,21%" at bounding box center [132, 172] width 55 height 11
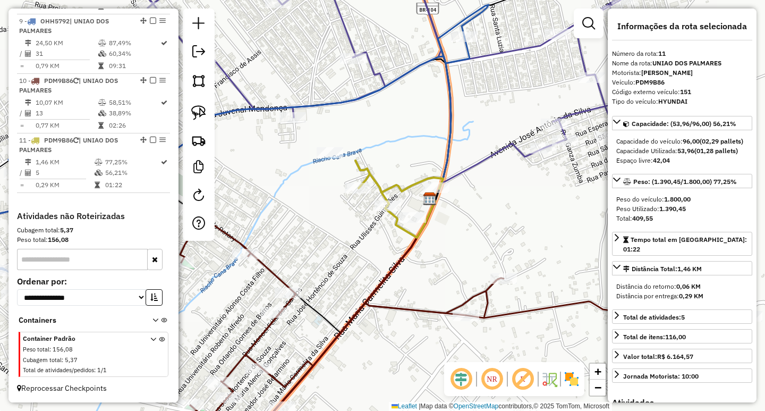
drag, startPoint x: 522, startPoint y: 243, endPoint x: 457, endPoint y: 169, distance: 98.6
click at [484, 192] on div "Janela de atendimento Grade de atendimento Capacidade Transportadoras Veículos …" at bounding box center [382, 205] width 765 height 411
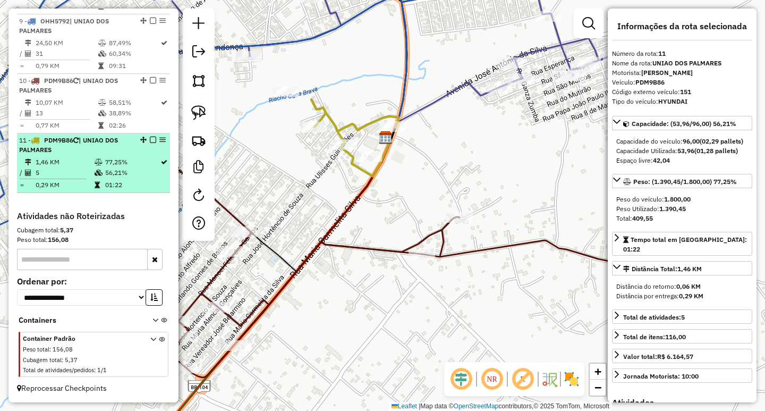
click at [120, 159] on td "77,25%" at bounding box center [132, 162] width 55 height 11
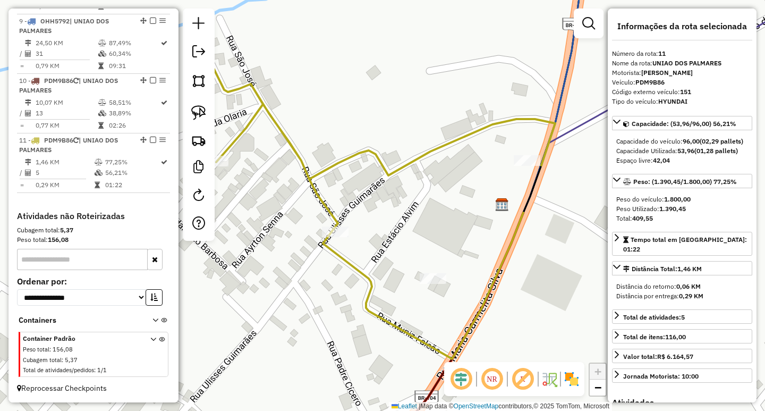
drag, startPoint x: 477, startPoint y: 326, endPoint x: 297, endPoint y: 178, distance: 232.9
click at [307, 189] on icon at bounding box center [381, 205] width 350 height 307
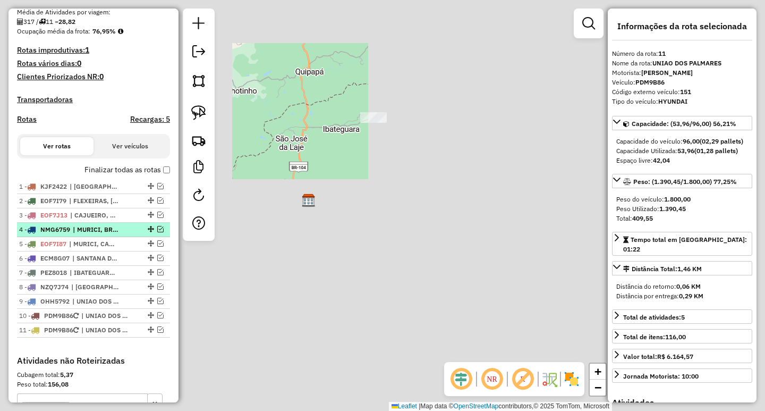
scroll to position [0, 0]
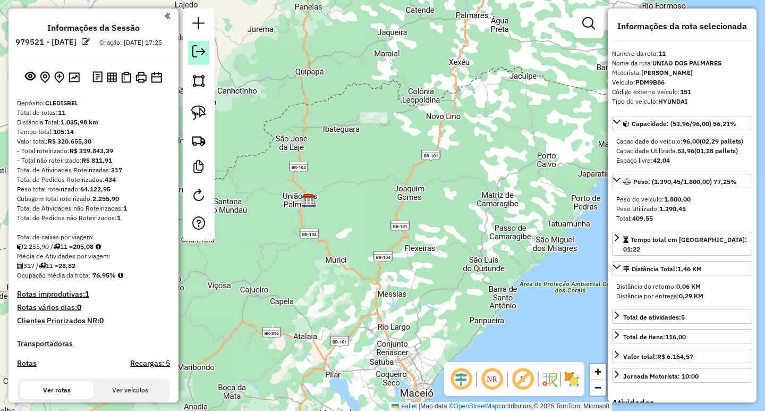
click at [198, 42] on link at bounding box center [198, 53] width 21 height 24
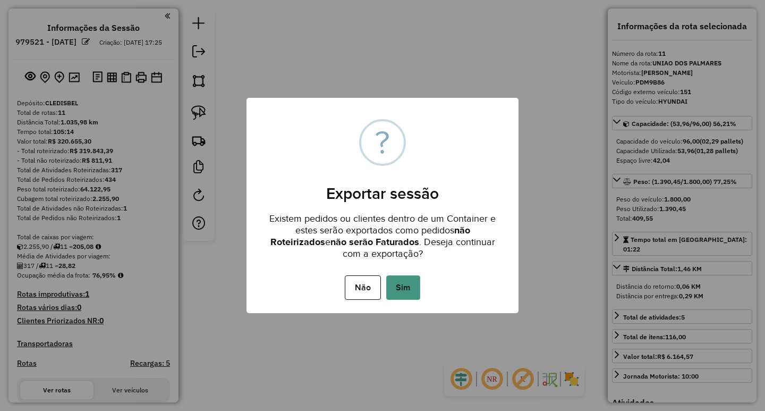
click at [406, 278] on button "Sim" at bounding box center [403, 287] width 34 height 24
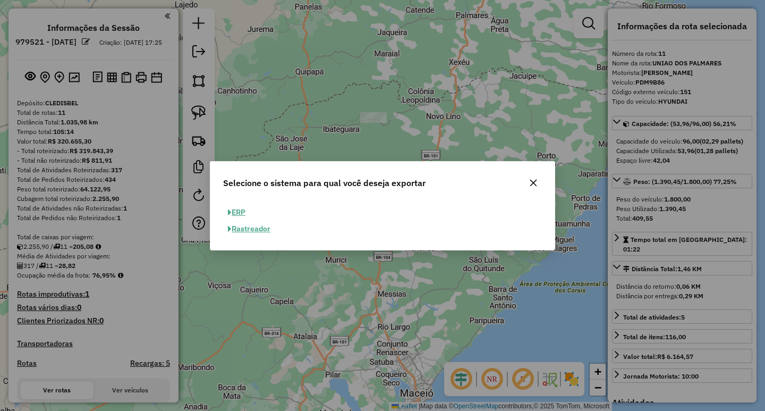
click at [244, 215] on button "ERP" at bounding box center [236, 212] width 27 height 16
select select "**"
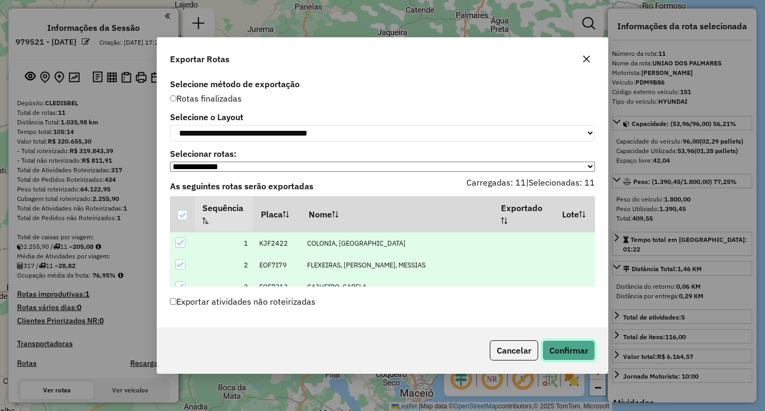
click at [584, 354] on button "Confirmar" at bounding box center [568, 350] width 53 height 20
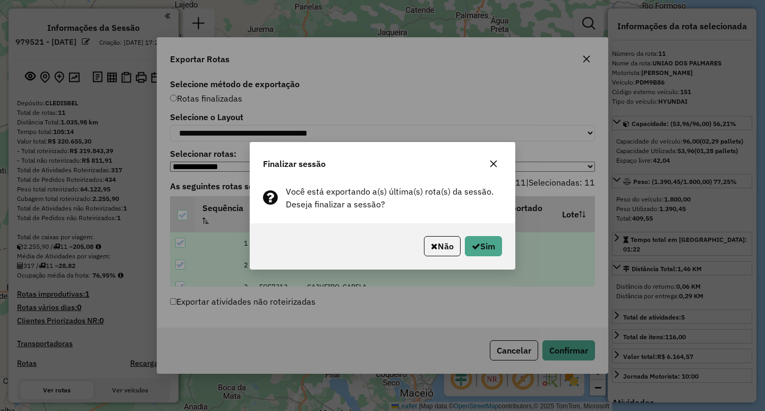
click at [503, 253] on div "Não Sim" at bounding box center [382, 246] width 265 height 46
click at [501, 253] on button "Sim" at bounding box center [483, 246] width 37 height 20
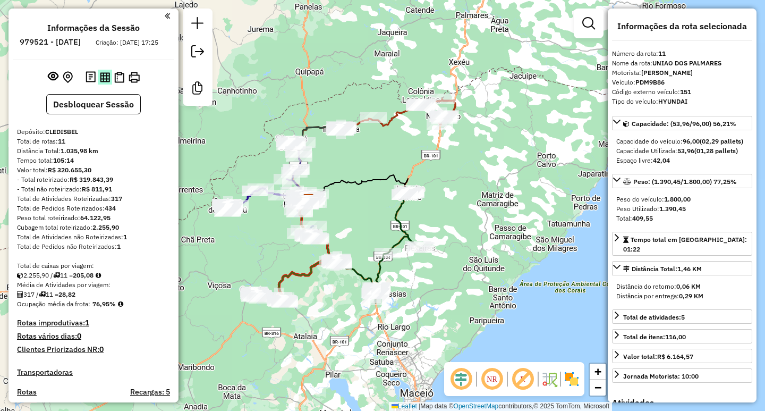
click at [106, 82] on img at bounding box center [105, 77] width 10 height 10
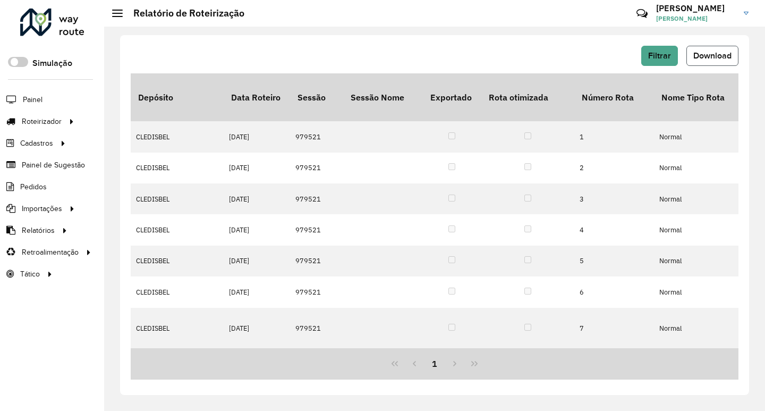
click at [708, 53] on span "Download" at bounding box center [712, 55] width 38 height 9
click at [476, 42] on div "Filtrar Download Depósito Data Roteiro Sessão Sessão Nome Exportado Rota otimiz…" at bounding box center [434, 215] width 629 height 360
